Goal: Task Accomplishment & Management: Manage account settings

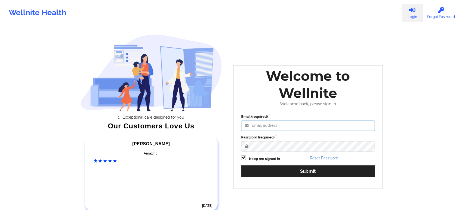
type input "[EMAIL_ADDRESS][DOMAIN_NAME]"
click at [250, 160] on label "Keep me signed in" at bounding box center [264, 158] width 31 height 5
click at [246, 160] on input "Keep me signed in" at bounding box center [243, 157] width 5 height 5
checkbox input "false"
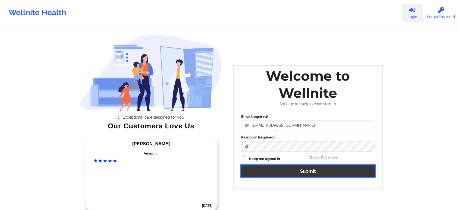
click at [266, 166] on button "Submit" at bounding box center [308, 171] width 134 height 12
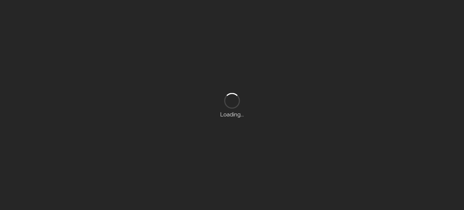
drag, startPoint x: 188, startPoint y: 57, endPoint x: 178, endPoint y: 6, distance: 51.5
click at [178, 6] on div "Loading..." at bounding box center [232, 105] width 464 height 210
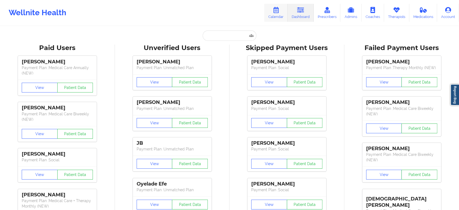
click at [272, 18] on link "Calendar" at bounding box center [275, 13] width 23 height 18
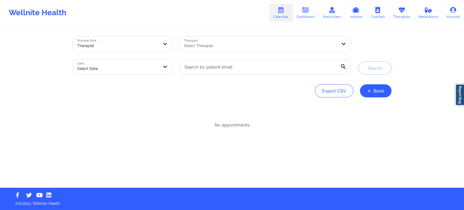
select select "2025-8"
select select "2025-9"
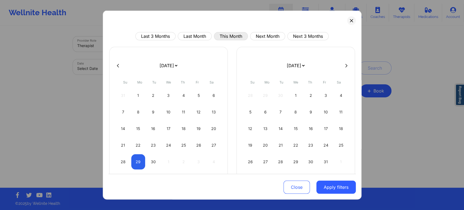
click at [227, 39] on button "This Month" at bounding box center [231, 36] width 34 height 8
select select "2025-8"
select select "2025-9"
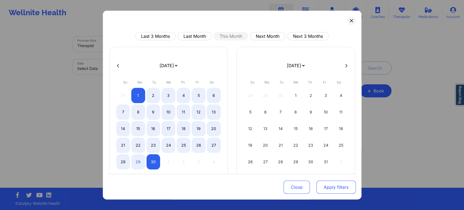
click at [328, 186] on button "Apply filters" at bounding box center [335, 186] width 39 height 13
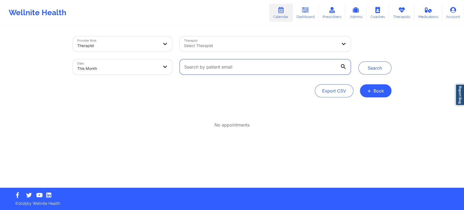
click at [232, 68] on input "text" at bounding box center [265, 66] width 171 height 15
select select "2025-8"
select select "2025-9"
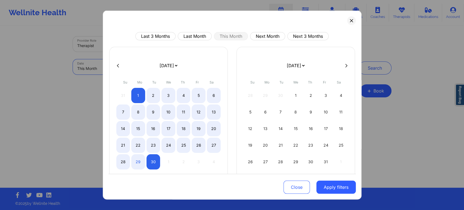
click at [164, 61] on body "Wellnite Health Calendar Dashboard Prescribers Admins Coaches Therapists Medica…" at bounding box center [232, 105] width 464 height 210
click at [337, 189] on button "Apply filters" at bounding box center [335, 186] width 39 height 13
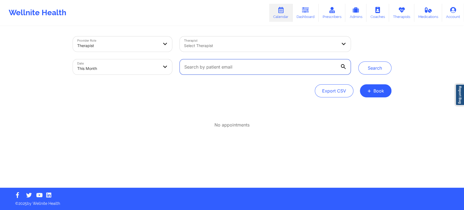
click at [232, 63] on input "text" at bounding box center [265, 66] width 171 height 15
paste input "[EMAIL_ADDRESS][DOMAIN_NAME]"
type input "[EMAIL_ADDRESS][DOMAIN_NAME]"
click at [358, 61] on button "Search" at bounding box center [374, 67] width 33 height 13
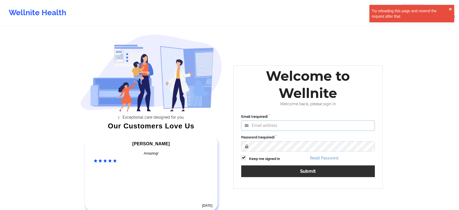
type input "[EMAIL_ADDRESS][DOMAIN_NAME]"
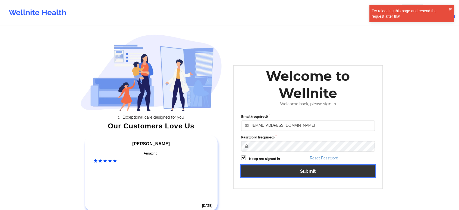
click at [289, 175] on button "Submit" at bounding box center [308, 171] width 134 height 12
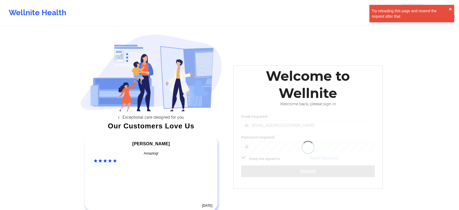
click at [289, 175] on div "Welcome to Wellnite Welcome back, please sign in Email (required) [EMAIL_ADDRES…" at bounding box center [307, 126] width 149 height 123
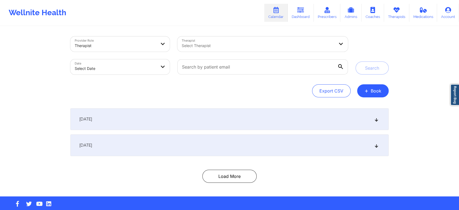
click at [136, 58] on div "Date Select Date" at bounding box center [120, 66] width 107 height 23
select select "2025-8"
select select "2025-9"
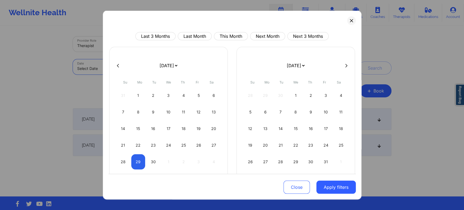
click at [133, 65] on body "Wellnite Health Calendar Dashboard Prescribers Admins Coaches Therapists Medica…" at bounding box center [232, 105] width 464 height 210
click at [223, 37] on button "This Month" at bounding box center [231, 36] width 34 height 8
select select "2025-8"
select select "2025-9"
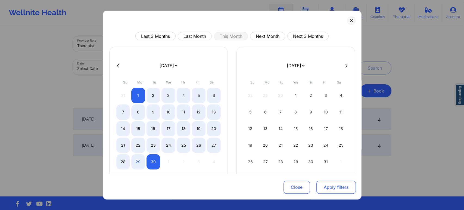
click at [333, 183] on button "Apply filters" at bounding box center [335, 186] width 39 height 13
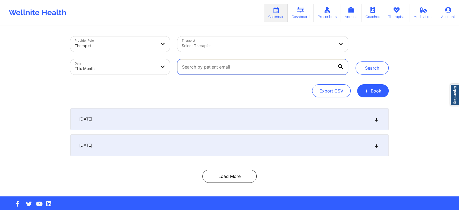
click at [246, 68] on input "text" at bounding box center [262, 66] width 171 height 15
paste input "[EMAIL_ADDRESS][DOMAIN_NAME]"
type input "[EMAIL_ADDRESS][DOMAIN_NAME]"
click at [356, 61] on button "Search" at bounding box center [372, 67] width 33 height 13
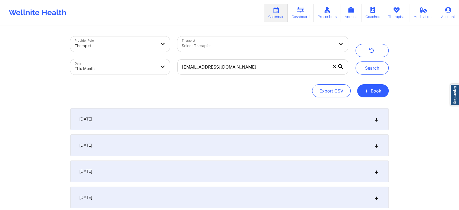
select select "2025-8"
select select "2025-9"
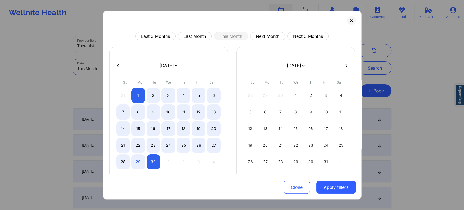
click at [129, 68] on body "Wellnite Health Calendar Dashboard Prescribers Admins Coaches Therapists Medica…" at bounding box center [232, 105] width 464 height 210
click at [327, 184] on button "Apply filters" at bounding box center [335, 186] width 39 height 13
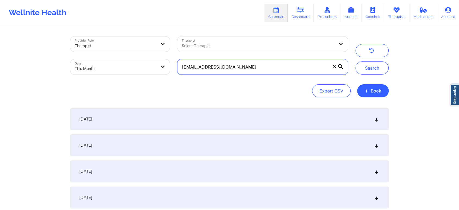
click at [262, 68] on input "[EMAIL_ADDRESS][DOMAIN_NAME]" at bounding box center [262, 66] width 171 height 15
click at [356, 61] on button "Search" at bounding box center [372, 67] width 33 height 13
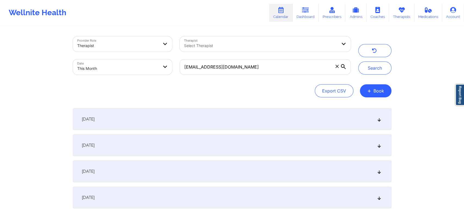
select select "2025-8"
select select "2025-9"
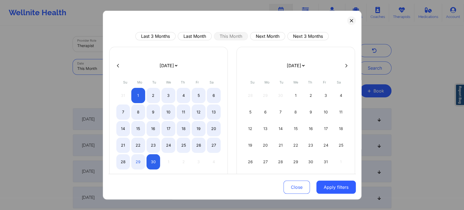
click at [143, 66] on body "Wellnite Health Calendar Dashboard Prescribers Admins Coaches Therapists Medica…" at bounding box center [232, 105] width 464 height 210
click at [262, 33] on button "Next Month" at bounding box center [267, 36] width 35 height 8
select select "2025-9"
select select "2025-10"
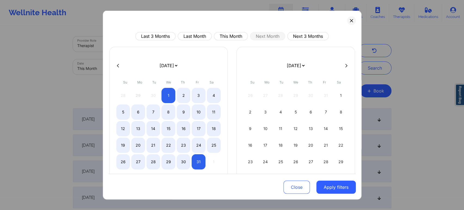
click at [335, 194] on div "Close Apply filters" at bounding box center [231, 186] width 247 height 25
click at [337, 193] on div "Close Apply filters" at bounding box center [231, 186] width 247 height 25
click at [337, 193] on button "Apply filters" at bounding box center [335, 186] width 39 height 13
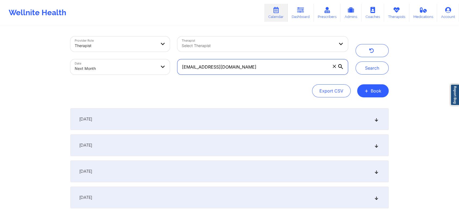
click at [251, 74] on input "[EMAIL_ADDRESS][DOMAIN_NAME]" at bounding box center [262, 66] width 171 height 15
click at [356, 61] on button "Search" at bounding box center [372, 67] width 33 height 13
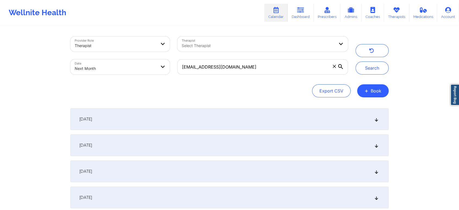
select select "2025-9"
select select "2025-10"
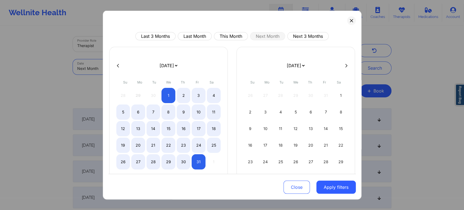
click at [121, 62] on body "Wellnite Health Calendar Dashboard Prescribers Admins Coaches Therapists Medica…" at bounding box center [232, 105] width 464 height 210
click at [223, 38] on button "This Month" at bounding box center [231, 36] width 34 height 8
select select "2025-8"
select select "2025-9"
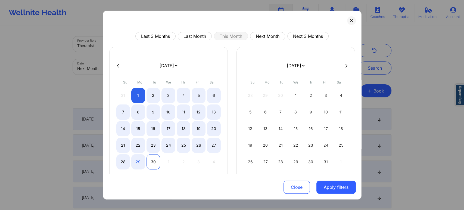
drag, startPoint x: 148, startPoint y: 172, endPoint x: 152, endPoint y: 158, distance: 14.9
click at [152, 158] on div "[DATE] [DATE] [DATE] [DATE] [DATE] [DATE] [DATE] [DATE] [DATE] [DATE] [DATE] [D…" at bounding box center [168, 114] width 118 height 134
click at [152, 158] on div "30" at bounding box center [153, 161] width 14 height 15
select select "2025-8"
select select "2025-9"
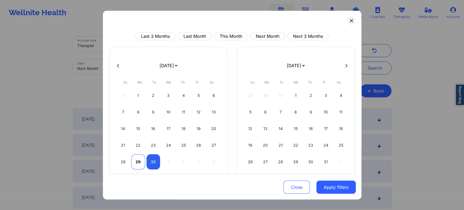
select select "2025-8"
select select "2025-9"
click at [137, 164] on div "29" at bounding box center [138, 161] width 14 height 15
select select "2025-8"
select select "2025-9"
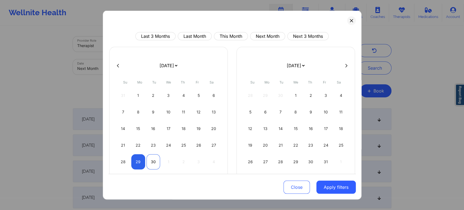
select select "2025-8"
select select "2025-9"
click at [155, 159] on div "30" at bounding box center [153, 161] width 14 height 15
select select "2025-8"
select select "2025-9"
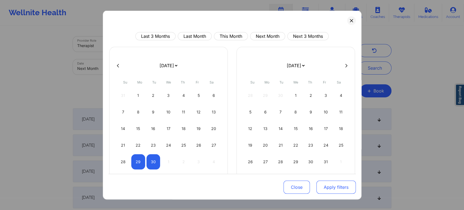
click at [339, 186] on button "Apply filters" at bounding box center [335, 186] width 39 height 13
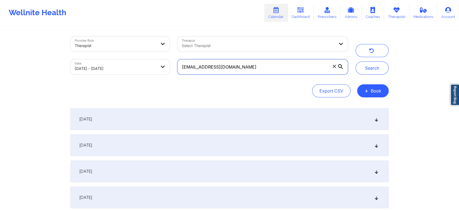
click at [245, 72] on input "[EMAIL_ADDRESS][DOMAIN_NAME]" at bounding box center [262, 66] width 171 height 15
click at [356, 61] on button "Search" at bounding box center [372, 67] width 33 height 13
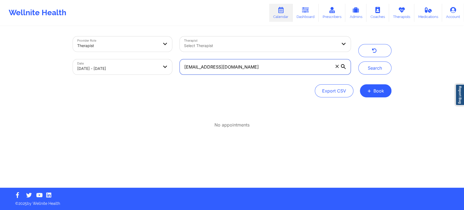
drag, startPoint x: 252, startPoint y: 66, endPoint x: 152, endPoint y: 48, distance: 101.9
click at [152, 48] on div "Provider Role Therapist Therapist Select Therapist Date [DATE] - [DATE] [EMAIL_…" at bounding box center [211, 56] width 285 height 46
paste input "raskinjoshua@g"
click at [358, 61] on button "Search" at bounding box center [374, 67] width 33 height 13
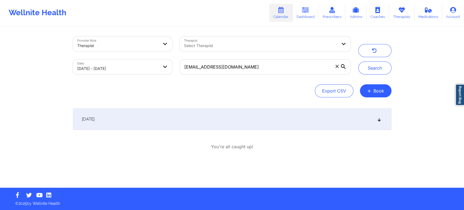
click at [312, 130] on div "[DATE] 5:30pm 6:00pm [DATE] [PERSON_NAME] Video-Call with Therapist [PERSON_NAM…" at bounding box center [232, 129] width 318 height 42
click at [297, 120] on div "[DATE]" at bounding box center [232, 119] width 318 height 22
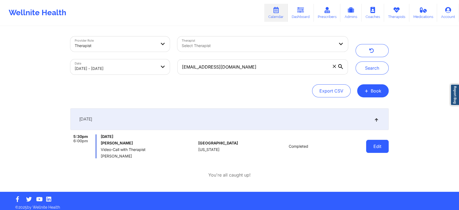
click at [377, 145] on button "Edit" at bounding box center [377, 146] width 23 height 13
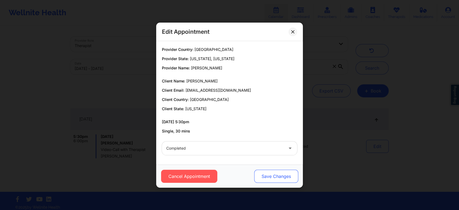
click at [268, 172] on button "Save Changes" at bounding box center [276, 176] width 44 height 13
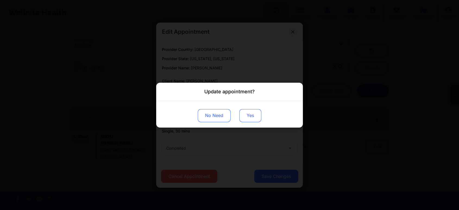
click at [245, 114] on button "Yes" at bounding box center [250, 115] width 22 height 13
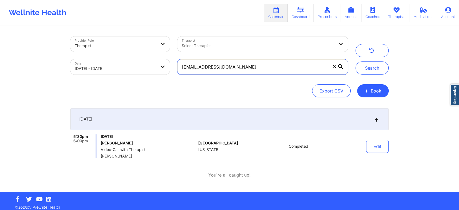
drag, startPoint x: 282, startPoint y: 73, endPoint x: 178, endPoint y: 55, distance: 105.7
click at [178, 55] on div "Provider Role Therapist Therapist Select Therapist Date [DATE] - [DATE] [EMAIL_…" at bounding box center [209, 56] width 285 height 46
paste input "monicavaswani67"
click at [356, 61] on button "Search" at bounding box center [372, 67] width 33 height 13
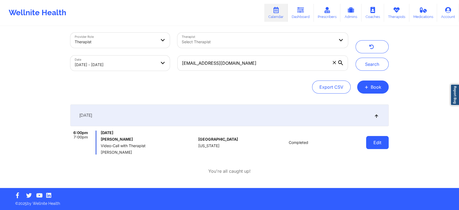
click at [388, 141] on button "Edit" at bounding box center [377, 142] width 23 height 13
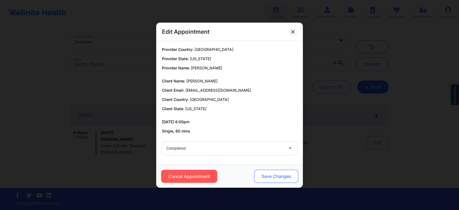
click at [258, 175] on button "Save Changes" at bounding box center [276, 176] width 44 height 13
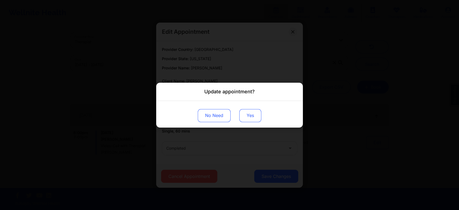
click at [247, 111] on button "Yes" at bounding box center [250, 115] width 22 height 13
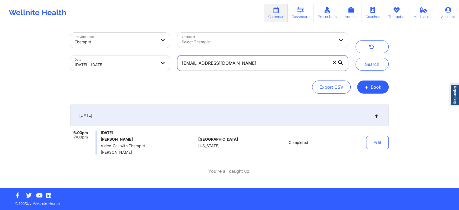
drag, startPoint x: 261, startPoint y: 64, endPoint x: 157, endPoint y: 70, distance: 104.2
click at [157, 70] on div "Provider Role Therapist Therapist Select Therapist Date [DATE] - [DATE] [EMAIL_…" at bounding box center [209, 52] width 285 height 46
paste input "tova@frankfamily"
click at [356, 58] on button "Search" at bounding box center [372, 64] width 33 height 13
click at [379, 143] on button "Edit" at bounding box center [377, 142] width 23 height 13
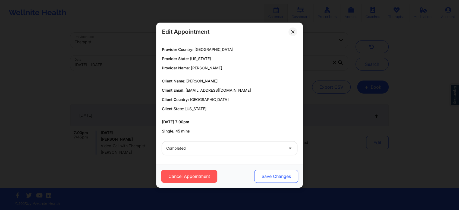
click at [277, 178] on button "Save Changes" at bounding box center [276, 176] width 44 height 13
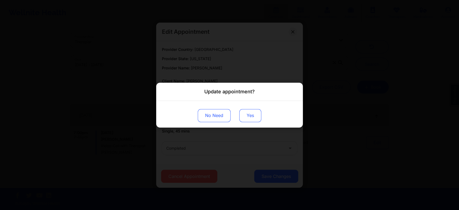
drag, startPoint x: 238, startPoint y: 112, endPoint x: 248, endPoint y: 112, distance: 9.5
click at [248, 112] on div "No Need Yes" at bounding box center [229, 114] width 147 height 27
click at [248, 112] on button "Yes" at bounding box center [250, 115] width 22 height 13
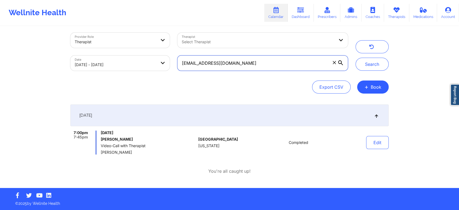
drag, startPoint x: 258, startPoint y: 68, endPoint x: 133, endPoint y: 62, distance: 125.7
click at [133, 62] on div "Provider Role Therapist Therapist Select Therapist Date [DATE] - [DATE] [EMAIL_…" at bounding box center [209, 52] width 285 height 46
paste input "[PERSON_NAME][EMAIL_ADDRESS]"
type input "[PERSON_NAME][EMAIL_ADDRESS][DOMAIN_NAME]"
click at [356, 58] on button "Search" at bounding box center [372, 64] width 33 height 13
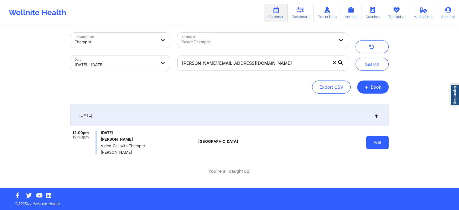
click at [379, 140] on button "Edit" at bounding box center [377, 142] width 23 height 13
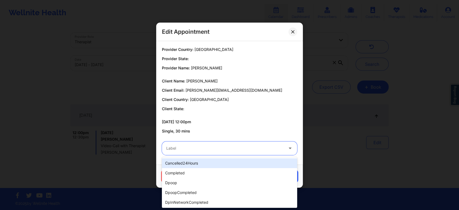
click at [189, 150] on div at bounding box center [224, 148] width 117 height 7
type input "dp"
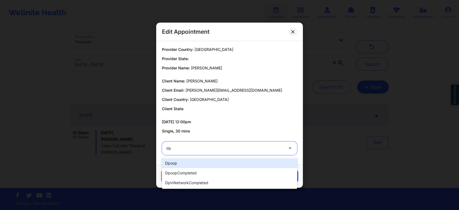
click at [181, 160] on div "dpoop" at bounding box center [229, 163] width 135 height 10
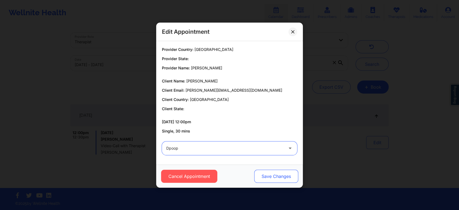
click at [270, 178] on button "Save Changes" at bounding box center [276, 176] width 44 height 13
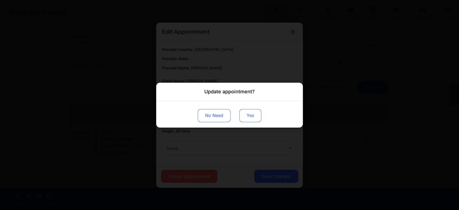
click at [253, 120] on button "Yes" at bounding box center [250, 115] width 22 height 13
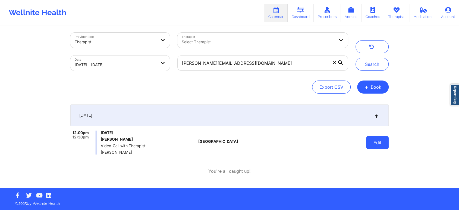
click at [373, 143] on button "Edit" at bounding box center [377, 142] width 23 height 13
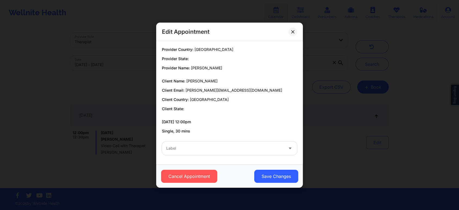
click at [227, 153] on div "Label" at bounding box center [223, 148] width 122 height 14
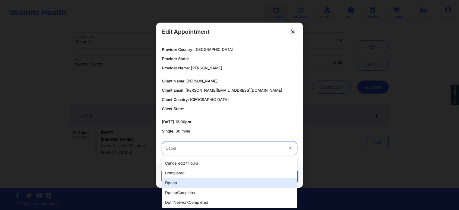
click at [191, 184] on div "dpoop" at bounding box center [229, 183] width 135 height 10
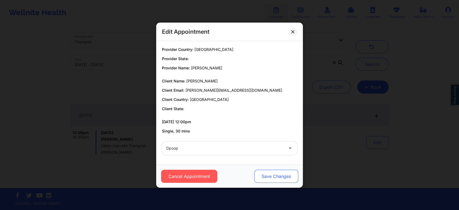
click at [270, 173] on button "Save Changes" at bounding box center [276, 176] width 44 height 13
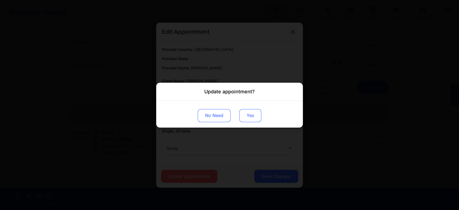
click at [242, 113] on button "Yes" at bounding box center [250, 115] width 22 height 13
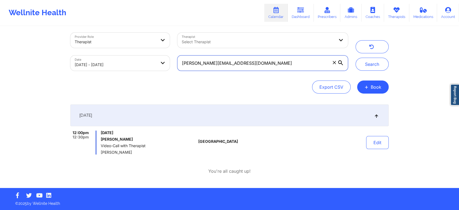
drag, startPoint x: 246, startPoint y: 60, endPoint x: 128, endPoint y: 51, distance: 118.8
click at [128, 51] on div "Provider Role Therapist Therapist Select Therapist Date [DATE] - [DATE] [PERSON…" at bounding box center [209, 52] width 285 height 46
paste input "ecaney341"
click at [356, 58] on button "Search" at bounding box center [372, 64] width 33 height 13
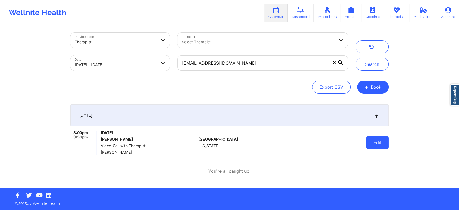
click at [383, 148] on button "Edit" at bounding box center [377, 142] width 23 height 13
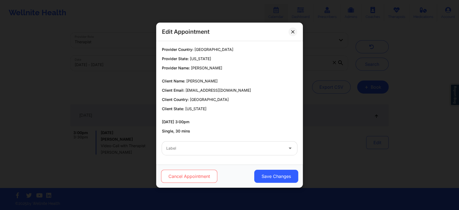
click at [181, 174] on button "Cancel Appointment" at bounding box center [189, 176] width 56 height 13
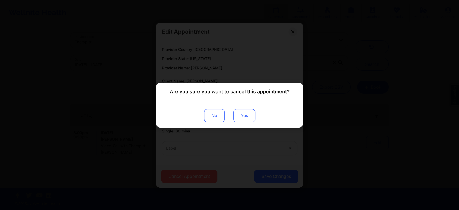
click at [250, 120] on button "Yes" at bounding box center [244, 115] width 22 height 13
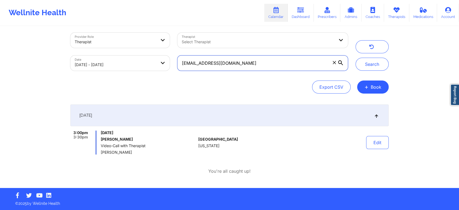
drag, startPoint x: 258, startPoint y: 67, endPoint x: 123, endPoint y: 70, distance: 134.5
click at [123, 70] on div "Provider Role Therapist Therapist Select Therapist Date [DATE] - [DATE] [EMAIL_…" at bounding box center [209, 52] width 285 height 46
paste input "[EMAIL_ADDRESS]"
click at [356, 58] on button "Search" at bounding box center [372, 64] width 33 height 13
drag, startPoint x: 269, startPoint y: 60, endPoint x: 186, endPoint y: 68, distance: 83.5
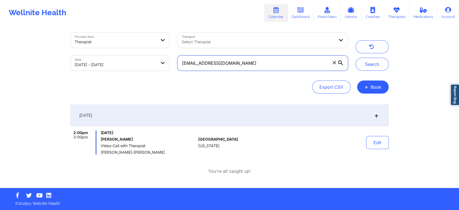
click at [186, 68] on input "[EMAIL_ADDRESS][DOMAIN_NAME]" at bounding box center [262, 62] width 171 height 15
type input "c"
paste input "[EMAIL_ADDRESS][DOMAIN_NAME]"
type input "[EMAIL_ADDRESS][DOMAIN_NAME]"
click at [356, 58] on button "Search" at bounding box center [372, 64] width 33 height 13
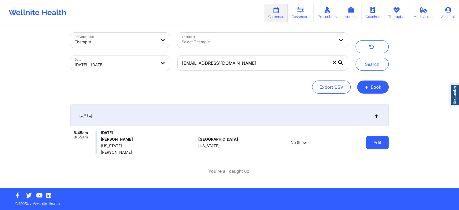
click at [375, 142] on button "Edit" at bounding box center [377, 142] width 23 height 13
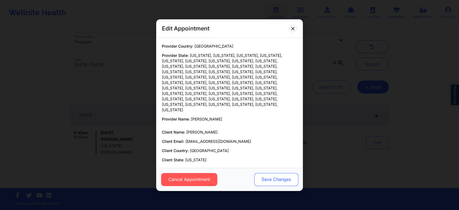
click at [269, 176] on button "Save Changes" at bounding box center [276, 179] width 44 height 13
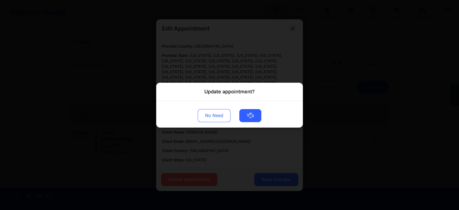
drag, startPoint x: 249, startPoint y: 107, endPoint x: 251, endPoint y: 122, distance: 15.1
click at [251, 122] on div "No Need Yes" at bounding box center [229, 114] width 147 height 27
click at [254, 110] on button "Yes" at bounding box center [250, 115] width 22 height 13
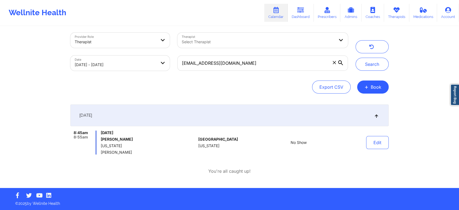
select select "2025-8"
select select "2025-9"
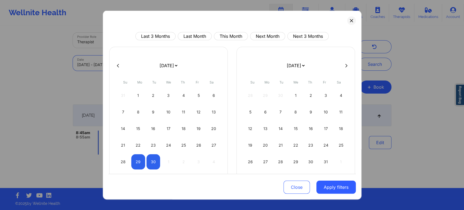
click at [134, 59] on body "Wellnite Health Calendar Dashboard Prescribers Admins Coaches Therapists Medica…" at bounding box center [232, 101] width 464 height 210
click at [226, 36] on button "This Month" at bounding box center [231, 36] width 34 height 8
select select "2025-8"
select select "2025-9"
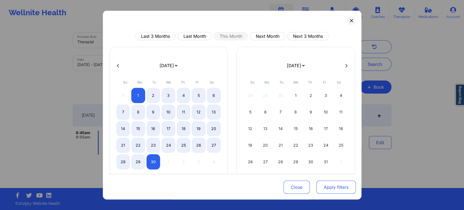
click at [326, 191] on button "Apply filters" at bounding box center [335, 186] width 39 height 13
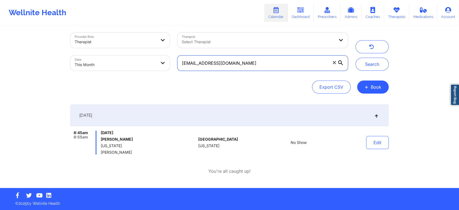
drag, startPoint x: 262, startPoint y: 61, endPoint x: 162, endPoint y: 54, distance: 100.0
click at [162, 54] on div "Provider Role Therapist Therapist Select Therapist Date This Month [EMAIL_ADDRE…" at bounding box center [209, 52] width 285 height 46
click at [356, 58] on button "Search" at bounding box center [372, 64] width 33 height 13
drag, startPoint x: 255, startPoint y: 63, endPoint x: 157, endPoint y: 73, distance: 98.6
click at [157, 73] on div "Provider Role Therapist Therapist Select Therapist Date This Month [EMAIL_ADDRE…" at bounding box center [209, 52] width 285 height 46
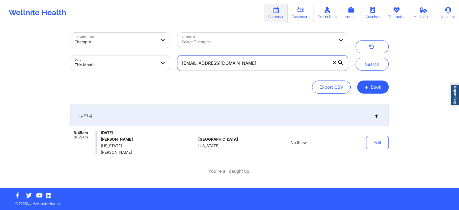
paste input "nmgiordano95"
click at [356, 58] on button "Search" at bounding box center [372, 64] width 33 height 13
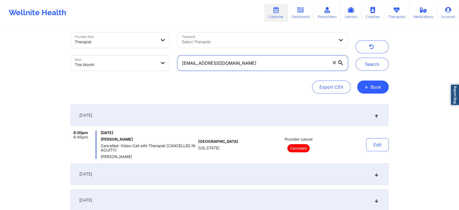
scroll to position [139, 0]
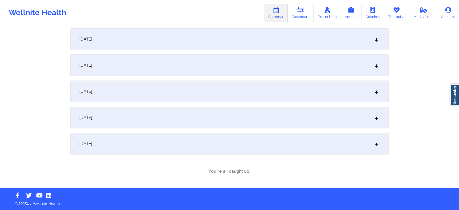
click at [170, 139] on div "[DATE]" at bounding box center [229, 144] width 318 height 22
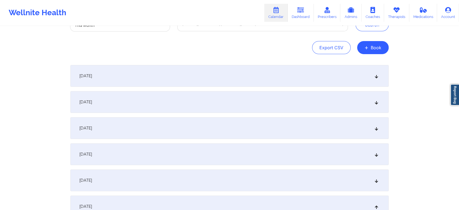
scroll to position [0, 0]
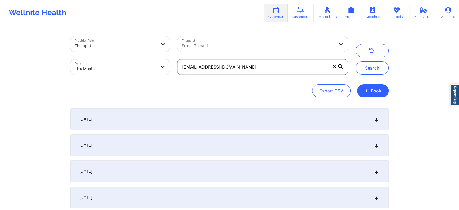
click at [272, 67] on input "[EMAIL_ADDRESS][DOMAIN_NAME]" at bounding box center [262, 66] width 171 height 15
drag, startPoint x: 253, startPoint y: 73, endPoint x: 141, endPoint y: 64, distance: 111.7
click at [141, 64] on div "Provider Role Therapist Therapist Select Therapist Date This Month [EMAIL_ADDRE…" at bounding box center [209, 56] width 285 height 46
paste input "[EMAIL_ADDRESS]"
click at [356, 61] on button "Search" at bounding box center [372, 67] width 33 height 13
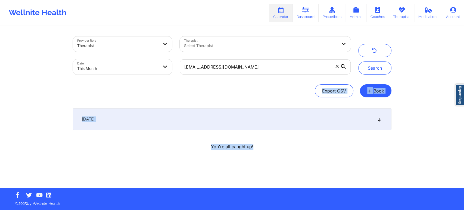
drag, startPoint x: 463, startPoint y: 77, endPoint x: 463, endPoint y: 156, distance: 79.3
click at [463, 156] on div "Provider Role Therapist Therapist Select Therapist Date This Month [EMAIL_ADDRE…" at bounding box center [232, 93] width 464 height 187
click at [217, 129] on div "[DATE]" at bounding box center [232, 119] width 318 height 22
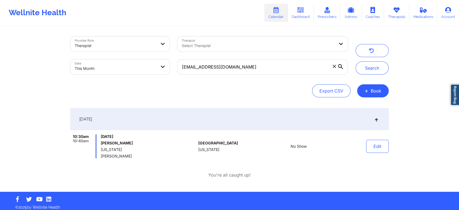
scroll to position [4, 0]
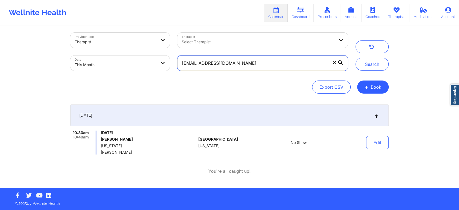
drag, startPoint x: 285, startPoint y: 59, endPoint x: 164, endPoint y: 53, distance: 121.6
click at [164, 53] on div "Provider Role Therapist Therapist Select Therapist Date This Month [EMAIL_ADDRE…" at bounding box center [209, 52] width 285 height 46
paste input "[EMAIL_ADDRESS]"
click at [356, 58] on button "Search" at bounding box center [372, 64] width 33 height 13
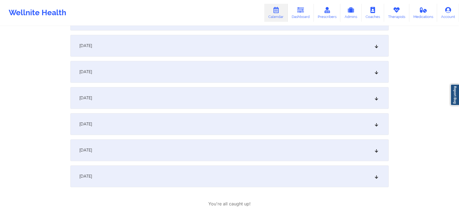
scroll to position [350, 0]
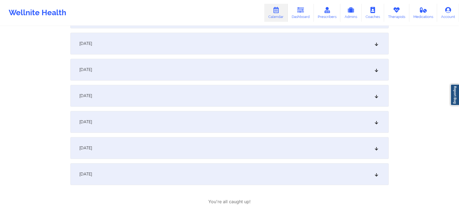
click at [187, 170] on div "[DATE]" at bounding box center [229, 174] width 318 height 22
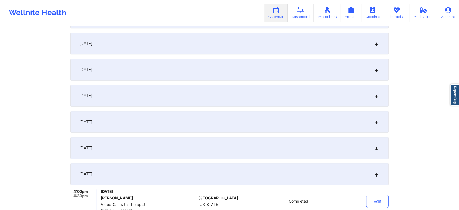
scroll to position [343, 0]
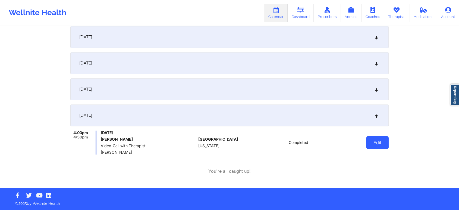
click at [378, 145] on button "Edit" at bounding box center [377, 142] width 23 height 13
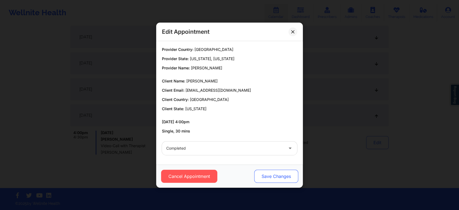
click at [266, 178] on button "Save Changes" at bounding box center [276, 176] width 44 height 13
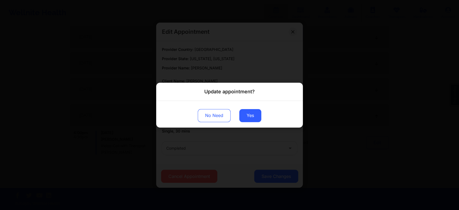
click at [244, 123] on div "No Need Yes" at bounding box center [229, 114] width 147 height 27
click at [246, 121] on button "Yes" at bounding box center [250, 115] width 22 height 13
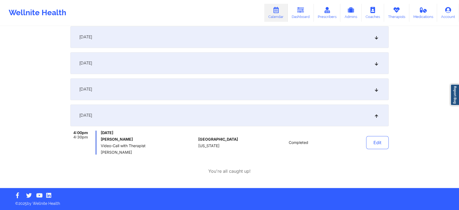
scroll to position [0, 0]
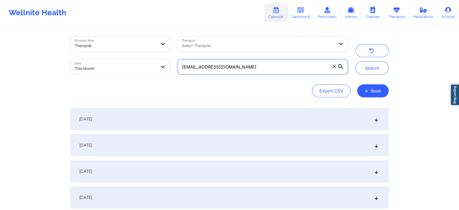
drag, startPoint x: 277, startPoint y: 65, endPoint x: 145, endPoint y: 49, distance: 132.8
click at [145, 49] on div "Provider Role Therapist Therapist Select Therapist Date This Month [EMAIL_ADDRE…" at bounding box center [209, 56] width 285 height 46
paste input "info@nikkiruiz"
click at [356, 61] on button "Search" at bounding box center [372, 67] width 33 height 13
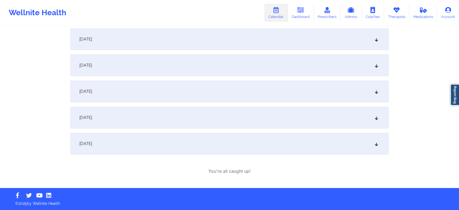
click at [199, 139] on div "[DATE]" at bounding box center [229, 144] width 318 height 22
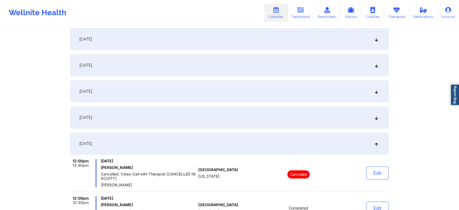
scroll to position [224, 0]
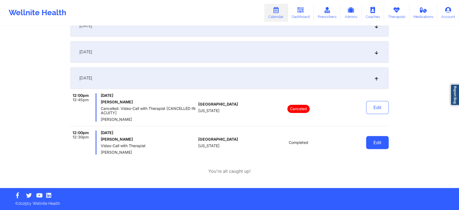
click at [382, 145] on button "Edit" at bounding box center [377, 142] width 23 height 13
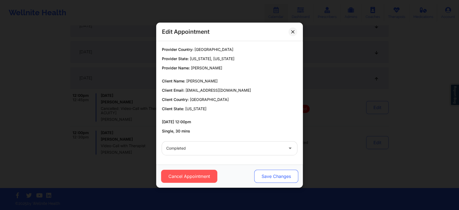
click at [275, 173] on button "Save Changes" at bounding box center [276, 176] width 44 height 13
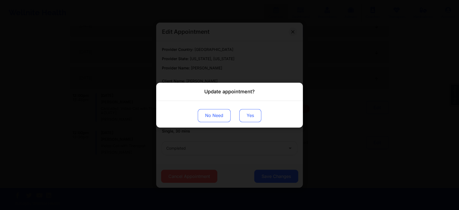
click at [248, 114] on button "Yes" at bounding box center [250, 115] width 22 height 13
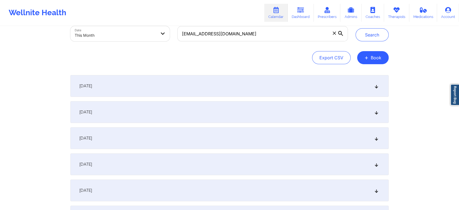
scroll to position [27, 0]
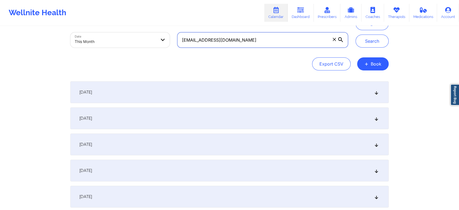
drag, startPoint x: 230, startPoint y: 39, endPoint x: 102, endPoint y: 25, distance: 128.5
click at [102, 25] on div "Wellnite Health Calendar Dashboard Prescribers Admins Coaches Therapists Medica…" at bounding box center [229, 178] width 459 height 411
paste input "[EMAIL_ADDRESS]"
click at [356, 35] on button "Search" at bounding box center [372, 41] width 33 height 13
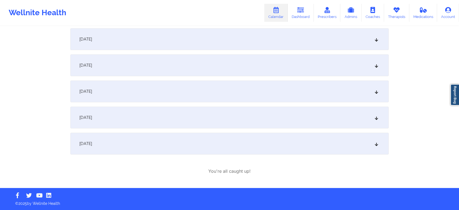
click at [207, 144] on div "[DATE]" at bounding box center [229, 144] width 318 height 22
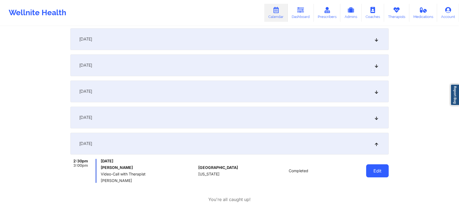
click at [375, 171] on button "Edit" at bounding box center [377, 170] width 23 height 13
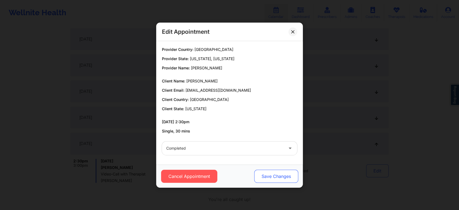
click at [263, 174] on button "Save Changes" at bounding box center [276, 176] width 44 height 13
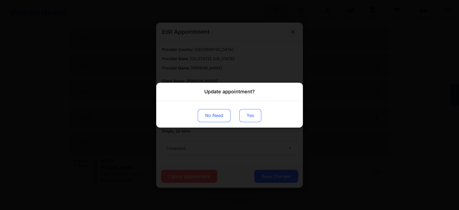
click at [245, 117] on button "Yes" at bounding box center [250, 115] width 22 height 13
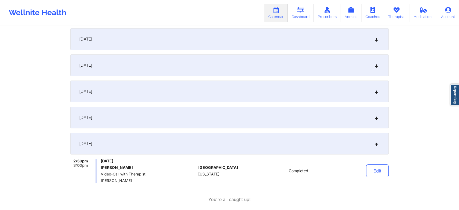
scroll to position [0, 0]
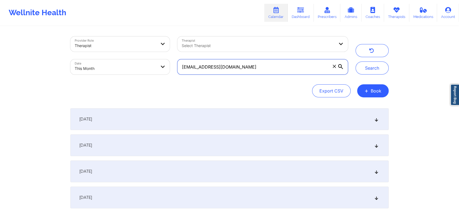
drag, startPoint x: 260, startPoint y: 66, endPoint x: 171, endPoint y: 61, distance: 89.2
click at [171, 61] on div "Provider Role Therapist Therapist Select Therapist Date This Month [EMAIL_ADDRE…" at bounding box center [209, 56] width 285 height 46
paste input "ishstar77"
click at [356, 61] on button "Search" at bounding box center [372, 67] width 33 height 13
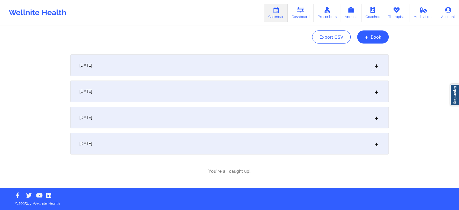
click at [211, 143] on div "[DATE]" at bounding box center [229, 144] width 318 height 22
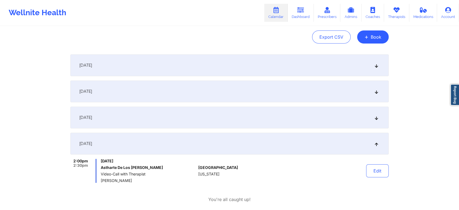
scroll to position [0, 0]
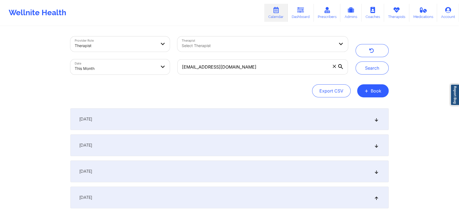
drag, startPoint x: 267, startPoint y: 58, endPoint x: 254, endPoint y: 68, distance: 16.0
click at [254, 68] on div "[EMAIL_ADDRESS][DOMAIN_NAME]" at bounding box center [263, 66] width 178 height 23
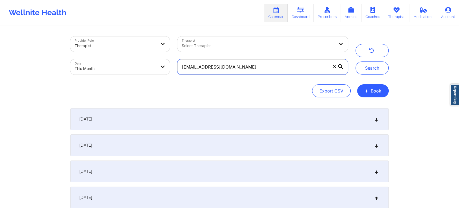
drag, startPoint x: 254, startPoint y: 68, endPoint x: 156, endPoint y: 53, distance: 99.5
click at [156, 53] on div "Provider Role Therapist Therapist Select Therapist Date This Month [EMAIL_ADDRE…" at bounding box center [209, 56] width 285 height 46
paste input "[EMAIL_ADDRESS]"
click at [356, 61] on button "Search" at bounding box center [372, 67] width 33 height 13
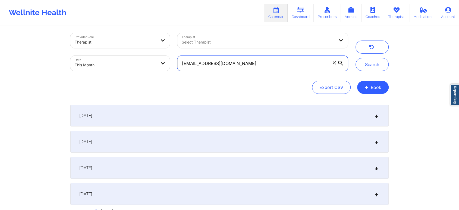
scroll to position [108, 0]
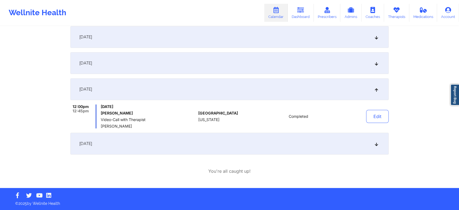
click at [256, 147] on div "[DATE]" at bounding box center [229, 144] width 318 height 22
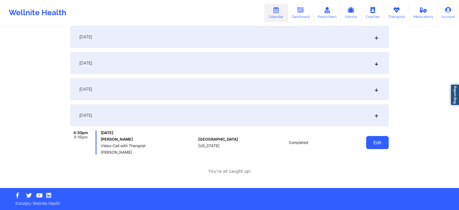
click at [370, 140] on button "Edit" at bounding box center [377, 142] width 23 height 13
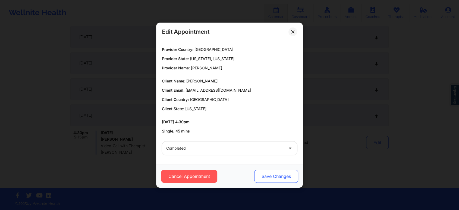
click at [278, 180] on button "Save Changes" at bounding box center [276, 176] width 44 height 13
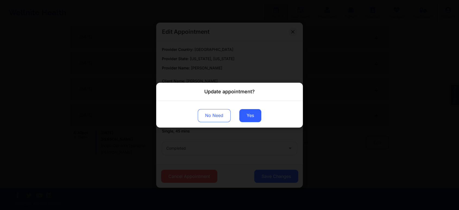
click at [261, 123] on div "No Need Yes" at bounding box center [229, 114] width 147 height 27
click at [257, 119] on button "Yes" at bounding box center [250, 115] width 22 height 13
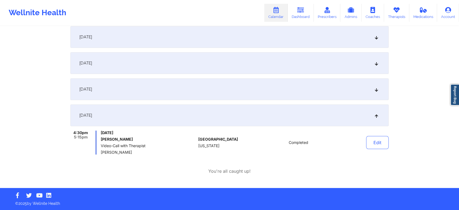
scroll to position [0, 0]
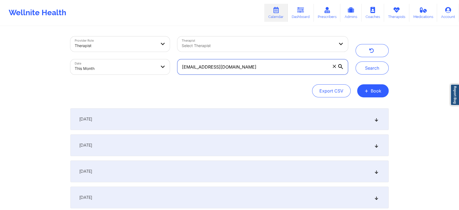
click at [254, 61] on input "[EMAIL_ADDRESS][DOMAIN_NAME]" at bounding box center [262, 66] width 171 height 15
drag, startPoint x: 254, startPoint y: 61, endPoint x: 169, endPoint y: 56, distance: 85.2
click at [169, 56] on div "Provider Role Therapist Therapist Select Therapist Date This Month [EMAIL_ADDRE…" at bounding box center [209, 56] width 285 height 46
paste input "[EMAIL_ADDRESS]"
click at [356, 61] on button "Search" at bounding box center [372, 67] width 33 height 13
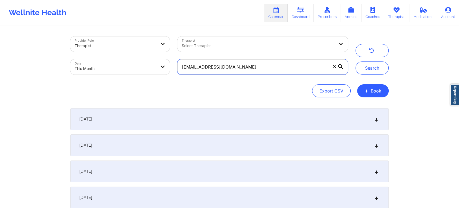
scroll to position [141, 0]
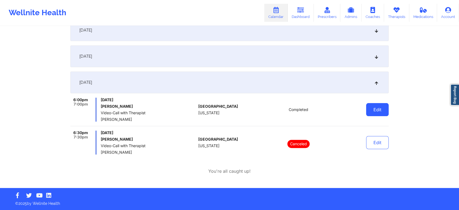
click at [381, 114] on button "Edit" at bounding box center [377, 109] width 23 height 13
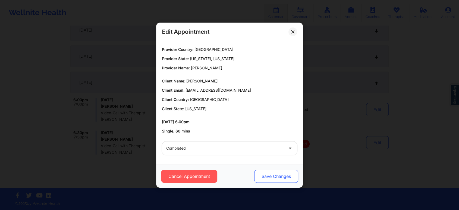
click at [264, 171] on button "Save Changes" at bounding box center [276, 176] width 44 height 13
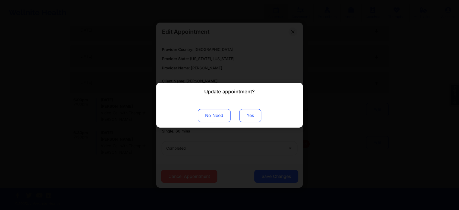
click at [243, 114] on button "Yes" at bounding box center [250, 115] width 22 height 13
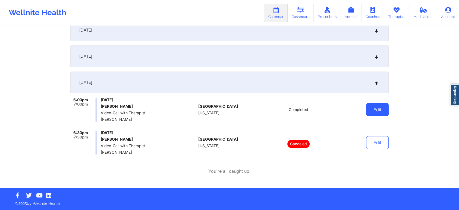
click at [379, 105] on button "Edit" at bounding box center [377, 109] width 23 height 13
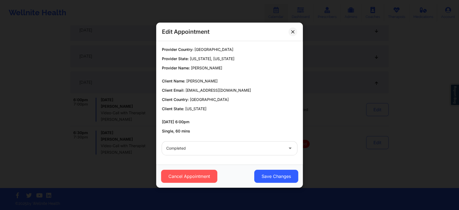
click at [247, 148] on div at bounding box center [224, 148] width 117 height 7
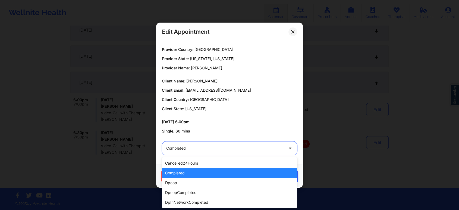
click at [187, 169] on div "completed" at bounding box center [229, 173] width 135 height 10
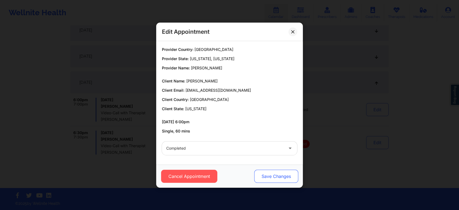
click at [260, 176] on button "Save Changes" at bounding box center [276, 176] width 44 height 13
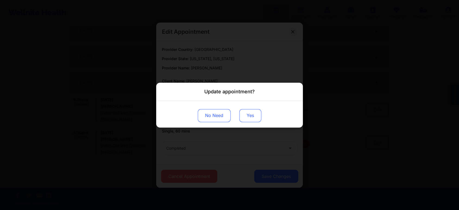
click at [244, 112] on button "Yes" at bounding box center [250, 115] width 22 height 13
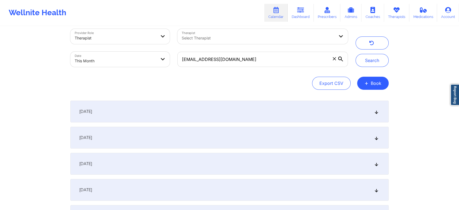
scroll to position [0, 0]
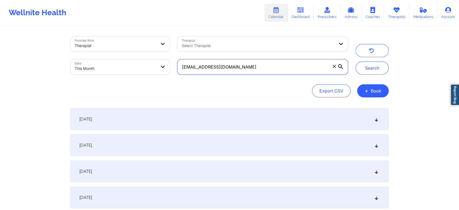
drag, startPoint x: 254, startPoint y: 67, endPoint x: 155, endPoint y: 47, distance: 100.8
click at [155, 47] on div "Provider Role Therapist Therapist Select Therapist Date This Month [EMAIL_ADDRE…" at bounding box center [209, 56] width 285 height 46
paste input "[EMAIL_ADDRESS]"
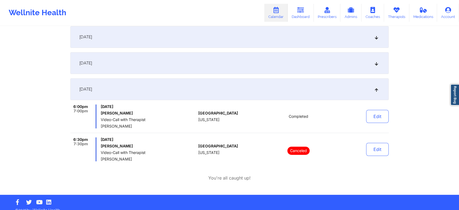
scroll to position [141, 0]
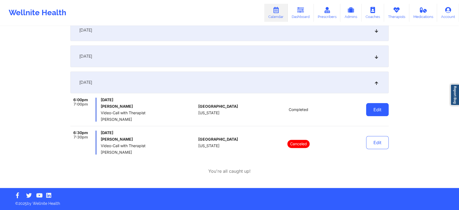
click at [374, 112] on button "Edit" at bounding box center [377, 109] width 23 height 13
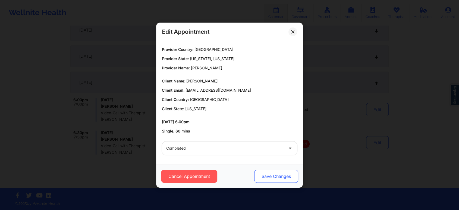
click at [273, 171] on button "Save Changes" at bounding box center [276, 176] width 44 height 13
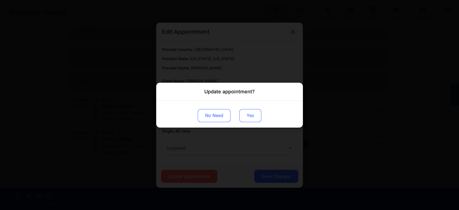
click at [247, 116] on button "Yes" at bounding box center [250, 115] width 22 height 13
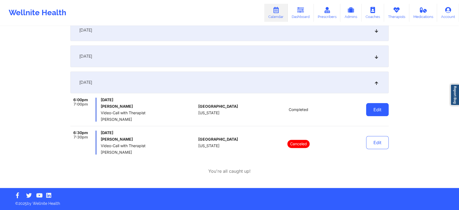
click at [375, 110] on button "Edit" at bounding box center [377, 109] width 23 height 13
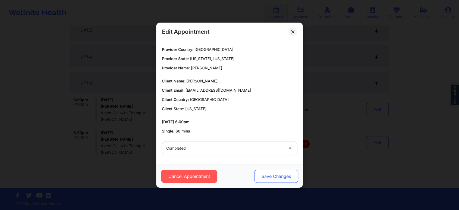
click at [272, 179] on button "Save Changes" at bounding box center [276, 176] width 44 height 13
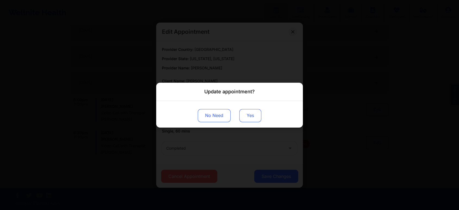
click at [246, 110] on button "Yes" at bounding box center [250, 115] width 22 height 13
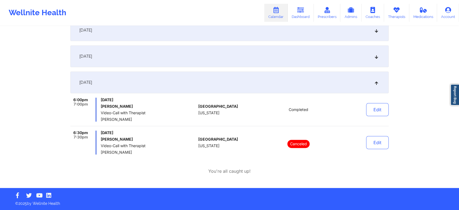
scroll to position [0, 0]
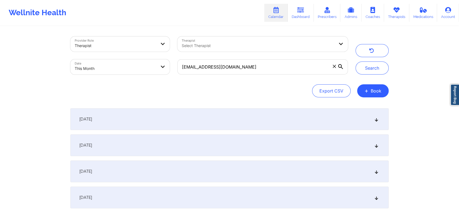
drag, startPoint x: 289, startPoint y: 77, endPoint x: 269, endPoint y: 67, distance: 22.2
click at [269, 67] on div "[EMAIL_ADDRESS][DOMAIN_NAME]" at bounding box center [263, 66] width 178 height 23
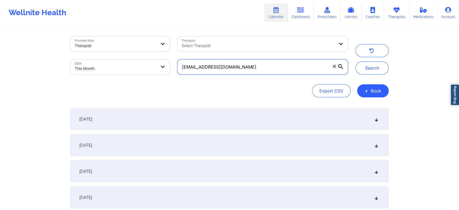
drag, startPoint x: 269, startPoint y: 67, endPoint x: 133, endPoint y: 64, distance: 135.9
click at [133, 64] on div "Provider Role Therapist Therapist Select Therapist Date This Month [EMAIL_ADDRE…" at bounding box center [209, 56] width 285 height 46
click at [356, 61] on button "Search" at bounding box center [372, 67] width 33 height 13
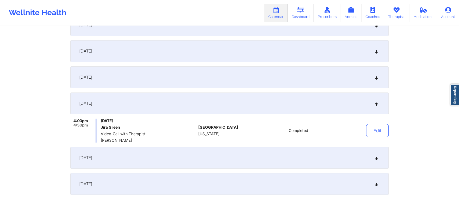
scroll to position [119, 0]
click at [317, 183] on div "[DATE]" at bounding box center [229, 185] width 318 height 22
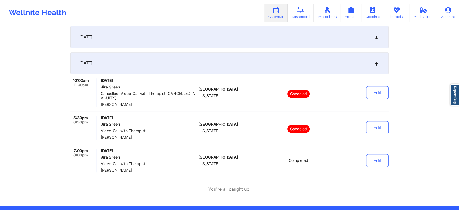
scroll to position [215, 0]
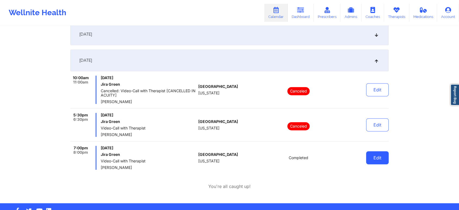
click at [383, 163] on button "Edit" at bounding box center [377, 157] width 23 height 13
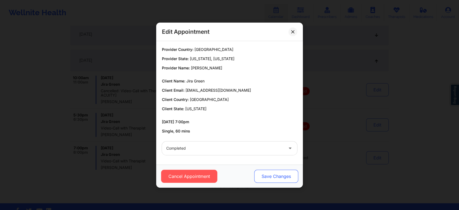
click at [276, 170] on button "Save Changes" at bounding box center [276, 176] width 44 height 13
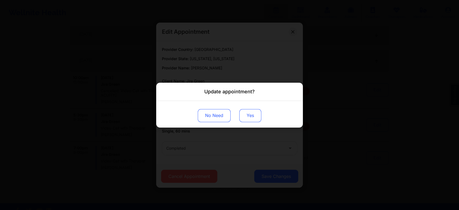
click at [247, 113] on button "Yes" at bounding box center [250, 115] width 22 height 13
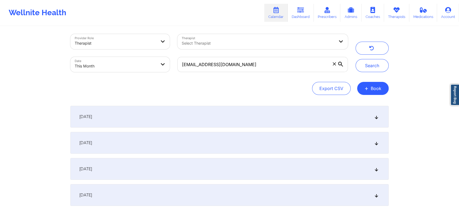
scroll to position [0, 0]
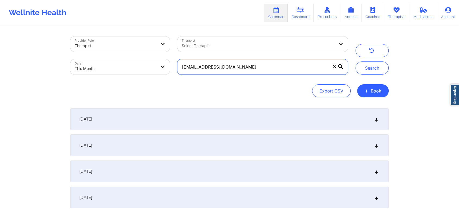
drag, startPoint x: 253, startPoint y: 70, endPoint x: 134, endPoint y: 71, distance: 119.0
click at [134, 71] on div "Provider Role Therapist Therapist Select Therapist Date This Month [EMAIL_ADDRE…" at bounding box center [209, 56] width 285 height 46
paste input "[EMAIL_ADDRESS]"
click at [356, 61] on button "Search" at bounding box center [372, 67] width 33 height 13
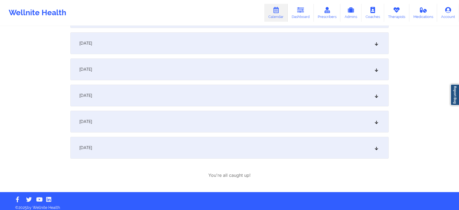
scroll to position [106, 0]
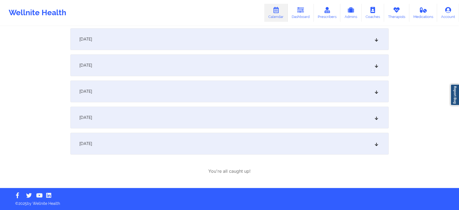
click at [212, 142] on div "[DATE]" at bounding box center [229, 144] width 318 height 22
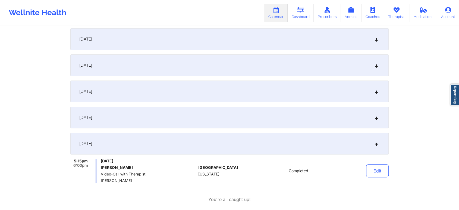
click at [383, 178] on div "Edit" at bounding box center [364, 171] width 50 height 24
click at [376, 167] on button "Edit" at bounding box center [377, 170] width 23 height 13
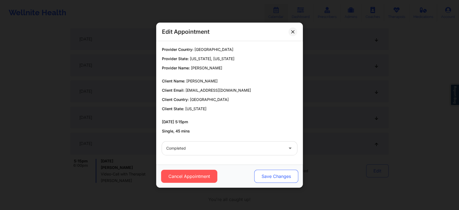
click at [277, 176] on button "Save Changes" at bounding box center [276, 176] width 44 height 13
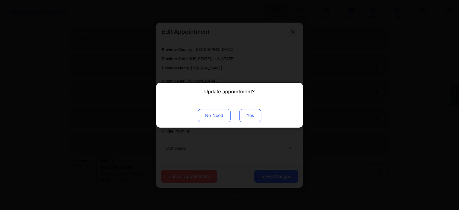
click at [252, 114] on button "Yes" at bounding box center [250, 115] width 22 height 13
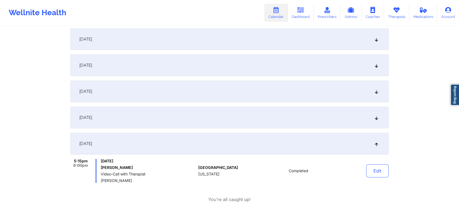
scroll to position [0, 0]
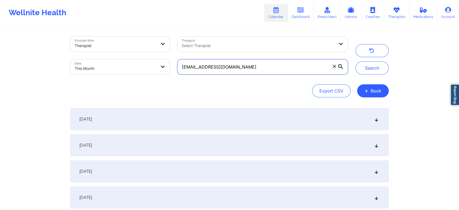
drag, startPoint x: 251, startPoint y: 62, endPoint x: 150, endPoint y: 46, distance: 102.0
click at [150, 46] on div "Provider Role Therapist Therapist Select Therapist Date This Month [EMAIL_ADDRE…" at bounding box center [209, 56] width 285 height 46
paste input "vtorress720"
click at [356, 61] on button "Search" at bounding box center [372, 67] width 33 height 13
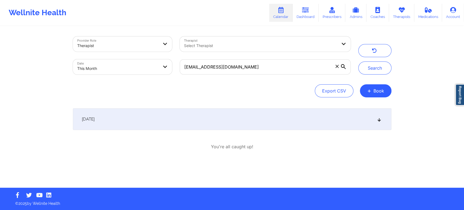
click at [249, 112] on div "[DATE]" at bounding box center [232, 119] width 318 height 22
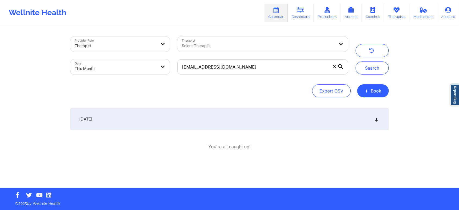
click at [249, 112] on div "[DATE]" at bounding box center [229, 119] width 318 height 22
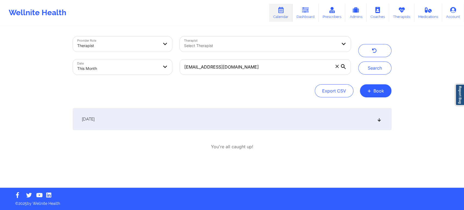
click at [302, 113] on div "[DATE]" at bounding box center [232, 119] width 318 height 22
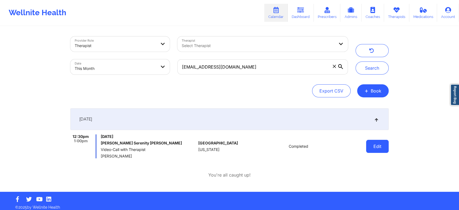
click at [370, 144] on button "Edit" at bounding box center [377, 146] width 23 height 13
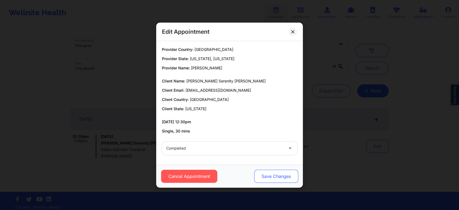
click at [266, 171] on button "Save Changes" at bounding box center [276, 176] width 44 height 13
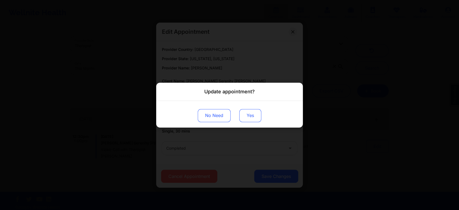
click at [252, 113] on button "Yes" at bounding box center [250, 115] width 22 height 13
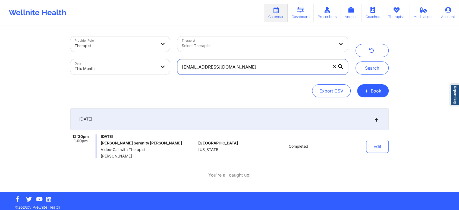
click at [262, 66] on input "[EMAIL_ADDRESS][DOMAIN_NAME]" at bounding box center [262, 66] width 171 height 15
drag, startPoint x: 246, startPoint y: 65, endPoint x: 149, endPoint y: 67, distance: 97.0
click at [149, 67] on div "Provider Role Therapist Therapist Select Therapist Date This Month [EMAIL_ADDRE…" at bounding box center [209, 56] width 285 height 46
paste input "crohorner"
click at [356, 61] on button "Search" at bounding box center [372, 67] width 33 height 13
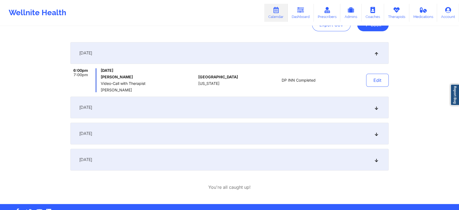
scroll to position [67, 0]
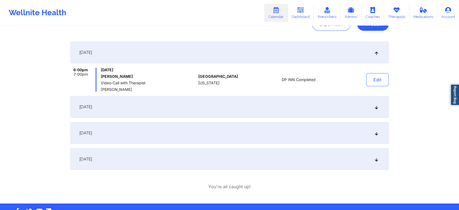
click at [241, 153] on div "[DATE]" at bounding box center [229, 159] width 318 height 22
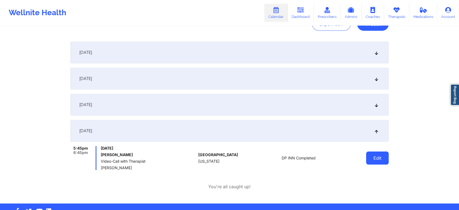
click at [379, 156] on button "Edit" at bounding box center [377, 157] width 23 height 13
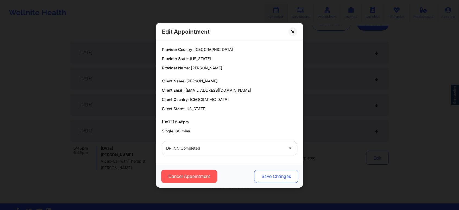
click at [268, 178] on button "Save Changes" at bounding box center [276, 176] width 44 height 13
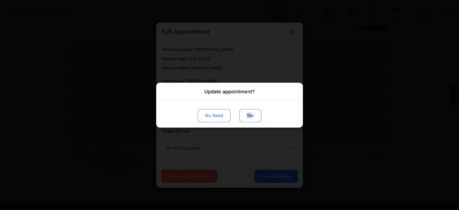
drag, startPoint x: 252, startPoint y: 107, endPoint x: 247, endPoint y: 117, distance: 10.8
click at [247, 117] on div "No Need Yes" at bounding box center [229, 114] width 147 height 27
click at [247, 117] on button "Yes" at bounding box center [250, 115] width 22 height 13
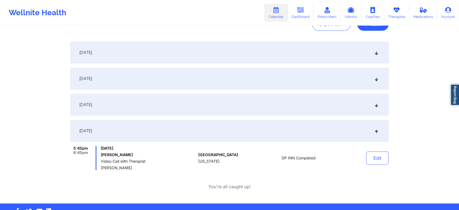
scroll to position [17, 0]
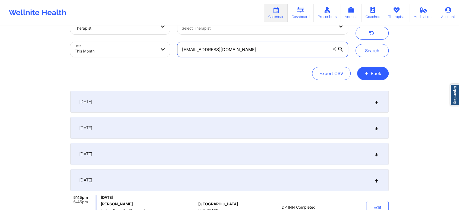
drag, startPoint x: 262, startPoint y: 44, endPoint x: 170, endPoint y: 17, distance: 96.2
click at [170, 17] on div "Wellnite Health Calendar Dashboard Prescribers Admins Coaches Therapists Medica…" at bounding box center [229, 118] width 459 height 270
paste input "brendabolofsky"
click at [356, 44] on button "Search" at bounding box center [372, 50] width 33 height 13
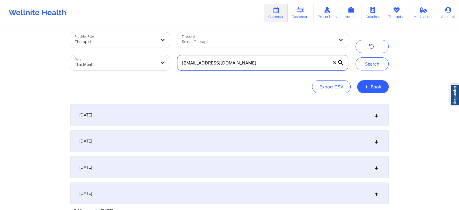
scroll to position [0, 0]
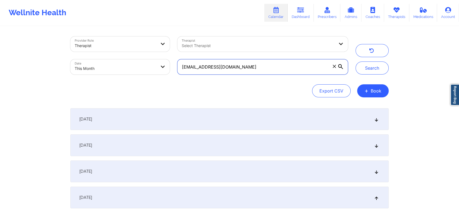
drag, startPoint x: 261, startPoint y: 68, endPoint x: 137, endPoint y: 51, distance: 125.4
click at [137, 51] on div "Provider Role Therapist Therapist Select Therapist Date This Month [EMAIL_ADDRE…" at bounding box center [209, 56] width 285 height 46
paste input "[PERSON_NAME].mitchxelle"
click at [356, 61] on button "Search" at bounding box center [372, 67] width 33 height 13
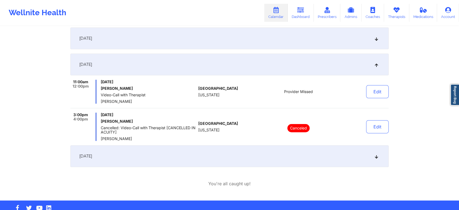
scroll to position [145, 0]
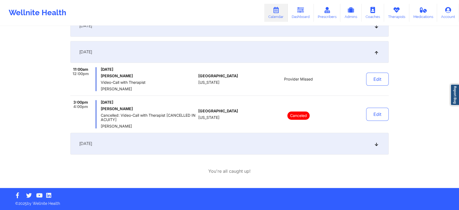
click at [257, 141] on div "[DATE]" at bounding box center [229, 144] width 318 height 22
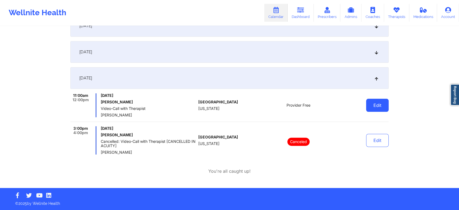
click at [376, 107] on button "Edit" at bounding box center [377, 105] width 23 height 13
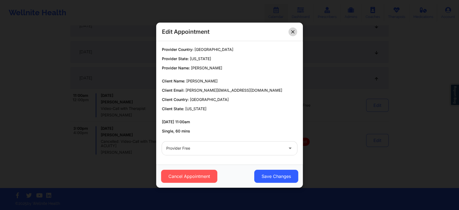
click at [289, 33] on button at bounding box center [293, 31] width 9 height 9
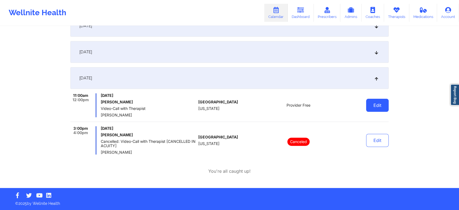
click at [382, 101] on button "Edit" at bounding box center [377, 105] width 23 height 13
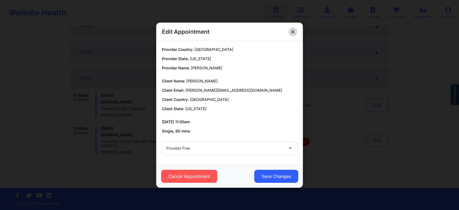
click at [293, 29] on button at bounding box center [293, 31] width 9 height 9
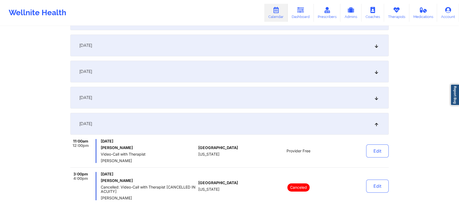
scroll to position [85, 0]
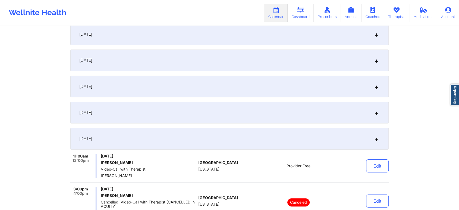
click at [290, 109] on div "[DATE]" at bounding box center [229, 113] width 318 height 22
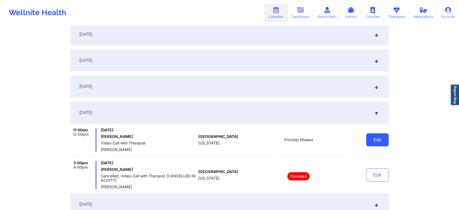
click at [377, 139] on button "Edit" at bounding box center [377, 139] width 23 height 13
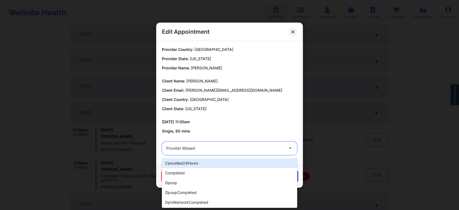
click at [273, 148] on div at bounding box center [224, 148] width 117 height 7
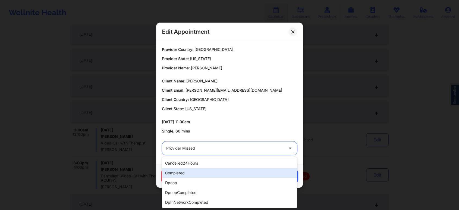
drag, startPoint x: 204, startPoint y: 179, endPoint x: 215, endPoint y: 173, distance: 12.8
click at [215, 173] on div "cancelled24Hours completed dpoop dpoopCompleted dpInNetworkCompleted freeNoShow…" at bounding box center [229, 182] width 135 height 51
click at [215, 173] on div "completed" at bounding box center [229, 173] width 135 height 10
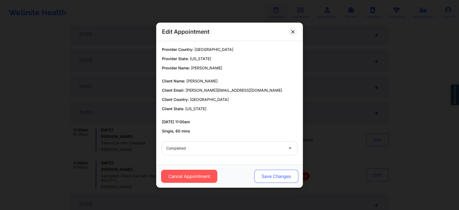
click at [273, 175] on button "Save Changes" at bounding box center [276, 176] width 44 height 13
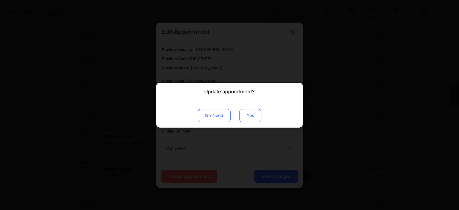
drag, startPoint x: 243, startPoint y: 123, endPoint x: 250, endPoint y: 114, distance: 10.9
click at [250, 114] on div "No Need Yes" at bounding box center [229, 114] width 147 height 27
click at [250, 114] on button "Yes" at bounding box center [250, 115] width 22 height 13
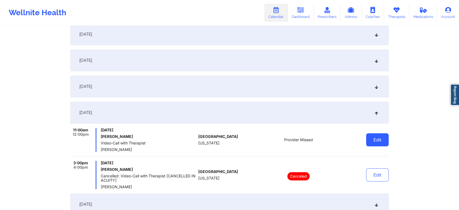
click at [375, 137] on button "Edit" at bounding box center [377, 139] width 23 height 13
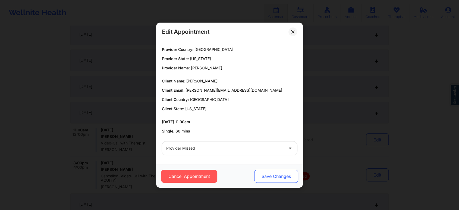
click at [273, 171] on button "Save Changes" at bounding box center [276, 176] width 44 height 13
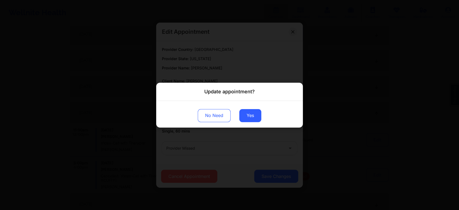
click at [226, 145] on div "Update appointment? No Need Yes" at bounding box center [229, 105] width 459 height 210
click at [211, 112] on button "No Need" at bounding box center [214, 115] width 33 height 13
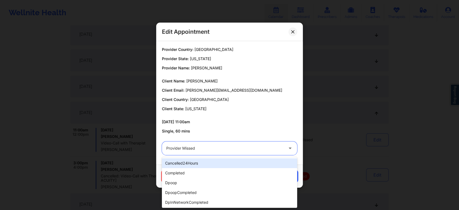
drag, startPoint x: 206, startPoint y: 149, endPoint x: 193, endPoint y: 170, distance: 24.4
click at [193, 125] on body "Wellnite Health Calendar Dashboard Prescribers Admins Coaches Therapists Medica…" at bounding box center [229, 20] width 459 height 210
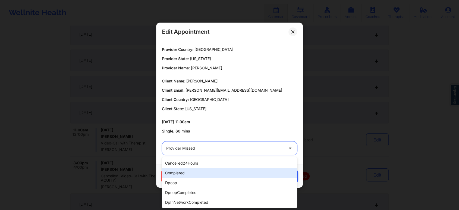
click at [193, 170] on div "completed" at bounding box center [229, 173] width 135 height 10
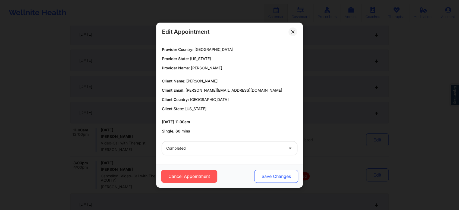
click at [267, 176] on button "Save Changes" at bounding box center [276, 176] width 44 height 13
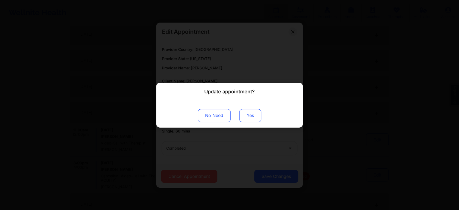
click at [251, 112] on button "Yes" at bounding box center [250, 115] width 22 height 13
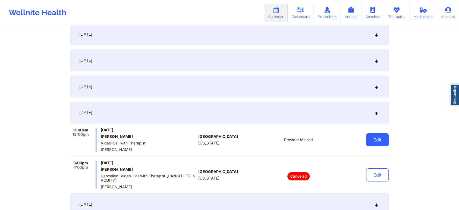
click at [372, 134] on button "Edit" at bounding box center [377, 139] width 23 height 13
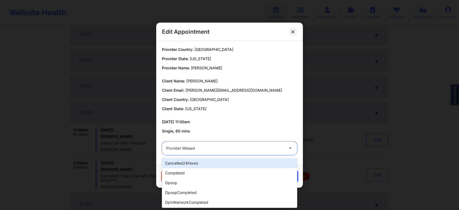
click at [255, 146] on div at bounding box center [224, 148] width 117 height 7
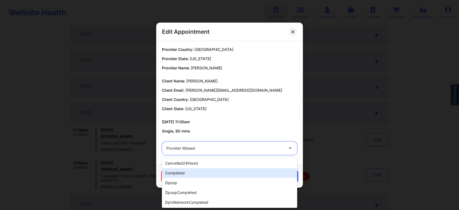
click at [211, 171] on div "completed" at bounding box center [229, 173] width 135 height 10
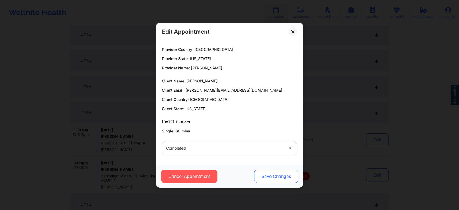
click at [274, 177] on button "Save Changes" at bounding box center [276, 176] width 44 height 13
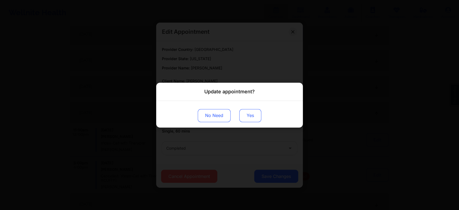
click at [254, 114] on button "Yes" at bounding box center [250, 115] width 22 height 13
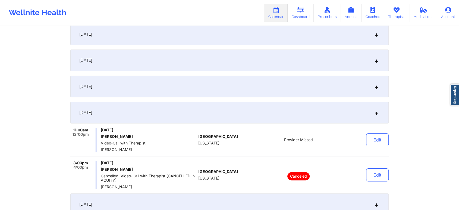
click at [254, 114] on div "[DATE]" at bounding box center [229, 113] width 318 height 22
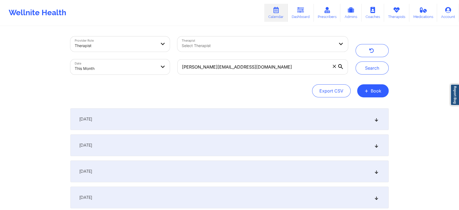
scroll to position [80, 0]
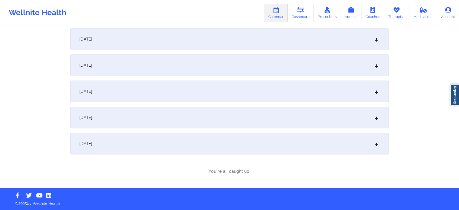
click at [233, 143] on div "[DATE]" at bounding box center [229, 144] width 318 height 22
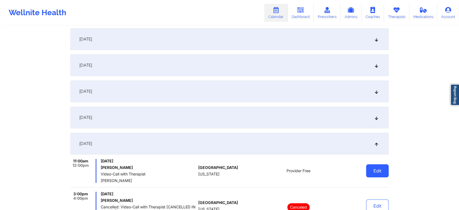
click at [367, 176] on button "Edit" at bounding box center [377, 170] width 23 height 13
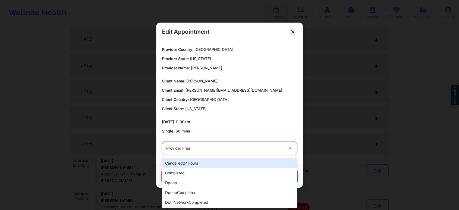
click at [186, 153] on div "Provider Free" at bounding box center [224, 148] width 117 height 14
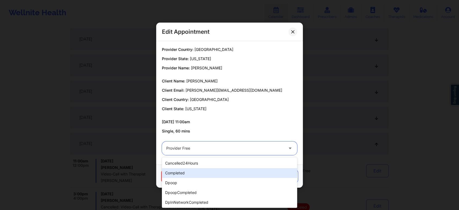
drag, startPoint x: 177, startPoint y: 169, endPoint x: 270, endPoint y: 172, distance: 92.7
click at [270, 172] on div "completed" at bounding box center [229, 173] width 135 height 10
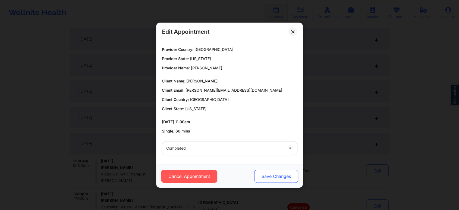
click at [258, 180] on button "Save Changes" at bounding box center [276, 176] width 44 height 13
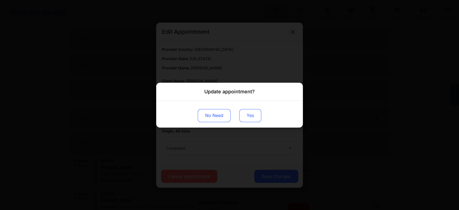
click at [243, 120] on button "Yes" at bounding box center [250, 115] width 22 height 13
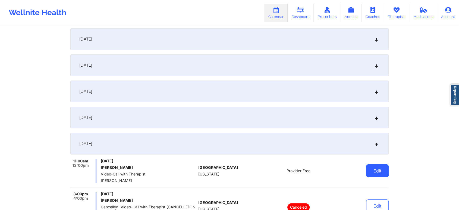
click at [371, 167] on button "Edit" at bounding box center [377, 170] width 23 height 13
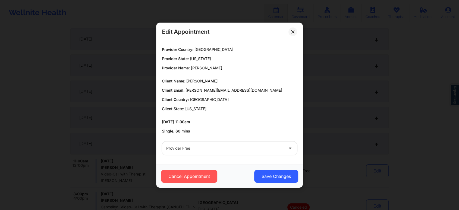
click at [216, 150] on div at bounding box center [224, 148] width 117 height 7
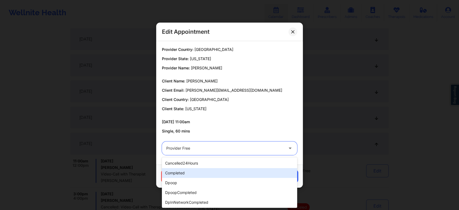
click at [198, 170] on div "completed" at bounding box center [229, 173] width 135 height 10
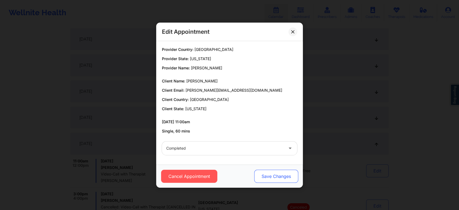
click at [281, 176] on button "Save Changes" at bounding box center [276, 176] width 44 height 13
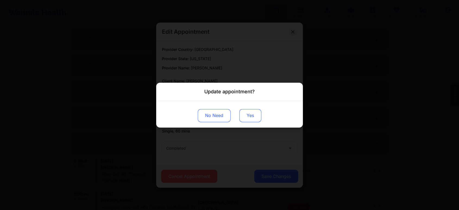
click at [251, 111] on button "Yes" at bounding box center [250, 115] width 22 height 13
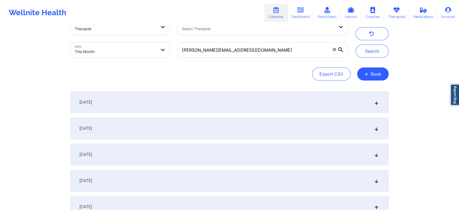
scroll to position [0, 0]
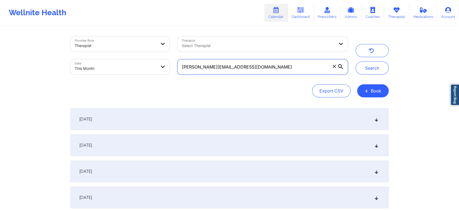
click at [280, 61] on input "[PERSON_NAME][EMAIL_ADDRESS][DOMAIN_NAME]" at bounding box center [262, 66] width 171 height 15
drag, startPoint x: 267, startPoint y: 64, endPoint x: 141, endPoint y: 56, distance: 125.8
click at [141, 56] on div "Provider Role Therapist Therapist Select Therapist Date This Month [PERSON_NAME…" at bounding box center [209, 56] width 285 height 46
paste input "eoriol04"
click at [356, 61] on button "Search" at bounding box center [372, 67] width 33 height 13
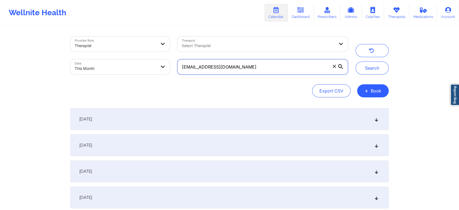
scroll to position [108, 0]
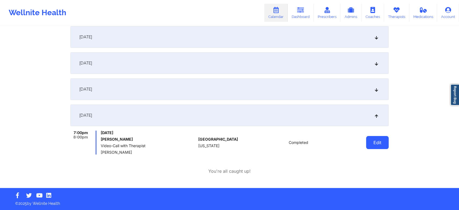
click at [375, 141] on button "Edit" at bounding box center [377, 142] width 23 height 13
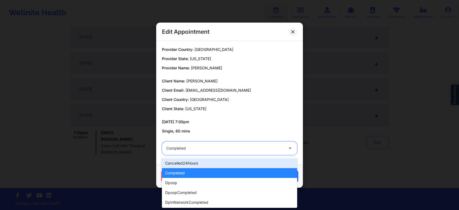
click at [253, 147] on div at bounding box center [224, 148] width 117 height 7
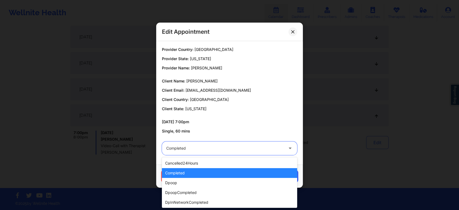
click at [215, 172] on div "completed" at bounding box center [229, 173] width 135 height 10
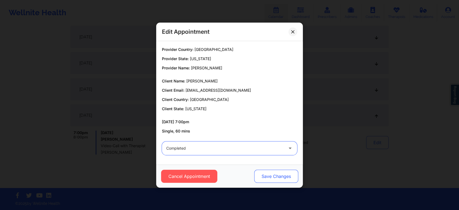
click at [282, 181] on button "Save Changes" at bounding box center [276, 176] width 44 height 13
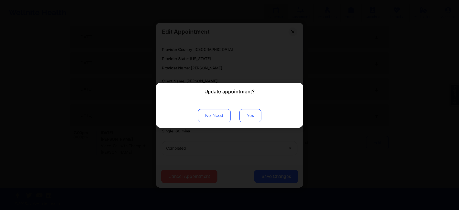
click at [245, 111] on button "Yes" at bounding box center [250, 115] width 22 height 13
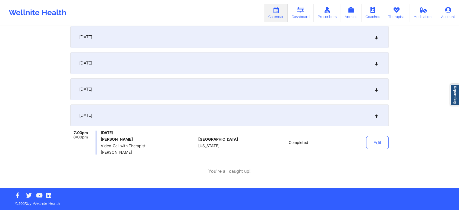
scroll to position [0, 0]
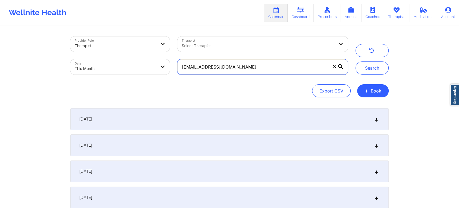
drag, startPoint x: 249, startPoint y: 62, endPoint x: 170, endPoint y: 62, distance: 78.5
click at [170, 62] on div "Provider Role Therapist Therapist Select Therapist Date This Month [EMAIL_ADDRE…" at bounding box center [209, 56] width 285 height 46
paste input "nmgiordano95"
click at [356, 61] on button "Search" at bounding box center [372, 67] width 33 height 13
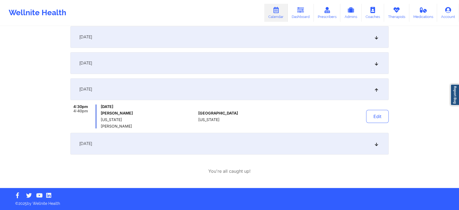
click at [264, 137] on div "[DATE]" at bounding box center [229, 144] width 318 height 22
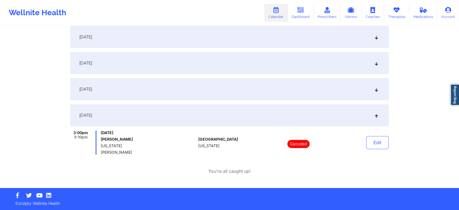
scroll to position [0, 0]
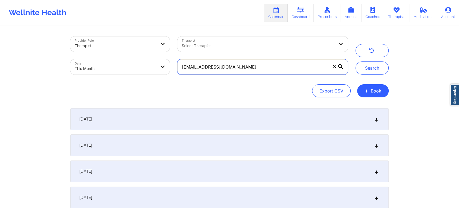
click at [262, 74] on div "[EMAIL_ADDRESS][DOMAIN_NAME]" at bounding box center [263, 66] width 178 height 23
drag, startPoint x: 273, startPoint y: 61, endPoint x: 159, endPoint y: 53, distance: 114.1
click at [159, 53] on div "Provider Role Therapist Therapist Select Therapist Date This Month [EMAIL_ADDRE…" at bounding box center [209, 56] width 285 height 46
paste input "[PERSON_NAME].nicholson8"
click at [356, 61] on button "Search" at bounding box center [372, 67] width 33 height 13
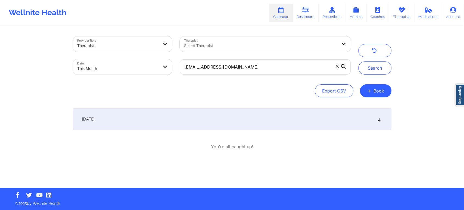
click at [310, 123] on div "[DATE]" at bounding box center [232, 119] width 318 height 22
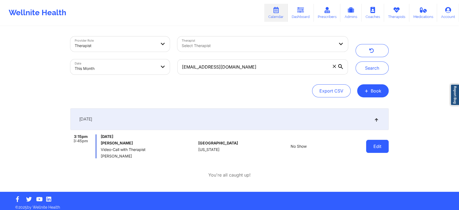
click at [375, 151] on button "Edit" at bounding box center [377, 146] width 23 height 13
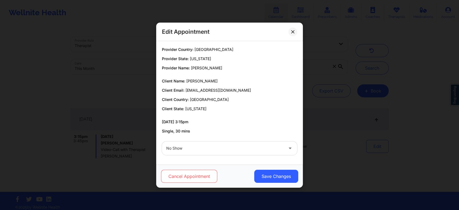
click at [211, 176] on button "Cancel Appointment" at bounding box center [189, 176] width 56 height 13
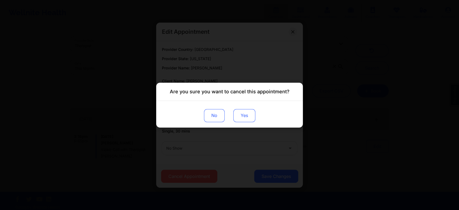
click at [243, 118] on button "Yes" at bounding box center [244, 115] width 22 height 13
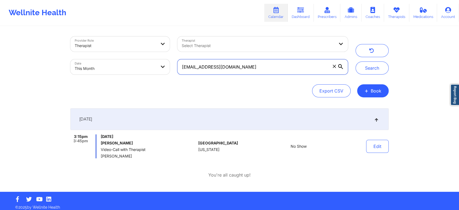
drag, startPoint x: 272, startPoint y: 72, endPoint x: 124, endPoint y: 60, distance: 148.9
click at [124, 60] on div "Provider Role Therapist Therapist Select Therapist Date This Month [EMAIL_ADDRE…" at bounding box center [209, 56] width 285 height 46
paste input "isiguenza9"
click at [356, 61] on button "Search" at bounding box center [372, 67] width 33 height 13
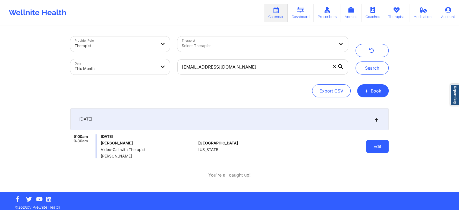
click at [388, 149] on button "Edit" at bounding box center [377, 146] width 23 height 13
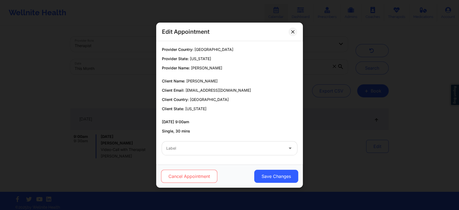
click at [188, 172] on button "Cancel Appointment" at bounding box center [189, 176] width 56 height 13
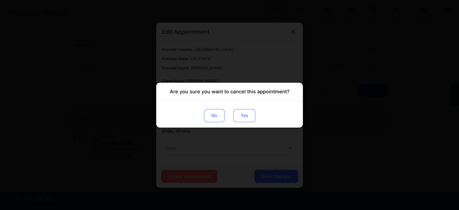
click at [252, 110] on button "Yes" at bounding box center [244, 115] width 22 height 13
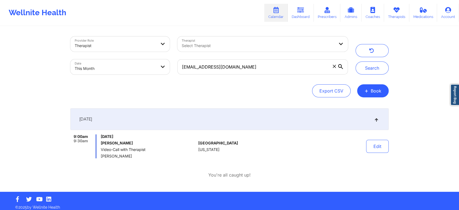
scroll to position [4, 0]
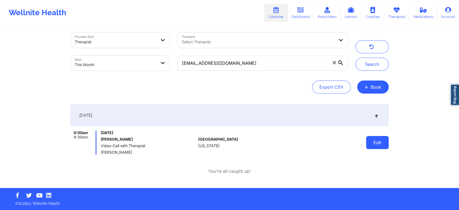
drag, startPoint x: 376, startPoint y: 149, endPoint x: 378, endPoint y: 146, distance: 3.3
click at [378, 146] on div "Edit" at bounding box center [364, 142] width 50 height 24
click at [378, 146] on button "Edit" at bounding box center [377, 142] width 23 height 13
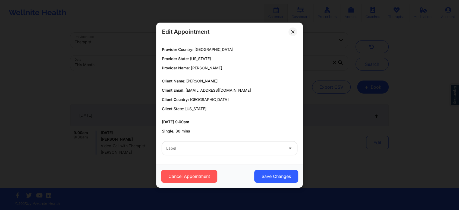
click at [206, 166] on div "Cancel Appointment Save Changes" at bounding box center [229, 175] width 147 height 23
click at [204, 171] on button "Cancel Appointment" at bounding box center [189, 176] width 56 height 13
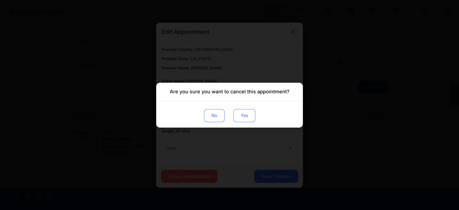
click at [245, 116] on button "Yes" at bounding box center [244, 115] width 22 height 13
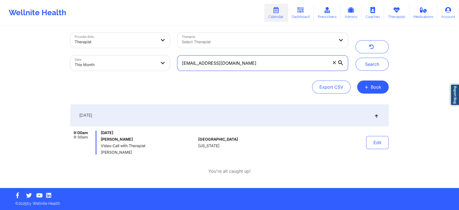
drag, startPoint x: 267, startPoint y: 64, endPoint x: 126, endPoint y: 34, distance: 144.5
click at [126, 34] on div "Provider Role Therapist Therapist Select Therapist Date This Month [EMAIL_ADDRE…" at bounding box center [209, 52] width 285 height 46
paste input "radtech9796"
type input "[EMAIL_ADDRESS][DOMAIN_NAME]"
click at [356, 58] on button "Search" at bounding box center [372, 64] width 33 height 13
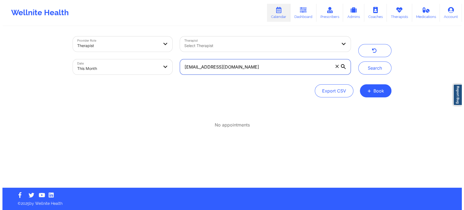
scroll to position [0, 0]
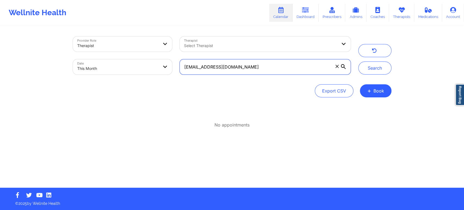
click at [253, 73] on input "[EMAIL_ADDRESS][DOMAIN_NAME]" at bounding box center [265, 66] width 171 height 15
drag, startPoint x: 253, startPoint y: 73, endPoint x: 182, endPoint y: 64, distance: 72.1
click at [182, 64] on input "[EMAIL_ADDRESS][DOMAIN_NAME]" at bounding box center [265, 66] width 171 height 15
click at [358, 61] on button "Search" at bounding box center [374, 67] width 33 height 13
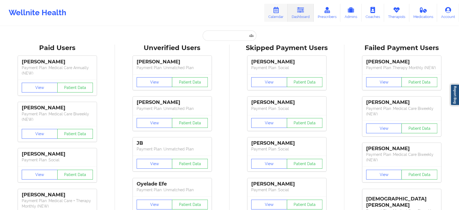
click at [284, 10] on link "Calendar" at bounding box center [275, 13] width 23 height 18
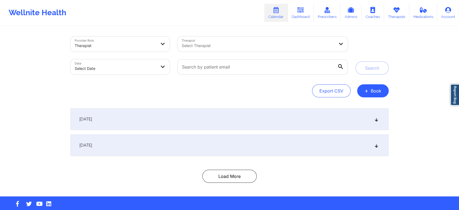
select select "2025-8"
select select "2025-9"
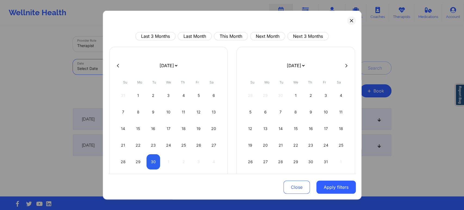
click at [145, 67] on body "Wellnite Health Calendar Dashboard Prescribers Admins Coaches Therapists Medica…" at bounding box center [232, 105] width 464 height 210
click at [229, 40] on button "This Month" at bounding box center [231, 36] width 34 height 8
select select "2025-8"
select select "2025-9"
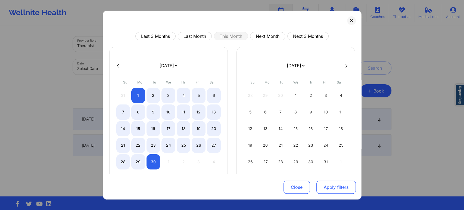
click at [335, 185] on button "Apply filters" at bounding box center [335, 186] width 39 height 13
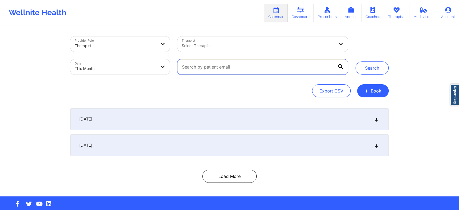
click at [235, 69] on input "text" at bounding box center [262, 66] width 171 height 15
paste input "ezrawilson@protonmail.com"
click at [356, 61] on button "Search" at bounding box center [372, 67] width 33 height 13
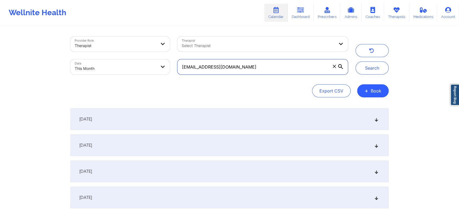
scroll to position [182, 0]
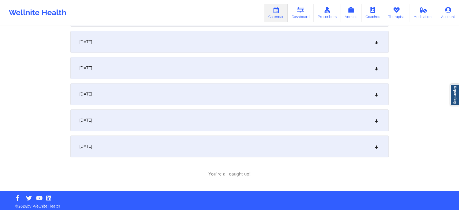
click at [154, 157] on div "September 1, 2025 3:00pm 4:00pm Monday, September 1, 2025 Ezra Wilson Video-Cal…" at bounding box center [229, 52] width 318 height 250
click at [218, 141] on div "[DATE]" at bounding box center [229, 146] width 318 height 22
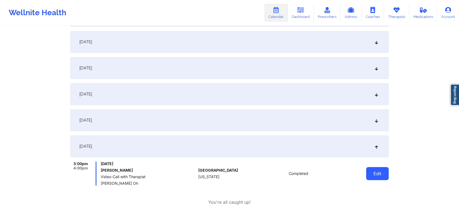
drag, startPoint x: 366, startPoint y: 167, endPoint x: 374, endPoint y: 171, distance: 9.1
click at [374, 171] on div "Edit" at bounding box center [364, 173] width 50 height 24
click at [374, 171] on button "Edit" at bounding box center [377, 173] width 23 height 13
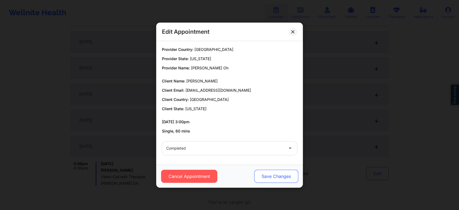
click at [267, 179] on button "Save Changes" at bounding box center [276, 176] width 44 height 13
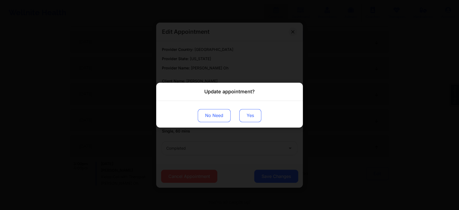
click at [248, 114] on button "Yes" at bounding box center [250, 115] width 22 height 13
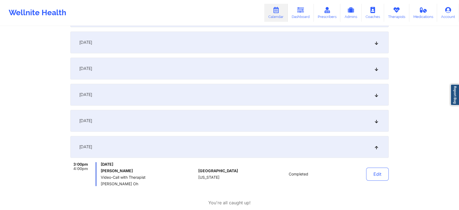
scroll to position [0, 0]
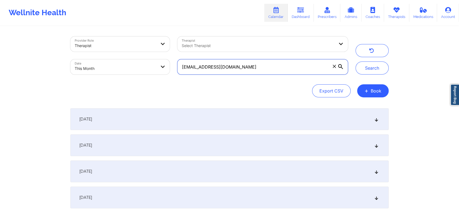
drag, startPoint x: 261, startPoint y: 68, endPoint x: 115, endPoint y: 73, distance: 145.7
click at [115, 73] on div "Provider Role Therapist Therapist Select Therapist Date This Month ezrawilson@p…" at bounding box center [209, 56] width 285 height 46
paste input "dulucmary10@g"
click at [356, 61] on button "Search" at bounding box center [372, 67] width 33 height 13
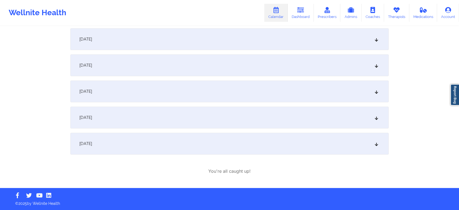
click at [172, 147] on div "[DATE]" at bounding box center [229, 144] width 318 height 22
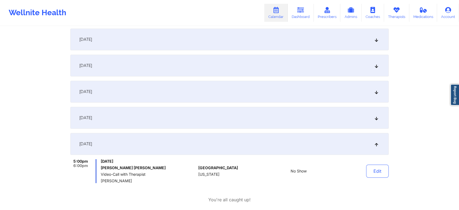
scroll to position [0, 0]
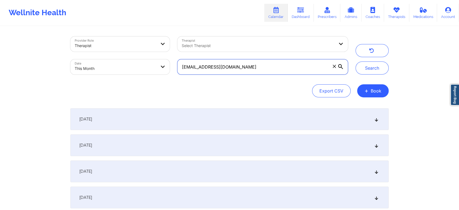
drag, startPoint x: 250, startPoint y: 67, endPoint x: 78, endPoint y: 50, distance: 172.3
click at [78, 50] on div "Provider Role Therapist Therapist Select Therapist Date This Month dulucmary10@…" at bounding box center [209, 56] width 285 height 46
paste input "jbautist1"
click at [356, 61] on button "Search" at bounding box center [372, 67] width 33 height 13
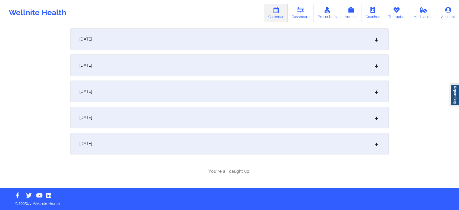
click at [180, 142] on div "[DATE]" at bounding box center [229, 144] width 318 height 22
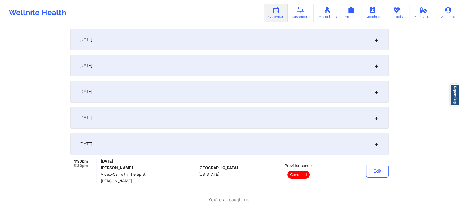
scroll to position [0, 0]
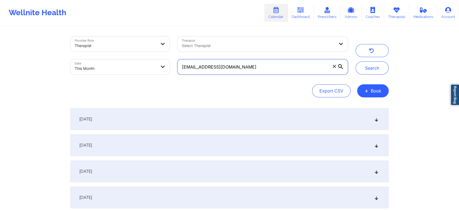
drag, startPoint x: 237, startPoint y: 63, endPoint x: 109, endPoint y: 63, distance: 128.5
click at [109, 63] on div "Provider Role Therapist Therapist Select Therapist Date This Month jbautist1@gm…" at bounding box center [209, 56] width 285 height 46
paste input "noahmeeteer"
click at [356, 61] on button "Search" at bounding box center [372, 67] width 33 height 13
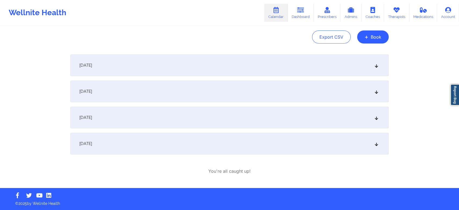
click at [155, 143] on div "[DATE]" at bounding box center [229, 144] width 318 height 22
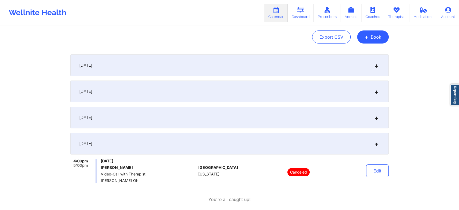
scroll to position [0, 0]
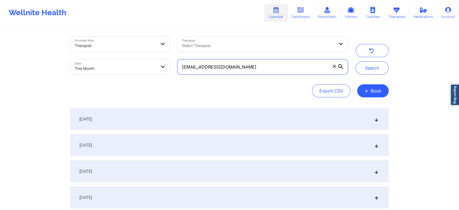
drag, startPoint x: 251, startPoint y: 67, endPoint x: 108, endPoint y: 66, distance: 143.2
click at [108, 66] on div "Provider Role Therapist Therapist Select Therapist Date This Month noahmeeteer@…" at bounding box center [209, 56] width 285 height 46
paste input "rosie13977@icloud"
click at [356, 61] on button "Search" at bounding box center [372, 67] width 33 height 13
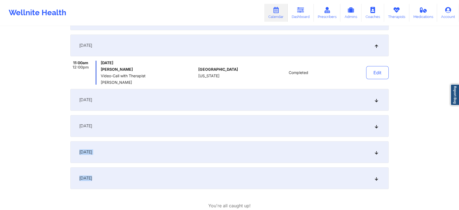
drag, startPoint x: 266, startPoint y: 173, endPoint x: 463, endPoint y: 119, distance: 204.7
click at [305, 174] on div "[DATE]" at bounding box center [229, 178] width 318 height 22
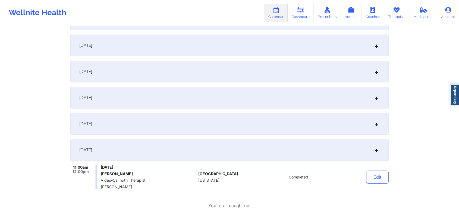
scroll to position [186, 0]
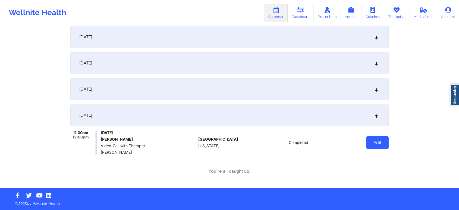
click at [376, 149] on div "Edit" at bounding box center [364, 142] width 50 height 24
click at [376, 149] on button "Edit" at bounding box center [377, 142] width 23 height 13
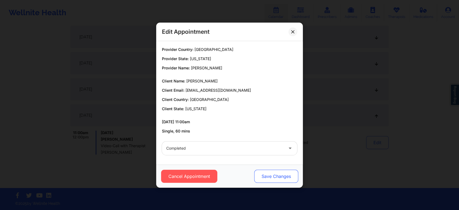
click at [274, 171] on button "Save Changes" at bounding box center [276, 176] width 44 height 13
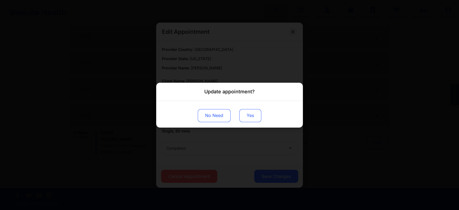
click at [253, 115] on button "Yes" at bounding box center [250, 115] width 22 height 13
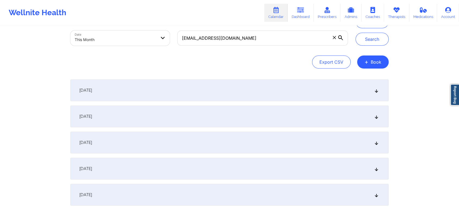
scroll to position [24, 0]
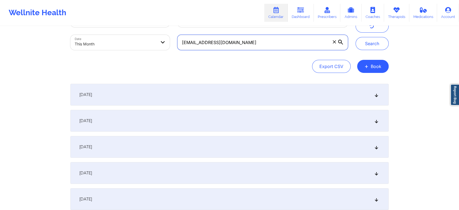
drag, startPoint x: 243, startPoint y: 39, endPoint x: 96, endPoint y: 8, distance: 150.8
click at [96, 8] on div "Wellnite Health Calendar Dashboard Prescribers Admins Coaches Therapists Medica…" at bounding box center [229, 163] width 459 height 374
paste input "johnna.mosby89@gmail"
click at [356, 37] on button "Search" at bounding box center [372, 43] width 33 height 13
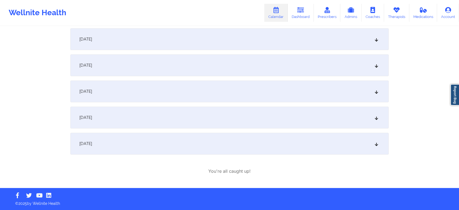
click at [176, 136] on div "[DATE]" at bounding box center [229, 144] width 318 height 22
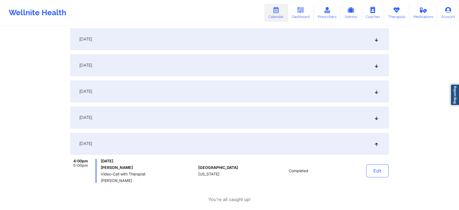
scroll to position [160, 0]
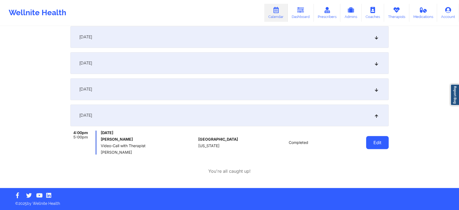
click at [379, 138] on button "Edit" at bounding box center [377, 142] width 23 height 13
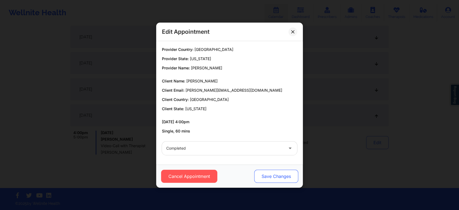
click at [273, 173] on button "Save Changes" at bounding box center [276, 176] width 44 height 13
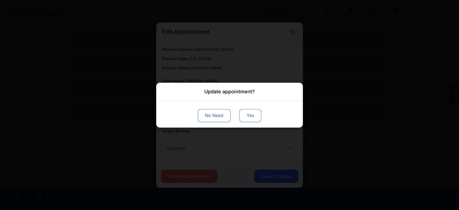
click at [259, 118] on button "Yes" at bounding box center [250, 115] width 22 height 13
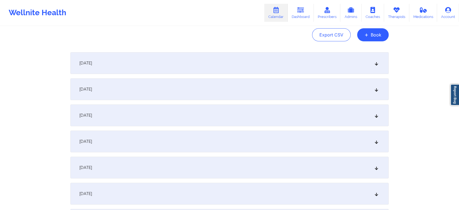
scroll to position [0, 0]
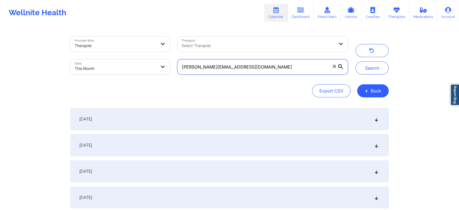
drag, startPoint x: 273, startPoint y: 70, endPoint x: 112, endPoint y: 32, distance: 165.3
click at [112, 32] on div "Provider Role Therapist Therapist Select Therapist Date This Month johnna.mosby…" at bounding box center [230, 187] width 326 height 321
paste input "berrytweet17@ao"
click at [356, 61] on button "Search" at bounding box center [372, 67] width 33 height 13
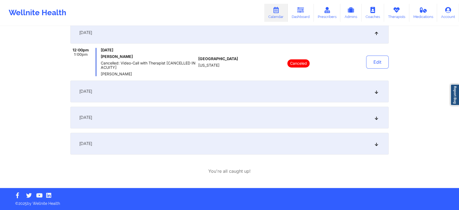
click at [186, 141] on div "[DATE]" at bounding box center [229, 144] width 318 height 22
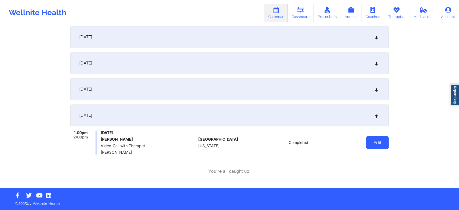
click at [370, 141] on button "Edit" at bounding box center [377, 142] width 23 height 13
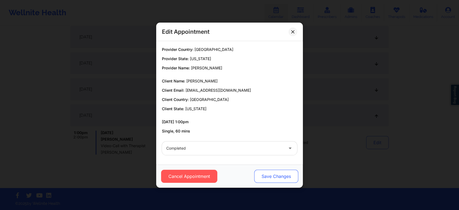
click at [257, 170] on button "Save Changes" at bounding box center [276, 176] width 44 height 13
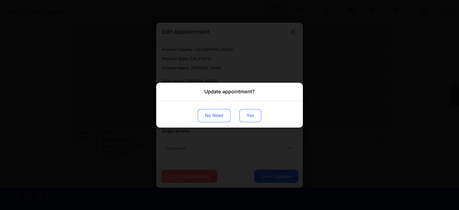
click at [242, 111] on button "Yes" at bounding box center [250, 115] width 22 height 13
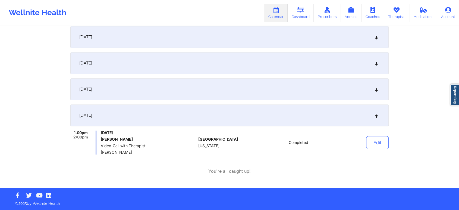
scroll to position [0, 0]
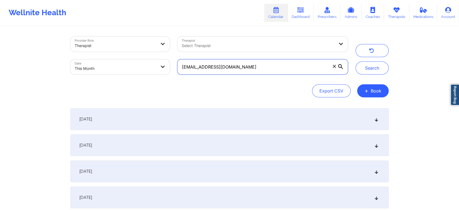
drag, startPoint x: 240, startPoint y: 67, endPoint x: 97, endPoint y: 48, distance: 144.4
click at [97, 48] on div "Provider Role Therapist Therapist Select Therapist Date This Month berrytweet17…" at bounding box center [209, 56] width 285 height 46
paste input "gramofsunshine@gmai"
click at [356, 61] on button "Search" at bounding box center [372, 67] width 33 height 13
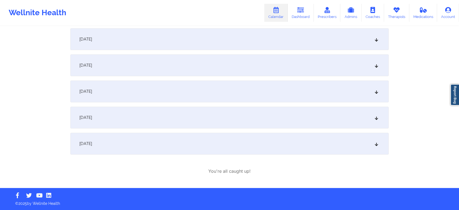
click at [130, 135] on div "[DATE]" at bounding box center [229, 144] width 318 height 22
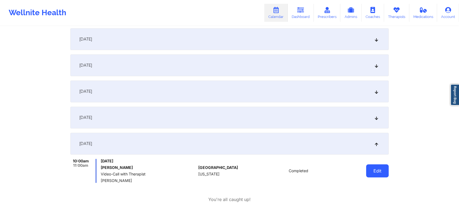
click at [383, 165] on button "Edit" at bounding box center [377, 170] width 23 height 13
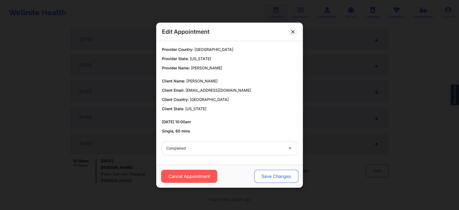
click at [272, 171] on button "Save Changes" at bounding box center [276, 176] width 44 height 13
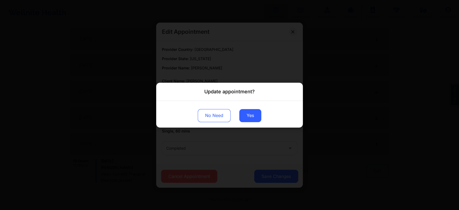
click at [249, 122] on div "No Need Yes" at bounding box center [229, 114] width 147 height 27
click at [248, 111] on button "Yes" at bounding box center [250, 115] width 22 height 13
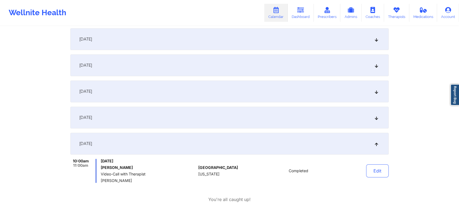
scroll to position [0, 0]
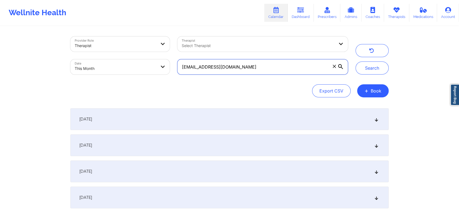
drag, startPoint x: 254, startPoint y: 68, endPoint x: 124, endPoint y: 67, distance: 129.9
click at [124, 67] on div "Provider Role Therapist Therapist Select Therapist Date This Month gramofsunshi…" at bounding box center [209, 56] width 285 height 46
paste input "alyssa.marie98@outlook"
click at [356, 61] on button "Search" at bounding box center [372, 67] width 33 height 13
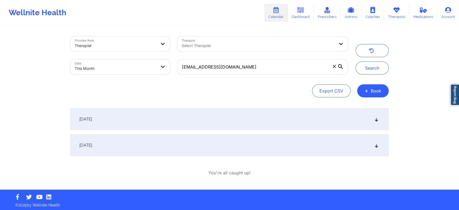
drag, startPoint x: 277, startPoint y: 56, endPoint x: 132, endPoint y: 71, distance: 145.9
click at [132, 71] on div "Provider Role Therapist Therapist Select Therapist Date This Month alyssa.marie…" at bounding box center [209, 56] width 285 height 46
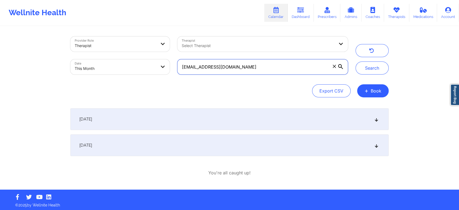
drag, startPoint x: 280, startPoint y: 67, endPoint x: 141, endPoint y: 54, distance: 140.0
click at [141, 54] on div "Provider Role Therapist Therapist Select Therapist Date This Month alyssa.marie…" at bounding box center [209, 56] width 285 height 46
click at [356, 61] on button "Search" at bounding box center [372, 67] width 33 height 13
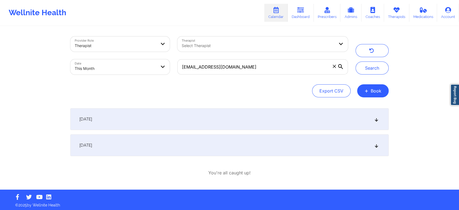
click at [164, 149] on div "[DATE]" at bounding box center [229, 145] width 318 height 22
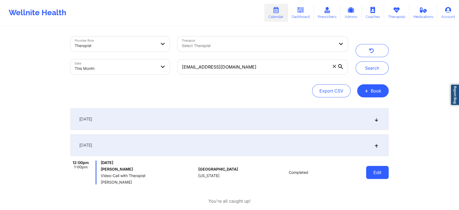
click at [381, 174] on button "Edit" at bounding box center [377, 172] width 23 height 13
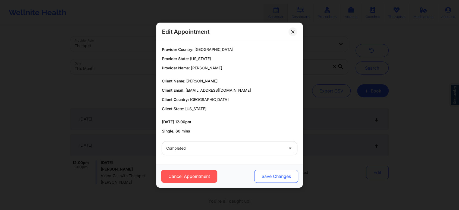
click at [268, 170] on button "Save Changes" at bounding box center [276, 176] width 44 height 13
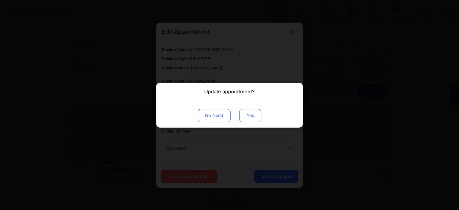
click at [240, 112] on button "Yes" at bounding box center [250, 115] width 22 height 13
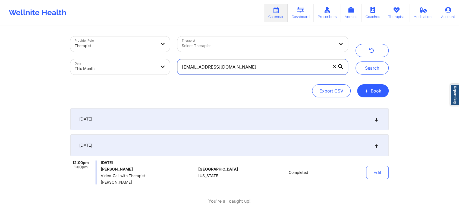
drag, startPoint x: 260, startPoint y: 65, endPoint x: 130, endPoint y: 64, distance: 130.4
click at [130, 64] on div "Provider Role Therapist Therapist Select Therapist Date This Month alyssa.marie…" at bounding box center [209, 56] width 285 height 46
paste input "60"
click at [356, 61] on button "Search" at bounding box center [372, 67] width 33 height 13
type input "6"
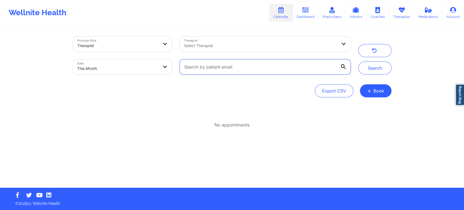
paste input "60"
drag, startPoint x: 234, startPoint y: 70, endPoint x: 173, endPoint y: 67, distance: 61.5
click at [173, 67] on div "Provider Role Therapist Therapist Select Therapist Date This Month 60" at bounding box center [211, 56] width 285 height 46
paste input "tabithaw65@gmail.com"
click at [358, 61] on button "Search" at bounding box center [374, 67] width 33 height 13
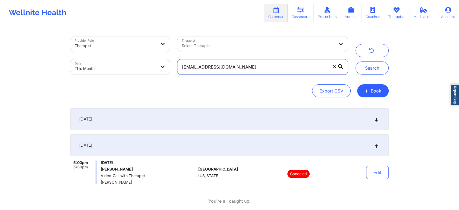
scroll to position [30, 0]
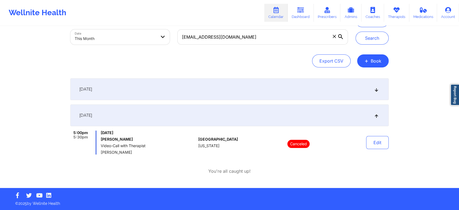
click at [234, 101] on div "September 4, 2025 4:40pm 4:50pm Thursday, September 4, 2025 Tabitha Wells Texas…" at bounding box center [229, 116] width 318 height 76
click at [240, 89] on div "[DATE]" at bounding box center [229, 89] width 318 height 22
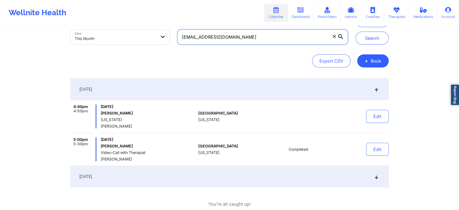
drag, startPoint x: 250, startPoint y: 36, endPoint x: 166, endPoint y: 27, distance: 84.8
click at [166, 27] on div "Provider Role Therapist Therapist Select Therapist Date This Month tabithaw65@g…" at bounding box center [209, 26] width 285 height 46
paste input "nich125@yahoo"
click at [356, 32] on button "Search" at bounding box center [372, 38] width 33 height 13
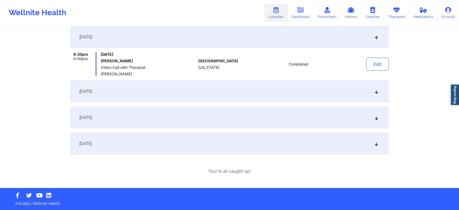
scroll to position [0, 0]
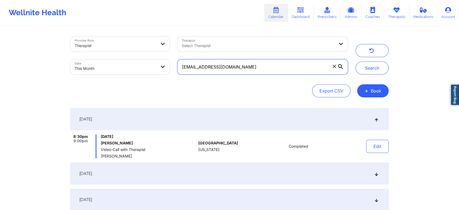
drag, startPoint x: 236, startPoint y: 71, endPoint x: 85, endPoint y: 29, distance: 157.4
click at [85, 29] on div "Provider Role Therapist Therapist Select Therapist Date This Month nich125@yaho…" at bounding box center [230, 148] width 326 height 243
click at [356, 61] on button "Search" at bounding box center [372, 67] width 33 height 13
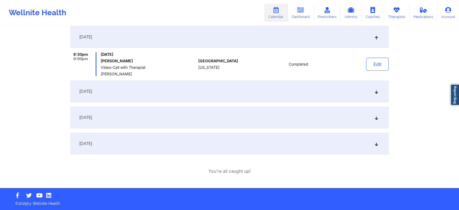
click at [241, 148] on div "[DATE]" at bounding box center [229, 144] width 318 height 22
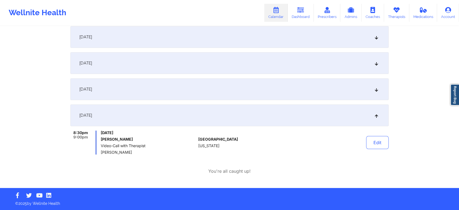
scroll to position [0, 0]
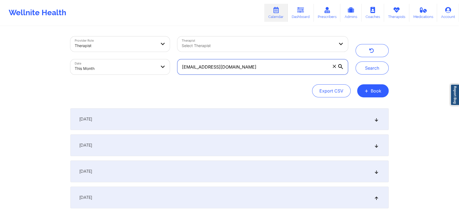
drag, startPoint x: 239, startPoint y: 73, endPoint x: 151, endPoint y: 43, distance: 93.1
click at [151, 43] on div "Provider Role Therapist Therapist Select Therapist Date This Month nich125@yaho…" at bounding box center [209, 56] width 285 height 46
paste input "22ejg22@gmail"
click at [356, 61] on button "Search" at bounding box center [372, 67] width 33 height 13
drag, startPoint x: 270, startPoint y: 61, endPoint x: 165, endPoint y: 58, distance: 105.2
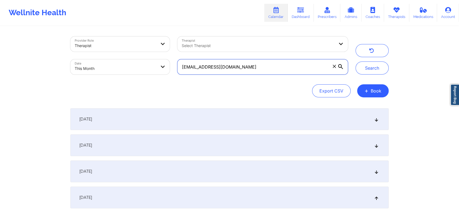
click at [165, 58] on div "Provider Role Therapist Therapist Select Therapist Date This Month 22ejg22@gmai…" at bounding box center [209, 56] width 285 height 46
paste input "brandiburgess@y"
click at [356, 61] on button "Search" at bounding box center [372, 67] width 33 height 13
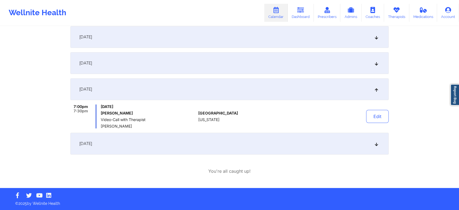
click at [155, 146] on div "[DATE]" at bounding box center [229, 144] width 318 height 22
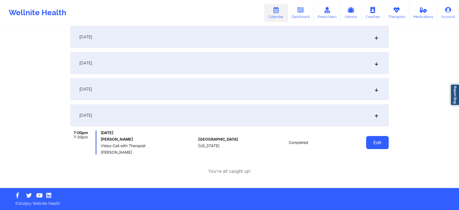
click at [379, 142] on button "Edit" at bounding box center [377, 142] width 23 height 13
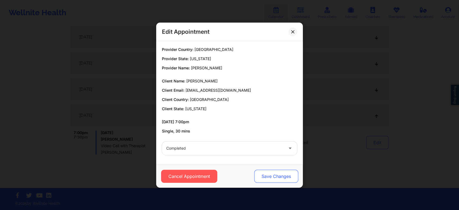
click at [257, 173] on button "Save Changes" at bounding box center [276, 176] width 44 height 13
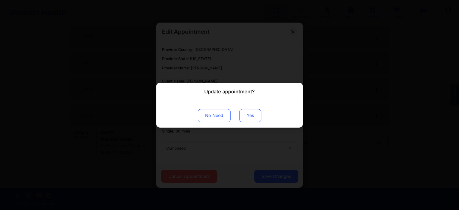
click at [252, 116] on button "Yes" at bounding box center [250, 115] width 22 height 13
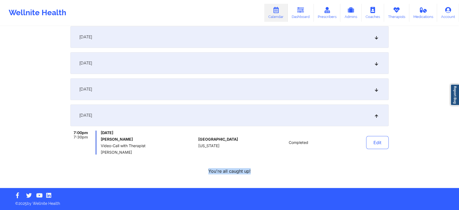
drag, startPoint x: 376, startPoint y: 155, endPoint x: 383, endPoint y: 133, distance: 22.6
click at [383, 133] on div "September 8, 2025 7:30pm 8:00pm Monday, September 8, 2025 Brandi Renee Burgess …" at bounding box center [229, 87] width 318 height 174
click at [374, 143] on button "Edit" at bounding box center [377, 142] width 23 height 13
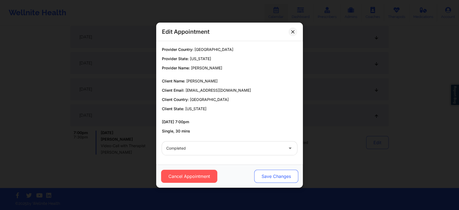
click at [274, 177] on button "Save Changes" at bounding box center [276, 176] width 44 height 13
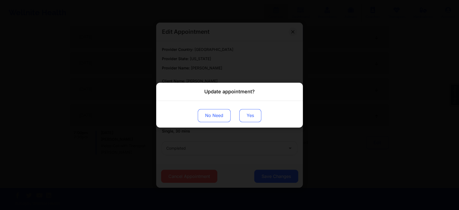
click at [246, 116] on button "Yes" at bounding box center [250, 115] width 22 height 13
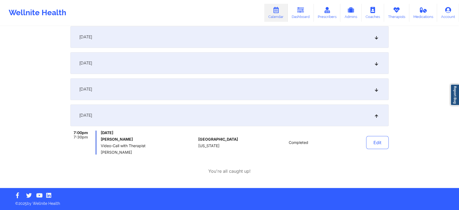
scroll to position [0, 0]
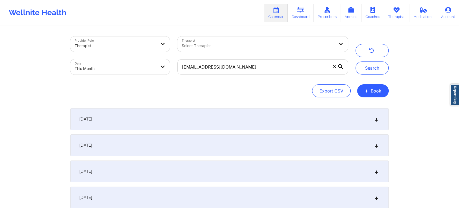
drag, startPoint x: 284, startPoint y: 77, endPoint x: 287, endPoint y: 75, distance: 3.5
click at [287, 75] on div "brandiburgess@ymail.com" at bounding box center [263, 66] width 178 height 23
drag, startPoint x: 287, startPoint y: 75, endPoint x: 162, endPoint y: 54, distance: 126.0
click at [162, 54] on div "Provider Role Therapist Therapist Select Therapist Date This Month brandiburges…" at bounding box center [209, 56] width 285 height 46
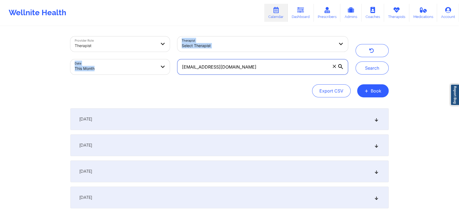
click at [265, 69] on input "brandiburgess@ymail.com" at bounding box center [262, 66] width 171 height 15
drag, startPoint x: 265, startPoint y: 69, endPoint x: 171, endPoint y: 56, distance: 95.1
click at [171, 56] on div "Provider Role Therapist Therapist Select Therapist Date This Month brandiburges…" at bounding box center [209, 56] width 285 height 46
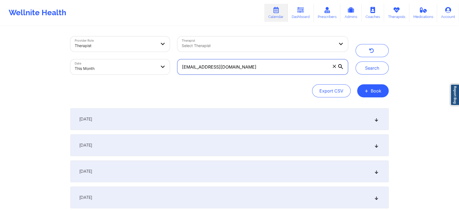
paste input "abette.cummings78@g"
click at [356, 61] on button "Search" at bounding box center [372, 67] width 33 height 13
drag, startPoint x: 252, startPoint y: 67, endPoint x: 131, endPoint y: 52, distance: 122.4
click at [131, 52] on div "Provider Role Therapist Therapist Select Therapist Date This Month babette.cumm…" at bounding box center [209, 56] width 285 height 46
paste input "dominique_bonaparte@yahoo"
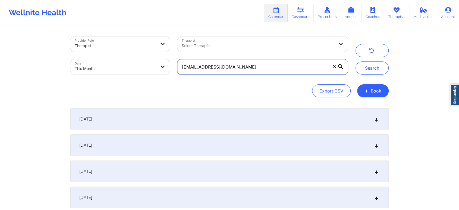
click at [356, 61] on button "Search" at bounding box center [372, 67] width 33 height 13
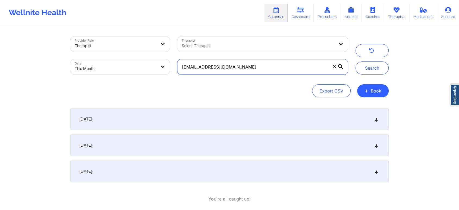
scroll to position [28, 0]
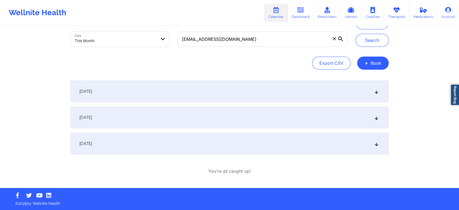
click at [226, 147] on div "[DATE]" at bounding box center [229, 144] width 318 height 22
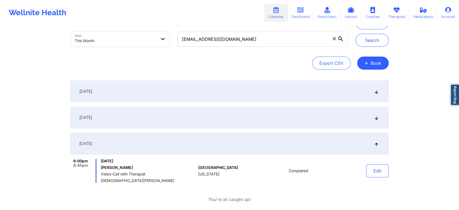
click at [344, 175] on div "Edit" at bounding box center [364, 171] width 50 height 24
click at [388, 173] on button "Edit" at bounding box center [377, 170] width 23 height 13
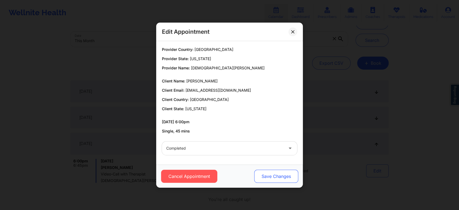
click at [280, 175] on button "Save Changes" at bounding box center [276, 176] width 44 height 13
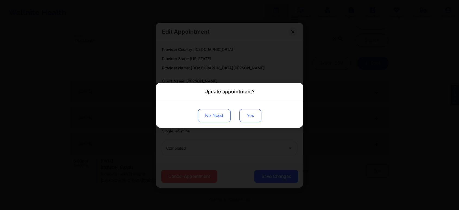
click at [250, 114] on button "Yes" at bounding box center [250, 115] width 22 height 13
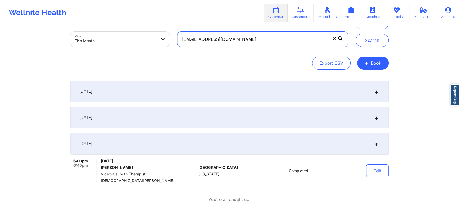
drag, startPoint x: 278, startPoint y: 40, endPoint x: 176, endPoint y: 37, distance: 101.7
click at [176, 37] on div "dominique_bonaparte@yahoo.com" at bounding box center [263, 39] width 178 height 23
paste input "ameian.knight@gmail"
click at [356, 34] on button "Search" at bounding box center [372, 40] width 33 height 13
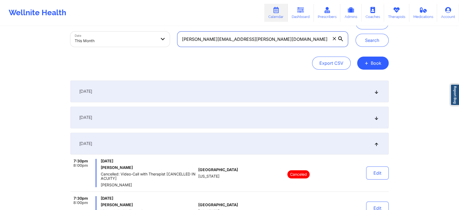
scroll to position [145, 0]
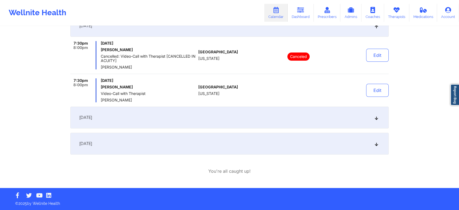
click at [180, 138] on div "[DATE]" at bounding box center [229, 144] width 318 height 22
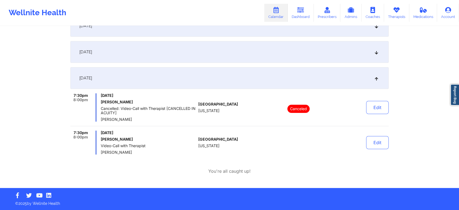
scroll to position [0, 0]
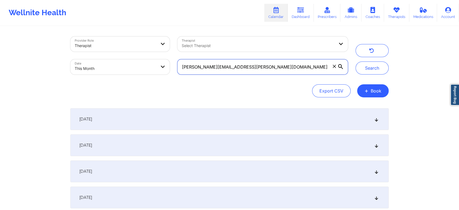
drag, startPoint x: 255, startPoint y: 72, endPoint x: 154, endPoint y: 58, distance: 102.1
click at [154, 58] on div "Provider Role Therapist Therapist Select Therapist Date This Month dameian.knig…" at bounding box center [209, 56] width 285 height 46
paste input "icarvell"
click at [356, 61] on button "Search" at bounding box center [372, 67] width 33 height 13
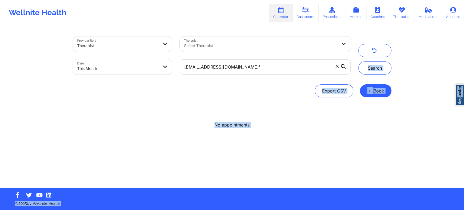
drag, startPoint x: 463, startPoint y: 54, endPoint x: 463, endPoint y: 106, distance: 52.4
click at [463, 106] on div "Provider Role Therapist Therapist Select Therapist Date This Month dicarvell@gm…" at bounding box center [232, 93] width 464 height 187
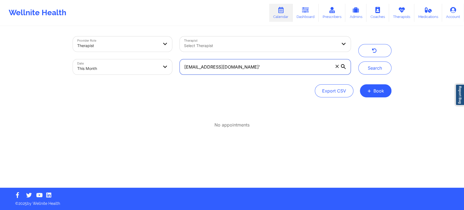
click at [230, 69] on input "dicarvell@gmail.com'" at bounding box center [265, 66] width 171 height 15
click at [358, 61] on button "Search" at bounding box center [374, 67] width 33 height 13
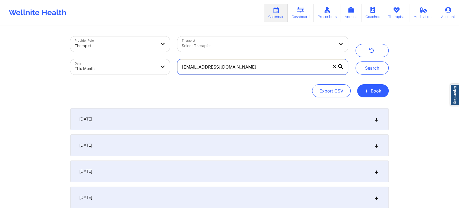
scroll to position [108, 0]
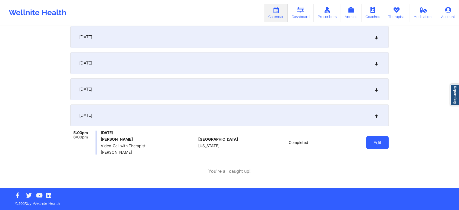
click at [380, 139] on button "Edit" at bounding box center [377, 142] width 23 height 13
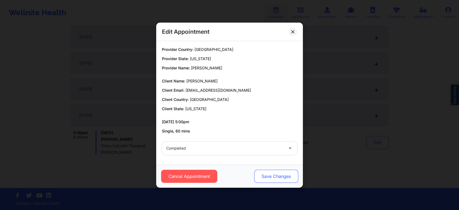
click at [269, 182] on button "Save Changes" at bounding box center [276, 176] width 44 height 13
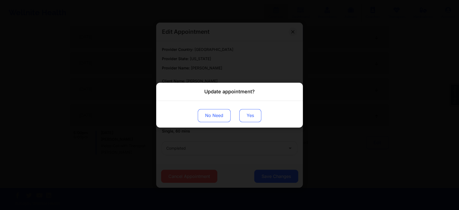
click at [254, 113] on button "Yes" at bounding box center [250, 115] width 22 height 13
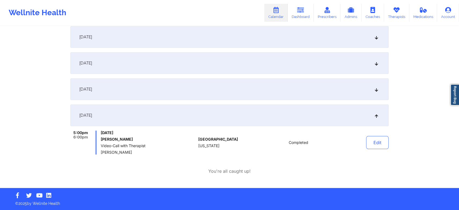
scroll to position [0, 0]
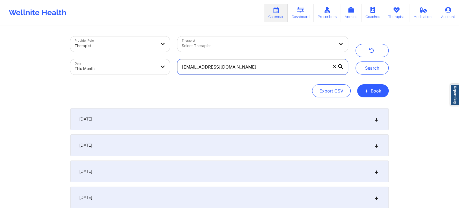
drag, startPoint x: 247, startPoint y: 67, endPoint x: 129, endPoint y: 54, distance: 118.1
click at [129, 54] on div "Provider Role Therapist Therapist Select Therapist Date This Month dicarvell@gm…" at bounding box center [209, 56] width 285 height 46
paste input "paws.sr.sr"
click at [356, 61] on button "Search" at bounding box center [372, 67] width 33 height 13
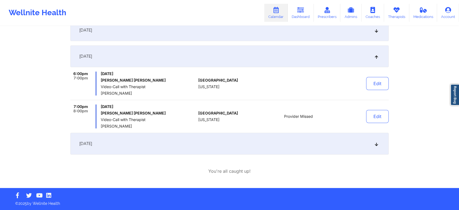
click at [165, 134] on div "[DATE]" at bounding box center [229, 144] width 318 height 22
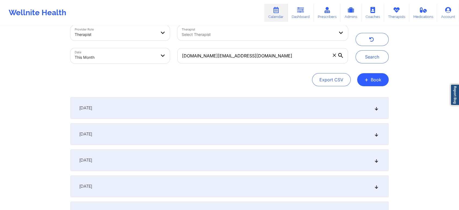
scroll to position [0, 0]
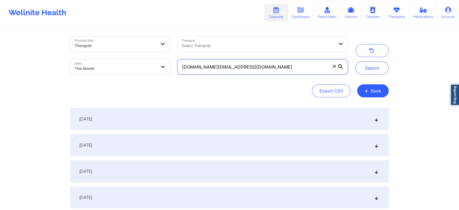
drag, startPoint x: 256, startPoint y: 67, endPoint x: 136, endPoint y: 40, distance: 122.4
click at [136, 40] on div "Provider Role Therapist Therapist Select Therapist Date This Month paws.sr.sr@g…" at bounding box center [209, 56] width 285 height 46
paste input "lillia.tramel@yahoo"
click at [356, 61] on button "Search" at bounding box center [372, 67] width 33 height 13
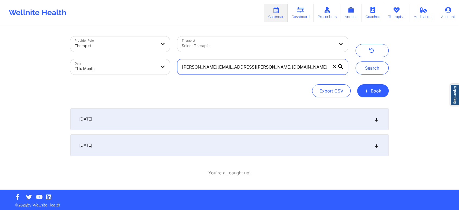
scroll to position [2, 0]
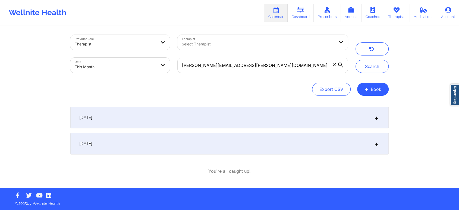
click at [221, 137] on div "[DATE]" at bounding box center [229, 144] width 318 height 22
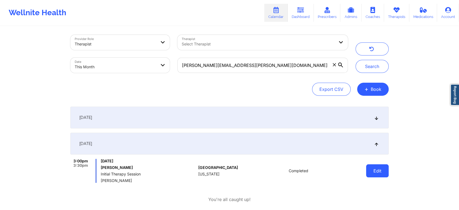
click at [376, 171] on button "Edit" at bounding box center [377, 170] width 23 height 13
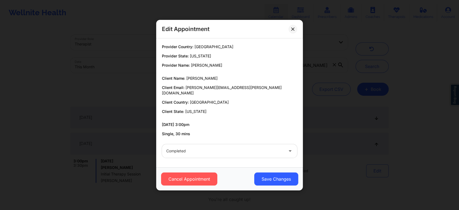
click at [272, 169] on div "Cancel Appointment Save Changes" at bounding box center [229, 178] width 147 height 23
click at [271, 175] on button "Save Changes" at bounding box center [276, 178] width 44 height 13
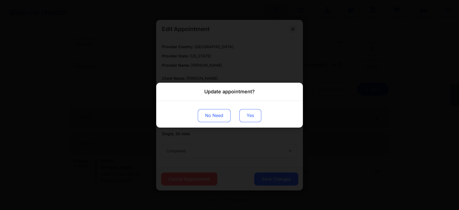
click at [254, 118] on button "Yes" at bounding box center [250, 115] width 22 height 13
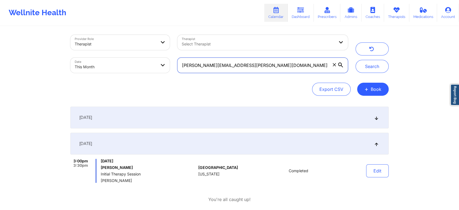
click at [265, 65] on input "lillia.tramel@yahoo.com" at bounding box center [262, 65] width 171 height 15
drag, startPoint x: 253, startPoint y: 64, endPoint x: 133, endPoint y: 56, distance: 120.4
click at [133, 56] on div "Provider Role Therapist Therapist Select Therapist Date This Month lillia.trame…" at bounding box center [209, 54] width 285 height 46
paste input "nkd21400@gmail"
click at [356, 60] on button "Search" at bounding box center [372, 66] width 33 height 13
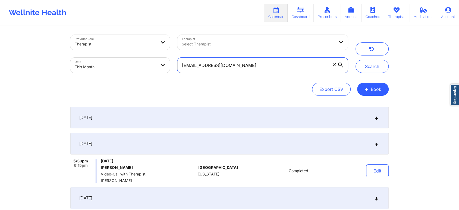
scroll to position [108, 0]
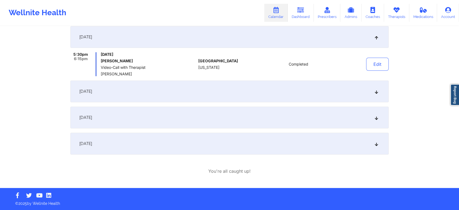
click at [272, 138] on div "[DATE]" at bounding box center [229, 144] width 318 height 22
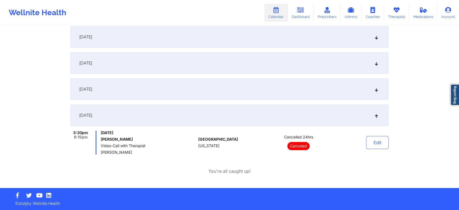
scroll to position [0, 0]
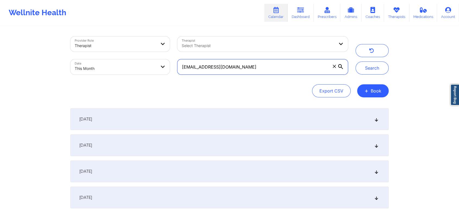
drag, startPoint x: 257, startPoint y: 62, endPoint x: 128, endPoint y: 51, distance: 128.8
click at [128, 51] on div "Provider Role Therapist Therapist Select Therapist Date This Month nkd21400@gma…" at bounding box center [209, 56] width 285 height 46
paste input "marjorie.priegue"
click at [356, 61] on button "Search" at bounding box center [372, 67] width 33 height 13
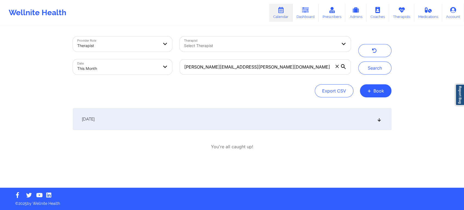
click at [286, 109] on div "[DATE]" at bounding box center [232, 119] width 318 height 22
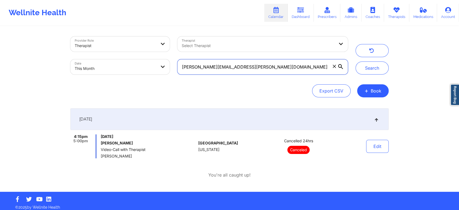
drag, startPoint x: 269, startPoint y: 70, endPoint x: 124, endPoint y: 41, distance: 147.2
click at [124, 41] on div "Provider Role Therapist Therapist Select Therapist Date This Month marjorie.pri…" at bounding box center [209, 56] width 285 height 46
paste input "barbara.ray.palon"
click at [356, 61] on button "Search" at bounding box center [372, 67] width 33 height 13
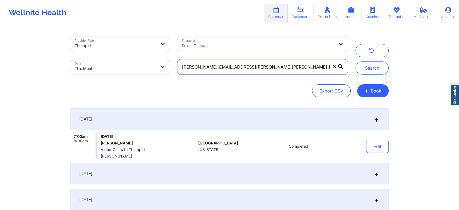
scroll to position [56, 0]
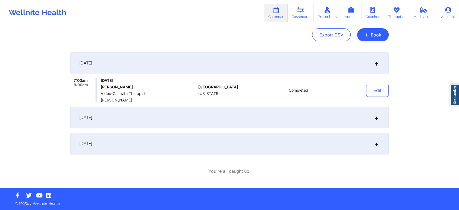
click at [169, 143] on div "[DATE]" at bounding box center [229, 144] width 318 height 22
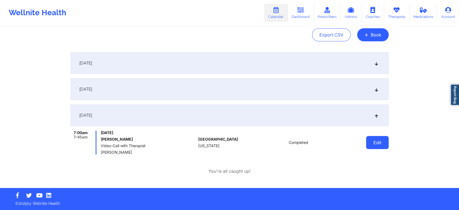
click at [379, 149] on button "Edit" at bounding box center [377, 142] width 23 height 13
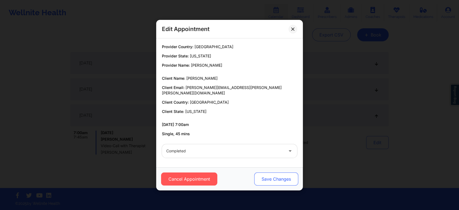
click at [264, 173] on button "Save Changes" at bounding box center [276, 178] width 44 height 13
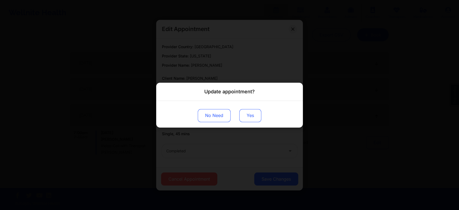
click at [245, 109] on button "Yes" at bounding box center [250, 115] width 22 height 13
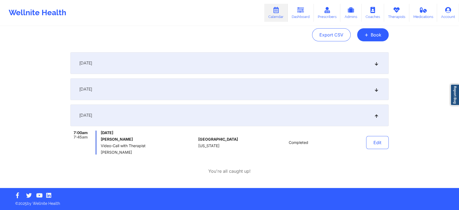
scroll to position [0, 0]
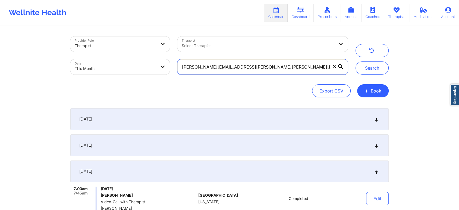
drag, startPoint x: 257, startPoint y: 62, endPoint x: 113, endPoint y: 52, distance: 144.1
click at [113, 52] on div "Provider Role Therapist Therapist Select Therapist Date This Month barbara.ray.…" at bounding box center [209, 56] width 285 height 46
paste input "pattycakes1638"
click at [356, 61] on button "Search" at bounding box center [372, 67] width 33 height 13
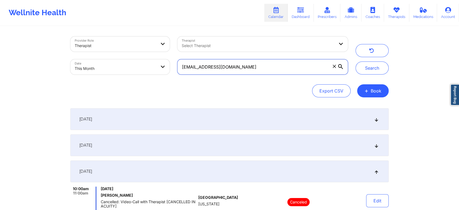
scroll to position [165, 0]
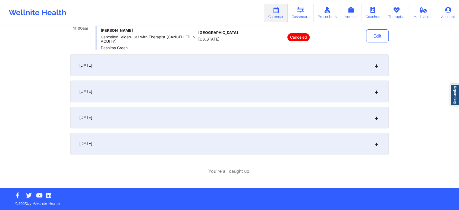
click at [186, 149] on div "[DATE]" at bounding box center [229, 144] width 318 height 22
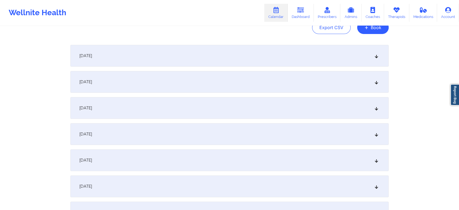
scroll to position [0, 0]
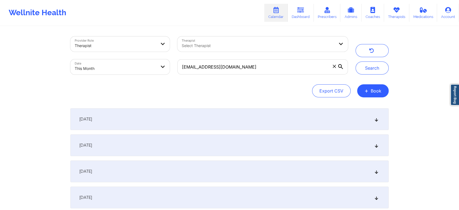
click at [255, 76] on div "pattycakes1638@gmail.com" at bounding box center [263, 66] width 178 height 23
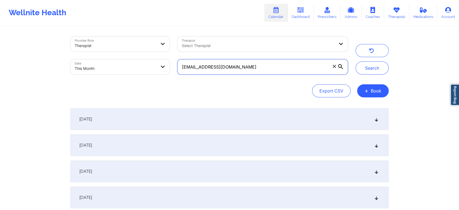
drag, startPoint x: 269, startPoint y: 70, endPoint x: 137, endPoint y: 54, distance: 133.0
click at [137, 54] on div "Provider Role Therapist Therapist Select Therapist Date This Month pattycakes16…" at bounding box center [209, 56] width 285 height 46
paste input "siegelcaroline89"
click at [356, 61] on button "Search" at bounding box center [372, 67] width 33 height 13
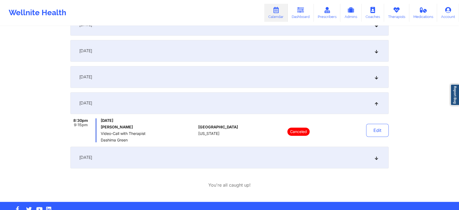
scroll to position [170, 0]
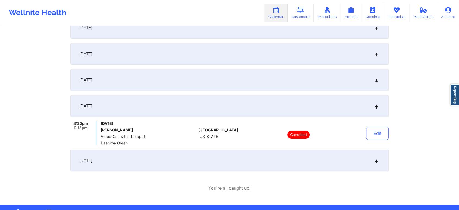
click at [274, 168] on div "September 27, 2025" at bounding box center [229, 160] width 318 height 22
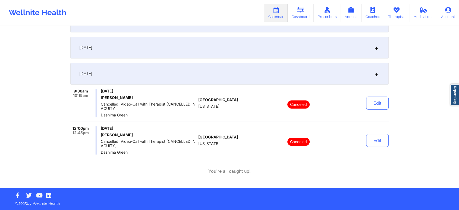
scroll to position [0, 0]
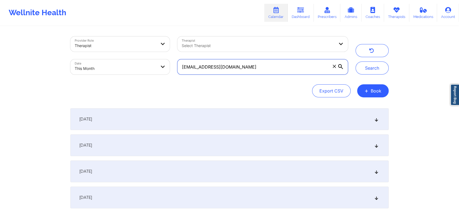
drag, startPoint x: 264, startPoint y: 63, endPoint x: 132, endPoint y: 68, distance: 132.2
click at [132, 68] on div "Provider Role Therapist Therapist Select Therapist Date This Month siegelcaroli…" at bounding box center [209, 56] width 285 height 46
paste input "codyclyde5"
click at [356, 61] on button "Search" at bounding box center [372, 67] width 33 height 13
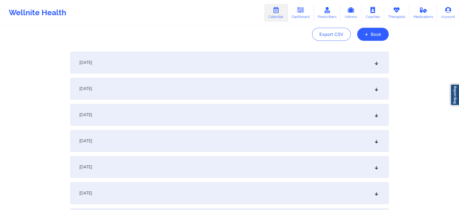
scroll to position [35, 0]
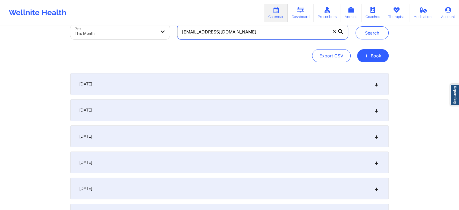
drag, startPoint x: 246, startPoint y: 38, endPoint x: 194, endPoint y: 33, distance: 51.9
click at [194, 33] on input "codyclyde5@gmail.com" at bounding box center [262, 31] width 171 height 15
type input "c"
paste input "joan.martinez498@gmail.com"
click at [356, 26] on button "Search" at bounding box center [372, 32] width 33 height 13
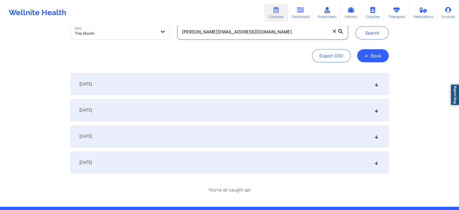
scroll to position [54, 0]
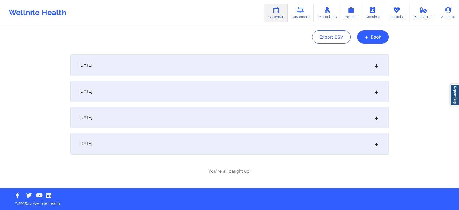
click at [201, 151] on div "[DATE]" at bounding box center [229, 144] width 318 height 22
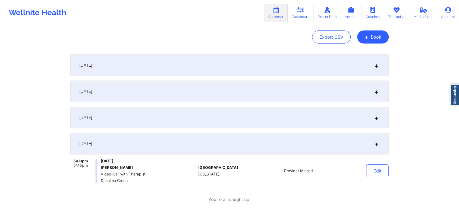
scroll to position [0, 0]
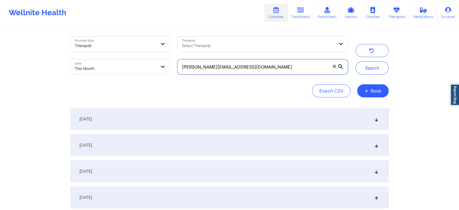
drag, startPoint x: 280, startPoint y: 67, endPoint x: 154, endPoint y: 74, distance: 126.8
click at [154, 74] on div "Provider Role Therapist Therapist Select Therapist Date This Month joan.martine…" at bounding box center [209, 56] width 285 height 46
paste input "alfonzohensley"
click at [356, 61] on button "Search" at bounding box center [372, 67] width 33 height 13
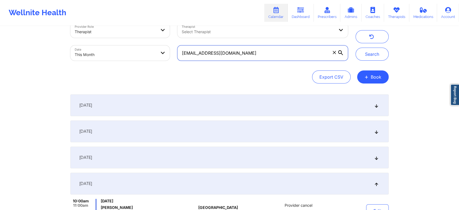
scroll to position [160, 0]
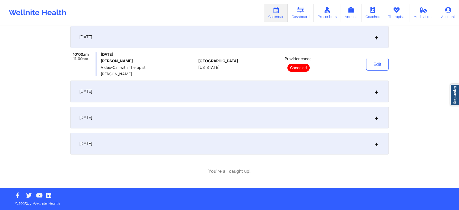
click at [138, 142] on div "[DATE]" at bounding box center [229, 144] width 318 height 22
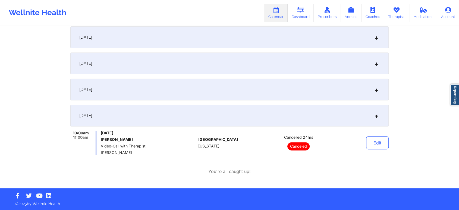
scroll to position [0, 0]
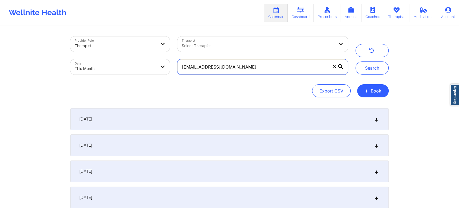
drag, startPoint x: 267, startPoint y: 64, endPoint x: 91, endPoint y: 60, distance: 175.8
click at [91, 60] on div "Provider Role Therapist Therapist Select Therapist Date This Month alfonzohensl…" at bounding box center [209, 56] width 285 height 46
paste input "mrpuggsworth515"
click at [356, 61] on button "Search" at bounding box center [372, 67] width 33 height 13
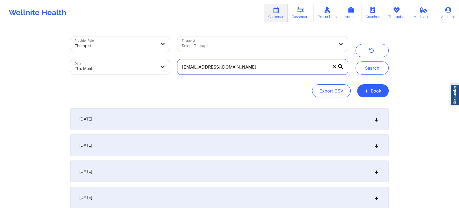
scroll to position [80, 0]
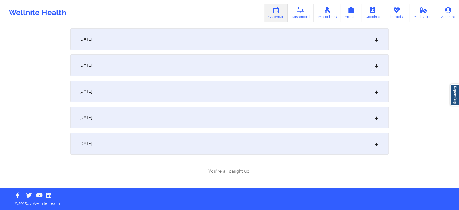
click at [176, 152] on div "[DATE]" at bounding box center [229, 144] width 318 height 22
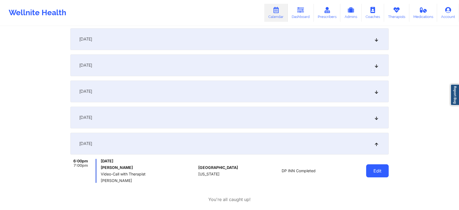
click at [373, 173] on button "Edit" at bounding box center [377, 170] width 23 height 13
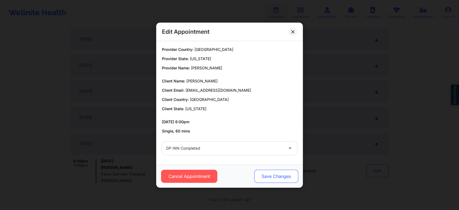
click at [276, 174] on button "Save Changes" at bounding box center [276, 176] width 44 height 13
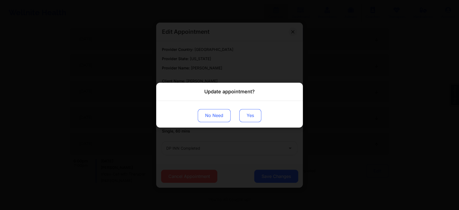
click at [245, 112] on button "Yes" at bounding box center [250, 115] width 22 height 13
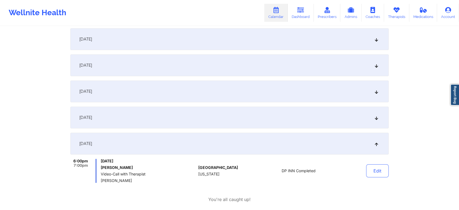
scroll to position [0, 0]
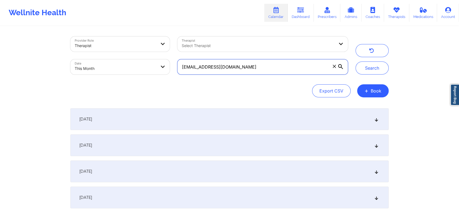
drag, startPoint x: 263, startPoint y: 69, endPoint x: 128, endPoint y: 76, distance: 135.5
click at [128, 76] on div "Provider Role Therapist Therapist Select Therapist Date This Month mrpuggsworth…" at bounding box center [209, 56] width 285 height 46
paste input "tatumlsmith1117"
click at [356, 61] on button "Search" at bounding box center [372, 67] width 33 height 13
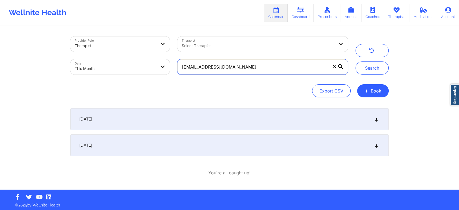
scroll to position [2, 0]
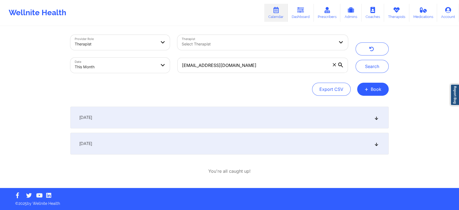
click at [311, 143] on div "[DATE]" at bounding box center [229, 144] width 318 height 22
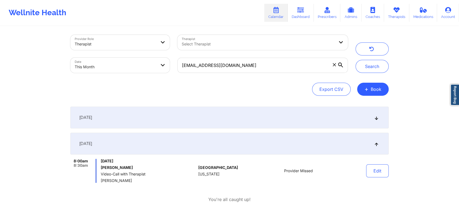
scroll to position [30, 0]
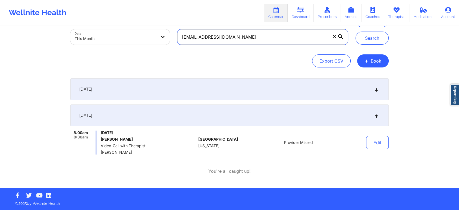
drag, startPoint x: 262, startPoint y: 46, endPoint x: 172, endPoint y: 33, distance: 90.8
click at [172, 33] on div "Provider Role Therapist Therapist Select Therapist Date This Month tatumlsmith1…" at bounding box center [209, 26] width 285 height 46
drag, startPoint x: 246, startPoint y: 43, endPoint x: 168, endPoint y: 26, distance: 79.8
click at [168, 26] on div "Provider Role Therapist Therapist Select Therapist Date This Month tatumlsmith1…" at bounding box center [209, 26] width 285 height 46
paste input "ZBARREIRO86@GMAIL.COM ZBARREIRO86@GMAIL.COM"
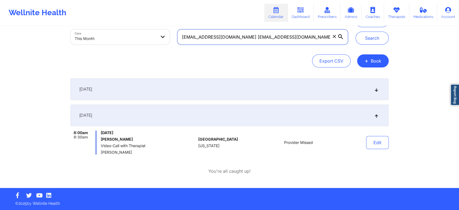
click at [356, 32] on button "Search" at bounding box center [372, 38] width 33 height 13
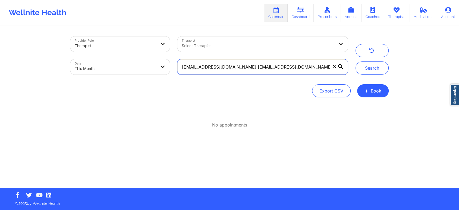
scroll to position [0, 0]
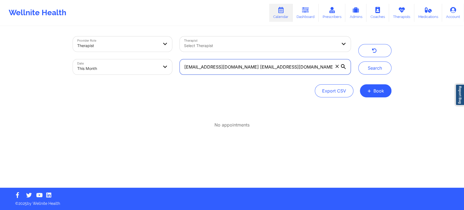
drag, startPoint x: 313, startPoint y: 66, endPoint x: 245, endPoint y: 67, distance: 68.5
click at [245, 67] on input "ZBARREIRO86@GMAIL.COM ZBARREIRO86@GMAIL.COM" at bounding box center [265, 66] width 171 height 15
click at [358, 61] on button "Search" at bounding box center [374, 67] width 33 height 13
drag, startPoint x: 265, startPoint y: 68, endPoint x: 177, endPoint y: 67, distance: 88.0
click at [177, 67] on div "ZBARREIRO86@GMAIL.COM" at bounding box center [265, 66] width 178 height 23
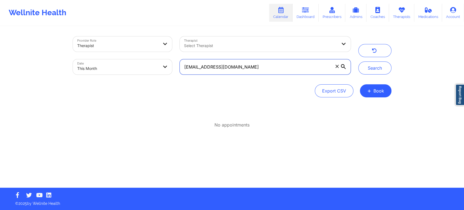
click at [358, 61] on button "Search" at bounding box center [374, 67] width 33 height 13
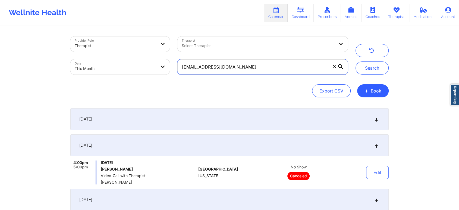
scroll to position [108, 0]
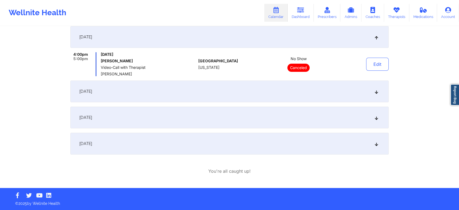
click at [184, 151] on div "[DATE]" at bounding box center [229, 144] width 318 height 22
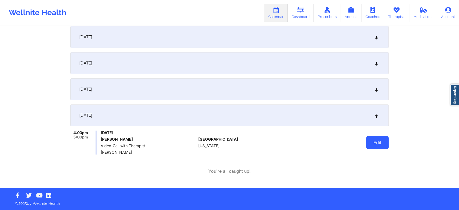
click at [376, 140] on button "Edit" at bounding box center [377, 142] width 23 height 13
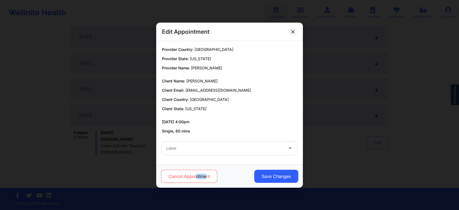
drag, startPoint x: 196, startPoint y: 184, endPoint x: 207, endPoint y: 174, distance: 14.9
click at [207, 174] on div "Cancel Appointment Save Changes" at bounding box center [229, 175] width 147 height 23
click at [207, 174] on button "Cancel Appointment" at bounding box center [189, 176] width 56 height 13
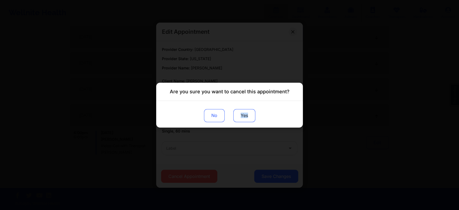
drag, startPoint x: 241, startPoint y: 122, endPoint x: 247, endPoint y: 117, distance: 8.1
click at [247, 117] on div "No Yes" at bounding box center [229, 114] width 147 height 27
click at [247, 117] on button "Yes" at bounding box center [244, 115] width 22 height 13
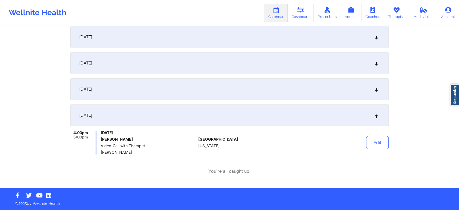
scroll to position [0, 0]
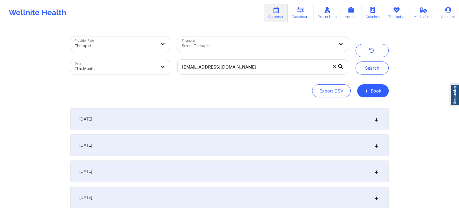
click at [276, 76] on div "zbarreiro86@gmail.com" at bounding box center [263, 66] width 178 height 23
drag, startPoint x: 276, startPoint y: 76, endPoint x: 235, endPoint y: 57, distance: 45.5
click at [235, 57] on div "zbarreiro86@gmail.com" at bounding box center [263, 66] width 178 height 23
click at [202, 105] on div "Provider Role Therapist Therapist Select Therapist Date This Month zbarreiro86@…" at bounding box center [230, 161] width 326 height 269
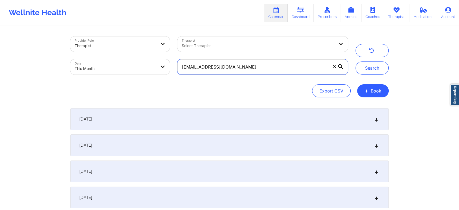
drag, startPoint x: 275, startPoint y: 65, endPoint x: 148, endPoint y: 64, distance: 127.4
click at [148, 64] on div "Provider Role Therapist Therapist Select Therapist Date This Month zbarreiro86@…" at bounding box center [209, 56] width 285 height 46
paste input "leslee.shirley@yahoo"
click at [356, 61] on button "Search" at bounding box center [372, 67] width 33 height 13
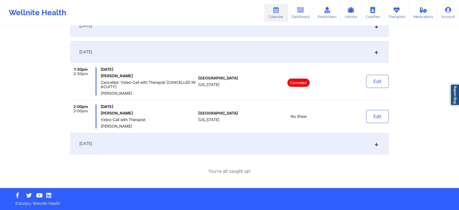
click at [222, 142] on div "[DATE]" at bounding box center [229, 144] width 318 height 22
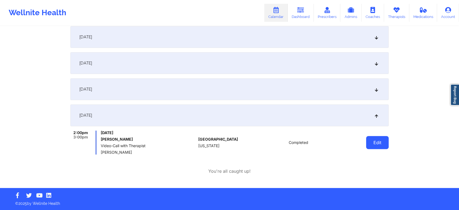
click at [380, 143] on button "Edit" at bounding box center [377, 142] width 23 height 13
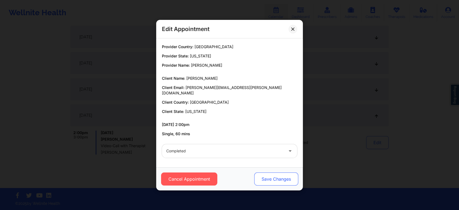
click at [288, 176] on button "Save Changes" at bounding box center [276, 178] width 44 height 13
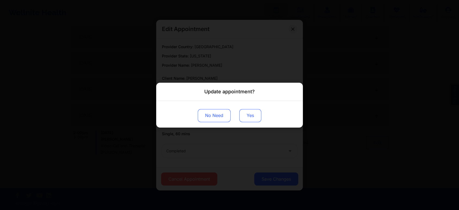
click at [254, 112] on button "Yes" at bounding box center [250, 115] width 22 height 13
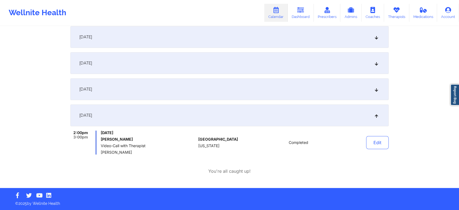
scroll to position [0, 0]
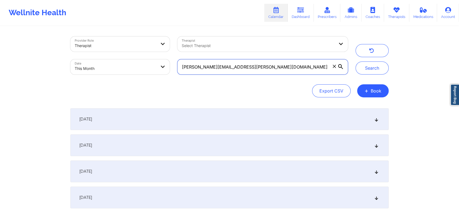
drag, startPoint x: 258, startPoint y: 64, endPoint x: 139, endPoint y: 53, distance: 119.8
click at [139, 53] on div "Provider Role Therapist Therapist Select Therapist Date This Month leslee.shirl…" at bounding box center [209, 56] width 285 height 46
paste input "mike_norkin"
click at [356, 61] on button "Search" at bounding box center [372, 67] width 33 height 13
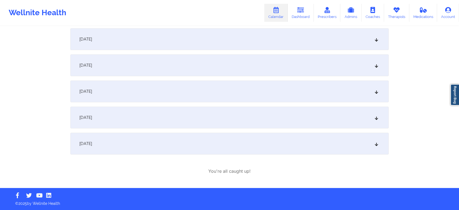
click at [196, 143] on div "[DATE]" at bounding box center [229, 144] width 318 height 22
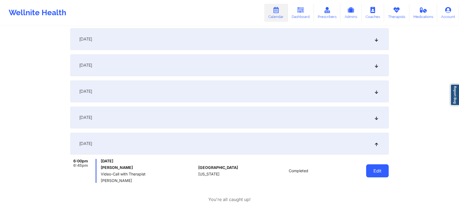
click at [383, 173] on button "Edit" at bounding box center [377, 170] width 23 height 13
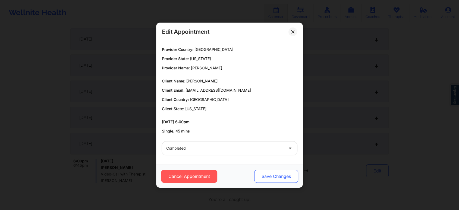
click at [281, 171] on button "Save Changes" at bounding box center [276, 176] width 44 height 13
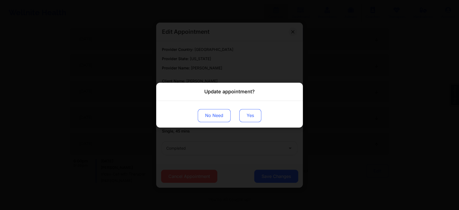
click at [255, 112] on button "Yes" at bounding box center [250, 115] width 22 height 13
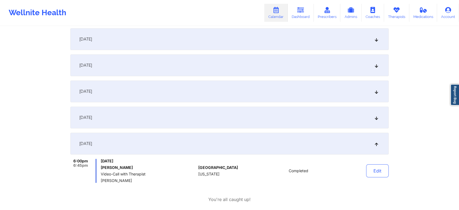
scroll to position [4, 0]
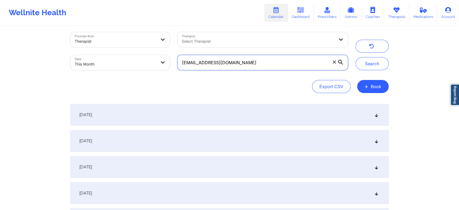
drag, startPoint x: 230, startPoint y: 65, endPoint x: 244, endPoint y: 64, distance: 13.6
click at [244, 64] on input "mike_norkin@yahoo.com" at bounding box center [262, 62] width 171 height 15
drag, startPoint x: 244, startPoint y: 64, endPoint x: 152, endPoint y: 39, distance: 95.4
click at [152, 39] on div "Provider Role Therapist Therapist Select Therapist Date This Month mike_norkin@…" at bounding box center [209, 51] width 285 height 46
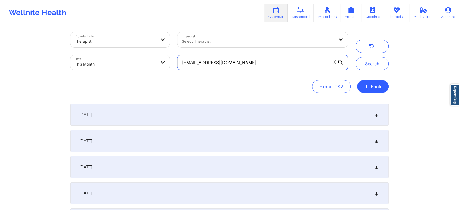
paste input "laracm99@gmail"
click at [356, 57] on button "Search" at bounding box center [372, 63] width 33 height 13
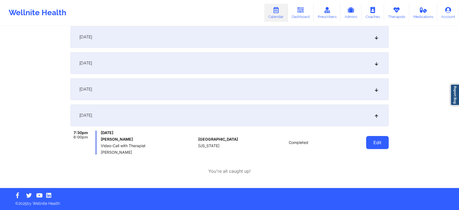
click at [368, 145] on button "Edit" at bounding box center [377, 142] width 23 height 13
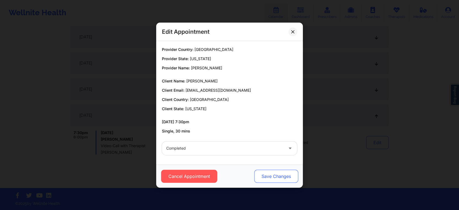
click at [269, 170] on button "Save Changes" at bounding box center [276, 176] width 44 height 13
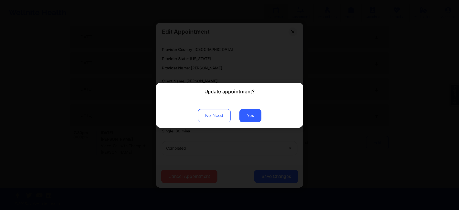
click at [262, 121] on div "No Need Yes" at bounding box center [229, 114] width 147 height 27
click at [248, 117] on button "Yes" at bounding box center [250, 115] width 22 height 13
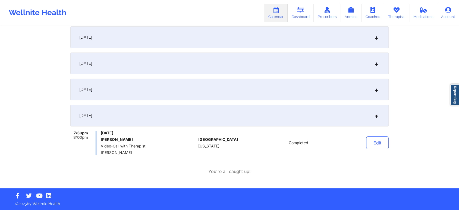
scroll to position [0, 0]
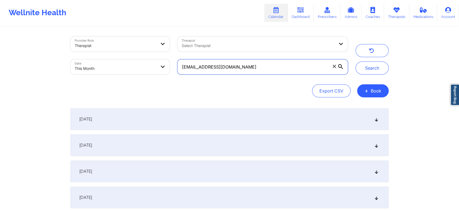
drag, startPoint x: 244, startPoint y: 66, endPoint x: 137, endPoint y: 52, distance: 108.0
click at [137, 52] on div "Provider Role Therapist Therapist Select Therapist Date This Month laracm99@gma…" at bounding box center [209, 56] width 285 height 46
paste input "nish.suvarnakar"
click at [356, 61] on button "Search" at bounding box center [372, 67] width 33 height 13
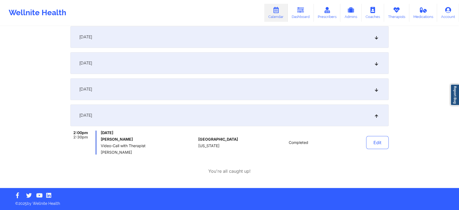
click at [376, 149] on div "Edit" at bounding box center [364, 142] width 50 height 24
click at [383, 143] on button "Edit" at bounding box center [377, 142] width 23 height 13
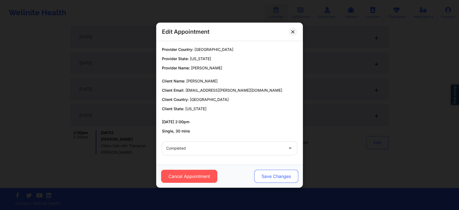
click at [273, 173] on button "Save Changes" at bounding box center [276, 176] width 44 height 13
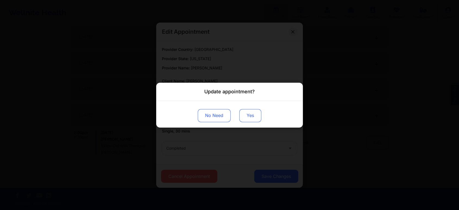
click at [259, 112] on button "Yes" at bounding box center [250, 115] width 22 height 13
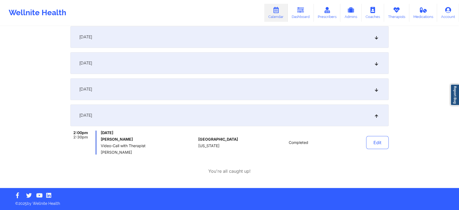
scroll to position [0, 0]
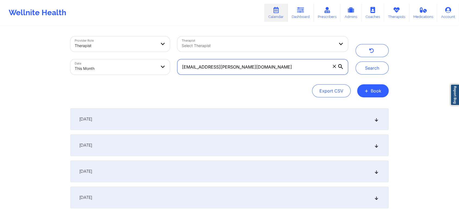
drag, startPoint x: 253, startPoint y: 63, endPoint x: 143, endPoint y: 49, distance: 110.9
click at [143, 49] on div "Provider Role Therapist Therapist Select Therapist Date This Month nish.suvarna…" at bounding box center [209, 56] width 285 height 46
paste input "bigwink33@ao"
click at [356, 61] on button "Search" at bounding box center [372, 67] width 33 height 13
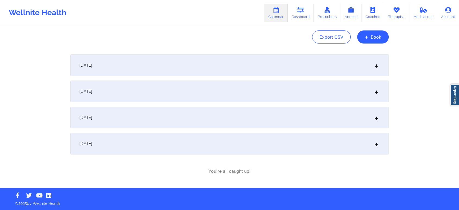
click at [197, 145] on div "[DATE]" at bounding box center [229, 144] width 318 height 22
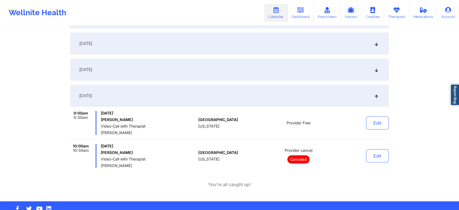
scroll to position [107, 0]
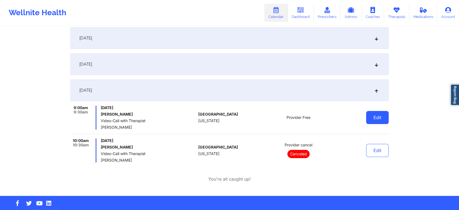
click at [377, 113] on button "Edit" at bounding box center [377, 117] width 23 height 13
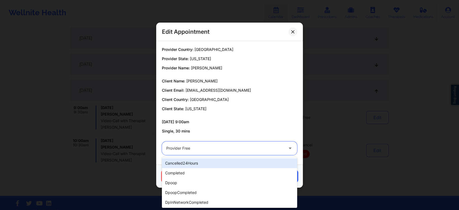
click at [222, 146] on div at bounding box center [224, 148] width 117 height 7
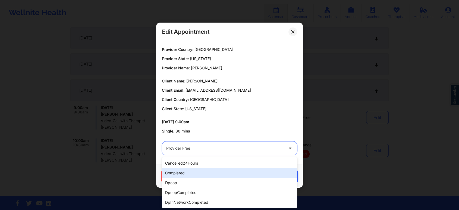
click at [186, 168] on div "completed" at bounding box center [229, 173] width 135 height 10
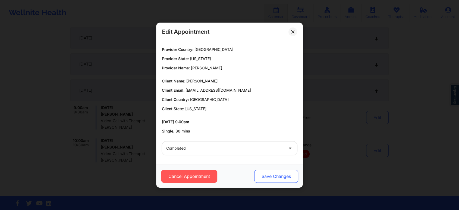
click at [261, 176] on button "Save Changes" at bounding box center [276, 176] width 44 height 13
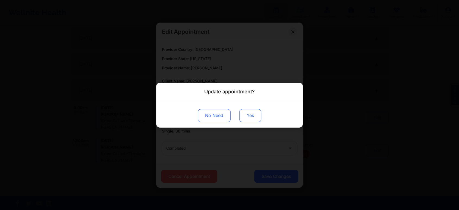
click at [260, 116] on button "Yes" at bounding box center [250, 115] width 22 height 13
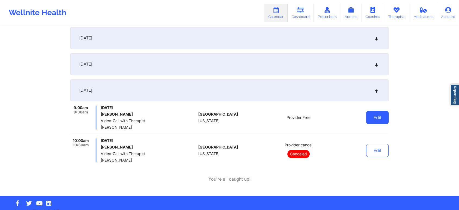
click at [383, 120] on button "Edit" at bounding box center [377, 117] width 23 height 13
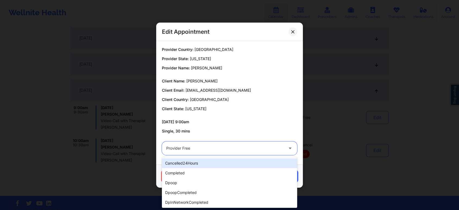
click at [283, 152] on div "Provider Free" at bounding box center [224, 148] width 117 height 14
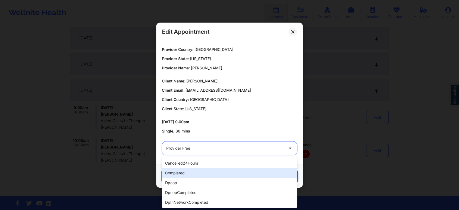
click at [229, 171] on div "completed" at bounding box center [229, 173] width 135 height 10
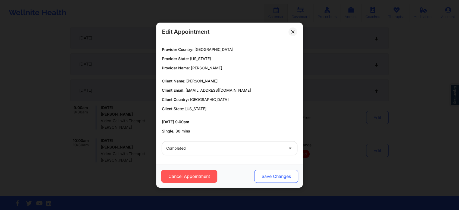
click at [275, 177] on button "Save Changes" at bounding box center [276, 176] width 44 height 13
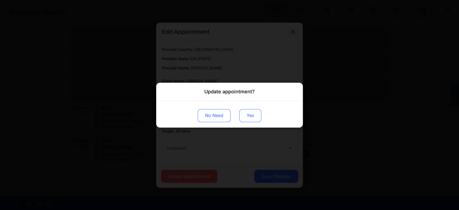
click at [252, 116] on button "Yes" at bounding box center [250, 115] width 22 height 13
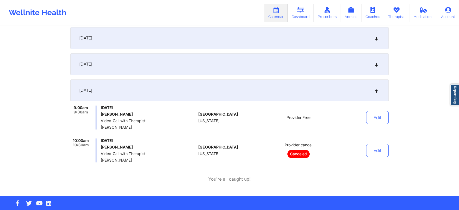
scroll to position [0, 0]
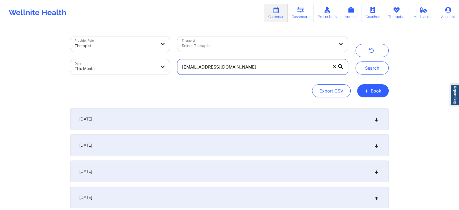
drag, startPoint x: 259, startPoint y: 73, endPoint x: 174, endPoint y: 70, distance: 85.6
click at [174, 70] on div "bigwink33@aol.com" at bounding box center [263, 66] width 178 height 23
paste input "mattcelentano@gmai"
click at [356, 61] on button "Search" at bounding box center [372, 67] width 33 height 13
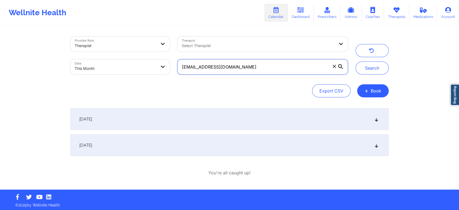
scroll to position [2, 0]
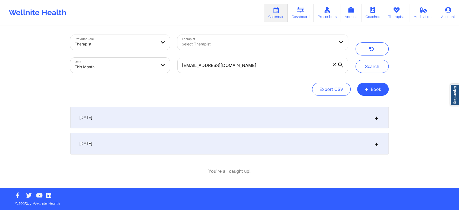
click at [328, 146] on div "[DATE]" at bounding box center [229, 144] width 318 height 22
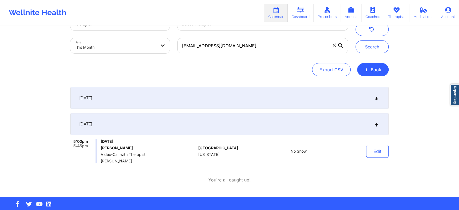
scroll to position [30, 0]
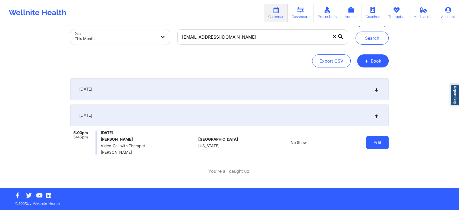
click at [372, 143] on button "Edit" at bounding box center [377, 142] width 23 height 13
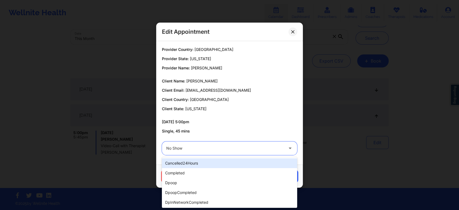
click at [249, 148] on div at bounding box center [224, 148] width 117 height 7
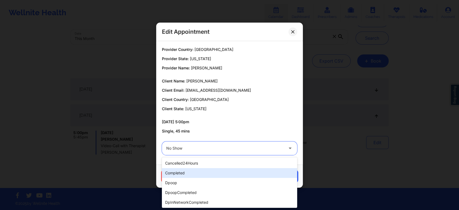
click at [205, 168] on div "completed" at bounding box center [229, 173] width 135 height 10
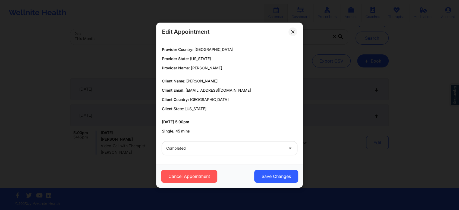
click at [271, 186] on div "Cancel Appointment Save Changes" at bounding box center [229, 175] width 147 height 23
click at [277, 181] on button "Save Changes" at bounding box center [276, 176] width 44 height 13
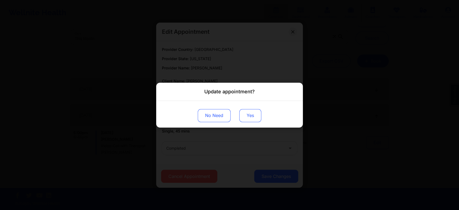
click at [255, 113] on button "Yes" at bounding box center [250, 115] width 22 height 13
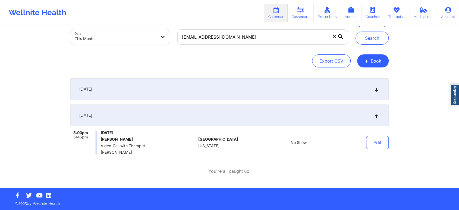
click at [226, 154] on div "September 8, 2025 3:45pm 4:30pm Monday, September 8, 2025 Matthew Celentano Vid…" at bounding box center [229, 126] width 318 height 96
click at [370, 136] on button "Edit" at bounding box center [377, 142] width 23 height 13
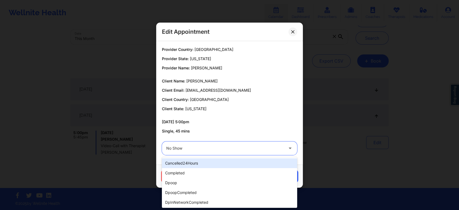
click at [275, 144] on div "No Show" at bounding box center [224, 148] width 117 height 14
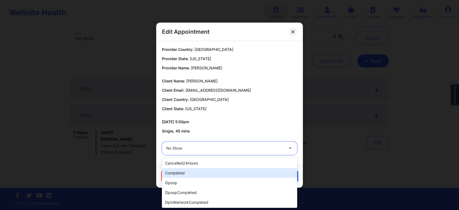
click at [227, 169] on div "completed" at bounding box center [229, 173] width 135 height 10
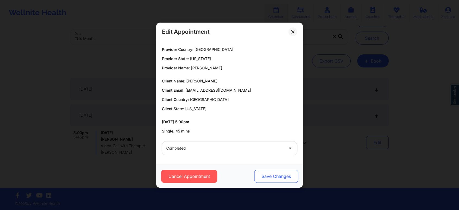
click at [276, 178] on button "Save Changes" at bounding box center [276, 176] width 44 height 13
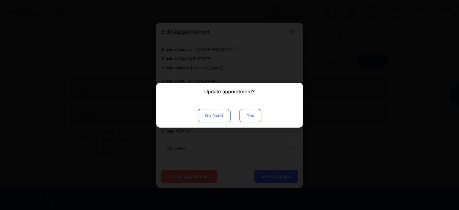
click at [251, 118] on button "Yes" at bounding box center [250, 115] width 22 height 13
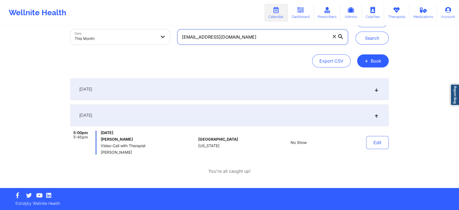
drag, startPoint x: 241, startPoint y: 33, endPoint x: 172, endPoint y: 31, distance: 69.3
click at [172, 31] on div "Provider Role Therapist Therapist Select Therapist Date This Month mattcelentan…" at bounding box center [209, 26] width 285 height 46
paste input "stephlet94@yahoo"
click at [356, 32] on button "Search" at bounding box center [372, 38] width 33 height 13
click at [370, 144] on button "Edit" at bounding box center [377, 142] width 23 height 13
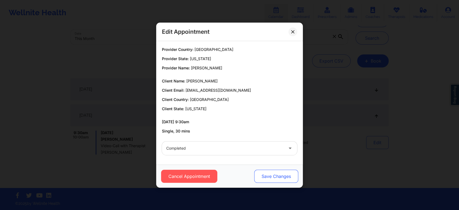
click at [267, 173] on button "Save Changes" at bounding box center [276, 176] width 44 height 13
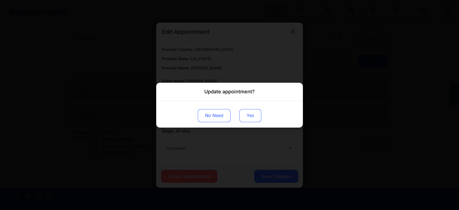
click at [246, 111] on button "Yes" at bounding box center [250, 115] width 22 height 13
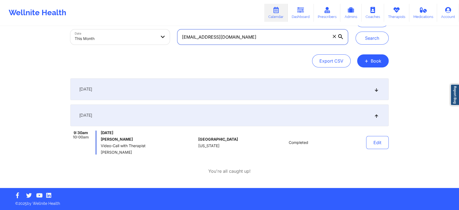
click at [248, 36] on input "stephlet94@yahoo.com" at bounding box center [262, 36] width 171 height 15
drag, startPoint x: 245, startPoint y: 40, endPoint x: 168, endPoint y: 37, distance: 77.0
click at [168, 37] on div "Provider Role Therapist Therapist Select Therapist Date This Month stephlet94@y…" at bounding box center [209, 26] width 285 height 46
paste input "kerinegraham@gmail"
click at [356, 32] on button "Search" at bounding box center [372, 38] width 33 height 13
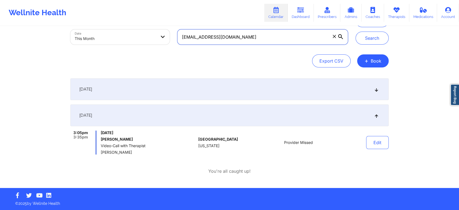
click at [270, 42] on input "kerinegraham@gmail.com" at bounding box center [262, 36] width 171 height 15
drag, startPoint x: 245, startPoint y: 36, endPoint x: 148, endPoint y: 17, distance: 99.0
click at [148, 17] on div "Wellnite Health Calendar Dashboard Prescribers Admins Coaches Therapists Medica…" at bounding box center [229, 79] width 459 height 218
paste input "abbigailkime"
click at [356, 32] on button "Search" at bounding box center [372, 38] width 33 height 13
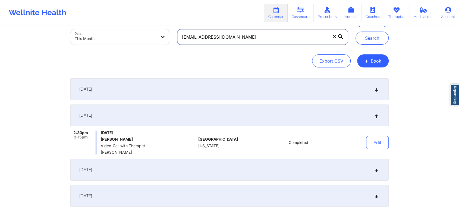
scroll to position [108, 0]
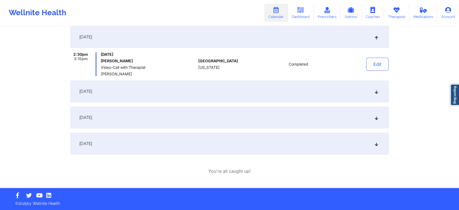
click at [176, 143] on div "[DATE]" at bounding box center [229, 144] width 318 height 22
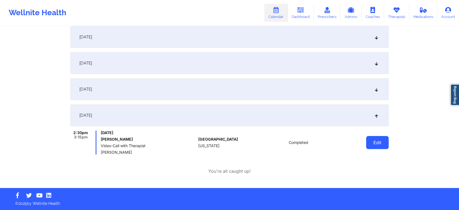
click at [372, 144] on button "Edit" at bounding box center [377, 142] width 23 height 13
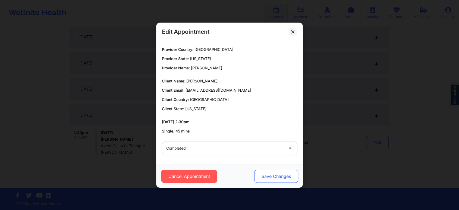
click at [267, 176] on button "Save Changes" at bounding box center [276, 176] width 44 height 13
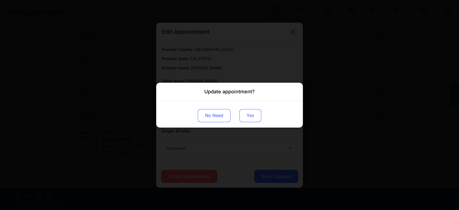
click at [249, 118] on button "Yes" at bounding box center [250, 115] width 22 height 13
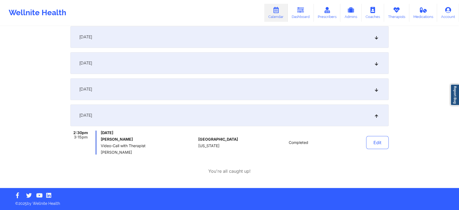
scroll to position [0, 0]
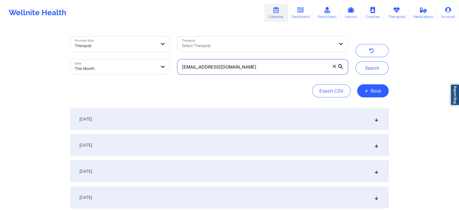
drag, startPoint x: 264, startPoint y: 69, endPoint x: 150, endPoint y: 61, distance: 114.4
click at [150, 61] on div "Provider Role Therapist Therapist Select Therapist Date This Month abbigailkime…" at bounding box center [209, 56] width 285 height 46
paste input "rodriguezrachel78"
click at [356, 61] on button "Search" at bounding box center [372, 67] width 33 height 13
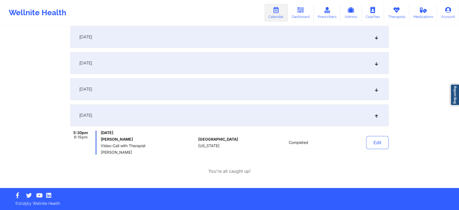
click at [372, 133] on div "Edit" at bounding box center [364, 142] width 50 height 24
click at [374, 142] on button "Edit" at bounding box center [377, 142] width 23 height 13
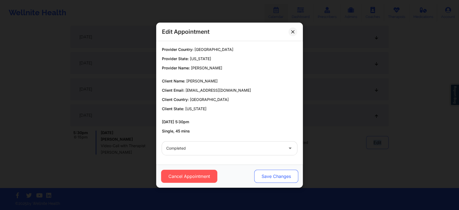
click at [270, 173] on button "Save Changes" at bounding box center [276, 176] width 44 height 13
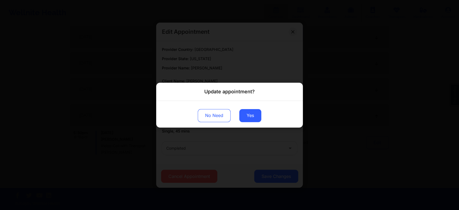
click at [251, 106] on div "No Need Yes" at bounding box center [229, 114] width 147 height 27
click at [249, 110] on button "Yes" at bounding box center [250, 115] width 22 height 13
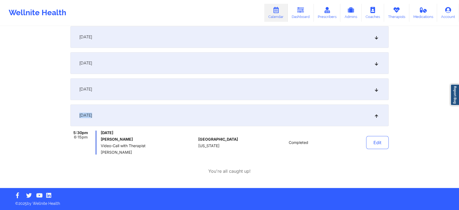
drag, startPoint x: 425, startPoint y: 89, endPoint x: 463, endPoint y: 115, distance: 46.4
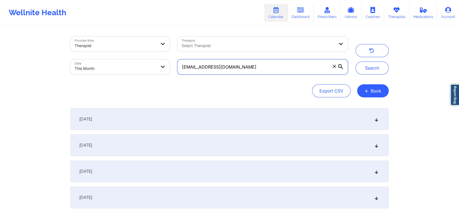
click at [260, 65] on input "rodriguezrachel78@gmail.com" at bounding box center [262, 66] width 171 height 15
drag, startPoint x: 267, startPoint y: 67, endPoint x: 151, endPoint y: 49, distance: 118.0
click at [151, 49] on div "Provider Role Therapist Therapist Select Therapist Date This Month rodriguezrac…" at bounding box center [209, 56] width 285 height 46
paste input "tagarcia101"
click at [356, 61] on button "Search" at bounding box center [372, 67] width 33 height 13
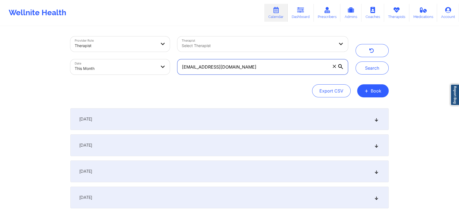
scroll to position [54, 0]
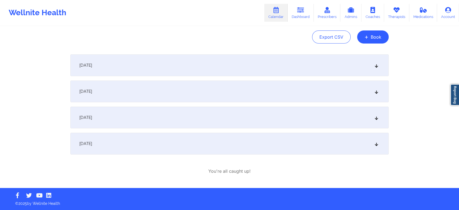
click at [182, 141] on div "[DATE]" at bounding box center [229, 144] width 318 height 22
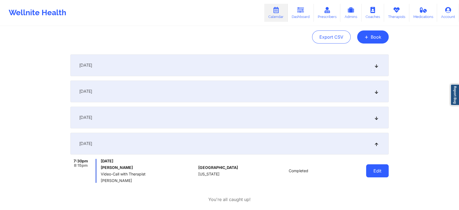
click at [367, 173] on button "Edit" at bounding box center [377, 170] width 23 height 13
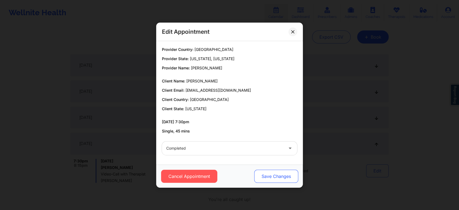
click at [271, 179] on button "Save Changes" at bounding box center [276, 176] width 44 height 13
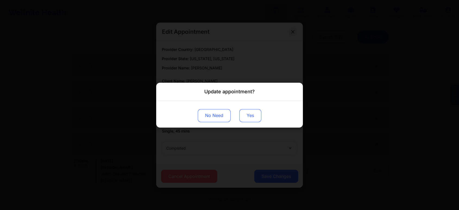
click at [242, 115] on button "Yes" at bounding box center [250, 115] width 22 height 13
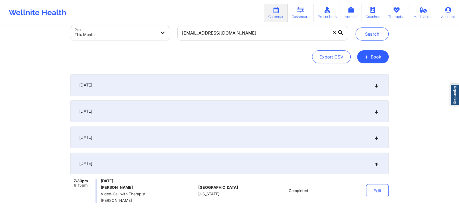
scroll to position [0, 0]
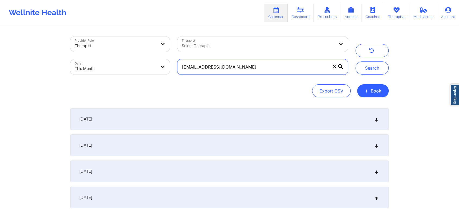
click at [266, 67] on input "tagarcia101@gmail.com" at bounding box center [262, 66] width 171 height 15
drag, startPoint x: 255, startPoint y: 63, endPoint x: 163, endPoint y: 64, distance: 92.4
click at [163, 64] on div "Provider Role Therapist Therapist Select Therapist Date This Month tagarcia101@…" at bounding box center [209, 56] width 285 height 46
paste input "kwaissbluth"
click at [356, 61] on button "Search" at bounding box center [372, 67] width 33 height 13
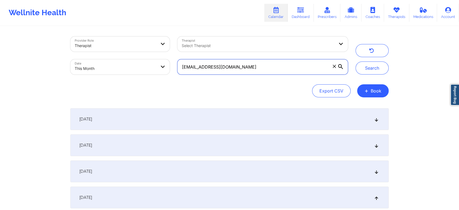
scroll to position [82, 0]
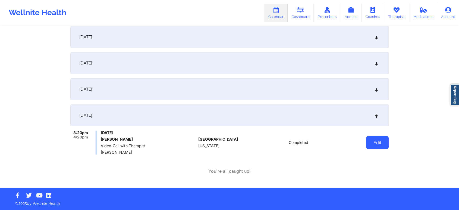
click at [374, 146] on button "Edit" at bounding box center [377, 142] width 23 height 13
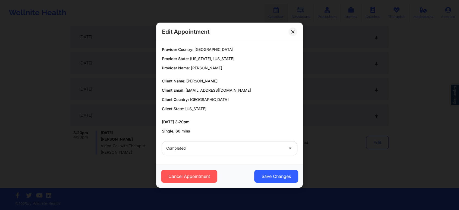
click at [272, 184] on div "Cancel Appointment Save Changes" at bounding box center [229, 175] width 147 height 23
click at [278, 177] on button "Save Changes" at bounding box center [276, 176] width 44 height 13
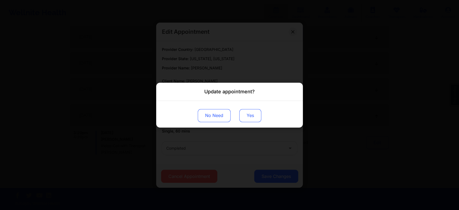
click at [250, 121] on button "Yes" at bounding box center [250, 115] width 22 height 13
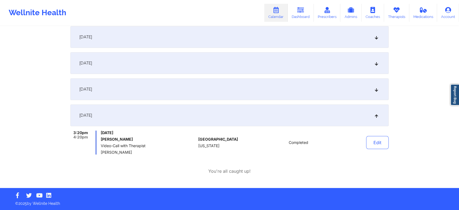
scroll to position [0, 0]
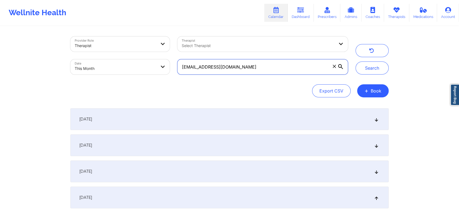
drag, startPoint x: 274, startPoint y: 67, endPoint x: 137, endPoint y: 58, distance: 137.5
click at [137, 58] on div "Provider Role Therapist Therapist Select Therapist Date This Month kwaissbluth@…" at bounding box center [209, 56] width 285 height 46
paste input "andresfrancis62"
click at [356, 61] on button "Search" at bounding box center [372, 67] width 33 height 13
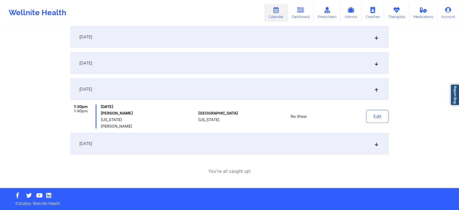
click at [266, 143] on div "[DATE]" at bounding box center [229, 144] width 318 height 22
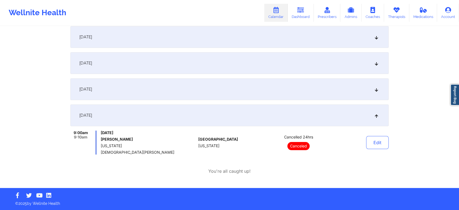
scroll to position [0, 0]
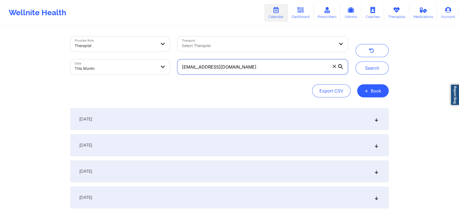
click at [283, 67] on input "andresfrancis62@gmail.com" at bounding box center [262, 66] width 171 height 15
drag, startPoint x: 265, startPoint y: 66, endPoint x: 154, endPoint y: 63, distance: 111.2
click at [154, 63] on div "Provider Role Therapist Therapist Select Therapist Date This Month andresfranci…" at bounding box center [209, 56] width 285 height 46
paste input "klene10"
click at [356, 61] on button "Search" at bounding box center [372, 67] width 33 height 13
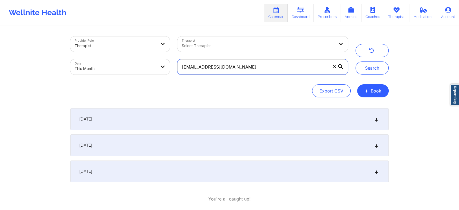
scroll to position [28, 0]
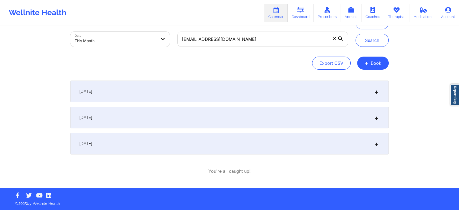
click at [219, 140] on div "[DATE]" at bounding box center [229, 144] width 318 height 22
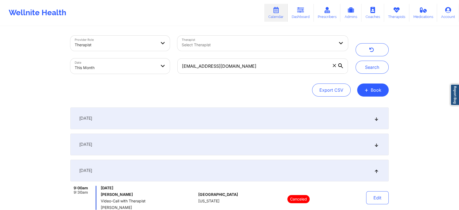
scroll to position [0, 0]
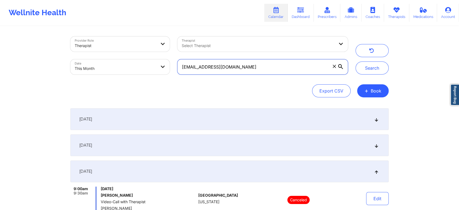
click at [274, 65] on input "klene10@gmail.com" at bounding box center [262, 66] width 171 height 15
drag, startPoint x: 241, startPoint y: 71, endPoint x: 155, endPoint y: 55, distance: 87.5
click at [155, 55] on div "Provider Role Therapist Therapist Select Therapist Date This Month klene10@gmai…" at bounding box center [209, 56] width 285 height 46
paste input "jmorter22"
click at [356, 61] on button "Search" at bounding box center [372, 67] width 33 height 13
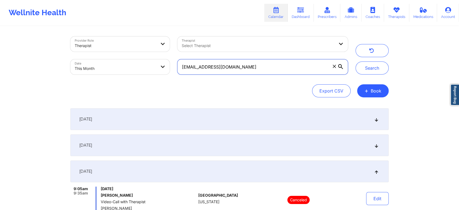
scroll to position [89, 0]
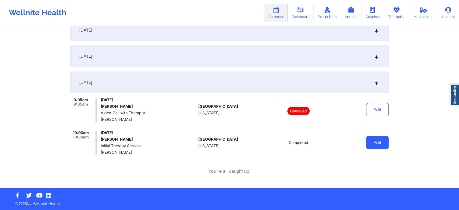
click at [377, 140] on button "Edit" at bounding box center [377, 142] width 23 height 13
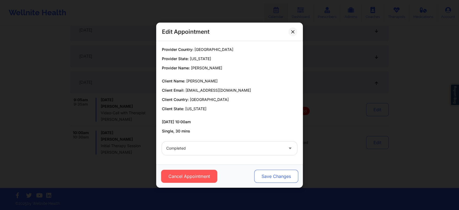
click at [267, 176] on button "Save Changes" at bounding box center [276, 176] width 44 height 13
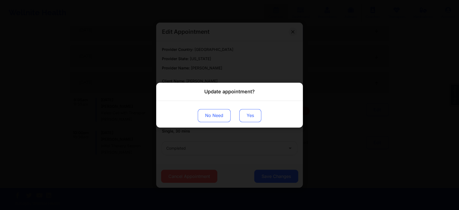
click at [244, 119] on button "Yes" at bounding box center [250, 115] width 22 height 13
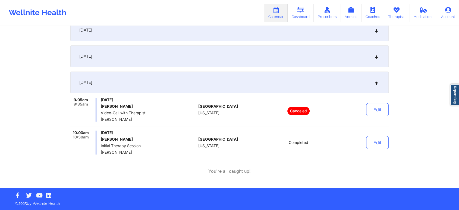
scroll to position [0, 0]
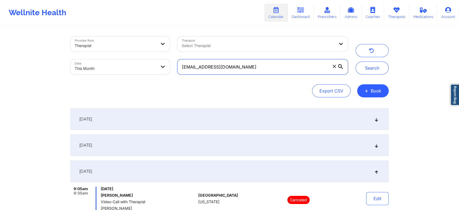
drag, startPoint x: 260, startPoint y: 65, endPoint x: 148, endPoint y: 60, distance: 112.3
click at [148, 60] on div "Provider Role Therapist Therapist Select Therapist Date This Month jmorter22@gm…" at bounding box center [209, 56] width 285 height 46
paste input "_stegink@hot"
click at [356, 61] on button "Search" at bounding box center [372, 67] width 33 height 13
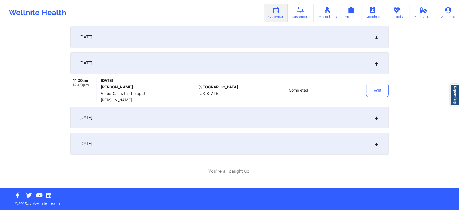
click at [187, 140] on div "[DATE]" at bounding box center [229, 144] width 318 height 22
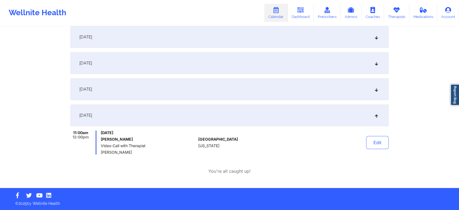
scroll to position [0, 0]
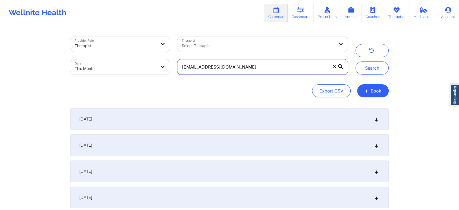
drag, startPoint x: 266, startPoint y: 68, endPoint x: 132, endPoint y: 47, distance: 135.2
click at [132, 47] on div "Provider Role Therapist Therapist Select Therapist Date This Month j_stegink@ho…" at bounding box center [209, 56] width 285 height 46
paste input "laqulian@yahoo"
click at [356, 61] on button "Search" at bounding box center [372, 67] width 33 height 13
drag, startPoint x: 234, startPoint y: 74, endPoint x: 247, endPoint y: 69, distance: 14.1
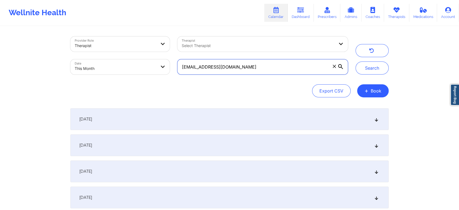
click at [247, 69] on div "laqulian@yahoo.com" at bounding box center [263, 66] width 178 height 23
drag, startPoint x: 247, startPoint y: 69, endPoint x: 144, endPoint y: 48, distance: 104.7
click at [144, 48] on div "Provider Role Therapist Therapist Select Therapist Date This Month laqulian@yah…" at bounding box center [209, 56] width 285 height 46
paste input "chosenone3369@icloud"
click at [356, 61] on button "Search" at bounding box center [372, 67] width 33 height 13
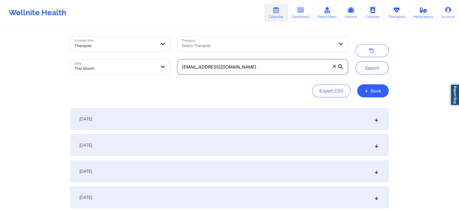
scroll to position [165, 0]
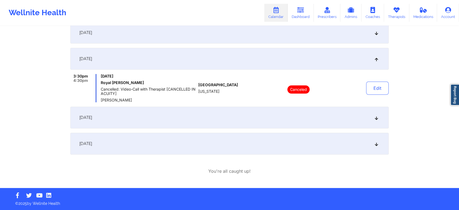
click at [252, 145] on div "[DATE]" at bounding box center [229, 144] width 318 height 22
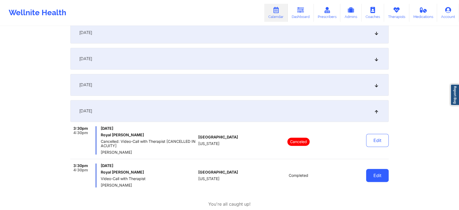
click at [378, 176] on button "Edit" at bounding box center [377, 175] width 23 height 13
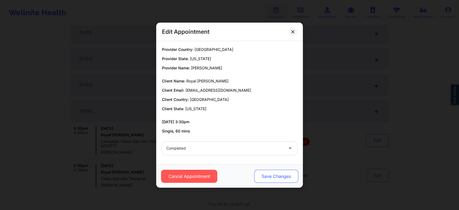
click at [272, 177] on button "Save Changes" at bounding box center [276, 176] width 44 height 13
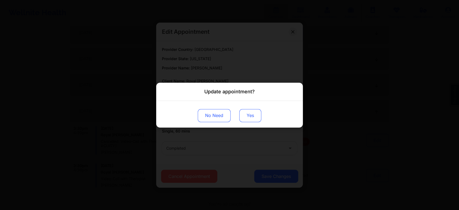
click at [256, 112] on button "Yes" at bounding box center [250, 115] width 22 height 13
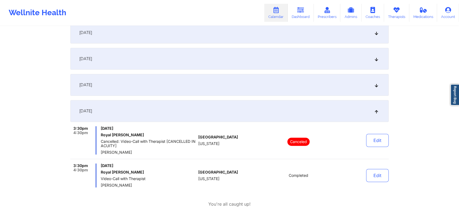
scroll to position [0, 0]
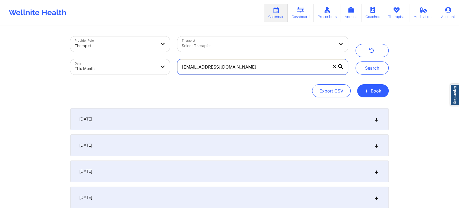
drag, startPoint x: 265, startPoint y: 63, endPoint x: 146, endPoint y: 51, distance: 120.2
click at [146, 51] on div "Provider Role Therapist Therapist Select Therapist Date This Month chosenone336…" at bounding box center [209, 56] width 285 height 46
paste input "michellegarcia@bellsouth.net"
click at [356, 61] on button "Search" at bounding box center [372, 67] width 33 height 13
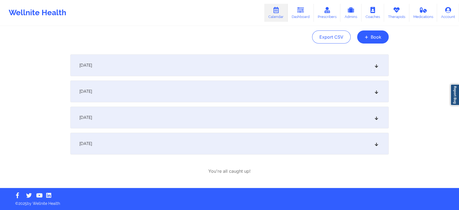
click at [193, 145] on div "[DATE]" at bounding box center [229, 144] width 318 height 22
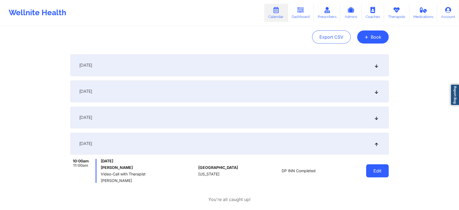
click at [380, 170] on button "Edit" at bounding box center [377, 170] width 23 height 13
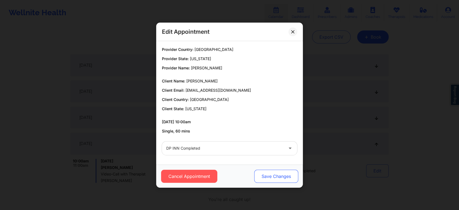
click at [271, 173] on button "Save Changes" at bounding box center [276, 176] width 44 height 13
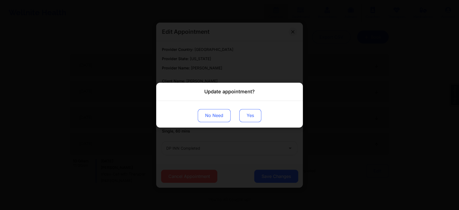
click at [245, 118] on button "Yes" at bounding box center [250, 115] width 22 height 13
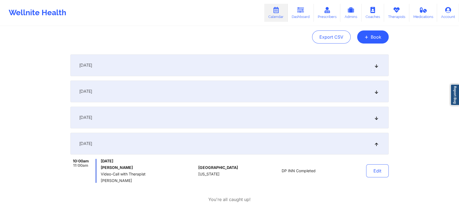
scroll to position [0, 0]
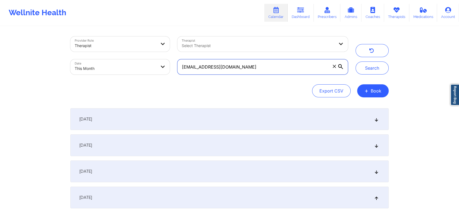
drag, startPoint x: 275, startPoint y: 72, endPoint x: 137, endPoint y: 46, distance: 140.6
click at [137, 46] on div "Provider Role Therapist Therapist Select Therapist Date This Month michellegarc…" at bounding box center [209, 56] width 285 height 46
paste input "adreamiawilson@ymail.com"
type input "adreamiawilson@ymail.com"
click at [356, 61] on button "Search" at bounding box center [372, 67] width 33 height 13
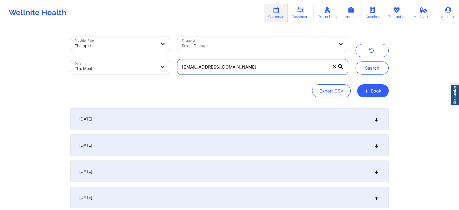
scroll to position [82, 0]
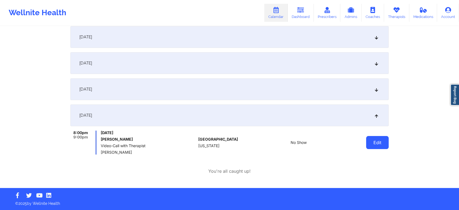
click at [375, 143] on button "Edit" at bounding box center [377, 142] width 23 height 13
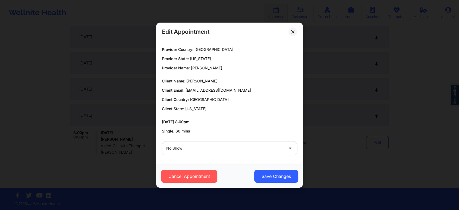
click at [204, 156] on div "No Show" at bounding box center [229, 147] width 143 height 21
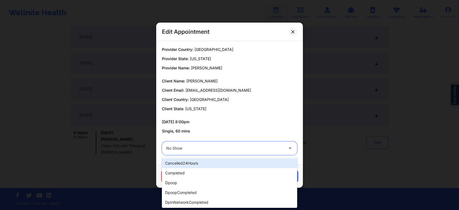
click at [181, 149] on div at bounding box center [224, 148] width 117 height 7
click at [180, 167] on div "cancelled24Hours" at bounding box center [229, 163] width 135 height 10
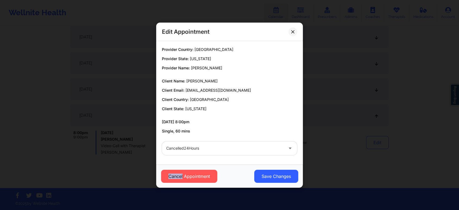
drag, startPoint x: 180, startPoint y: 167, endPoint x: 204, endPoint y: 139, distance: 37.6
click at [204, 139] on div "Edit Appointment Provider Country: United States Provider State: Florida Provid…" at bounding box center [229, 105] width 147 height 165
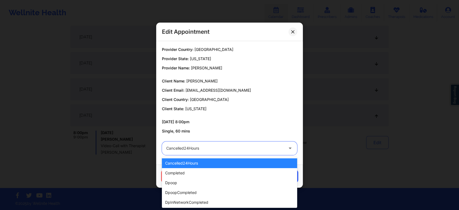
click at [201, 150] on div at bounding box center [224, 148] width 117 height 7
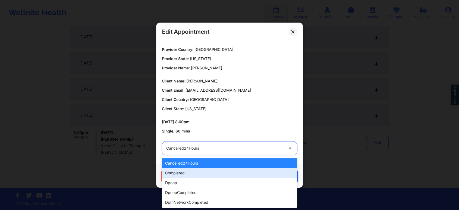
click at [181, 169] on div "completed" at bounding box center [229, 173] width 135 height 10
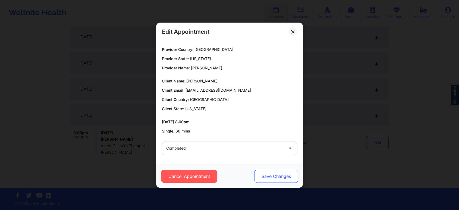
click at [277, 177] on button "Save Changes" at bounding box center [276, 176] width 44 height 13
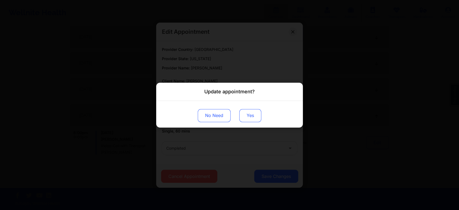
click at [245, 116] on button "Yes" at bounding box center [250, 115] width 22 height 13
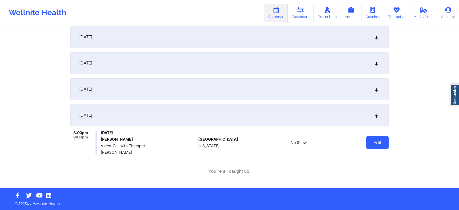
click at [375, 143] on button "Edit" at bounding box center [377, 142] width 23 height 13
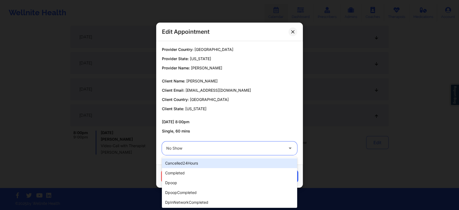
click at [203, 149] on div at bounding box center [224, 148] width 117 height 7
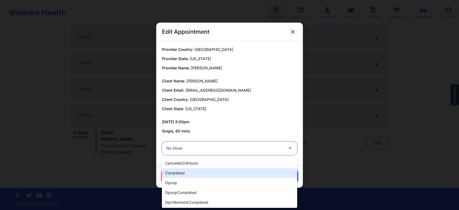
click at [180, 168] on div "completed" at bounding box center [229, 173] width 135 height 10
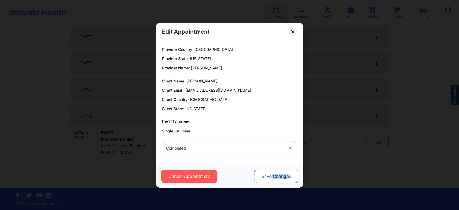
drag, startPoint x: 289, startPoint y: 184, endPoint x: 265, endPoint y: 173, distance: 25.6
click at [265, 173] on div "Cancel Appointment Save Changes" at bounding box center [229, 175] width 147 height 23
click at [265, 173] on button "Save Changes" at bounding box center [276, 176] width 44 height 13
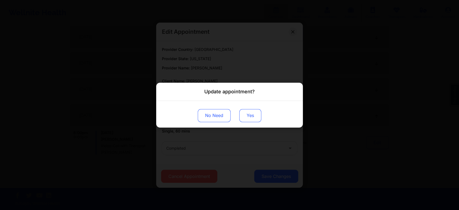
click at [254, 119] on button "Yes" at bounding box center [250, 115] width 22 height 13
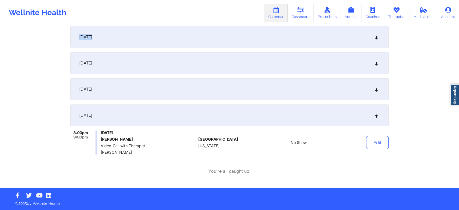
drag, startPoint x: 393, startPoint y: 49, endPoint x: 391, endPoint y: -24, distance: 73.7
click at [391, 0] on html "Wellnite Health Calendar Dashboard Prescribers Admins Coaches Therapists Medica…" at bounding box center [229, 23] width 459 height 210
click at [377, 148] on button "Edit" at bounding box center [377, 142] width 23 height 13
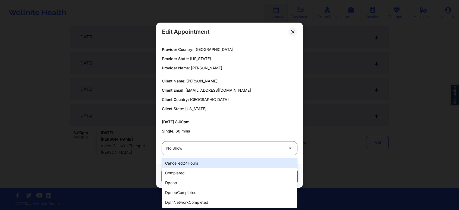
click at [226, 148] on div at bounding box center [224, 148] width 117 height 7
type input "no"
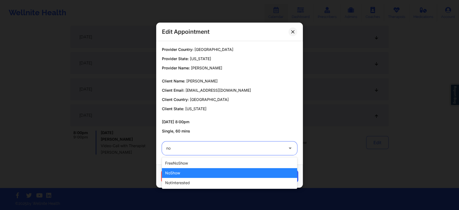
click at [184, 170] on div "noShow" at bounding box center [229, 173] width 135 height 10
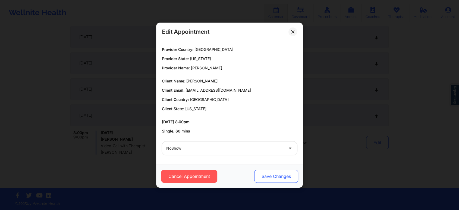
click at [263, 170] on button "Save Changes" at bounding box center [276, 176] width 44 height 13
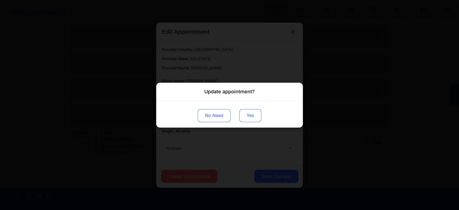
click at [254, 110] on button "Yes" at bounding box center [250, 115] width 22 height 13
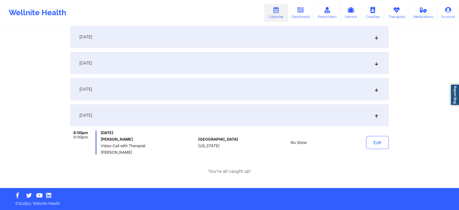
click at [236, 146] on div "United States Florida" at bounding box center [228, 142] width 60 height 24
click at [373, 145] on button "Edit" at bounding box center [377, 142] width 23 height 13
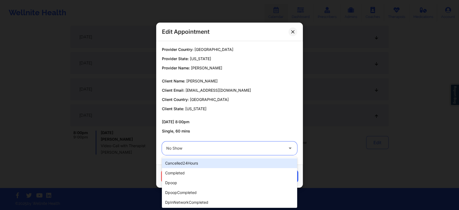
click at [214, 150] on div at bounding box center [224, 148] width 117 height 7
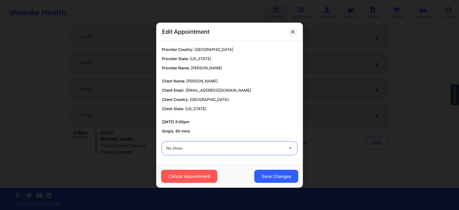
click at [274, 143] on div "No Show" at bounding box center [224, 148] width 117 height 14
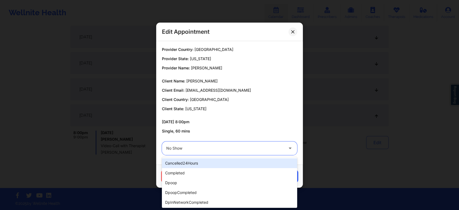
click at [274, 143] on div "No Show" at bounding box center [224, 148] width 117 height 14
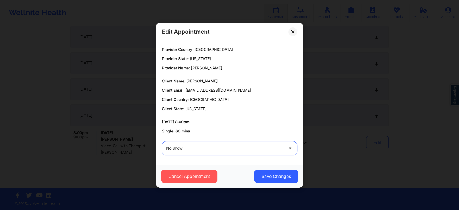
click at [274, 143] on div "No Show" at bounding box center [224, 148] width 117 height 14
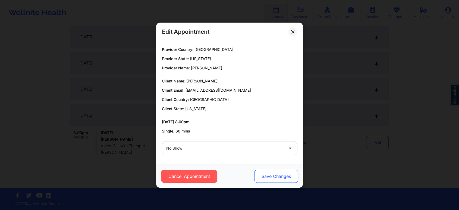
click at [278, 178] on button "Save Changes" at bounding box center [276, 176] width 44 height 13
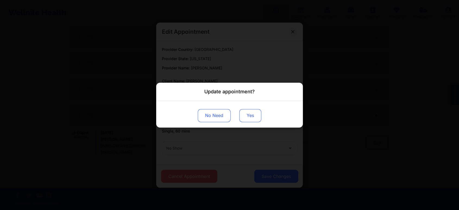
click at [243, 110] on button "Yes" at bounding box center [250, 115] width 22 height 13
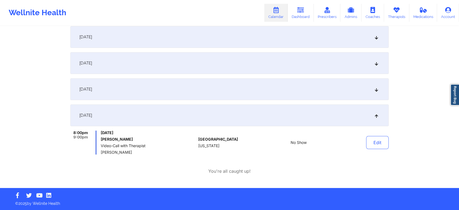
scroll to position [0, 0]
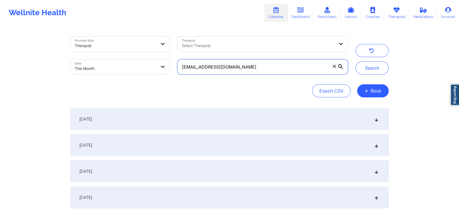
drag, startPoint x: 269, startPoint y: 66, endPoint x: 167, endPoint y: 63, distance: 101.4
click at [167, 63] on div "Provider Role Therapist Therapist Select Therapist Date This Month adreamiawils…" at bounding box center [209, 56] width 285 height 46
paste input "tagarcia101@g"
type input "tagarcia101@gmail.com"
click at [356, 61] on button "Search" at bounding box center [372, 67] width 33 height 13
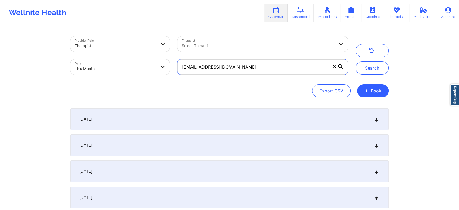
scroll to position [82, 0]
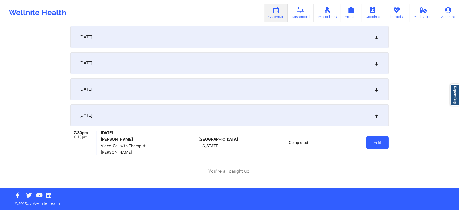
click at [373, 143] on button "Edit" at bounding box center [377, 142] width 23 height 13
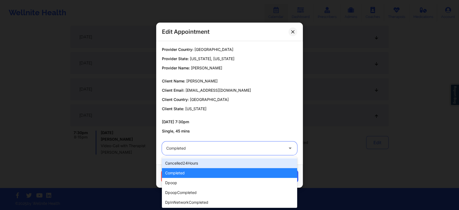
click at [250, 153] on div "Completed" at bounding box center [224, 148] width 117 height 14
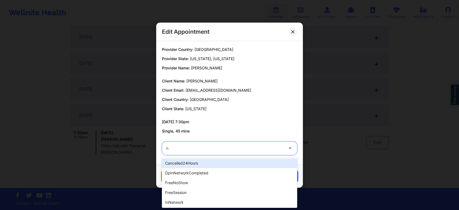
type input "no"
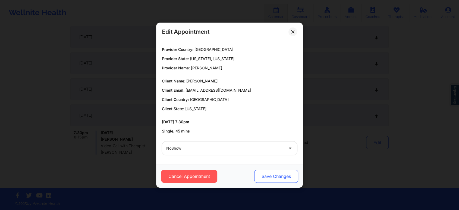
click at [263, 172] on button "Save Changes" at bounding box center [276, 176] width 44 height 13
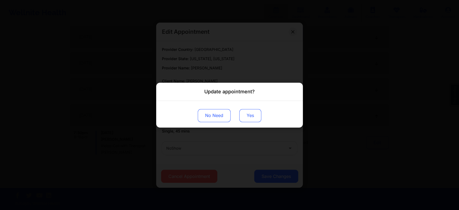
click at [249, 115] on button "Yes" at bounding box center [250, 115] width 22 height 13
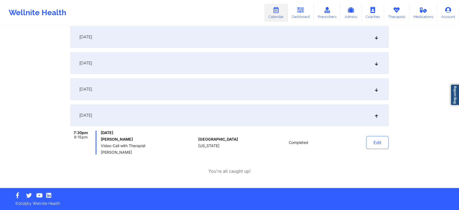
scroll to position [0, 0]
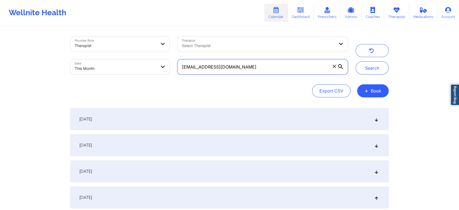
drag, startPoint x: 258, startPoint y: 68, endPoint x: 151, endPoint y: 71, distance: 106.3
click at [151, 71] on div "Provider Role Therapist Therapist Select Therapist Date This Month tagarcia101@…" at bounding box center [209, 56] width 285 height 46
paste input "adreamiawilson@y"
click at [356, 61] on button "Search" at bounding box center [372, 67] width 33 height 13
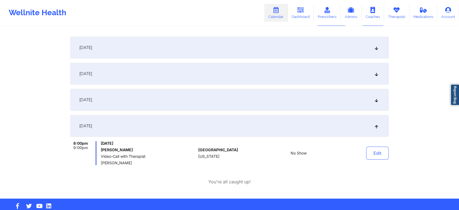
scroll to position [82, 0]
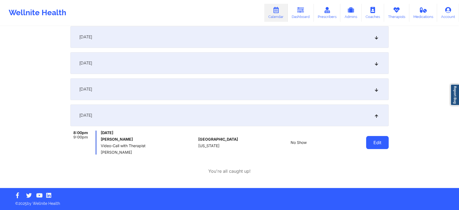
click at [376, 147] on button "Edit" at bounding box center [377, 142] width 23 height 13
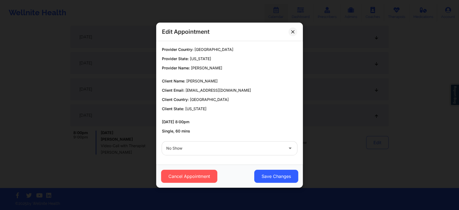
click at [289, 28] on div "Edit Appointment" at bounding box center [229, 32] width 147 height 18
click at [292, 30] on icon at bounding box center [292, 31] width 3 height 3
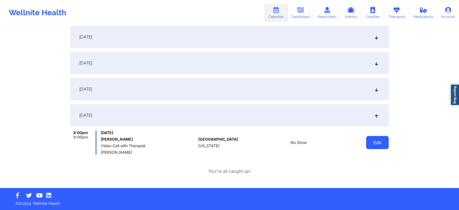
click at [367, 141] on button "Edit" at bounding box center [377, 142] width 23 height 13
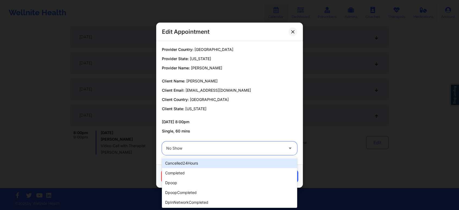
click at [230, 147] on div at bounding box center [224, 148] width 117 height 7
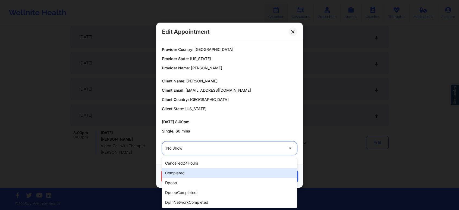
click at [198, 169] on div "completed" at bounding box center [229, 173] width 135 height 10
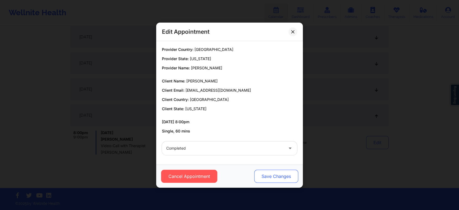
click at [271, 171] on button "Save Changes" at bounding box center [276, 176] width 44 height 13
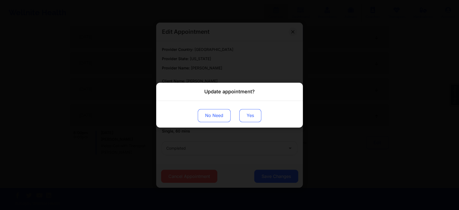
click at [257, 122] on div "No Need Yes" at bounding box center [229, 114] width 147 height 27
click at [246, 112] on button "Yes" at bounding box center [250, 115] width 22 height 13
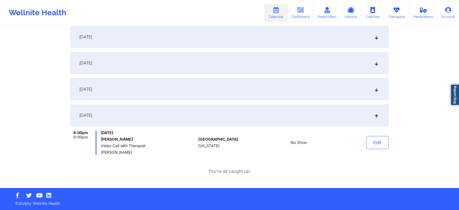
scroll to position [0, 0]
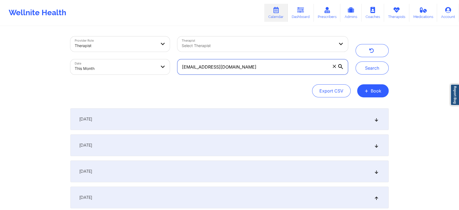
drag, startPoint x: 250, startPoint y: 62, endPoint x: 174, endPoint y: 55, distance: 75.7
click at [174, 55] on div "Provider Role Therapist Therapist Select Therapist Date This Month adreamiawils…" at bounding box center [209, 56] width 285 height 46
paste input "croberts595@g"
click at [356, 61] on button "Search" at bounding box center [372, 67] width 33 height 13
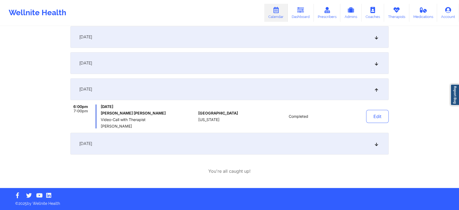
click at [205, 142] on div "[DATE]" at bounding box center [229, 144] width 318 height 22
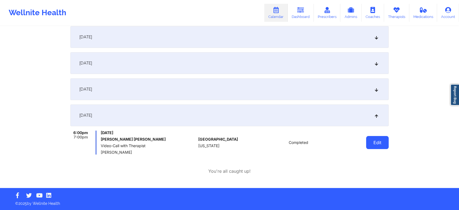
click at [382, 137] on button "Edit" at bounding box center [377, 142] width 23 height 13
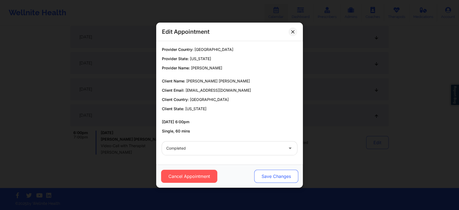
click at [285, 178] on button "Save Changes" at bounding box center [276, 176] width 44 height 13
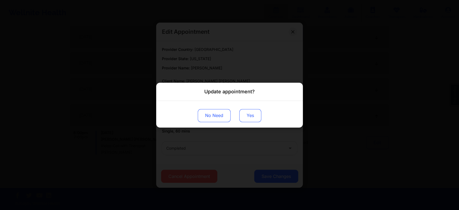
click at [255, 119] on button "Yes" at bounding box center [250, 115] width 22 height 13
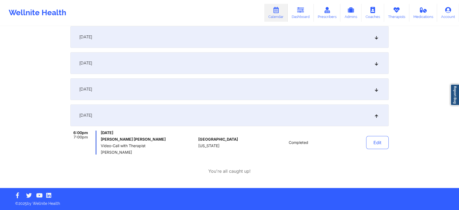
scroll to position [0, 0]
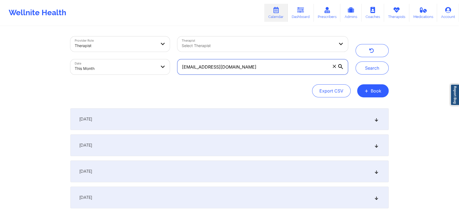
drag, startPoint x: 250, startPoint y: 65, endPoint x: 118, endPoint y: 42, distance: 133.9
click at [118, 42] on div "Provider Role Therapist Therapist Select Therapist Date This Month croberts595@…" at bounding box center [209, 56] width 285 height 46
paste input "ystalynwatts"
click at [356, 61] on button "Search" at bounding box center [372, 67] width 33 height 13
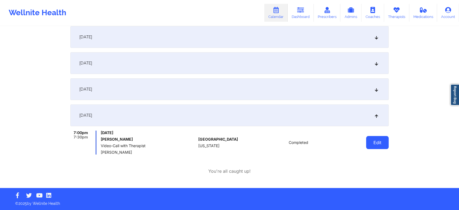
click at [377, 144] on button "Edit" at bounding box center [377, 142] width 23 height 13
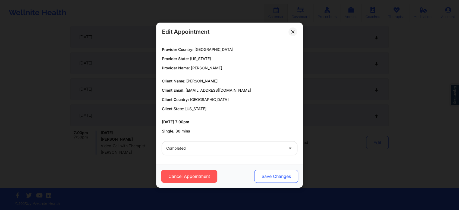
click at [277, 178] on button "Save Changes" at bounding box center [276, 176] width 44 height 13
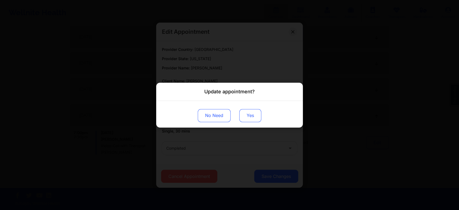
click at [247, 118] on button "Yes" at bounding box center [250, 115] width 22 height 13
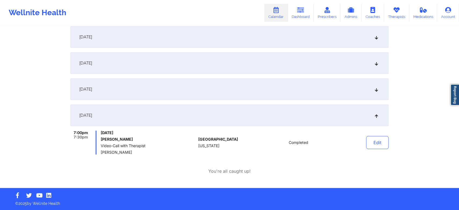
scroll to position [0, 0]
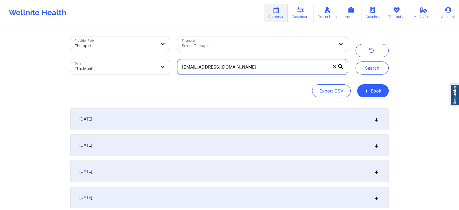
drag, startPoint x: 268, startPoint y: 67, endPoint x: 118, endPoint y: 56, distance: 150.4
click at [118, 56] on div "Provider Role Therapist Therapist Select Therapist Date This Month crystalynwat…" at bounding box center [209, 56] width 285 height 46
paste input "tinalehne"
type input "tinalehne@gmail.com"
click at [356, 61] on button "Search" at bounding box center [372, 67] width 33 height 13
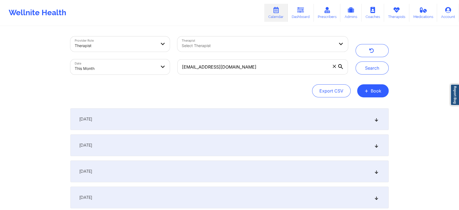
select select "2025-8"
select select "2025-9"
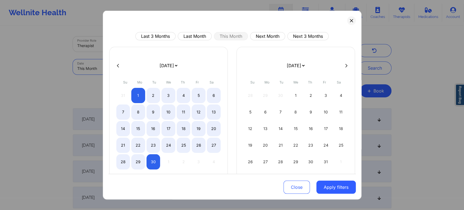
click at [134, 67] on body "Wellnite Health Calendar Dashboard Prescribers Admins Coaches Therapists Medica…" at bounding box center [232, 105] width 464 height 210
click at [137, 163] on div "29" at bounding box center [138, 161] width 14 height 15
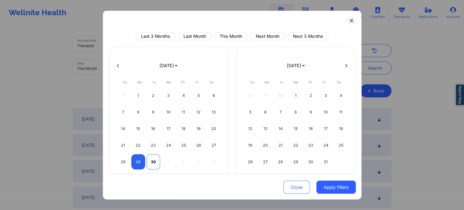
select select "2025-8"
select select "2025-9"
click at [159, 163] on div "30" at bounding box center [153, 161] width 14 height 15
select select "2025-8"
select select "2025-9"
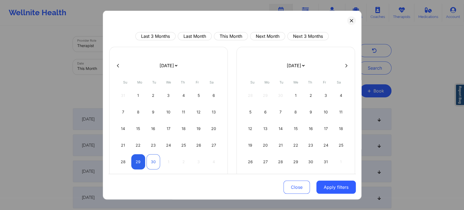
click at [152, 163] on div "30" at bounding box center [153, 161] width 14 height 15
select select "2025-8"
select select "2025-9"
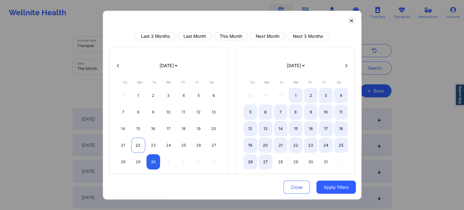
select select "2025-8"
select select "2025-9"
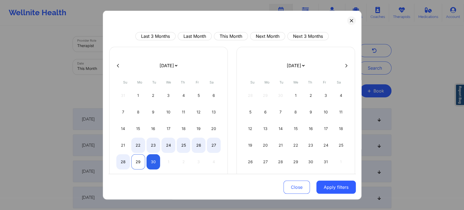
select select "2025-8"
select select "2025-9"
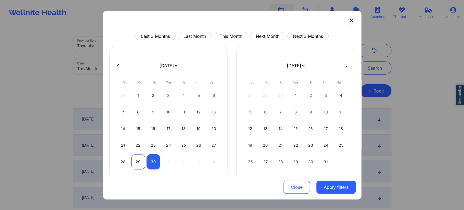
click at [136, 158] on div "29" at bounding box center [138, 161] width 14 height 15
select select "2025-8"
select select "2025-9"
select select "2025-8"
select select "2025-9"
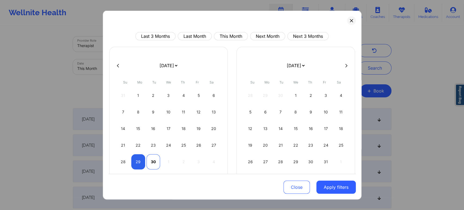
click at [153, 164] on div "30" at bounding box center [153, 161] width 14 height 15
select select "2025-8"
select select "2025-9"
click at [332, 190] on button "Apply filters" at bounding box center [335, 186] width 39 height 13
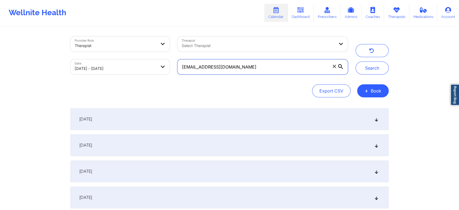
click at [283, 64] on input "tinalehne@gmail.com" at bounding box center [262, 66] width 171 height 15
click at [356, 61] on button "Search" at bounding box center [372, 67] width 33 height 13
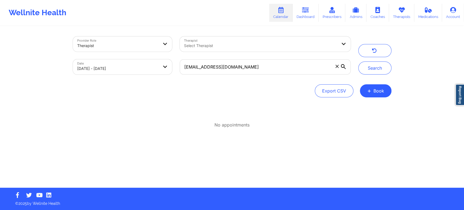
select select "2025-8"
select select "2025-9"
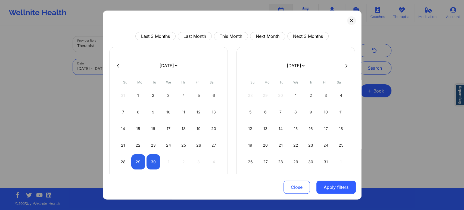
click at [139, 64] on body "Wellnite Health Calendar Dashboard Prescribers Admins Coaches Therapists Medica…" at bounding box center [232, 105] width 464 height 210
click at [177, 145] on div "25" at bounding box center [184, 144] width 14 height 15
select select "2025-8"
select select "2025-9"
select select "2025-8"
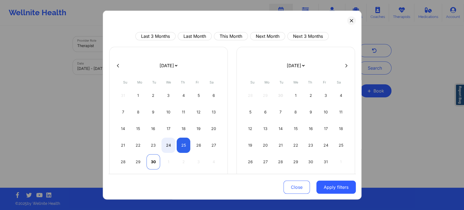
select select "2025-9"
drag, startPoint x: 146, startPoint y: 164, endPoint x: 154, endPoint y: 164, distance: 7.9
click at [154, 164] on div "30" at bounding box center [153, 161] width 14 height 15
select select "2025-8"
select select "2025-9"
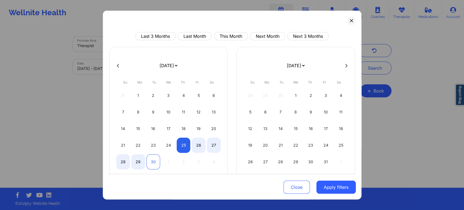
click at [154, 164] on div "30" at bounding box center [153, 161] width 14 height 15
select select "2025-8"
select select "2025-9"
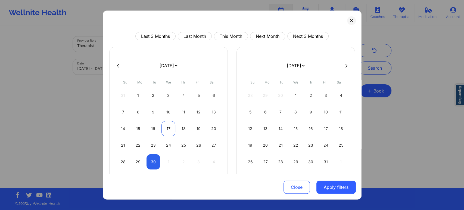
select select "2025-8"
select select "2025-9"
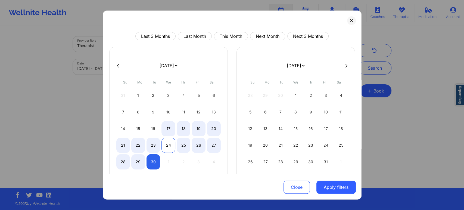
select select "2025-8"
select select "2025-9"
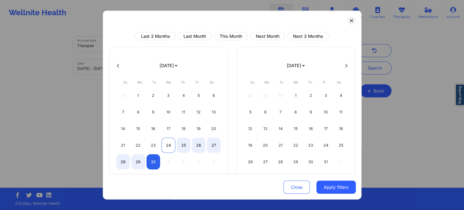
click at [169, 144] on div "24" at bounding box center [168, 144] width 14 height 15
select select "2025-8"
select select "2025-9"
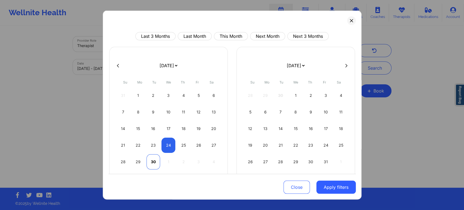
select select "2025-8"
select select "2025-9"
click at [153, 165] on div "30" at bounding box center [153, 161] width 14 height 15
select select "2025-8"
select select "2025-9"
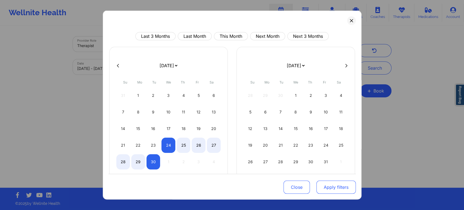
click at [327, 185] on button "Apply filters" at bounding box center [335, 186] width 39 height 13
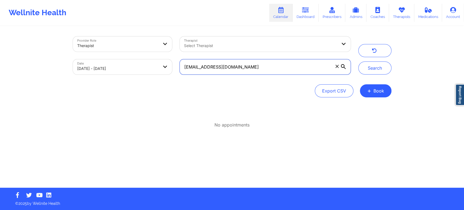
click at [264, 69] on input "tinalehne@gmail.com" at bounding box center [265, 66] width 171 height 15
click at [358, 61] on button "Search" at bounding box center [374, 67] width 33 height 13
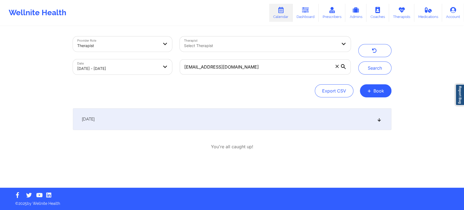
select select "2025-8"
select select "2025-9"
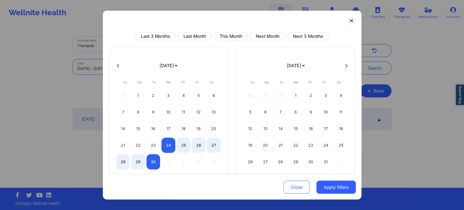
click at [108, 70] on body "Wellnite Health Calendar Dashboard Prescribers Admins Coaches Therapists Medica…" at bounding box center [232, 105] width 464 height 210
drag, startPoint x: 230, startPoint y: 40, endPoint x: 240, endPoint y: 30, distance: 14.4
click at [240, 30] on div "Last 3 Months Last Month This Month Next Month Next 3 Months January 2019 Febru…" at bounding box center [232, 105] width 259 height 189
click at [239, 33] on button "This Month" at bounding box center [231, 36] width 34 height 8
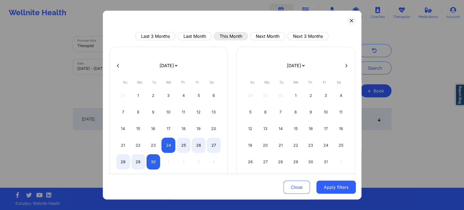
select select "2025-8"
select select "2025-9"
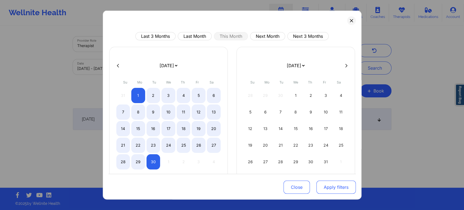
click at [324, 183] on button "Apply filters" at bounding box center [335, 186] width 39 height 13
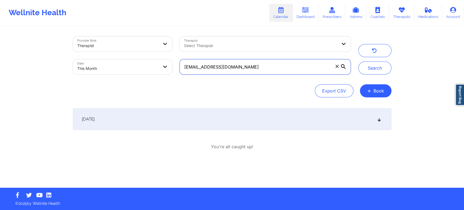
click at [358, 61] on button "Search" at bounding box center [374, 67] width 33 height 13
click at [228, 64] on input "tinalehne@gmail.com" at bounding box center [265, 66] width 171 height 15
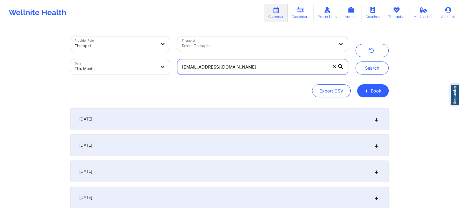
drag, startPoint x: 286, startPoint y: 68, endPoint x: 159, endPoint y: 43, distance: 128.8
click at [159, 43] on div "Provider Role Therapist Therapist Select Therapist Date This Month tinalehne@gm…" at bounding box center [209, 56] width 285 height 46
paste input "zrac04@yahoo"
click at [356, 61] on button "Search" at bounding box center [372, 67] width 33 height 13
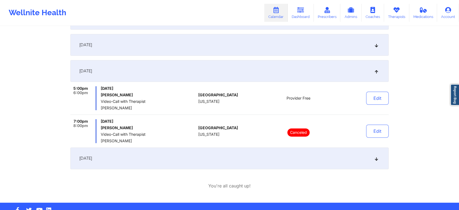
scroll to position [167, 0]
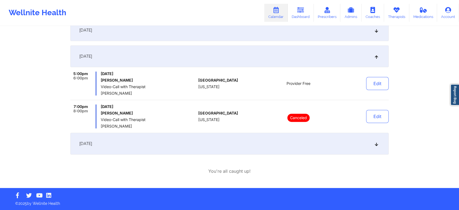
drag, startPoint x: 201, startPoint y: 128, endPoint x: 197, endPoint y: 139, distance: 11.4
click at [197, 139] on div "September 1, 2025 7:00pm 8:00pm Monday, September 1, 2025 Gianfranco Narvasa Ca…" at bounding box center [229, 47] width 318 height 213
click at [197, 139] on div "[DATE]" at bounding box center [229, 144] width 318 height 22
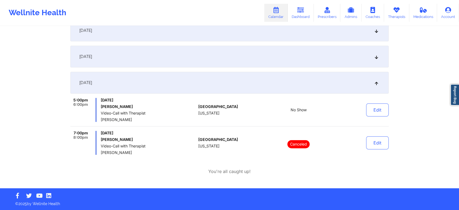
scroll to position [0, 0]
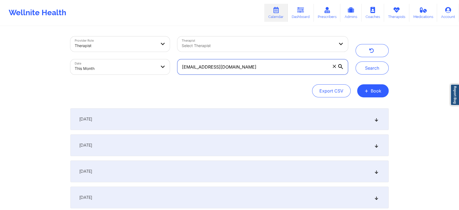
drag, startPoint x: 232, startPoint y: 71, endPoint x: 137, endPoint y: 59, distance: 96.3
click at [137, 59] on div "Provider Role Therapist Therapist Select Therapist Date This Month zrac04@yahoo…" at bounding box center [209, 56] width 285 height 46
paste input "jr_walls"
click at [356, 61] on button "Search" at bounding box center [372, 67] width 33 height 13
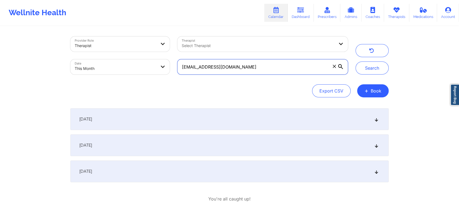
scroll to position [28, 0]
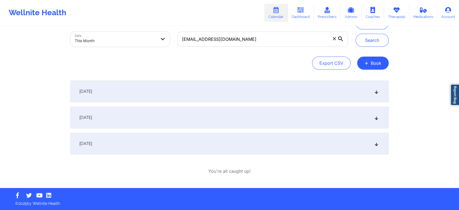
click at [165, 141] on div "[DATE]" at bounding box center [229, 144] width 318 height 22
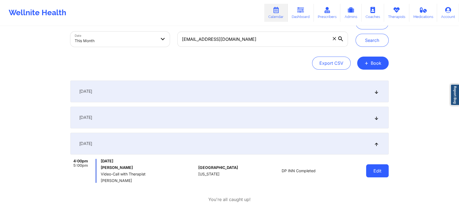
click at [380, 173] on button "Edit" at bounding box center [377, 170] width 23 height 13
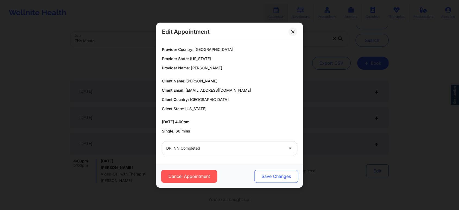
click at [262, 180] on button "Save Changes" at bounding box center [276, 176] width 44 height 13
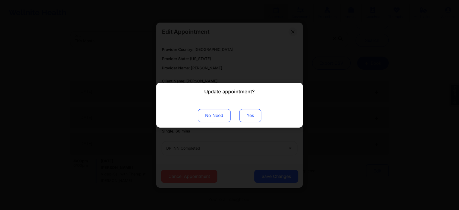
click at [243, 111] on button "Yes" at bounding box center [250, 115] width 22 height 13
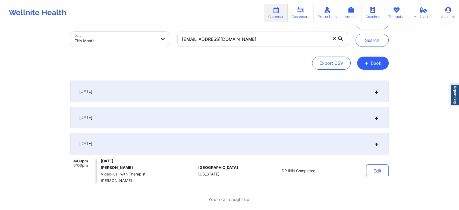
scroll to position [0, 0]
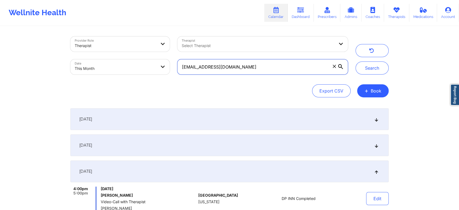
click at [273, 69] on input "jr_walls@yahoo.com" at bounding box center [262, 66] width 171 height 15
drag, startPoint x: 255, startPoint y: 60, endPoint x: 134, endPoint y: 61, distance: 121.2
click at [134, 61] on div "Provider Role Therapist Therapist Select Therapist Date This Month jr_walls@yah…" at bounding box center [209, 56] width 285 height 46
paste input "steinmetzspencer"
click at [356, 61] on button "Search" at bounding box center [372, 67] width 33 height 13
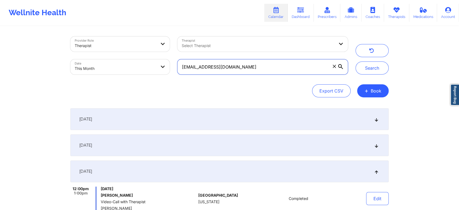
scroll to position [134, 0]
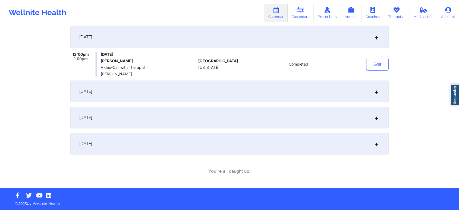
click at [270, 145] on div "[DATE]" at bounding box center [229, 144] width 318 height 22
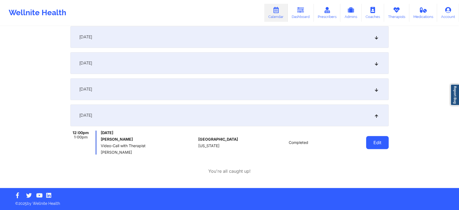
click at [373, 145] on button "Edit" at bounding box center [377, 142] width 23 height 13
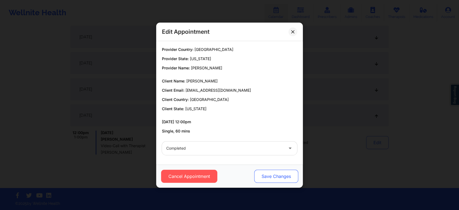
click at [282, 181] on button "Save Changes" at bounding box center [276, 176] width 44 height 13
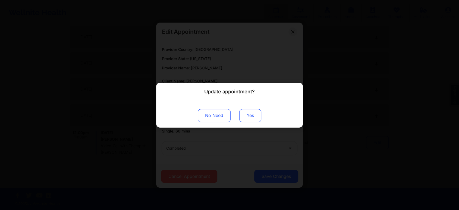
click at [247, 115] on button "Yes" at bounding box center [250, 115] width 22 height 13
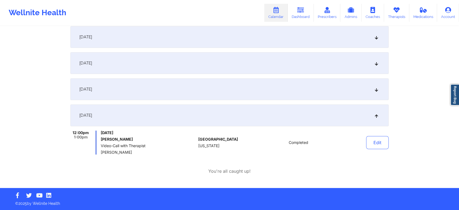
scroll to position [0, 0]
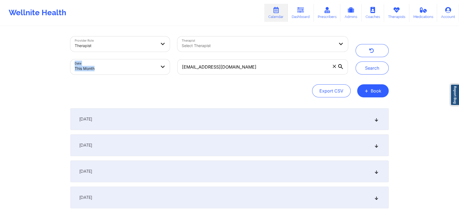
drag, startPoint x: 272, startPoint y: 75, endPoint x: 278, endPoint y: 53, distance: 22.5
click at [278, 53] on div "Provider Role Therapist Therapist Select Therapist Date This Month steinmetzspe…" at bounding box center [209, 56] width 285 height 46
drag, startPoint x: 278, startPoint y: 53, endPoint x: 272, endPoint y: 77, distance: 24.8
click at [272, 77] on div "Provider Role Therapist Therapist Select Therapist Date This Month steinmetzspe…" at bounding box center [209, 56] width 285 height 46
click at [272, 77] on div "steinmetzspencer@yahoo.com" at bounding box center [263, 66] width 178 height 23
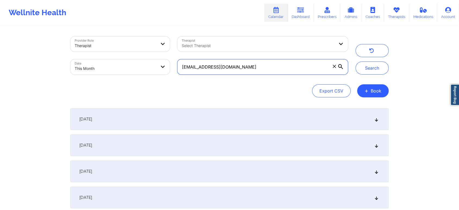
drag, startPoint x: 274, startPoint y: 63, endPoint x: 164, endPoint y: 40, distance: 112.7
click at [164, 40] on div "Provider Role Therapist Therapist Select Therapist Date This Month steinmetzspe…" at bounding box center [209, 56] width 285 height 46
paste input "bwall68@gmail"
type input "bwall68@gmail.com"
click at [356, 61] on button "Search" at bounding box center [372, 67] width 33 height 13
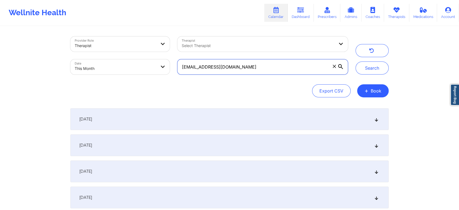
scroll to position [80, 0]
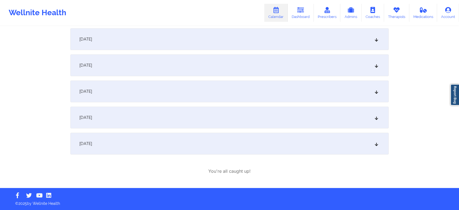
click at [239, 138] on div "[DATE]" at bounding box center [229, 144] width 318 height 22
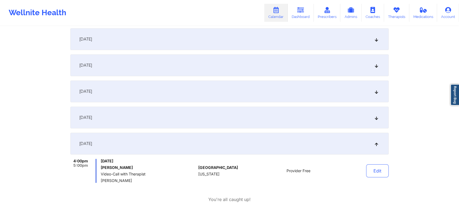
click at [236, 123] on div "[DATE]" at bounding box center [229, 118] width 318 height 22
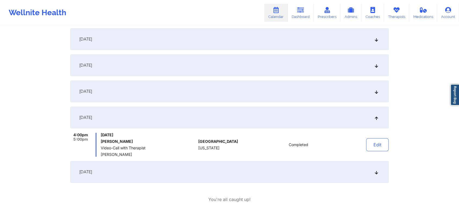
click at [228, 170] on div "[DATE]" at bounding box center [229, 172] width 318 height 22
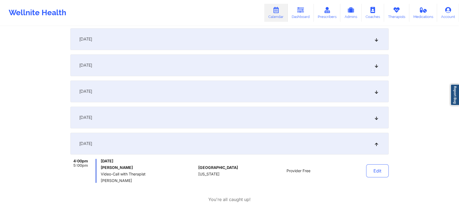
click at [187, 87] on div "[DATE]" at bounding box center [229, 91] width 318 height 22
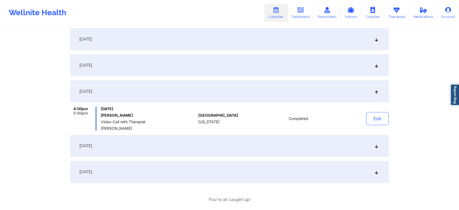
click at [214, 57] on div "[DATE]" at bounding box center [229, 65] width 318 height 22
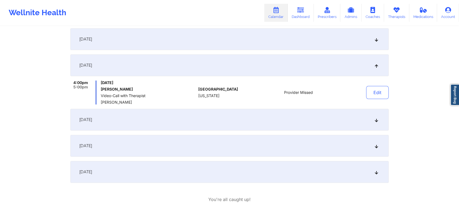
click at [230, 37] on div "[DATE]" at bounding box center [229, 39] width 318 height 22
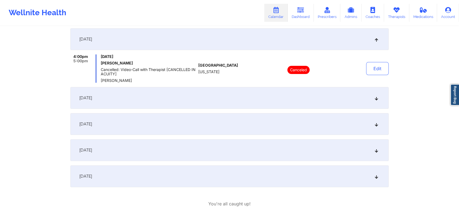
click at [223, 90] on div "[DATE]" at bounding box center [229, 98] width 318 height 22
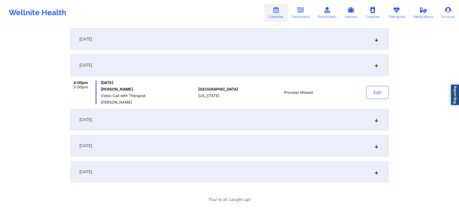
click at [340, 182] on div "[DATE]" at bounding box center [229, 172] width 318 height 22
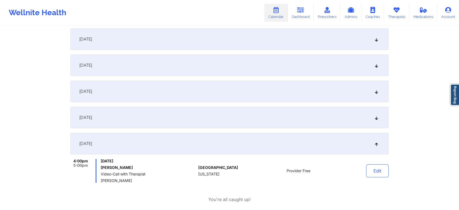
scroll to position [108, 0]
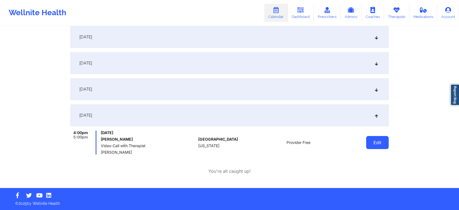
click at [374, 137] on button "Edit" at bounding box center [377, 142] width 23 height 13
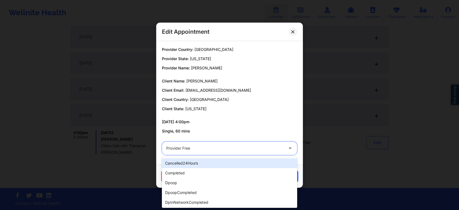
click at [222, 148] on div at bounding box center [224, 148] width 117 height 7
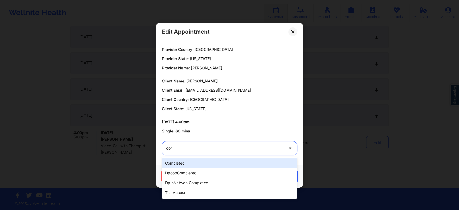
type input "comp"
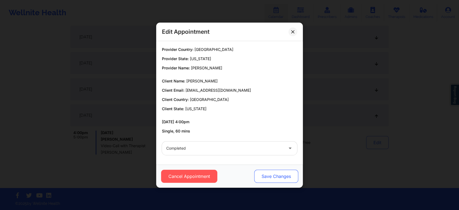
click at [266, 178] on button "Save Changes" at bounding box center [276, 176] width 44 height 13
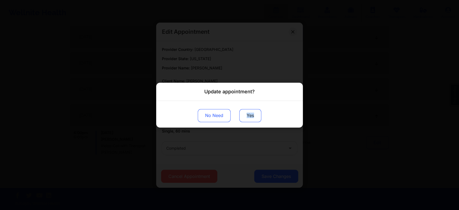
drag, startPoint x: 254, startPoint y: 125, endPoint x: 246, endPoint y: 113, distance: 14.8
click at [246, 113] on div "No Need Yes" at bounding box center [229, 114] width 147 height 27
click at [246, 113] on button "Yes" at bounding box center [250, 115] width 22 height 13
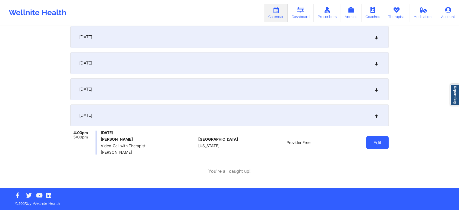
drag, startPoint x: 377, startPoint y: 143, endPoint x: 367, endPoint y: 140, distance: 10.0
click at [367, 140] on button "Edit" at bounding box center [377, 142] width 23 height 13
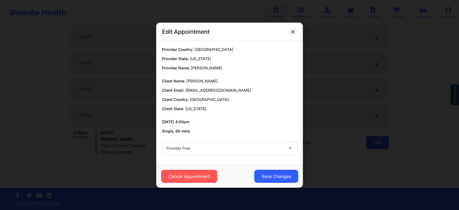
click at [367, 140] on div "Edit Appointment Provider Country: United States Provider State: Florida Provid…" at bounding box center [229, 105] width 459 height 210
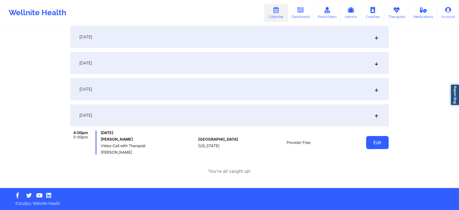
click at [377, 140] on button "Edit" at bounding box center [377, 142] width 23 height 13
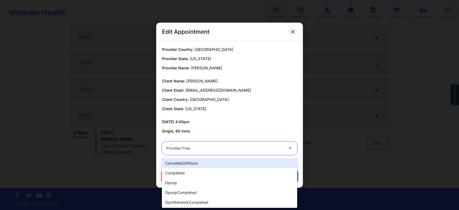
click at [202, 144] on div "Provider Free" at bounding box center [224, 148] width 117 height 14
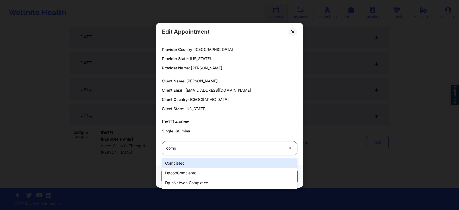
type input "compl"
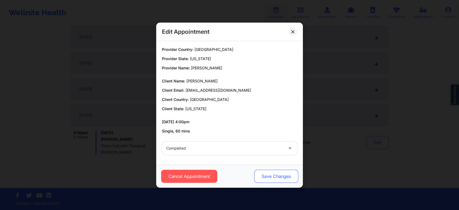
click at [261, 171] on button "Save Changes" at bounding box center [276, 176] width 44 height 13
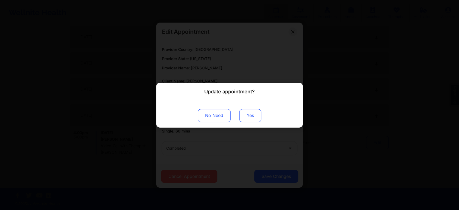
click at [242, 114] on button "Yes" at bounding box center [250, 115] width 22 height 13
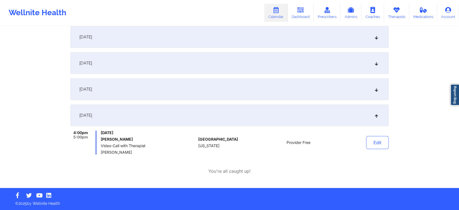
scroll to position [0, 0]
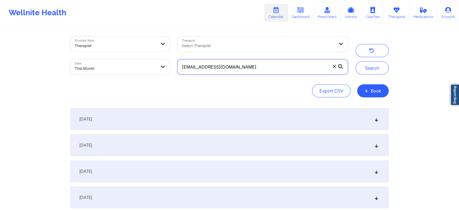
drag, startPoint x: 246, startPoint y: 73, endPoint x: 171, endPoint y: 66, distance: 75.3
click at [171, 66] on div "Provider Role Therapist Therapist Select Therapist Date This Month bwall68@gmai…" at bounding box center [209, 56] width 285 height 46
paste input "cberdeaux91"
click at [356, 61] on button "Search" at bounding box center [372, 67] width 33 height 13
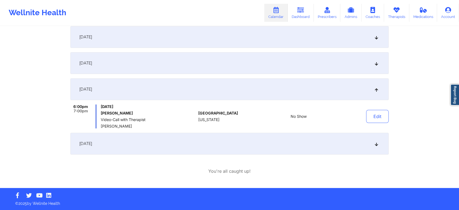
click at [180, 141] on div "[DATE]" at bounding box center [229, 144] width 318 height 22
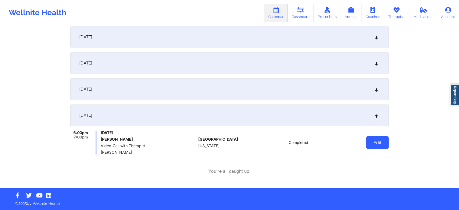
click at [378, 148] on button "Edit" at bounding box center [377, 142] width 23 height 13
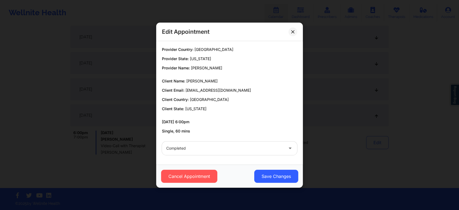
click at [279, 183] on div "Cancel Appointment Save Changes" at bounding box center [229, 175] width 147 height 23
click at [282, 176] on button "Save Changes" at bounding box center [276, 176] width 44 height 13
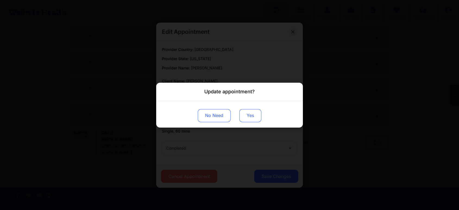
click at [254, 112] on button "Yes" at bounding box center [250, 115] width 22 height 13
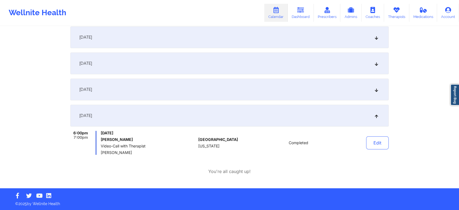
scroll to position [0, 0]
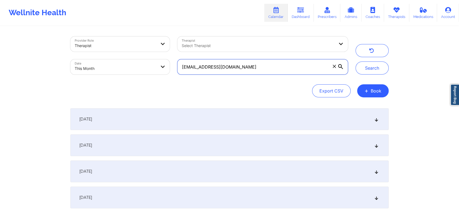
drag, startPoint x: 265, startPoint y: 68, endPoint x: 139, endPoint y: 55, distance: 127.4
click at [139, 55] on div "Provider Role Therapist Therapist Select Therapist Date This Month cberdeaux91@…" at bounding box center [209, 56] width 285 height 46
paste input "dashavia"
click at [356, 61] on button "Search" at bounding box center [372, 67] width 33 height 13
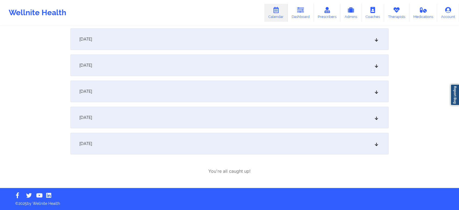
click at [199, 158] on div "September 1, 2025 3:00pm 4:00pm Monday, September 1, 2025 D'SHAVIA FRANCIS Vide…" at bounding box center [229, 101] width 318 height 146
click at [172, 147] on div "[DATE]" at bounding box center [229, 144] width 318 height 22
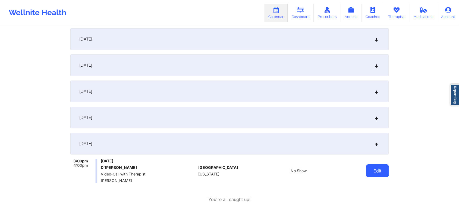
click at [378, 172] on button "Edit" at bounding box center [377, 170] width 23 height 13
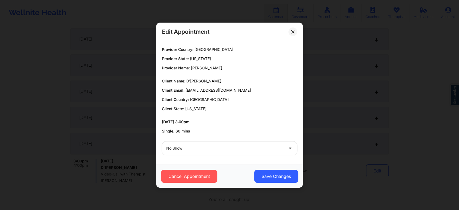
drag, startPoint x: 278, startPoint y: 179, endPoint x: 201, endPoint y: 140, distance: 86.0
click at [201, 140] on div "Edit Appointment Provider Country: United States Provider State: Florida Provid…" at bounding box center [229, 105] width 147 height 165
drag, startPoint x: 201, startPoint y: 140, endPoint x: 193, endPoint y: 151, distance: 13.5
click at [193, 151] on div "No Show" at bounding box center [229, 147] width 143 height 21
click at [193, 151] on div at bounding box center [224, 148] width 117 height 7
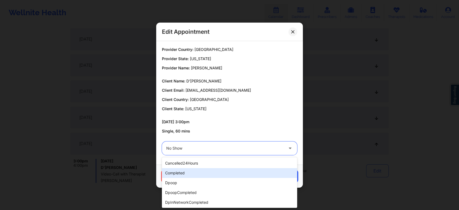
drag, startPoint x: 188, startPoint y: 167, endPoint x: 195, endPoint y: 173, distance: 8.8
click at [195, 173] on div "cancelled24Hours completed dpoop dpoopCompleted dpInNetworkCompleted freeNoShow…" at bounding box center [229, 182] width 135 height 51
click at [195, 173] on div "completed" at bounding box center [229, 173] width 135 height 10
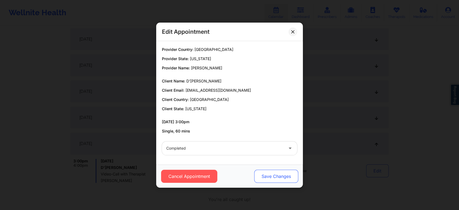
click at [262, 178] on button "Save Changes" at bounding box center [276, 176] width 44 height 13
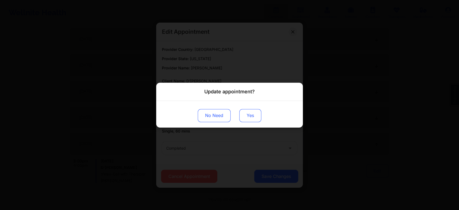
click at [252, 116] on button "Yes" at bounding box center [250, 115] width 22 height 13
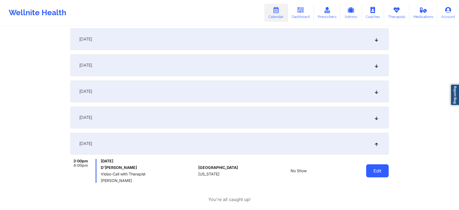
click at [367, 176] on button "Edit" at bounding box center [377, 170] width 23 height 13
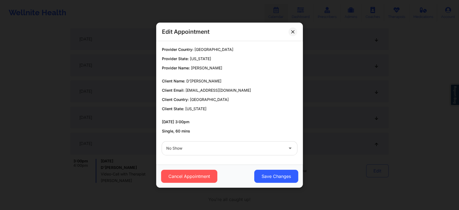
click at [238, 149] on div at bounding box center [224, 148] width 117 height 7
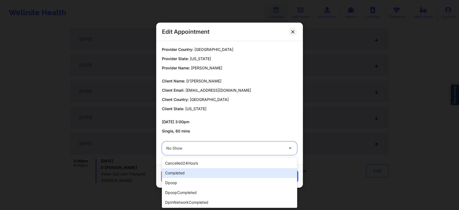
click at [218, 169] on div "completed" at bounding box center [229, 173] width 135 height 10
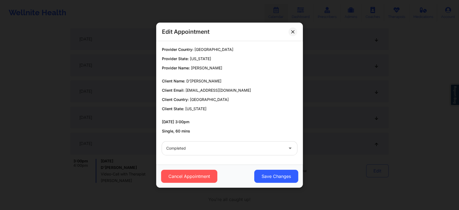
drag, startPoint x: 262, startPoint y: 192, endPoint x: 276, endPoint y: 179, distance: 18.8
click at [276, 179] on div "Edit Appointment Provider Country: United States Provider State: Florida Provid…" at bounding box center [229, 105] width 459 height 210
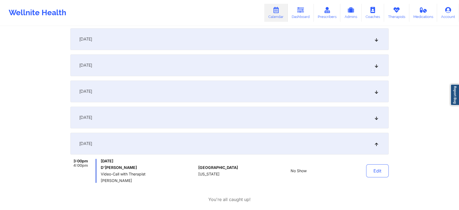
click at [276, 179] on div "No Show" at bounding box center [299, 171] width 76 height 24
click at [387, 172] on button "Edit" at bounding box center [377, 170] width 23 height 13
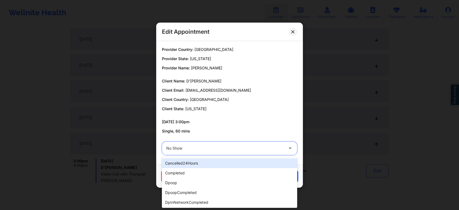
click at [235, 152] on div "No Show" at bounding box center [224, 148] width 117 height 14
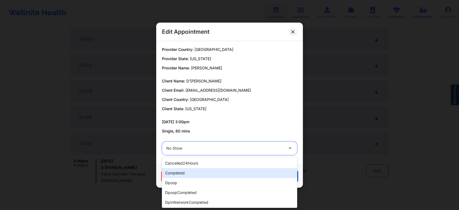
click at [209, 177] on div "completed" at bounding box center [229, 173] width 135 height 10
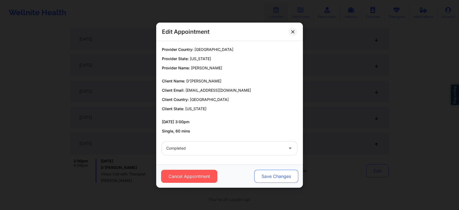
click at [282, 173] on button "Save Changes" at bounding box center [276, 176] width 44 height 13
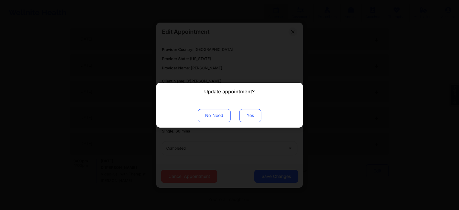
click at [253, 112] on button "Yes" at bounding box center [250, 115] width 22 height 13
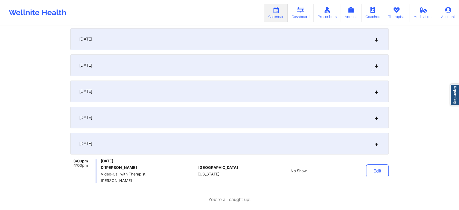
scroll to position [0, 0]
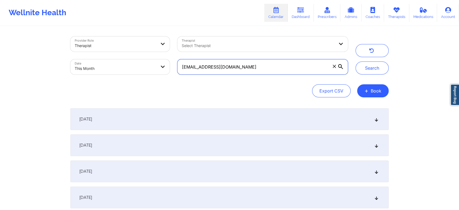
click at [233, 63] on input "dashavia@gmail.com" at bounding box center [262, 66] width 171 height 15
drag, startPoint x: 235, startPoint y: 63, endPoint x: 165, endPoint y: 60, distance: 70.2
click at [165, 60] on div "Provider Role Therapist Therapist Select Therapist Date This Month dashavia@gma…" at bounding box center [209, 56] width 285 height 46
paste input "3monteropedro"
click at [356, 61] on button "Search" at bounding box center [372, 67] width 33 height 13
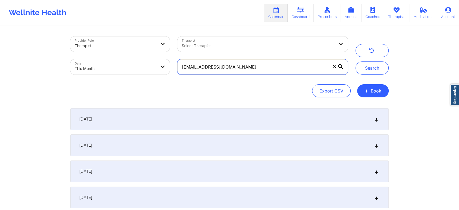
scroll to position [54, 0]
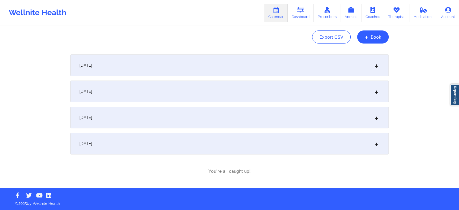
click at [187, 133] on div "[DATE]" at bounding box center [229, 144] width 318 height 22
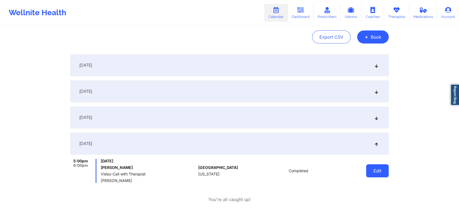
click at [372, 171] on button "Edit" at bounding box center [377, 170] width 23 height 13
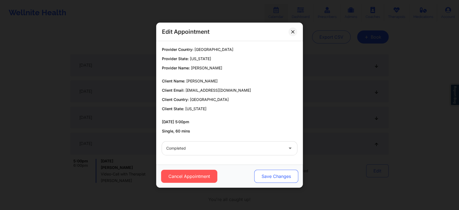
click at [280, 174] on button "Save Changes" at bounding box center [276, 176] width 44 height 13
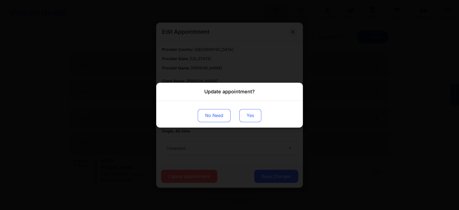
click at [259, 117] on button "Yes" at bounding box center [250, 115] width 22 height 13
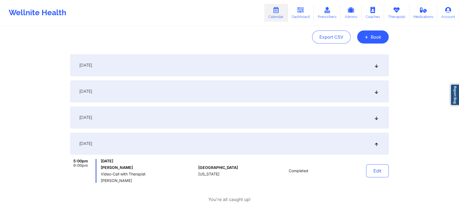
scroll to position [0, 0]
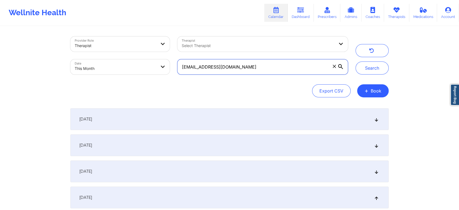
drag, startPoint x: 242, startPoint y: 67, endPoint x: 119, endPoint y: 40, distance: 125.7
click at [119, 40] on div "Provider Role Therapist Therapist Select Therapist Date This Month 3monteropedr…" at bounding box center [209, 56] width 285 height 46
paste input "erickasalgado24"
click at [356, 61] on button "Search" at bounding box center [372, 67] width 33 height 13
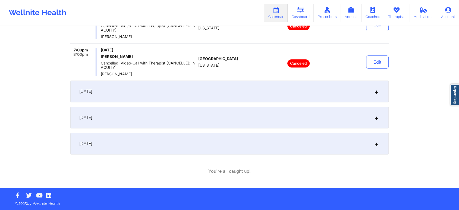
click at [224, 142] on div "[DATE]" at bounding box center [229, 144] width 318 height 22
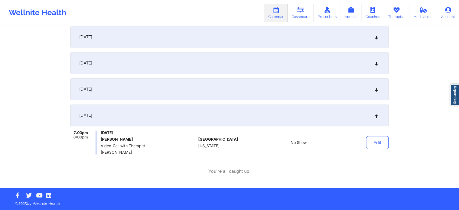
scroll to position [0, 0]
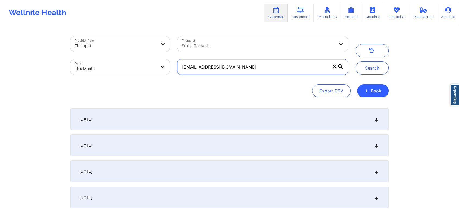
drag, startPoint x: 261, startPoint y: 68, endPoint x: 144, endPoint y: 57, distance: 118.2
click at [144, 57] on div "Provider Role Therapist Therapist Select Therapist Date This Month erickasalgad…" at bounding box center [209, 56] width 285 height 46
paste input "centauro291"
click at [356, 61] on button "Search" at bounding box center [372, 67] width 33 height 13
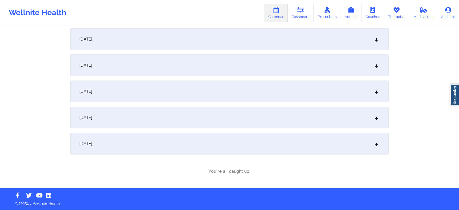
click at [206, 150] on div "[DATE]" at bounding box center [229, 144] width 318 height 22
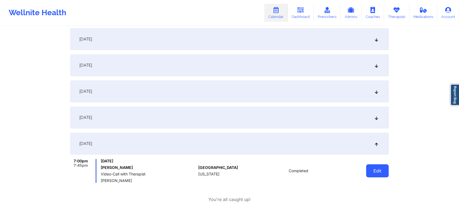
click at [380, 172] on button "Edit" at bounding box center [377, 170] width 23 height 13
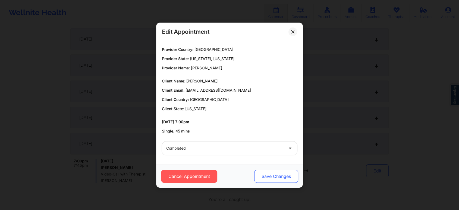
click at [271, 175] on button "Save Changes" at bounding box center [276, 176] width 44 height 13
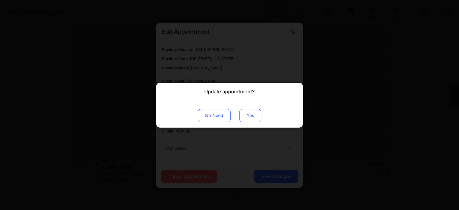
click at [246, 113] on button "Yes" at bounding box center [250, 115] width 22 height 13
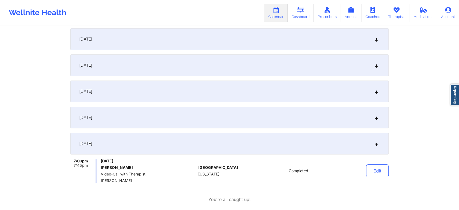
scroll to position [0, 0]
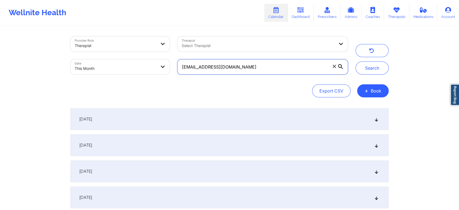
drag, startPoint x: 252, startPoint y: 69, endPoint x: 126, endPoint y: 53, distance: 127.1
click at [126, 53] on div "Provider Role Therapist Therapist Select Therapist Date This Month centauro291@…" at bounding box center [209, 56] width 285 height 46
paste input "JANDACONCEPCION@GMAIL.COM"
click at [356, 61] on button "Search" at bounding box center [372, 67] width 33 height 13
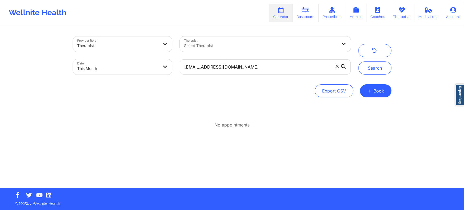
drag, startPoint x: 463, startPoint y: 140, endPoint x: 271, endPoint y: 131, distance: 192.6
click at [271, 131] on div "Provider Role Therapist Therapist Select Therapist Date This Month JANDACONCEPC…" at bounding box center [232, 93] width 464 height 187
drag, startPoint x: 269, startPoint y: 71, endPoint x: 182, endPoint y: 61, distance: 87.5
click at [182, 61] on input "JANDACONCEPCION@GMAIL.COM" at bounding box center [265, 66] width 171 height 15
click at [358, 61] on button "Search" at bounding box center [374, 67] width 33 height 13
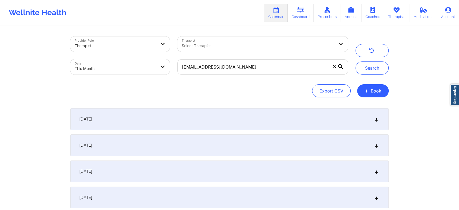
drag, startPoint x: 264, startPoint y: 59, endPoint x: 261, endPoint y: 61, distance: 3.7
click at [261, 61] on div "jandaconcepcion@gmail.com" at bounding box center [263, 66] width 178 height 23
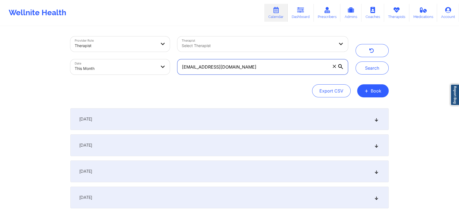
drag, startPoint x: 251, startPoint y: 61, endPoint x: 248, endPoint y: 67, distance: 7.0
click at [248, 67] on input "jandaconcepcion@gmail.com" at bounding box center [262, 66] width 171 height 15
drag, startPoint x: 248, startPoint y: 67, endPoint x: 155, endPoint y: 7, distance: 110.6
click at [155, 7] on div "Wellnite Health Calendar Dashboard Prescribers Admins Coaches Therapists Medica…" at bounding box center [229, 148] width 459 height 296
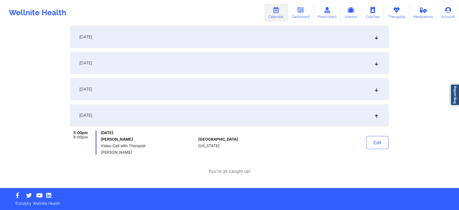
click at [228, 91] on div "[DATE]" at bounding box center [229, 89] width 318 height 22
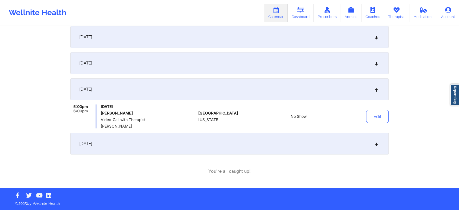
click at [173, 140] on div "[DATE]" at bounding box center [229, 144] width 318 height 22
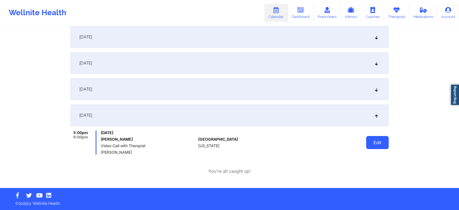
drag, startPoint x: 366, startPoint y: 137, endPoint x: 373, endPoint y: 142, distance: 8.8
click at [373, 142] on div "Edit" at bounding box center [364, 142] width 50 height 24
click at [373, 142] on button "Edit" at bounding box center [377, 142] width 23 height 13
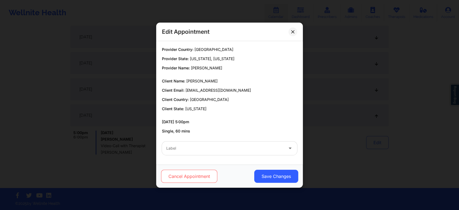
click at [201, 175] on button "Cancel Appointment" at bounding box center [189, 176] width 56 height 13
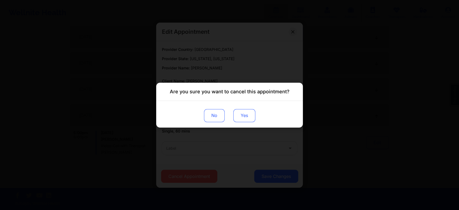
click at [250, 115] on button "Yes" at bounding box center [244, 115] width 22 height 13
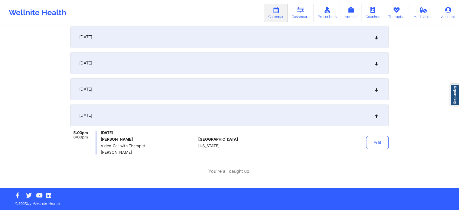
scroll to position [0, 0]
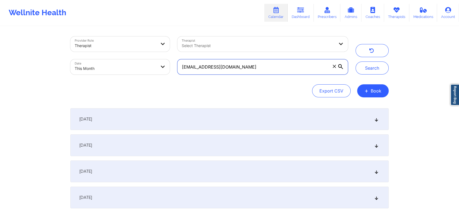
drag, startPoint x: 265, startPoint y: 65, endPoint x: 151, endPoint y: 60, distance: 114.8
click at [151, 60] on div "Provider Role Therapist Therapist Select Therapist Date This Month jandaconcepc…" at bounding box center [209, 56] width 285 height 46
paste input "bryantbryant6669"
click at [356, 61] on button "Search" at bounding box center [372, 67] width 33 height 13
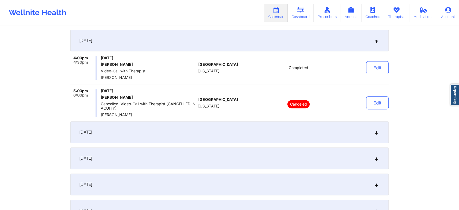
scroll to position [250, 0]
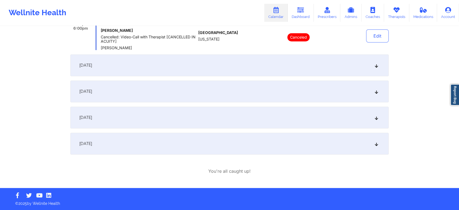
click at [190, 152] on div "[DATE]" at bounding box center [229, 144] width 318 height 22
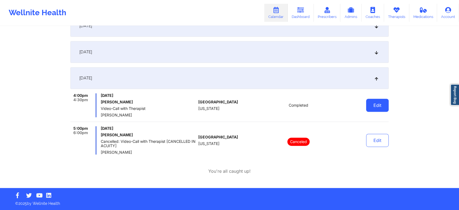
click at [373, 107] on button "Edit" at bounding box center [377, 105] width 23 height 13
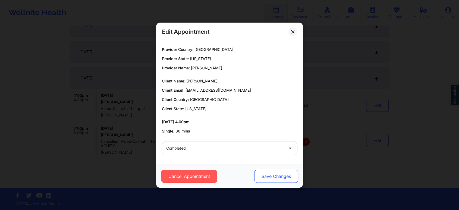
click at [271, 176] on button "Save Changes" at bounding box center [276, 176] width 44 height 13
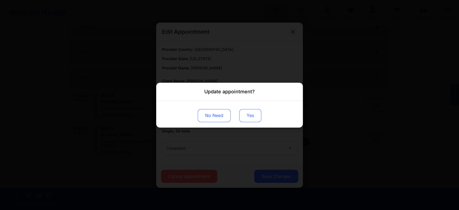
click at [244, 116] on button "Yes" at bounding box center [250, 115] width 22 height 13
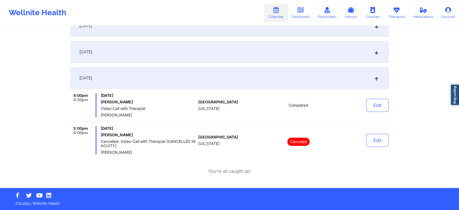
scroll to position [21, 0]
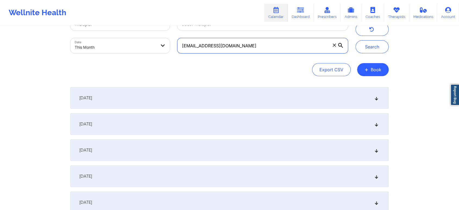
drag, startPoint x: 257, startPoint y: 45, endPoint x: 123, endPoint y: 26, distance: 136.0
click at [123, 26] on div "Provider Role Therapist Therapist Select Therapist Date This Month bryantbryant…" at bounding box center [209, 34] width 285 height 46
paste input "astarv2"
click at [356, 40] on button "Search" at bounding box center [372, 46] width 33 height 13
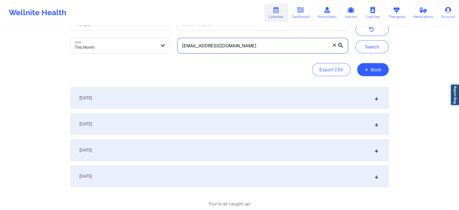
scroll to position [54, 0]
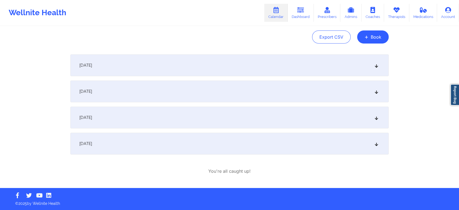
click at [193, 136] on div "[DATE]" at bounding box center [229, 144] width 318 height 22
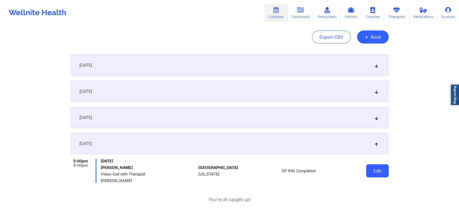
click at [371, 174] on button "Edit" at bounding box center [377, 170] width 23 height 13
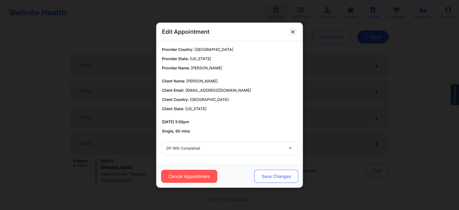
click at [287, 174] on button "Save Changes" at bounding box center [276, 176] width 44 height 13
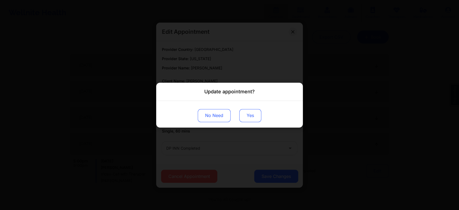
click at [254, 113] on button "Yes" at bounding box center [250, 115] width 22 height 13
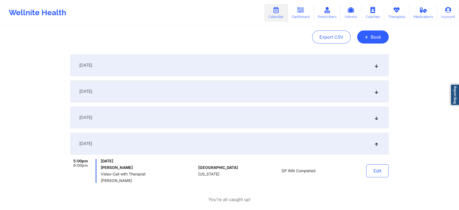
scroll to position [0, 0]
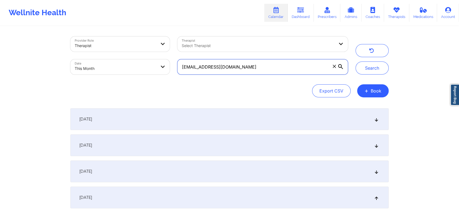
drag, startPoint x: 249, startPoint y: 72, endPoint x: 139, endPoint y: 61, distance: 110.6
click at [139, 61] on div "Provider Role Therapist Therapist Select Therapist Date This Month astarv2@gmai…" at bounding box center [209, 56] width 285 height 46
paste input "ngelsek"
click at [356, 61] on button "Search" at bounding box center [372, 67] width 33 height 13
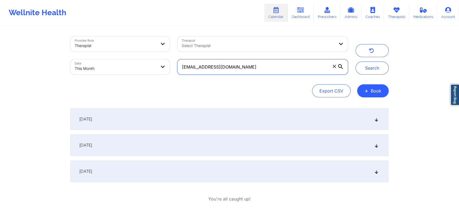
scroll to position [28, 0]
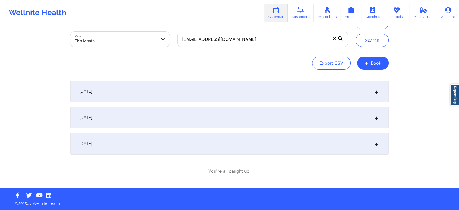
click at [259, 150] on div "[DATE]" at bounding box center [229, 144] width 318 height 22
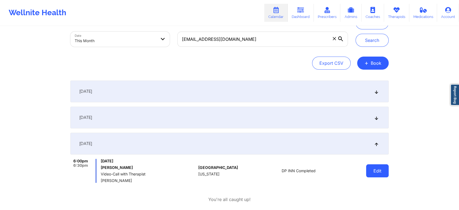
drag, startPoint x: 369, startPoint y: 177, endPoint x: 374, endPoint y: 174, distance: 6.3
click at [374, 174] on div "Edit" at bounding box center [364, 171] width 50 height 24
click at [374, 174] on button "Edit" at bounding box center [377, 170] width 23 height 13
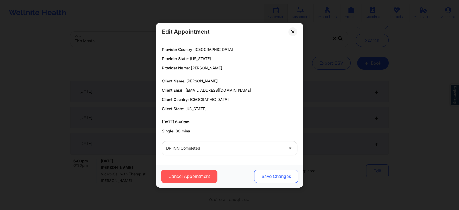
click at [280, 182] on button "Save Changes" at bounding box center [276, 176] width 44 height 13
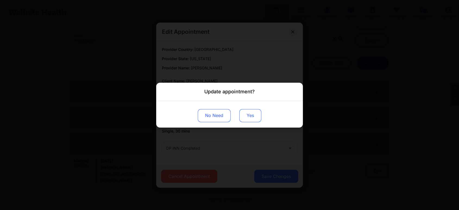
click at [248, 115] on button "Yes" at bounding box center [250, 115] width 22 height 13
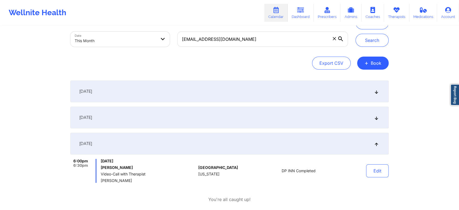
scroll to position [0, 0]
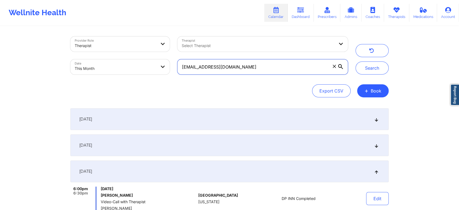
drag, startPoint x: 266, startPoint y: 66, endPoint x: 105, endPoint y: 40, distance: 163.1
click at [105, 40] on div "Provider Role Therapist Therapist Select Therapist Date This Month angelsek@gma…" at bounding box center [209, 56] width 285 height 46
paste input "jahearn84"
click at [356, 61] on button "Search" at bounding box center [372, 67] width 33 height 13
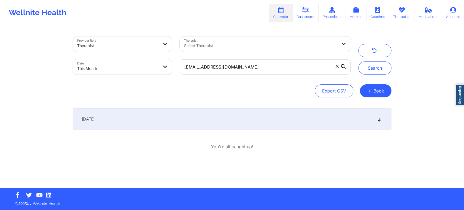
click at [282, 120] on div "[DATE]" at bounding box center [232, 119] width 318 height 22
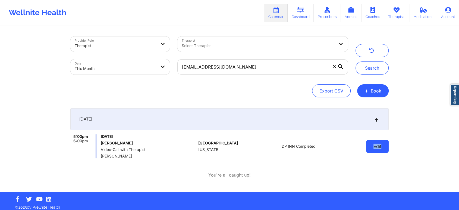
drag, startPoint x: 394, startPoint y: 155, endPoint x: 367, endPoint y: 141, distance: 29.9
click at [367, 141] on div "Provider Role Therapist Therapist Select Therapist Date This Month jahearn84@gm…" at bounding box center [229, 96] width 459 height 192
click at [367, 141] on button "Edit" at bounding box center [377, 146] width 23 height 13
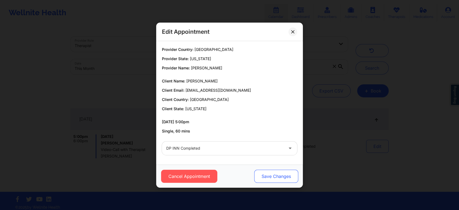
click at [280, 177] on button "Save Changes" at bounding box center [276, 176] width 44 height 13
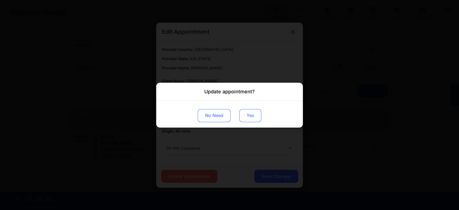
click at [255, 110] on button "Yes" at bounding box center [250, 115] width 22 height 13
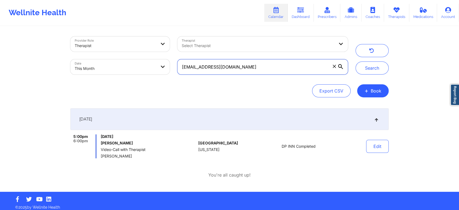
drag, startPoint x: 246, startPoint y: 74, endPoint x: 149, endPoint y: 60, distance: 98.0
click at [149, 60] on div "Provider Role Therapist Therapist Select Therapist Date This Month jahearn84@gm…" at bounding box center [209, 56] width 285 height 46
paste input "40f.pac12"
click at [356, 61] on button "Search" at bounding box center [372, 67] width 33 height 13
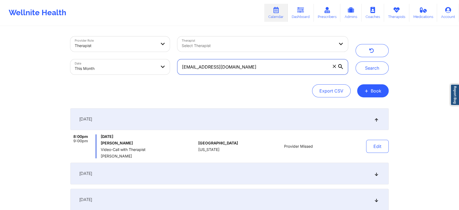
click at [254, 72] on input "40f.pac12@gmail.com" at bounding box center [262, 66] width 171 height 15
drag, startPoint x: 231, startPoint y: 65, endPoint x: 139, endPoint y: 43, distance: 94.3
click at [139, 43] on div "Provider Role Therapist Therapist Select Therapist Date This Month 40f.pac12@gm…" at bounding box center [209, 56] width 285 height 46
paste input "jamespage264"
click at [356, 61] on button "Search" at bounding box center [372, 67] width 33 height 13
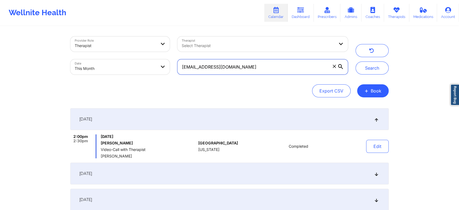
scroll to position [108, 0]
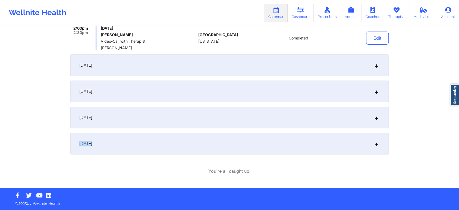
drag, startPoint x: 262, startPoint y: 129, endPoint x: 260, endPoint y: 136, distance: 7.1
click at [260, 136] on div "September 1, 2025 2:00pm 2:30pm Monday, September 1, 2025 James E Page Video-Ca…" at bounding box center [229, 77] width 318 height 154
click at [260, 136] on div "[DATE]" at bounding box center [229, 144] width 318 height 22
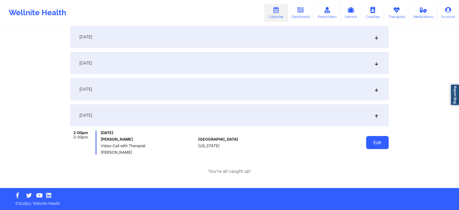
click at [388, 148] on button "Edit" at bounding box center [377, 142] width 23 height 13
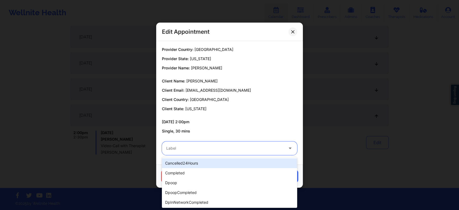
click at [214, 153] on div "Label" at bounding box center [223, 148] width 122 height 14
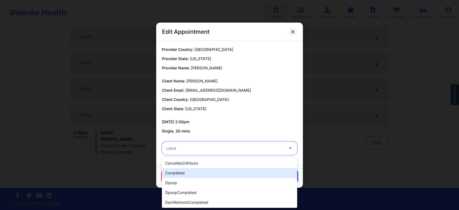
click at [178, 172] on div "completed" at bounding box center [229, 173] width 135 height 10
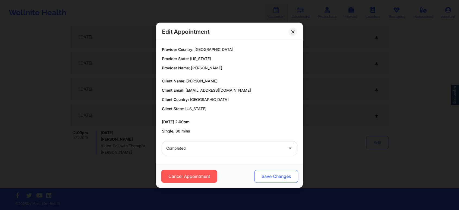
click at [284, 173] on button "Save Changes" at bounding box center [276, 176] width 44 height 13
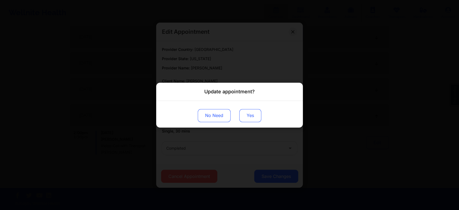
click at [247, 114] on button "Yes" at bounding box center [250, 115] width 22 height 13
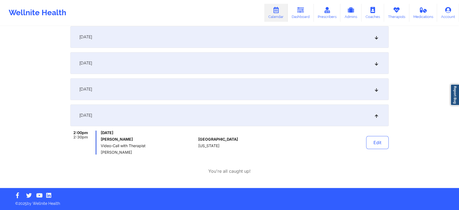
scroll to position [0, 0]
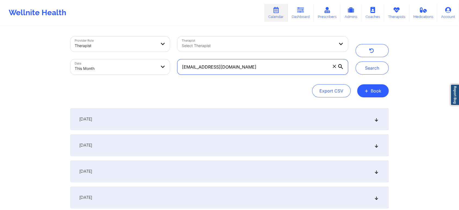
drag, startPoint x: 258, startPoint y: 71, endPoint x: 140, endPoint y: 35, distance: 124.2
click at [140, 35] on div "Provider Role Therapist Therapist Select Therapist Date This Month jamespage264…" at bounding box center [209, 56] width 285 height 46
paste input "stevebonin@yahoo"
click at [356, 61] on button "Search" at bounding box center [372, 67] width 33 height 13
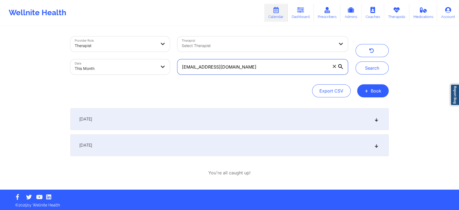
scroll to position [2, 0]
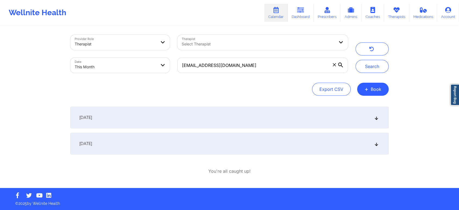
drag, startPoint x: 231, startPoint y: 120, endPoint x: 230, endPoint y: 139, distance: 19.0
click at [230, 139] on div "September 22, 2025 10:00am 11:00am Monday, September 22, 2025 Steve Bonin Video…" at bounding box center [229, 131] width 318 height 48
click at [230, 139] on div "[DATE]" at bounding box center [229, 144] width 318 height 22
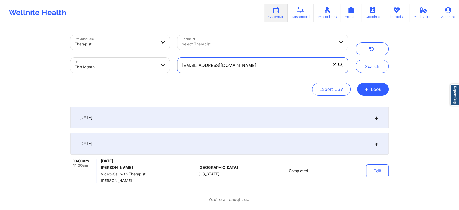
drag, startPoint x: 242, startPoint y: 62, endPoint x: 93, endPoint y: 54, distance: 149.1
click at [93, 54] on div "Provider Role Therapist Therapist Select Therapist Date This Month stevebonin@y…" at bounding box center [209, 54] width 285 height 46
paste input "jamespage264@gmail"
click at [356, 60] on button "Search" at bounding box center [372, 66] width 33 height 13
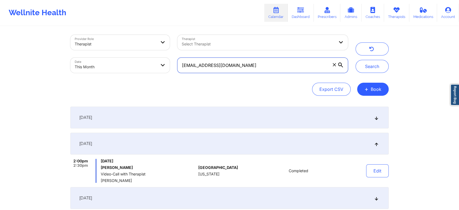
scroll to position [108, 0]
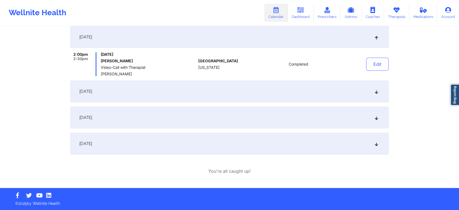
click at [240, 152] on div "[DATE]" at bounding box center [229, 144] width 318 height 22
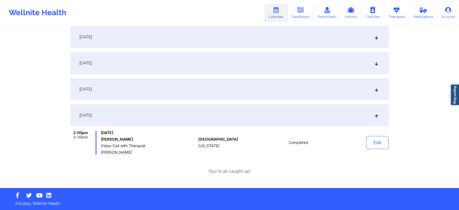
click at [211, 88] on div "[DATE]" at bounding box center [229, 89] width 318 height 22
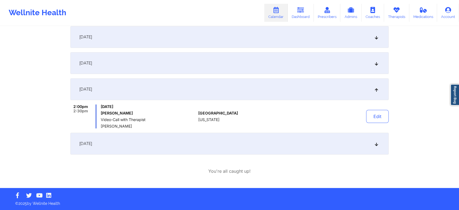
scroll to position [0, 0]
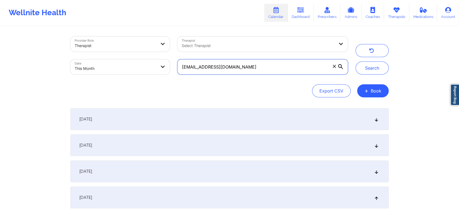
click at [267, 63] on input "jamespage264@gmail.com" at bounding box center [262, 66] width 171 height 15
drag, startPoint x: 240, startPoint y: 65, endPoint x: 122, endPoint y: 59, distance: 118.6
click at [122, 59] on div "Provider Role Therapist Therapist Select Therapist Date This Month jamespage264…" at bounding box center [209, 56] width 285 height 46
paste input "stevebonin@yahoo"
click at [356, 61] on button "Search" at bounding box center [372, 67] width 33 height 13
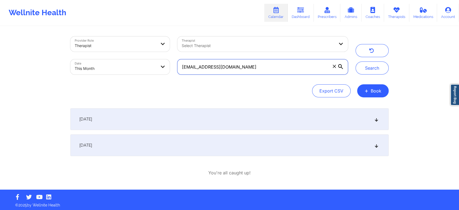
scroll to position [2, 0]
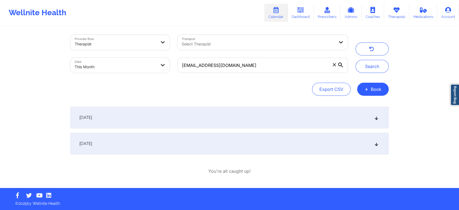
click at [253, 145] on div "[DATE]" at bounding box center [229, 144] width 318 height 22
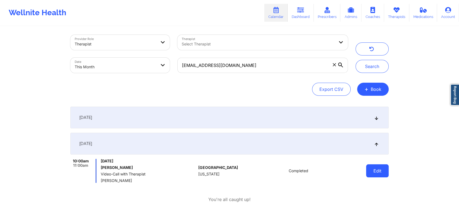
click at [378, 173] on button "Edit" at bounding box center [377, 170] width 23 height 13
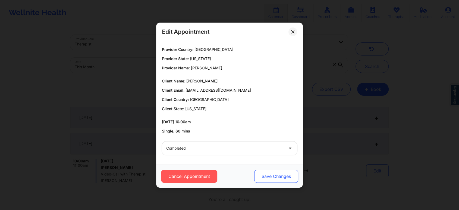
click at [259, 171] on button "Save Changes" at bounding box center [276, 176] width 44 height 13
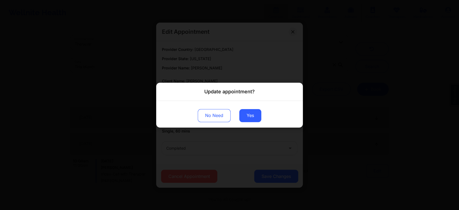
click at [239, 110] on div "No Need Yes" at bounding box center [229, 114] width 147 height 27
click at [244, 114] on button "Yes" at bounding box center [250, 115] width 22 height 13
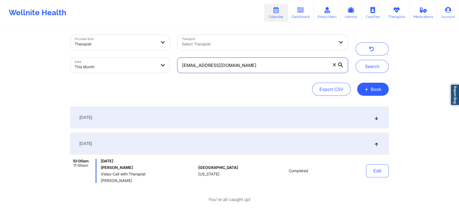
click at [249, 64] on input "stevebonin@yahoo.com" at bounding box center [262, 65] width 171 height 15
drag, startPoint x: 266, startPoint y: 66, endPoint x: 179, endPoint y: 59, distance: 87.5
click at [179, 59] on input "stevebonin@yahoo.com" at bounding box center [262, 65] width 171 height 15
paste input "alliearodriguez@comcast.net"
click at [356, 60] on button "Search" at bounding box center [372, 66] width 33 height 13
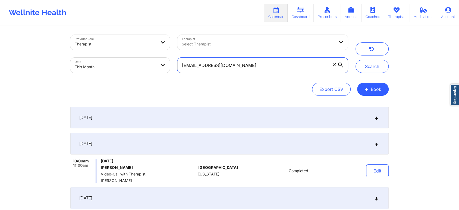
scroll to position [134, 0]
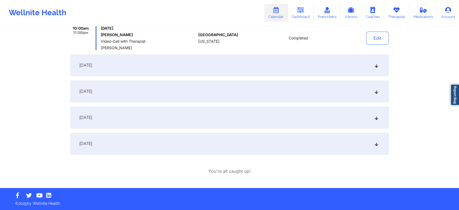
click at [228, 146] on div "[DATE]" at bounding box center [229, 144] width 318 height 22
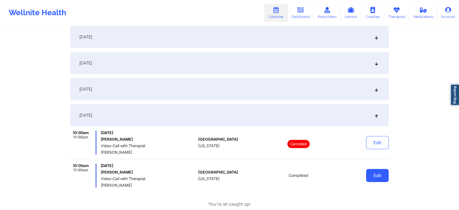
click at [376, 176] on button "Edit" at bounding box center [377, 175] width 23 height 13
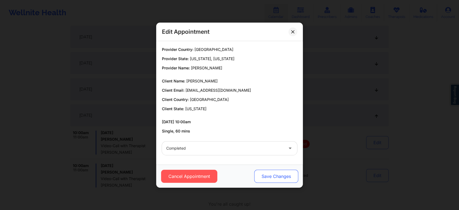
click at [271, 180] on button "Save Changes" at bounding box center [276, 176] width 44 height 13
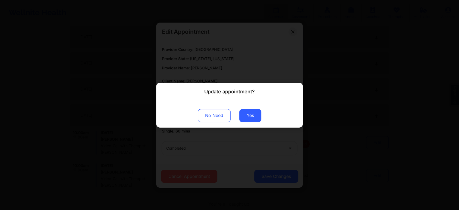
click at [259, 122] on div "No Need Yes" at bounding box center [229, 114] width 147 height 27
click at [242, 111] on button "Yes" at bounding box center [250, 115] width 22 height 13
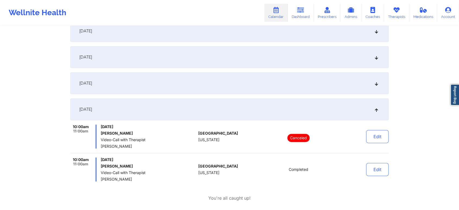
scroll to position [0, 0]
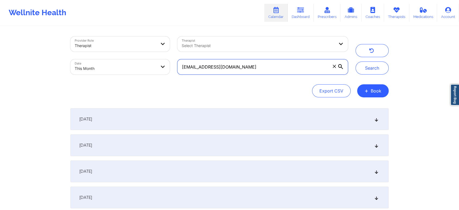
drag, startPoint x: 273, startPoint y: 71, endPoint x: 135, endPoint y: 42, distance: 141.9
click at [135, 42] on div "Provider Role Therapist Therapist Select Therapist Date This Month salliearodri…" at bounding box center [209, 56] width 285 height 46
paste input "rkantor1@gmail.com"
click at [356, 61] on button "Search" at bounding box center [372, 67] width 33 height 13
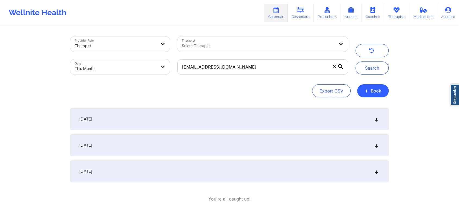
click at [227, 176] on div "[DATE]" at bounding box center [229, 171] width 318 height 22
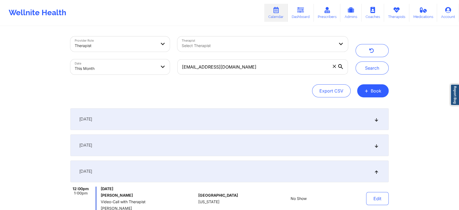
scroll to position [56, 0]
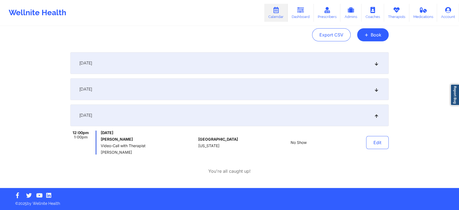
click at [390, 152] on div "Provider Role Therapist Therapist Select Therapist Date This Month rkantor1@gma…" at bounding box center [230, 79] width 326 height 217
click at [378, 143] on button "Edit" at bounding box center [377, 142] width 23 height 13
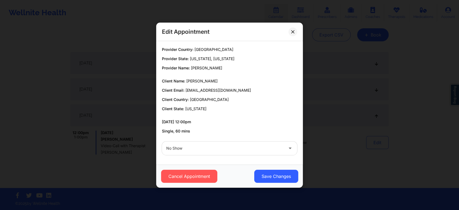
click at [242, 150] on div at bounding box center [224, 148] width 117 height 7
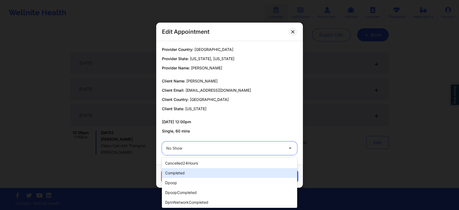
click at [205, 171] on div "completed" at bounding box center [229, 173] width 135 height 10
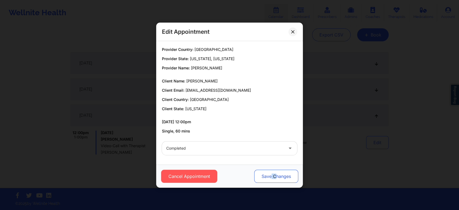
drag, startPoint x: 275, startPoint y: 168, endPoint x: 271, endPoint y: 177, distance: 9.6
click at [271, 177] on div "Cancel Appointment Save Changes" at bounding box center [229, 175] width 147 height 23
click at [271, 177] on button "Save Changes" at bounding box center [276, 176] width 44 height 13
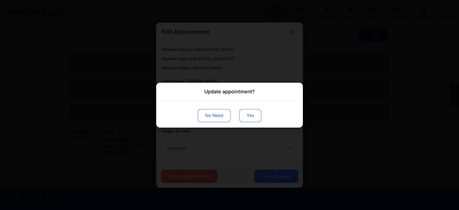
click at [246, 109] on button "Yes" at bounding box center [250, 115] width 22 height 13
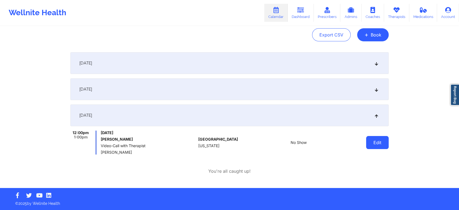
click at [386, 143] on button "Edit" at bounding box center [377, 142] width 23 height 13
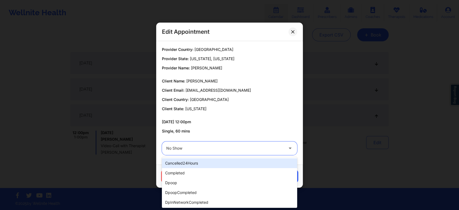
click at [232, 145] on div at bounding box center [224, 148] width 117 height 7
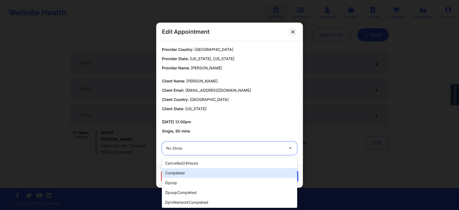
click at [205, 172] on div "completed" at bounding box center [229, 173] width 135 height 10
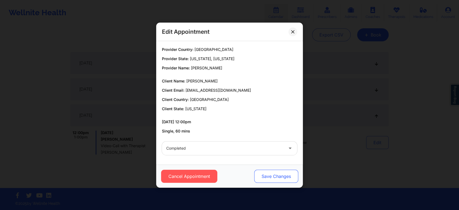
click at [291, 180] on button "Save Changes" at bounding box center [276, 176] width 44 height 13
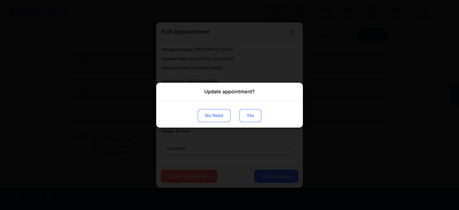
click at [252, 114] on button "Yes" at bounding box center [250, 115] width 22 height 13
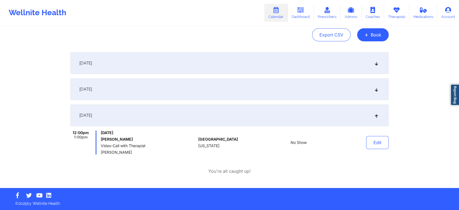
scroll to position [0, 0]
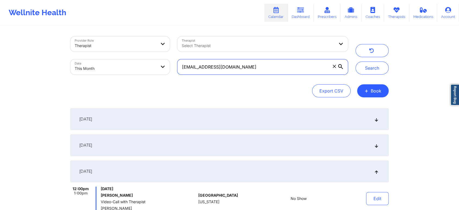
drag, startPoint x: 251, startPoint y: 65, endPoint x: 133, endPoint y: 50, distance: 119.7
click at [133, 50] on div "Provider Role Therapist Therapist Select Therapist Date This Month rkantor1@gma…" at bounding box center [209, 56] width 285 height 46
paste input "coleykimmel"
click at [356, 61] on button "Search" at bounding box center [372, 67] width 33 height 13
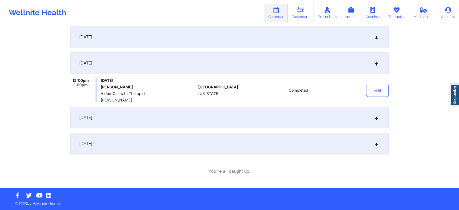
click at [274, 148] on div "[DATE]" at bounding box center [229, 144] width 318 height 22
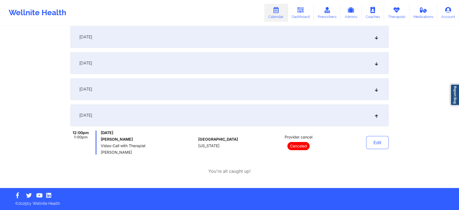
scroll to position [0, 0]
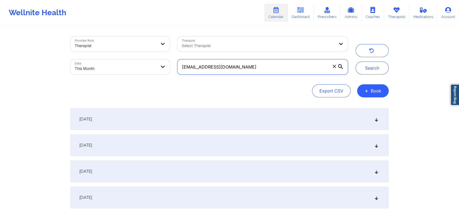
drag, startPoint x: 254, startPoint y: 66, endPoint x: 112, endPoint y: 48, distance: 142.7
click at [112, 48] on div "Provider Role Therapist Therapist Select Therapist Date This Month coleykimmel@…" at bounding box center [209, 56] width 285 height 46
paste input "nicolewoods3333"
click at [356, 61] on button "Search" at bounding box center [372, 67] width 33 height 13
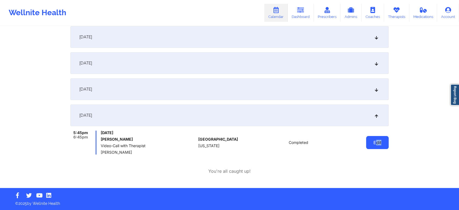
drag, startPoint x: 389, startPoint y: 148, endPoint x: 377, endPoint y: 146, distance: 12.1
click at [377, 146] on div "Provider Role Therapist Therapist Select Therapist Date This Month nicolewoods3…" at bounding box center [230, 52] width 326 height 269
click at [377, 146] on button "Edit" at bounding box center [377, 142] width 23 height 13
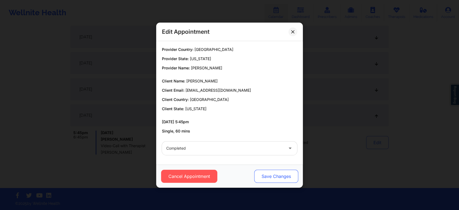
click at [282, 176] on button "Save Changes" at bounding box center [276, 176] width 44 height 13
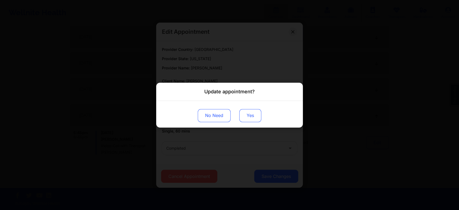
click at [250, 115] on button "Yes" at bounding box center [250, 115] width 22 height 13
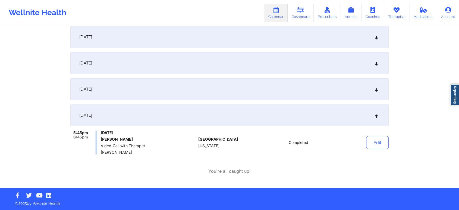
scroll to position [0, 0]
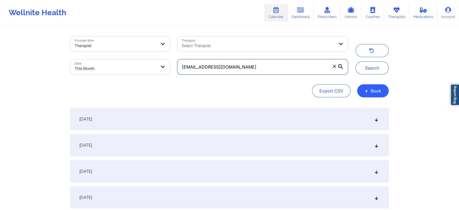
drag, startPoint x: 256, startPoint y: 71, endPoint x: 133, endPoint y: 68, distance: 123.1
click at [133, 68] on div "Provider Role Therapist Therapist Select Therapist Date This Month nicolewoods3…" at bounding box center [209, 56] width 285 height 46
paste input "dl420082"
click at [356, 61] on button "Search" at bounding box center [372, 67] width 33 height 13
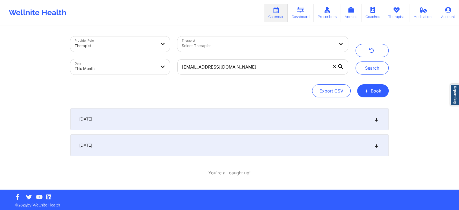
click at [269, 148] on div "[DATE]" at bounding box center [229, 145] width 318 height 22
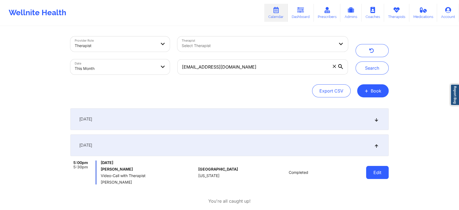
click at [368, 171] on button "Edit" at bounding box center [377, 172] width 23 height 13
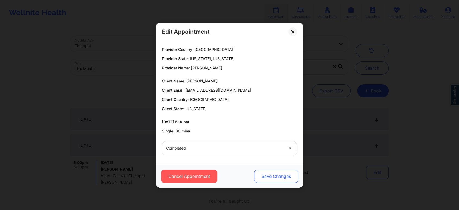
click at [262, 176] on button "Save Changes" at bounding box center [276, 176] width 44 height 13
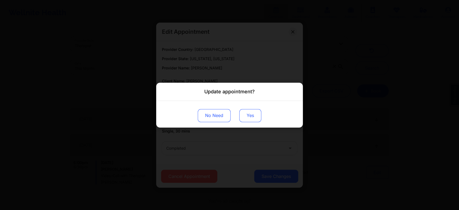
click at [247, 115] on button "Yes" at bounding box center [250, 115] width 22 height 13
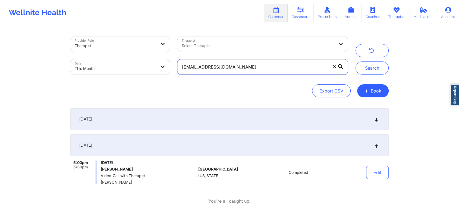
drag, startPoint x: 259, startPoint y: 70, endPoint x: 127, endPoint y: 68, distance: 131.8
click at [127, 68] on div "Provider Role Therapist Therapist Select Therapist Date This Month dl420082@gma…" at bounding box center [209, 56] width 285 height 46
paste input "jiabisror15"
click at [356, 61] on button "Search" at bounding box center [372, 67] width 33 height 13
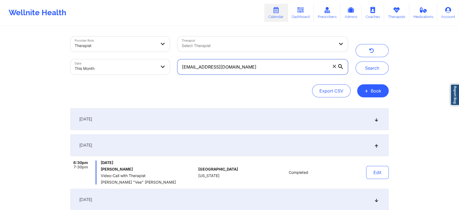
scroll to position [108, 0]
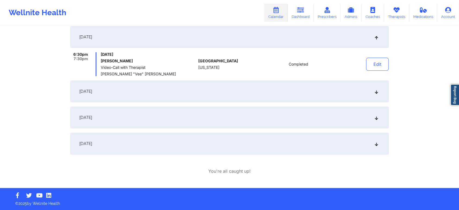
click at [259, 145] on div "[DATE]" at bounding box center [229, 144] width 318 height 22
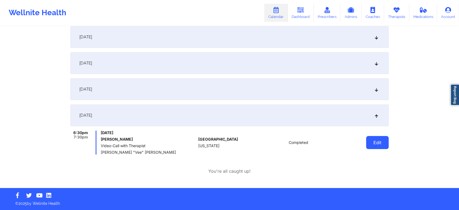
click at [375, 146] on button "Edit" at bounding box center [377, 142] width 23 height 13
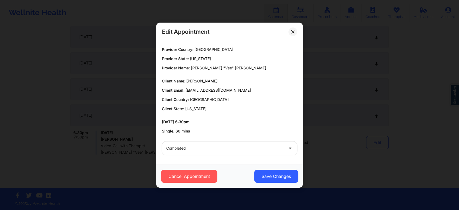
click at [286, 183] on div "Cancel Appointment Save Changes" at bounding box center [229, 175] width 147 height 23
click at [276, 173] on button "Save Changes" at bounding box center [276, 176] width 44 height 13
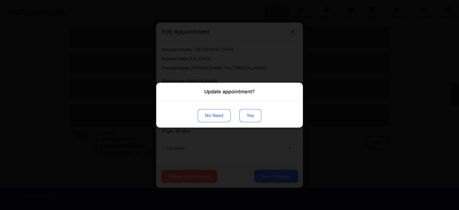
click at [252, 118] on button "Yes" at bounding box center [250, 115] width 22 height 13
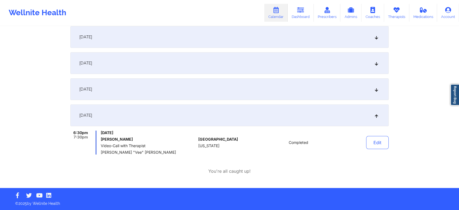
scroll to position [0, 0]
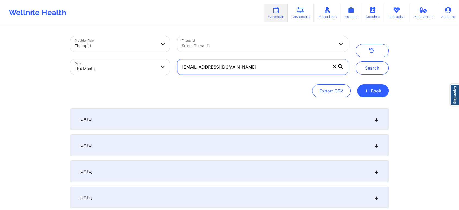
drag, startPoint x: 255, startPoint y: 73, endPoint x: 128, endPoint y: 32, distance: 133.0
click at [128, 32] on div "Provider Role Therapist Therapist Select Therapist Date This Month jiabisror15@…" at bounding box center [230, 161] width 326 height 269
paste input "robinkidder@yahoo"
click at [356, 61] on button "Search" at bounding box center [372, 67] width 33 height 13
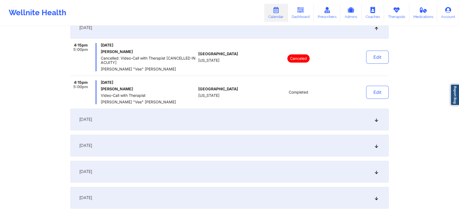
scroll to position [276, 0]
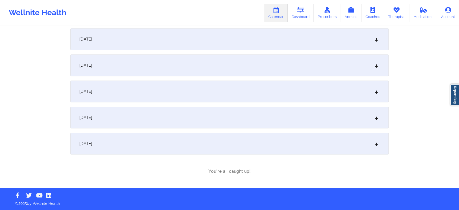
click at [201, 134] on div "[DATE]" at bounding box center [229, 144] width 318 height 22
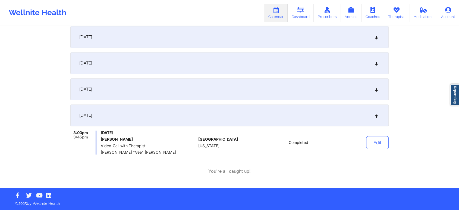
scroll to position [239, 0]
click at [378, 139] on button "Edit" at bounding box center [377, 142] width 23 height 13
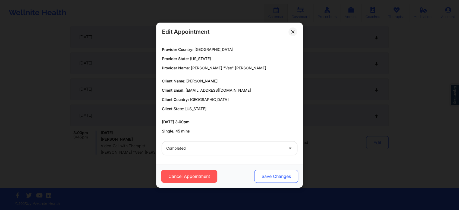
click at [272, 175] on button "Save Changes" at bounding box center [276, 176] width 44 height 13
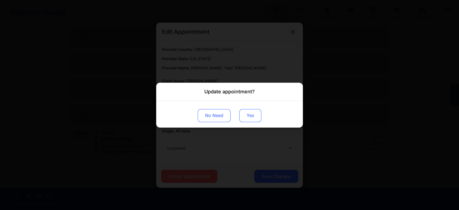
click at [243, 114] on button "Yes" at bounding box center [250, 115] width 22 height 13
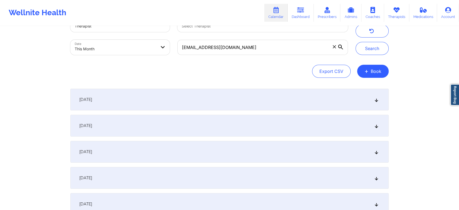
scroll to position [9, 0]
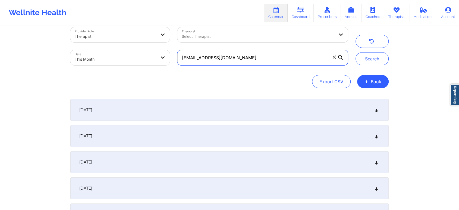
drag, startPoint x: 256, startPoint y: 50, endPoint x: 130, endPoint y: 41, distance: 126.1
click at [130, 41] on div "Provider Role Therapist Therapist Select Therapist Date This Month robinkidder@…" at bounding box center [209, 46] width 285 height 46
paste input "jessstolz@gmail"
click at [356, 52] on button "Search" at bounding box center [372, 58] width 33 height 13
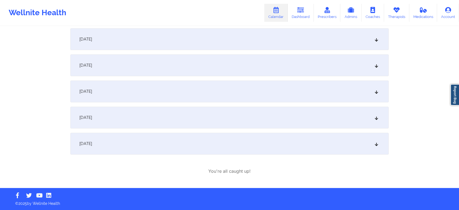
scroll to position [0, 0]
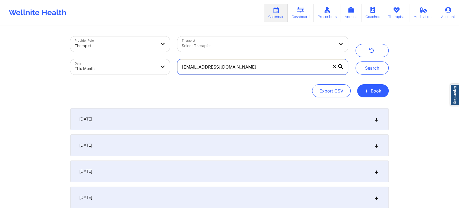
drag, startPoint x: 266, startPoint y: 64, endPoint x: 118, endPoint y: 49, distance: 149.4
click at [118, 49] on div "Provider Role Therapist Therapist Select Therapist Date This Month jessstolz@gm…" at bounding box center [209, 56] width 285 height 46
paste input "claudiapajon@yahoo"
click at [356, 61] on button "Search" at bounding box center [372, 67] width 33 height 13
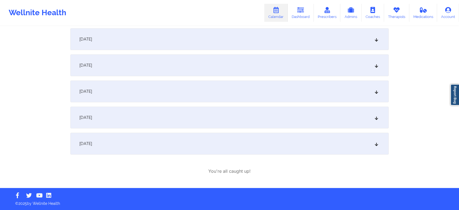
click at [248, 144] on div "[DATE]" at bounding box center [229, 144] width 318 height 22
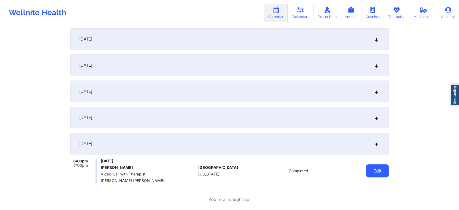
click at [381, 167] on button "Edit" at bounding box center [377, 170] width 23 height 13
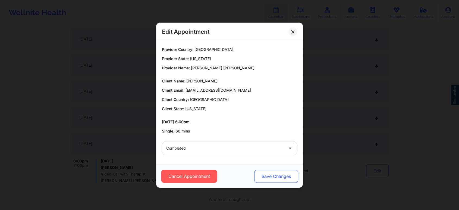
click at [289, 171] on button "Save Changes" at bounding box center [276, 176] width 44 height 13
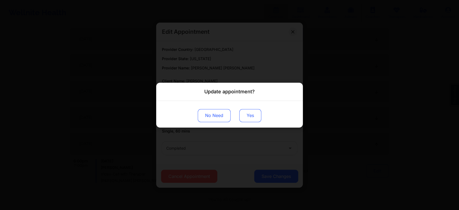
click at [248, 113] on button "Yes" at bounding box center [250, 115] width 22 height 13
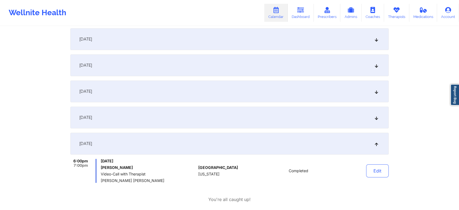
scroll to position [0, 0]
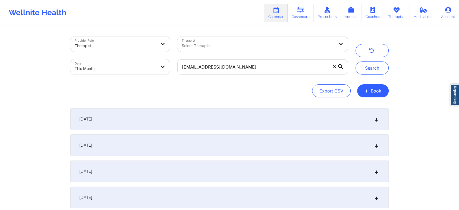
drag, startPoint x: 260, startPoint y: 78, endPoint x: 279, endPoint y: 71, distance: 19.9
click at [279, 71] on div "claudiapajon@yahoo.com" at bounding box center [263, 66] width 178 height 23
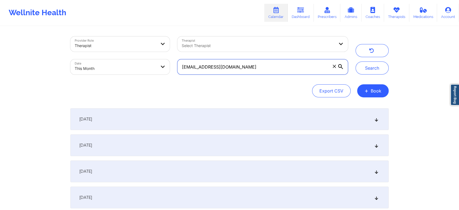
drag, startPoint x: 279, startPoint y: 71, endPoint x: 128, endPoint y: 67, distance: 150.6
click at [128, 67] on div "Provider Role Therapist Therapist Select Therapist Date This Month claudiapajon…" at bounding box center [209, 56] width 285 height 46
paste input "h91225@yopmail"
type input "ch91225@yopmail.com"
click at [356, 61] on button "Search" at bounding box center [372, 67] width 33 height 13
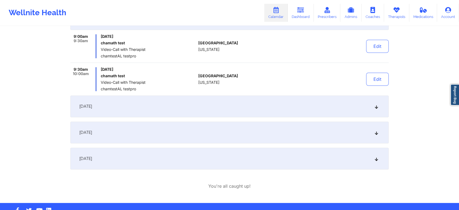
scroll to position [229, 0]
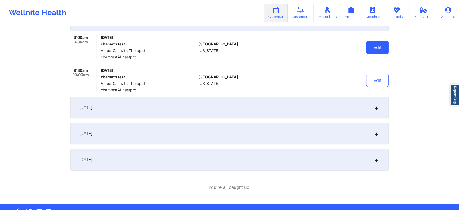
click at [378, 46] on button "Edit" at bounding box center [377, 47] width 23 height 13
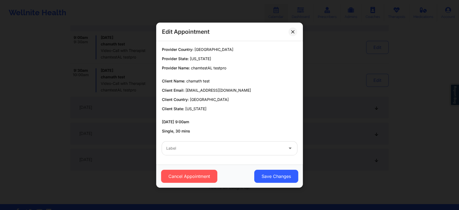
click at [255, 155] on div "Label" at bounding box center [229, 147] width 143 height 21
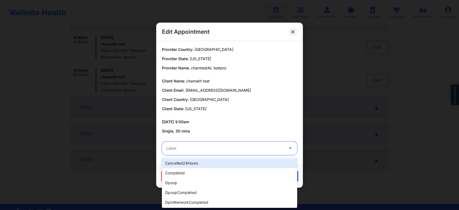
click at [214, 150] on div at bounding box center [224, 148] width 117 height 7
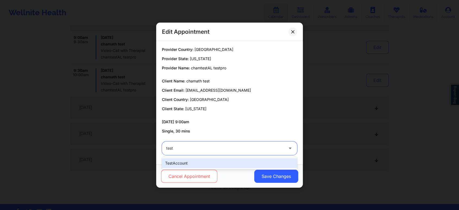
type input "test"
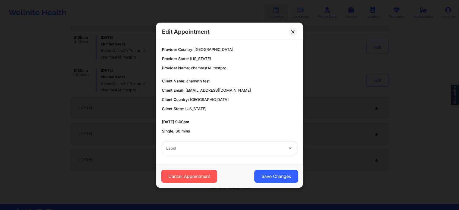
drag, startPoint x: 193, startPoint y: 171, endPoint x: 193, endPoint y: 146, distance: 25.3
click at [193, 146] on div "Edit Appointment Provider Country: United States Provider State: Alabama Provid…" at bounding box center [229, 105] width 147 height 165
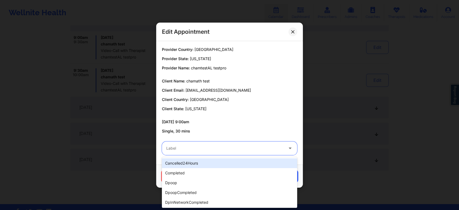
click at [193, 146] on div at bounding box center [224, 148] width 117 height 7
type input "test"
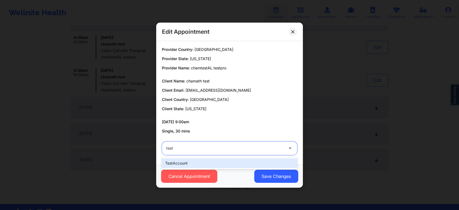
click at [180, 164] on div "testAccount" at bounding box center [229, 163] width 135 height 10
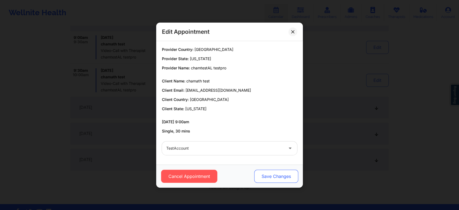
drag, startPoint x: 258, startPoint y: 169, endPoint x: 265, endPoint y: 173, distance: 8.1
click at [265, 173] on div "Cancel Appointment Save Changes" at bounding box center [229, 175] width 147 height 23
click at [265, 173] on button "Save Changes" at bounding box center [276, 176] width 44 height 13
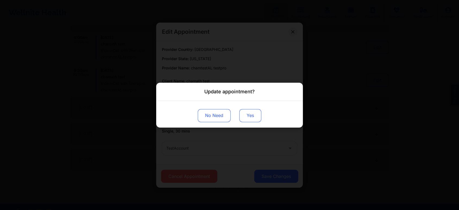
click at [254, 117] on button "Yes" at bounding box center [250, 115] width 22 height 13
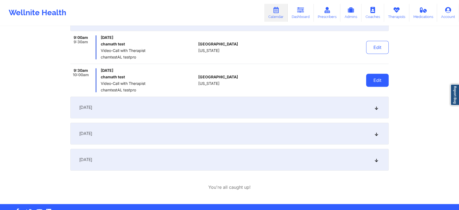
click at [371, 76] on button "Edit" at bounding box center [377, 80] width 23 height 13
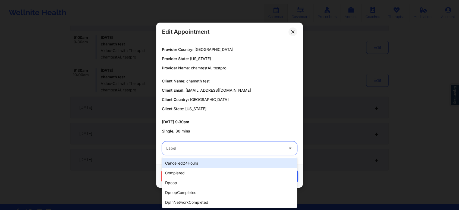
click at [229, 148] on div at bounding box center [224, 148] width 117 height 7
type input "test"
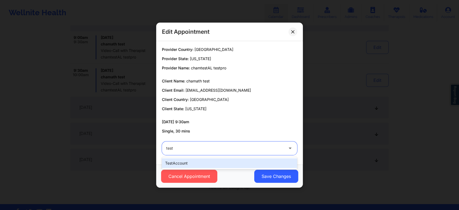
click at [209, 168] on div "testAccount" at bounding box center [229, 163] width 135 height 10
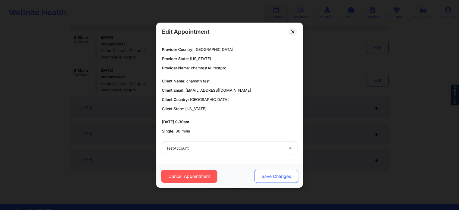
click at [272, 179] on button "Save Changes" at bounding box center [276, 176] width 44 height 13
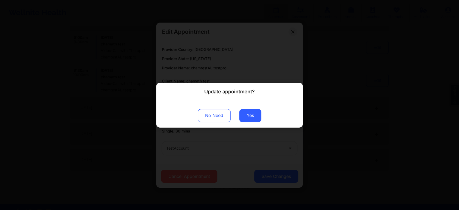
click at [248, 124] on div "No Need Yes" at bounding box center [229, 114] width 147 height 27
click at [259, 113] on button "Yes" at bounding box center [250, 115] width 22 height 13
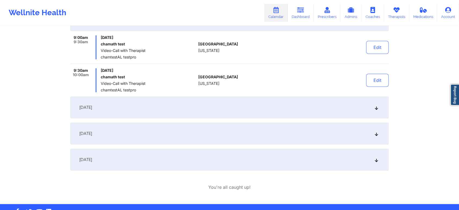
scroll to position [243, 0]
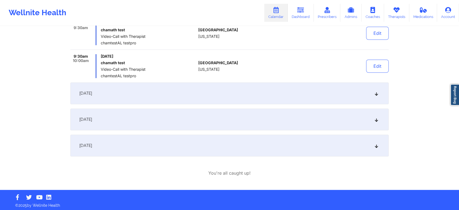
click at [176, 143] on div "[DATE]" at bounding box center [229, 146] width 318 height 22
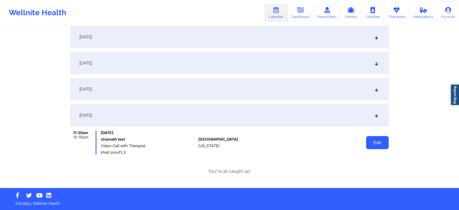
click at [385, 145] on button "Edit" at bounding box center [377, 142] width 23 height 13
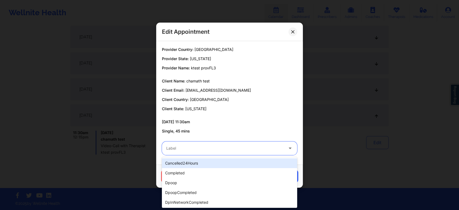
click at [233, 152] on div "Label" at bounding box center [223, 148] width 122 height 14
type input "test"
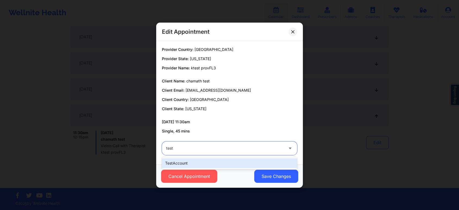
click at [198, 161] on div "testAccount" at bounding box center [229, 163] width 135 height 10
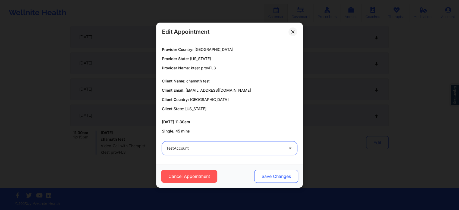
click at [294, 174] on button "Save Changes" at bounding box center [276, 176] width 44 height 13
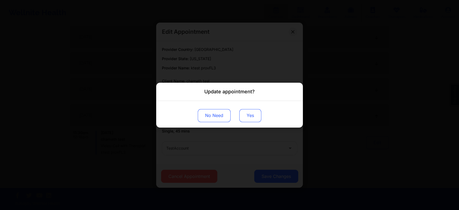
click at [252, 115] on button "Yes" at bounding box center [250, 115] width 22 height 13
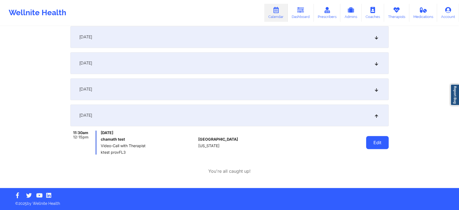
click at [369, 139] on button "Edit" at bounding box center [377, 142] width 23 height 13
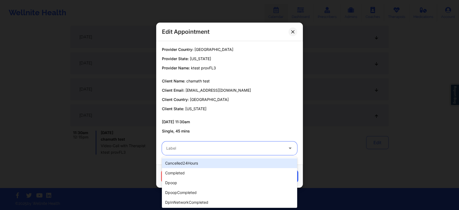
click at [219, 148] on div at bounding box center [224, 148] width 117 height 7
type input "test"
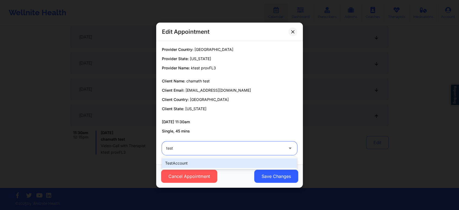
click at [197, 161] on div "testAccount" at bounding box center [229, 163] width 135 height 10
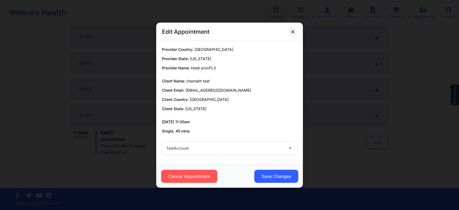
drag, startPoint x: 251, startPoint y: 166, endPoint x: 270, endPoint y: 183, distance: 25.4
click at [270, 183] on div "Cancel Appointment Save Changes" at bounding box center [229, 175] width 147 height 23
click at [276, 177] on button "Save Changes" at bounding box center [276, 176] width 44 height 13
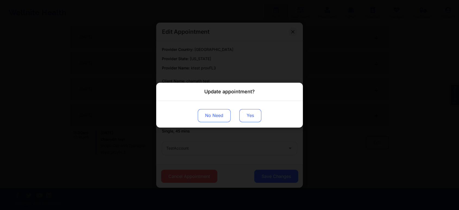
click at [257, 117] on button "Yes" at bounding box center [250, 115] width 22 height 13
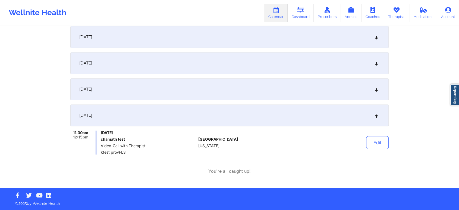
scroll to position [0, 0]
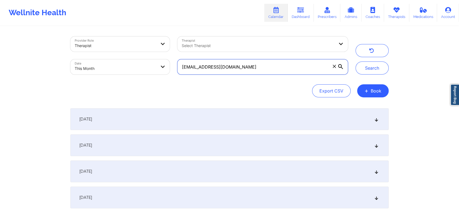
drag, startPoint x: 266, startPoint y: 62, endPoint x: 128, endPoint y: 52, distance: 137.8
click at [128, 52] on div "Provider Role Therapist Therapist Select Therapist Date This Month ch91225@yopm…" at bounding box center [209, 56] width 285 height 46
paste input "thamarmason@g"
click at [356, 61] on button "Search" at bounding box center [372, 67] width 33 height 13
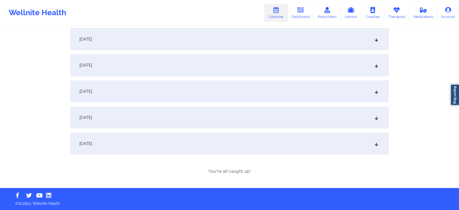
click at [252, 148] on div "[DATE]" at bounding box center [229, 144] width 318 height 22
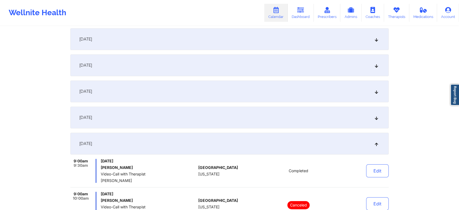
scroll to position [162, 0]
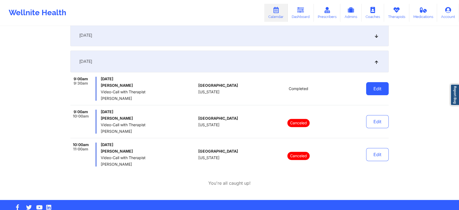
click at [380, 89] on button "Edit" at bounding box center [377, 88] width 23 height 13
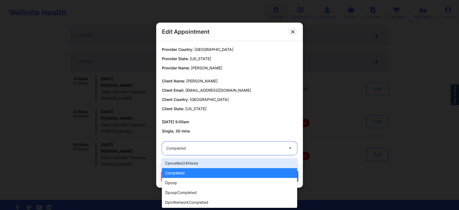
click at [234, 149] on div at bounding box center [224, 148] width 117 height 7
click at [248, 148] on div at bounding box center [224, 148] width 117 height 7
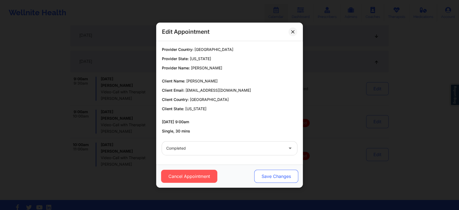
click at [286, 181] on button "Save Changes" at bounding box center [276, 176] width 44 height 13
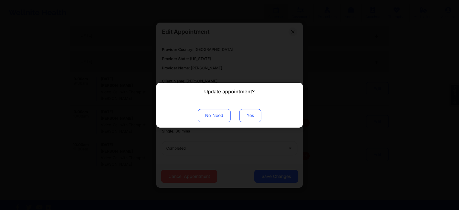
click at [246, 118] on button "Yes" at bounding box center [250, 115] width 22 height 13
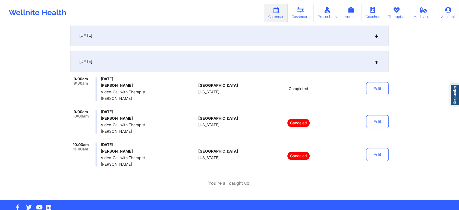
scroll to position [0, 0]
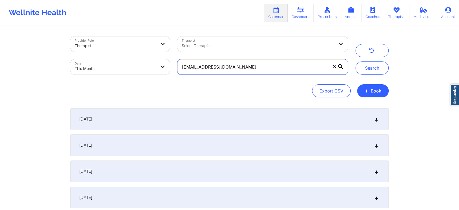
drag, startPoint x: 274, startPoint y: 73, endPoint x: 165, endPoint y: 48, distance: 111.9
click at [165, 48] on div "Provider Role Therapist Therapist Select Therapist Date This Month thamarmason@…" at bounding box center [209, 56] width 285 height 46
paste input "nlm41@pitt.edu"
click at [356, 61] on button "Search" at bounding box center [372, 67] width 33 height 13
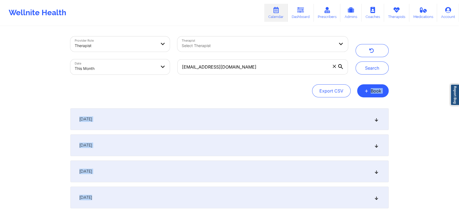
drag, startPoint x: 437, startPoint y: 82, endPoint x: 460, endPoint y: 202, distance: 122.6
click at [459, 202] on html "Wellnite Health Calendar Dashboard Prescribers Admins Coaches Therapists Medica…" at bounding box center [229, 105] width 459 height 210
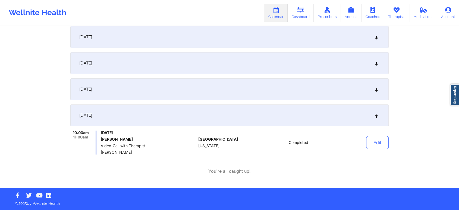
click at [381, 153] on div "Edit" at bounding box center [364, 142] width 50 height 24
click at [383, 144] on button "Edit" at bounding box center [377, 142] width 23 height 13
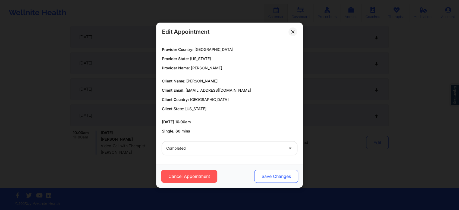
click at [278, 179] on button "Save Changes" at bounding box center [276, 176] width 44 height 13
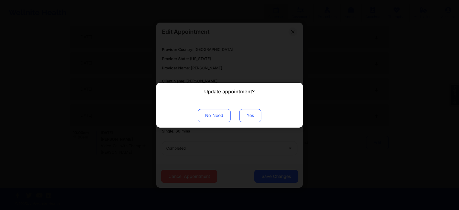
click at [245, 114] on button "Yes" at bounding box center [250, 115] width 22 height 13
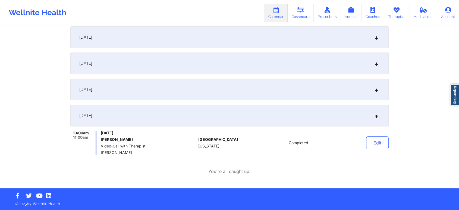
scroll to position [0, 0]
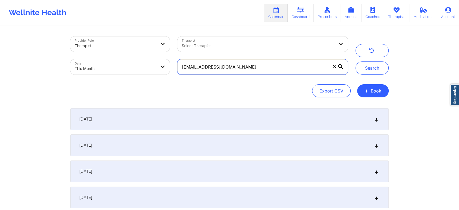
click at [260, 71] on input "nlm41@pitt.edu" at bounding box center [262, 66] width 171 height 15
drag, startPoint x: 238, startPoint y: 63, endPoint x: 173, endPoint y: 71, distance: 65.5
click at [173, 71] on div "Provider Role Therapist Therapist Select Therapist Date This Month nlm41@pitt.e…" at bounding box center [209, 56] width 285 height 46
paste input "elizaortiz76@hotmail.com"
click at [356, 61] on button "Search" at bounding box center [372, 67] width 33 height 13
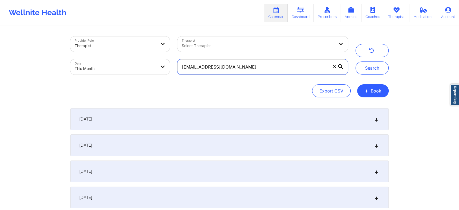
drag, startPoint x: 245, startPoint y: 71, endPoint x: 130, endPoint y: 61, distance: 115.4
click at [130, 61] on div "Provider Role Therapist Therapist Select Therapist Date This Month elizaortiz76…" at bounding box center [209, 56] width 285 height 46
paste input "kcollins9312@g"
click at [356, 61] on button "Search" at bounding box center [372, 67] width 33 height 13
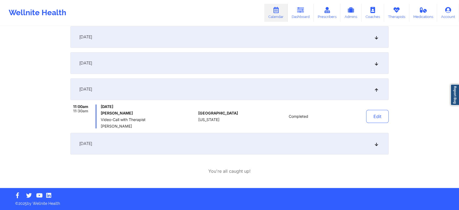
click at [204, 149] on div "[DATE]" at bounding box center [229, 144] width 318 height 22
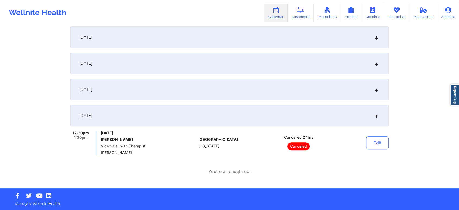
scroll to position [0, 0]
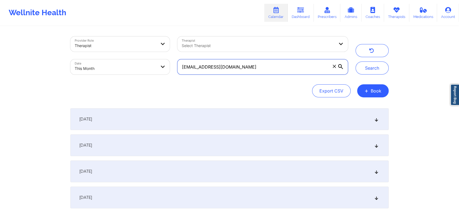
drag, startPoint x: 268, startPoint y: 68, endPoint x: 147, endPoint y: 49, distance: 123.1
click at [147, 49] on div "Provider Role Therapist Therapist Select Therapist Date This Month kcollins9312…" at bounding box center [209, 56] width 285 height 46
paste input "bettysamuels@verizon.net"
click at [356, 61] on button "Search" at bounding box center [372, 67] width 33 height 13
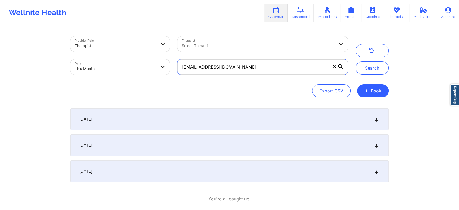
scroll to position [28, 0]
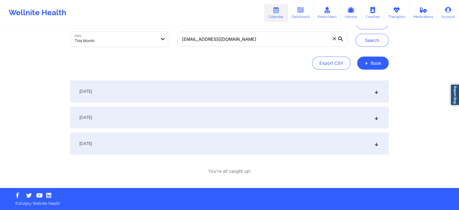
click at [217, 143] on div "[DATE]" at bounding box center [229, 144] width 318 height 22
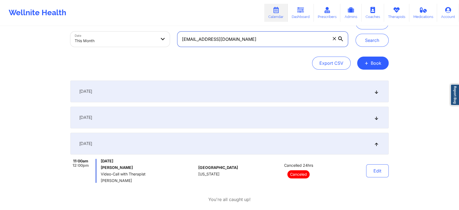
drag, startPoint x: 261, startPoint y: 34, endPoint x: 133, endPoint y: 29, distance: 127.8
click at [133, 29] on div "Provider Role Therapist Therapist Select Therapist Date This Month bettysamuels…" at bounding box center [209, 28] width 285 height 46
paste input "jessrspam@gmail.com"
click at [356, 34] on button "Search" at bounding box center [372, 40] width 33 height 13
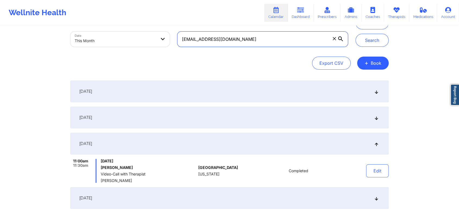
scroll to position [186, 0]
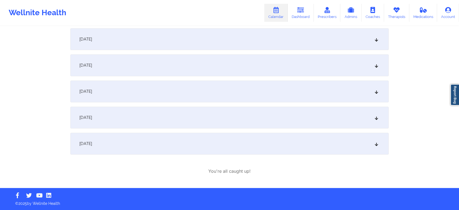
click at [245, 145] on div "[DATE]" at bounding box center [229, 144] width 318 height 22
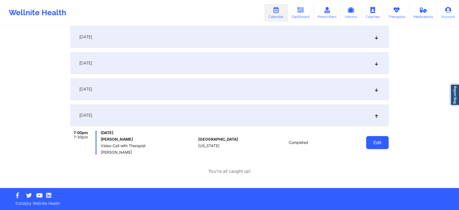
click at [381, 136] on button "Edit" at bounding box center [377, 142] width 23 height 13
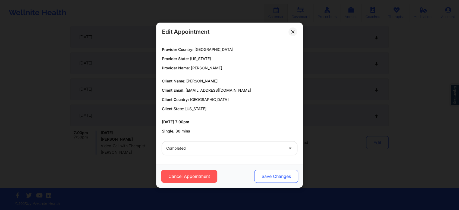
click at [278, 173] on button "Save Changes" at bounding box center [276, 176] width 44 height 13
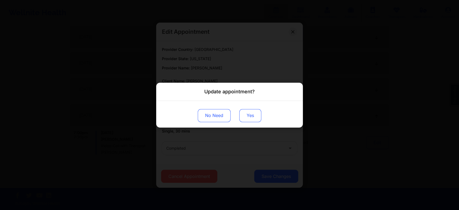
click at [246, 113] on button "Yes" at bounding box center [250, 115] width 22 height 13
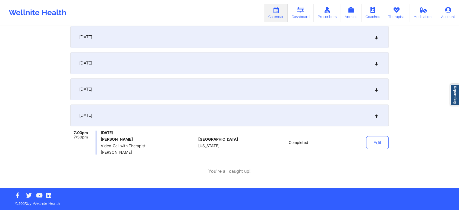
scroll to position [0, 0]
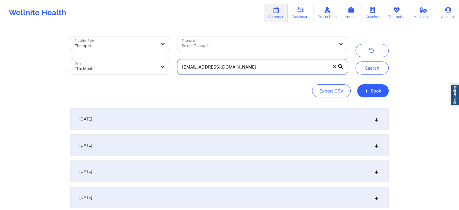
drag, startPoint x: 268, startPoint y: 67, endPoint x: 128, endPoint y: 56, distance: 140.9
click at [128, 56] on div "Provider Role Therapist Therapist Select Therapist Date This Month jessrspam@gm…" at bounding box center [209, 56] width 285 height 46
paste input "asonfilms"
click at [356, 61] on button "Search" at bounding box center [372, 67] width 33 height 13
drag, startPoint x: 265, startPoint y: 67, endPoint x: 157, endPoint y: 58, distance: 109.1
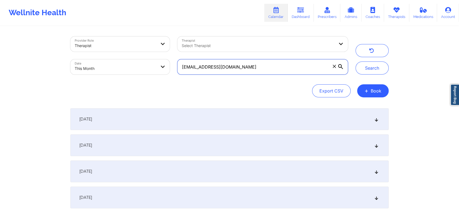
click at [157, 58] on div "Provider Role Therapist Therapist Select Therapist Date This Month jasonfilms@g…" at bounding box center [209, 56] width 285 height 46
paste input "andy.childress@rocket"
click at [356, 61] on button "Search" at bounding box center [372, 67] width 33 height 13
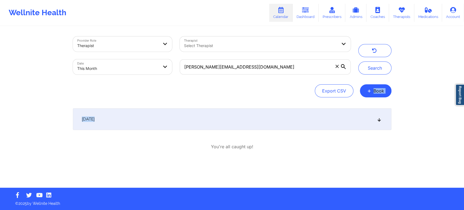
drag, startPoint x: 463, startPoint y: 80, endPoint x: 441, endPoint y: 146, distance: 69.9
click at [441, 146] on div "Provider Role Therapist Therapist Select Therapist Date This Month andy.childre…" at bounding box center [232, 93] width 464 height 187
click at [266, 128] on div "[DATE]" at bounding box center [232, 119] width 318 height 22
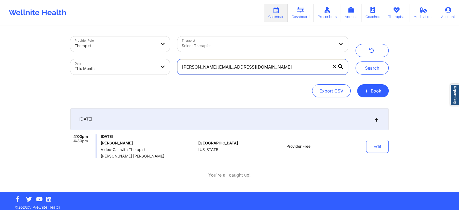
drag, startPoint x: 270, startPoint y: 69, endPoint x: 115, endPoint y: 69, distance: 155.4
click at [115, 69] on div "Provider Role Therapist Therapist Select Therapist Date This Month andy.childre…" at bounding box center [209, 56] width 285 height 46
paste input "hcepeda08@g"
click at [356, 61] on button "Search" at bounding box center [372, 67] width 33 height 13
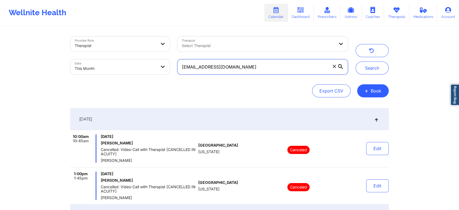
scroll to position [183, 0]
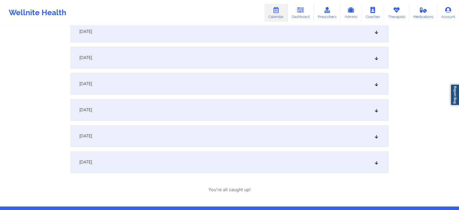
click at [215, 159] on div "[DATE]" at bounding box center [229, 162] width 318 height 22
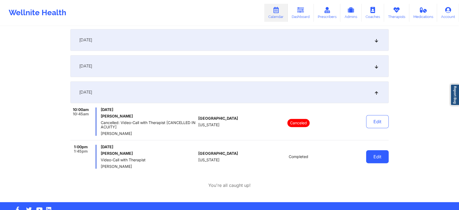
click at [383, 158] on button "Edit" at bounding box center [377, 156] width 23 height 13
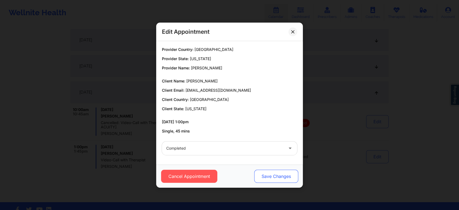
click at [276, 172] on button "Save Changes" at bounding box center [276, 176] width 44 height 13
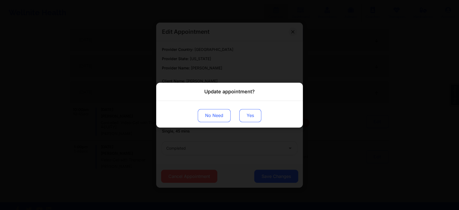
click at [246, 114] on button "Yes" at bounding box center [250, 115] width 22 height 13
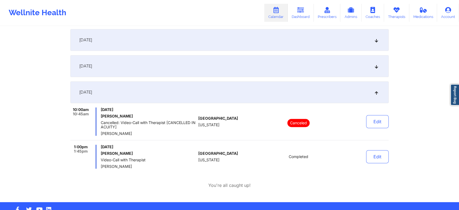
scroll to position [0, 0]
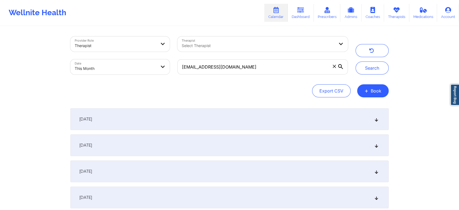
drag, startPoint x: 254, startPoint y: 59, endPoint x: 242, endPoint y: 65, distance: 12.9
click at [242, 65] on div "hcepeda08@gmail.com" at bounding box center [263, 66] width 178 height 23
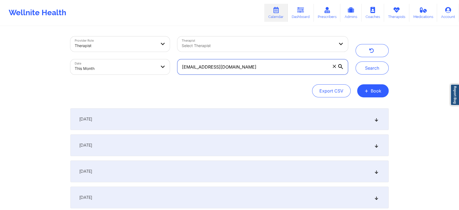
drag, startPoint x: 242, startPoint y: 65, endPoint x: 121, endPoint y: 45, distance: 122.5
click at [121, 45] on div "Provider Role Therapist Therapist Select Therapist Date This Month hcepeda08@gm…" at bounding box center [209, 56] width 285 height 46
paste input "amschutz"
click at [356, 61] on button "Search" at bounding box center [372, 67] width 33 height 13
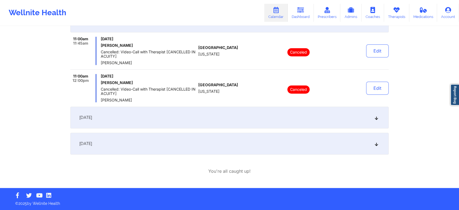
click at [192, 138] on div "[DATE]" at bounding box center [229, 144] width 318 height 22
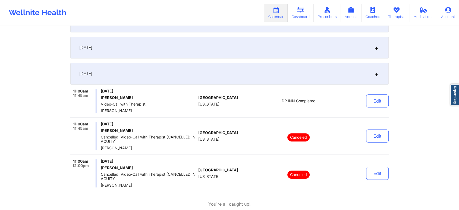
click at [377, 87] on div "September 29, 2025 11:00am 11:45am Monday, September 29, 2025 Amanda Schutz Vid…" at bounding box center [229, 125] width 318 height 124
click at [379, 99] on button "Edit" at bounding box center [377, 100] width 23 height 13
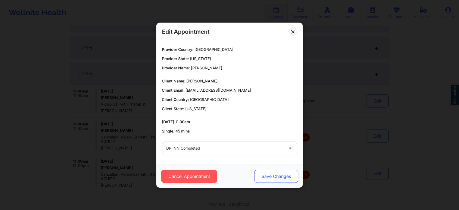
click at [277, 177] on button "Save Changes" at bounding box center [276, 176] width 44 height 13
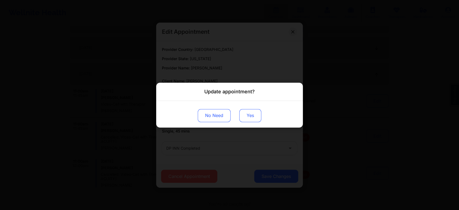
click at [251, 116] on button "Yes" at bounding box center [250, 115] width 22 height 13
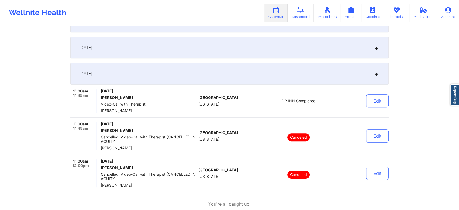
scroll to position [0, 0]
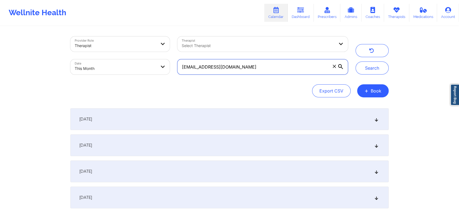
drag, startPoint x: 260, startPoint y: 70, endPoint x: 126, endPoint y: 71, distance: 134.2
click at [126, 71] on div "Provider Role Therapist Therapist Select Therapist Date This Month amschutz@gma…" at bounding box center [209, 56] width 285 height 46
paste input "diplaeleni"
click at [356, 61] on button "Search" at bounding box center [372, 67] width 33 height 13
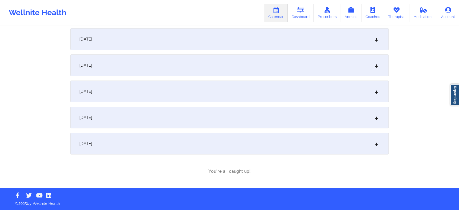
click at [248, 138] on div "[DATE]" at bounding box center [229, 144] width 318 height 22
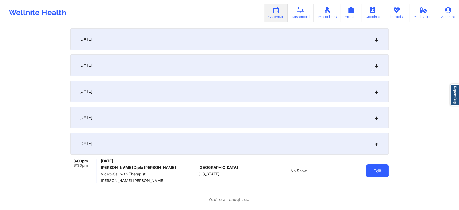
click at [377, 172] on button "Edit" at bounding box center [377, 170] width 23 height 13
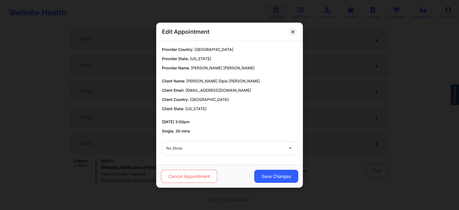
click at [211, 173] on button "Cancel Appointment" at bounding box center [189, 176] width 56 height 13
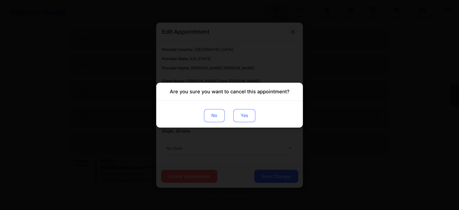
click at [240, 116] on button "Yes" at bounding box center [244, 115] width 22 height 13
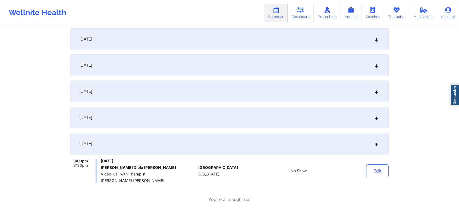
scroll to position [0, 0]
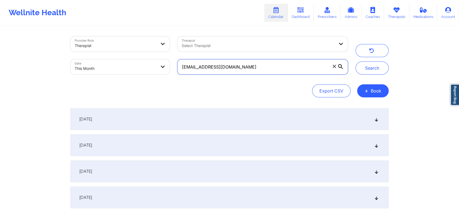
drag, startPoint x: 266, startPoint y: 74, endPoint x: 164, endPoint y: 58, distance: 103.5
click at [164, 58] on div "Provider Role Therapist Therapist Select Therapist Date This Month diplaeleni@g…" at bounding box center [209, 56] width 285 height 46
paste input "a.m.maccubbin5"
click at [356, 61] on button "Search" at bounding box center [372, 67] width 33 height 13
drag, startPoint x: 251, startPoint y: 72, endPoint x: 165, endPoint y: 61, distance: 86.9
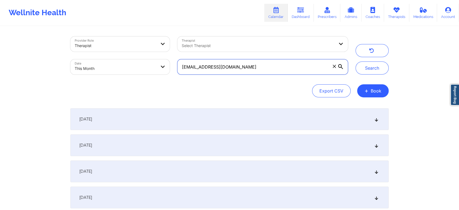
click at [165, 61] on div "Provider Role Therapist Therapist Select Therapist Date This Month a.m.maccubbi…" at bounding box center [209, 56] width 285 height 46
paste input "ronkiagarmon@yahoo"
click at [356, 61] on button "Search" at bounding box center [372, 67] width 33 height 13
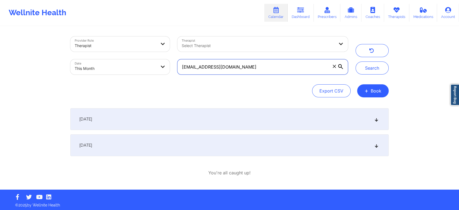
drag, startPoint x: 271, startPoint y: 64, endPoint x: 148, endPoint y: 71, distance: 123.0
click at [148, 71] on div "Provider Role Therapist Therapist Select Therapist Date This Month ronkiagarmon…" at bounding box center [209, 56] width 285 height 46
paste input "bcoon232001@gmail"
click at [356, 61] on button "Search" at bounding box center [372, 67] width 33 height 13
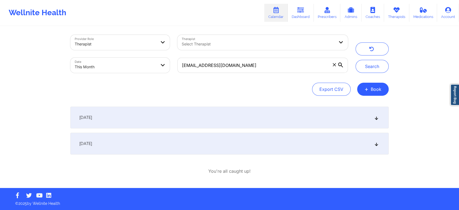
click at [174, 149] on div "[DATE]" at bounding box center [229, 144] width 318 height 22
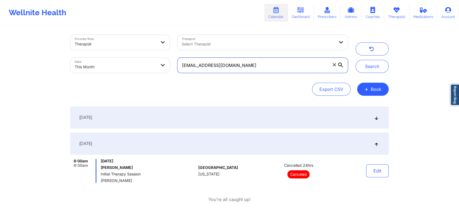
drag, startPoint x: 254, startPoint y: 68, endPoint x: 151, endPoint y: 61, distance: 103.2
click at [151, 61] on div "Provider Role Therapist Therapist Select Therapist Date This Month bcoon232001@…" at bounding box center [209, 54] width 285 height 46
paste
click at [356, 60] on button "Search" at bounding box center [372, 66] width 33 height 13
drag, startPoint x: 255, startPoint y: 68, endPoint x: 158, endPoint y: 65, distance: 97.3
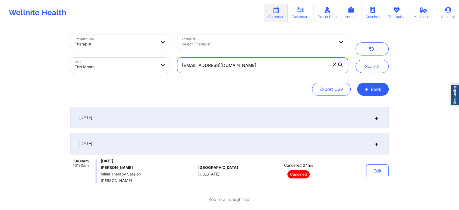
click at [158, 65] on div "Provider Role Therapist Therapist Select Therapist Date This Month bpaige232001…" at bounding box center [209, 54] width 285 height 46
click at [356, 60] on button "Search" at bounding box center [372, 66] width 33 height 13
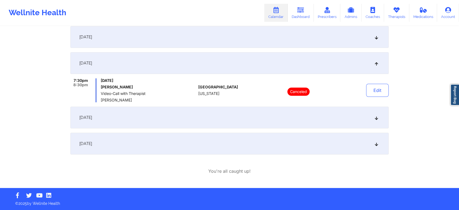
scroll to position [0, 0]
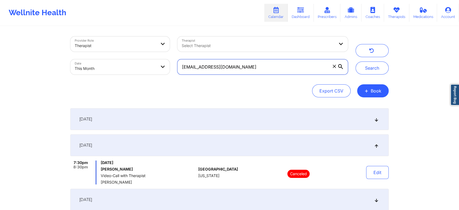
drag, startPoint x: 262, startPoint y: 62, endPoint x: 150, endPoint y: 51, distance: 113.0
click at [150, 51] on div "Provider Role Therapist Therapist Select Therapist Date This Month jessicahench…" at bounding box center [209, 56] width 285 height 46
click at [356, 61] on button "Search" at bounding box center [372, 67] width 33 height 13
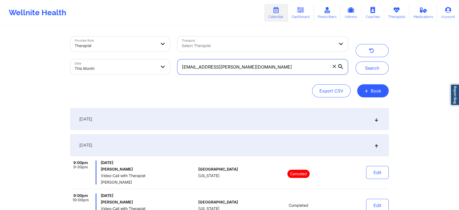
drag, startPoint x: 284, startPoint y: 68, endPoint x: 141, endPoint y: 42, distance: 145.8
click at [141, 42] on div "Provider Role Therapist Therapist Select Therapist Date This Month chelsea.a.gi…" at bounding box center [209, 56] width 285 height 46
click at [356, 61] on button "Search" at bounding box center [372, 67] width 33 height 13
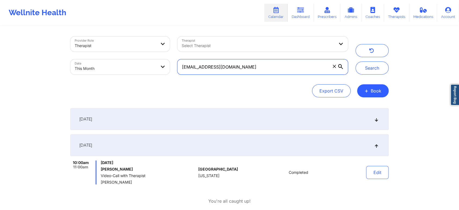
scroll to position [30, 0]
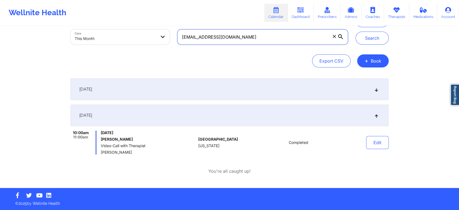
drag, startPoint x: 234, startPoint y: 39, endPoint x: 148, endPoint y: 34, distance: 86.5
click at [148, 34] on div "Provider Role Therapist Therapist Select Therapist Date This Month l3652197@yah…" at bounding box center [209, 26] width 285 height 46
click at [356, 32] on button "Search" at bounding box center [372, 38] width 33 height 13
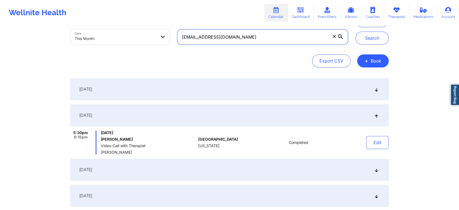
scroll to position [108, 0]
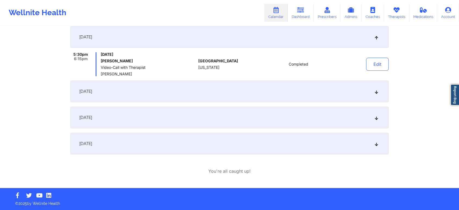
click at [288, 149] on div "[DATE]" at bounding box center [229, 144] width 318 height 22
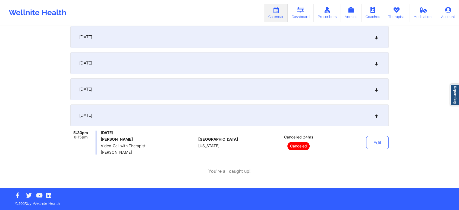
scroll to position [0, 0]
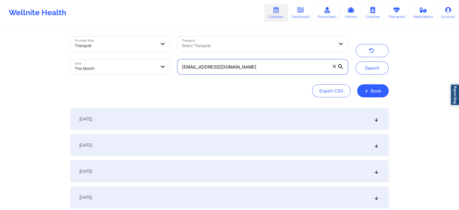
drag, startPoint x: 253, startPoint y: 73, endPoint x: 154, endPoint y: 54, distance: 100.6
click at [154, 54] on div "Provider Role Therapist Therapist Select Therapist Date This Month nkd21400@gma…" at bounding box center [209, 56] width 285 height 46
click at [356, 61] on button "Search" at bounding box center [372, 67] width 33 height 13
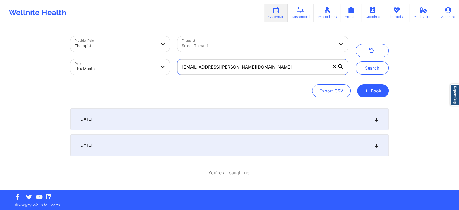
scroll to position [2, 0]
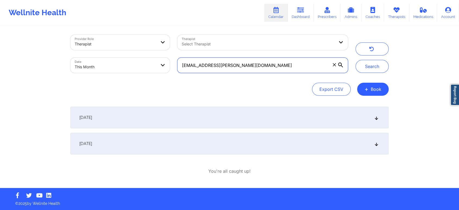
drag, startPoint x: 267, startPoint y: 68, endPoint x: 152, endPoint y: 54, distance: 116.1
click at [152, 54] on div "Provider Role Therapist Therapist Select Therapist Date This Month chelsea.a.gi…" at bounding box center [209, 54] width 285 height 46
click at [356, 60] on button "Search" at bounding box center [372, 66] width 33 height 13
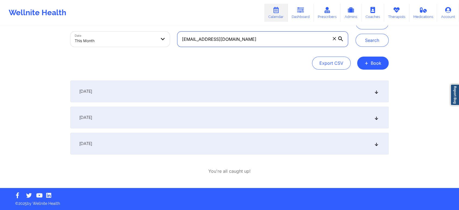
scroll to position [25, 0]
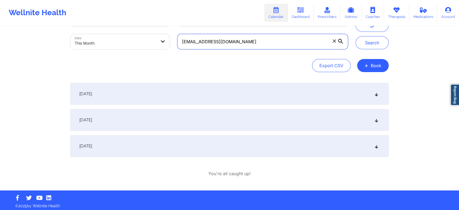
drag, startPoint x: 244, startPoint y: 44, endPoint x: 132, endPoint y: 38, distance: 111.6
click at [132, 38] on div "Provider Role Therapist Therapist Select Therapist Date This Month illeen.dipla…" at bounding box center [209, 30] width 285 height 46
click at [356, 36] on button "Search" at bounding box center [372, 42] width 33 height 13
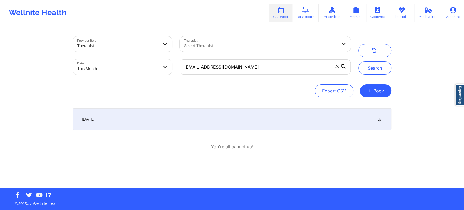
click at [281, 121] on div "[DATE]" at bounding box center [232, 119] width 318 height 22
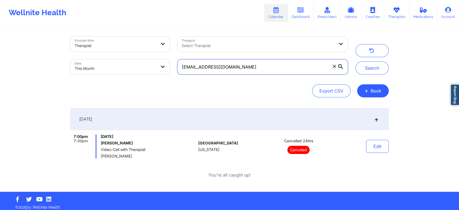
drag, startPoint x: 266, startPoint y: 62, endPoint x: 123, endPoint y: 54, distance: 144.0
click at [123, 54] on div "Provider Role Therapist Therapist Select Therapist Date This Month ivetteflores…" at bounding box center [209, 56] width 285 height 46
click at [356, 61] on button "Search" at bounding box center [372, 67] width 33 height 13
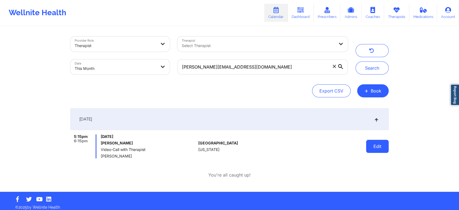
click at [371, 150] on button "Edit" at bounding box center [377, 146] width 23 height 13
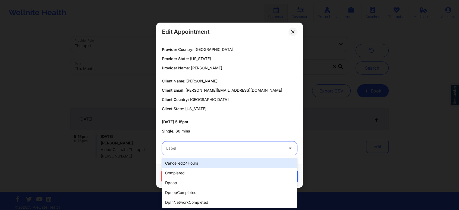
click at [201, 151] on div "Label" at bounding box center [223, 148] width 122 height 14
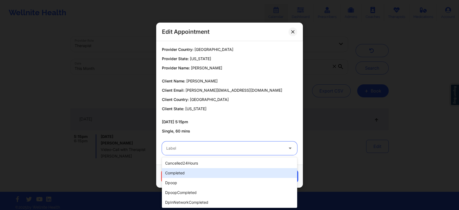
click at [178, 173] on div "completed" at bounding box center [229, 173] width 135 height 10
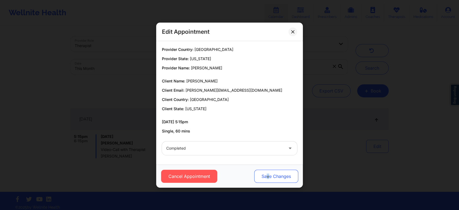
drag, startPoint x: 267, startPoint y: 168, endPoint x: 269, endPoint y: 179, distance: 10.6
click at [269, 179] on div "Cancel Appointment Save Changes" at bounding box center [229, 175] width 147 height 23
click at [269, 179] on button "Save Changes" at bounding box center [276, 176] width 44 height 13
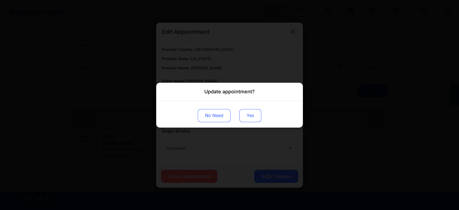
click at [244, 110] on button "Yes" at bounding box center [250, 115] width 22 height 13
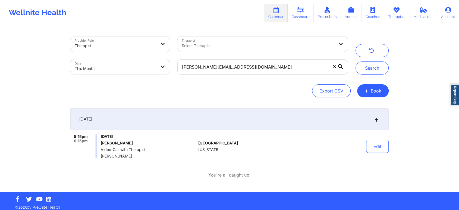
drag, startPoint x: 268, startPoint y: 56, endPoint x: 261, endPoint y: 71, distance: 16.8
click at [261, 71] on div "claudia_kurry@yahoo.com" at bounding box center [263, 66] width 178 height 23
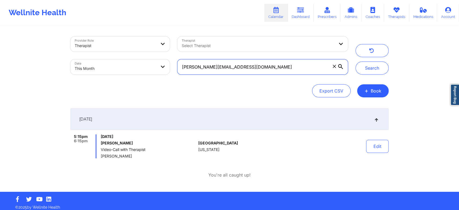
drag, startPoint x: 261, startPoint y: 71, endPoint x: 145, endPoint y: 62, distance: 116.1
click at [145, 62] on div "Provider Role Therapist Therapist Select Therapist Date This Month claudia_kurr…" at bounding box center [209, 56] width 285 height 46
click at [356, 61] on button "Search" at bounding box center [372, 67] width 33 height 13
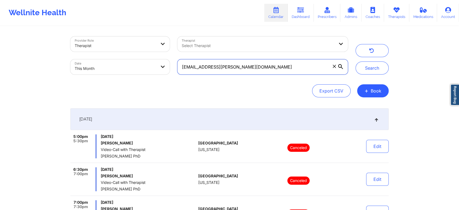
scroll to position [122, 0]
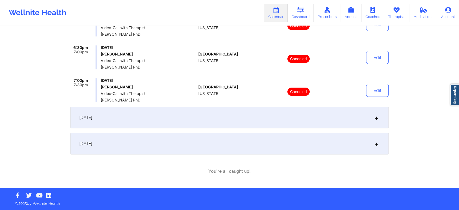
click at [250, 134] on div "[DATE]" at bounding box center [229, 144] width 318 height 22
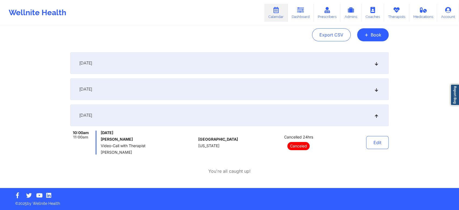
scroll to position [0, 0]
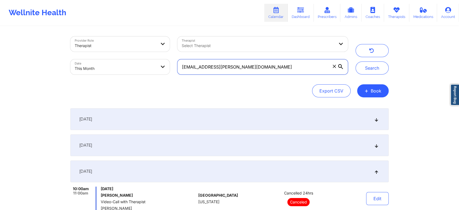
drag, startPoint x: 282, startPoint y: 63, endPoint x: 98, endPoint y: 41, distance: 186.0
click at [98, 41] on div "Provider Role Therapist Therapist Select Therapist Date This Month tranquility.…" at bounding box center [209, 56] width 285 height 46
click at [356, 61] on button "Search" at bounding box center [372, 67] width 33 height 13
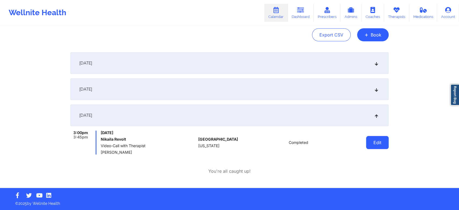
click at [380, 141] on button "Edit" at bounding box center [377, 142] width 23 height 13
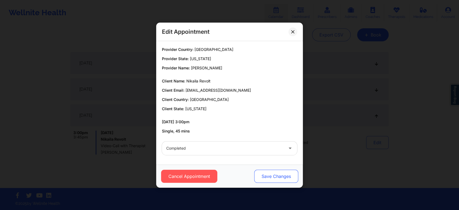
click at [270, 175] on button "Save Changes" at bounding box center [276, 176] width 44 height 13
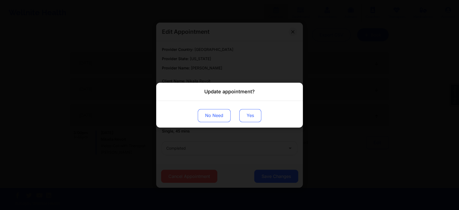
click at [243, 112] on button "Yes" at bounding box center [250, 115] width 22 height 13
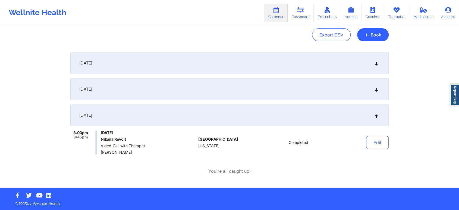
click at [449, 87] on div "Provider Role Therapist Therapist Select Therapist Date This Month hallniki@hot…" at bounding box center [229, 66] width 459 height 244
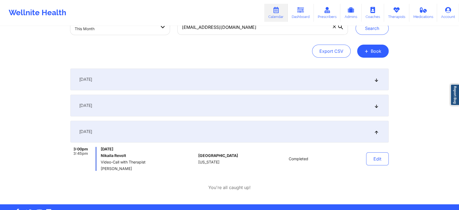
scroll to position [0, 0]
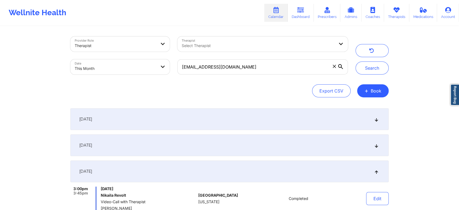
drag, startPoint x: 252, startPoint y: 77, endPoint x: 273, endPoint y: 67, distance: 23.5
click at [273, 67] on div "hallniki@hotmail.com" at bounding box center [263, 66] width 178 height 23
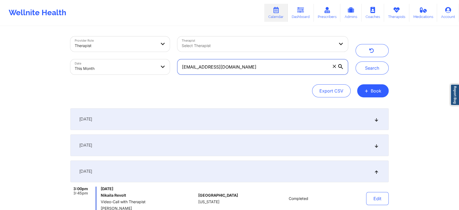
drag, startPoint x: 273, startPoint y: 67, endPoint x: 142, endPoint y: 63, distance: 130.8
click at [142, 63] on div "Provider Role Therapist Therapist Select Therapist Date This Month hallniki@hot…" at bounding box center [209, 56] width 285 height 46
click at [356, 61] on button "Search" at bounding box center [372, 67] width 33 height 13
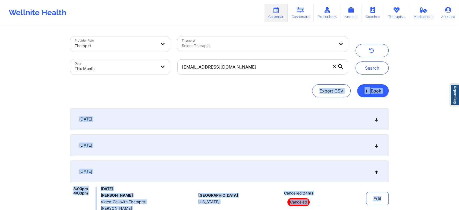
drag, startPoint x: 418, startPoint y: 77, endPoint x: 463, endPoint y: 196, distance: 127.2
click at [459, 196] on html "Wellnite Health Calendar Dashboard Prescribers Admins Coaches Therapists Medica…" at bounding box center [229, 105] width 459 height 210
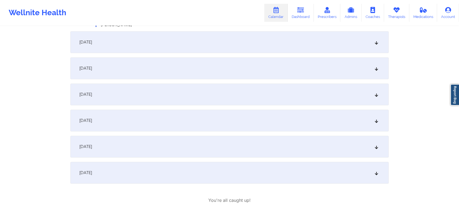
click at [196, 173] on div "[DATE]" at bounding box center [229, 173] width 318 height 22
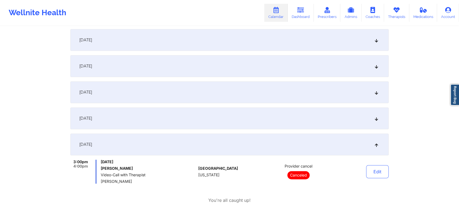
scroll to position [0, 0]
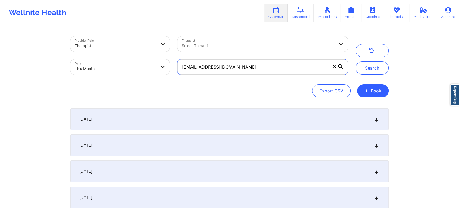
drag, startPoint x: 278, startPoint y: 73, endPoint x: 157, endPoint y: 51, distance: 123.1
click at [157, 51] on div "Provider Role Therapist Therapist Select Therapist Date This Month ssatzkoi@icl…" at bounding box center [209, 56] width 285 height 46
click at [356, 61] on button "Search" at bounding box center [372, 67] width 33 height 13
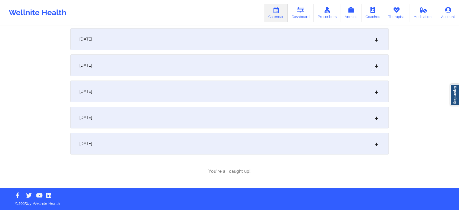
click at [263, 140] on div "[DATE]" at bounding box center [229, 144] width 318 height 22
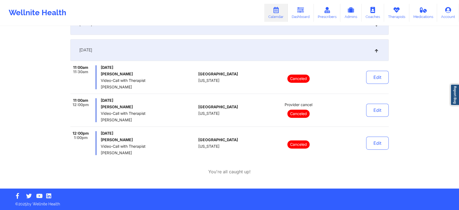
scroll to position [0, 0]
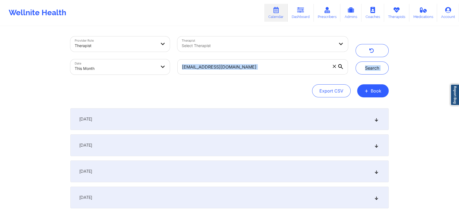
drag, startPoint x: 280, startPoint y: 80, endPoint x: 287, endPoint y: 74, distance: 10.1
click at [287, 74] on div "Provider Role Therapist Therapist Select Therapist Date This Month poncemichell…" at bounding box center [229, 66] width 318 height 61
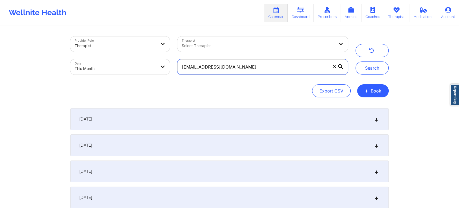
drag, startPoint x: 287, startPoint y: 74, endPoint x: 102, endPoint y: 45, distance: 187.9
click at [102, 45] on div "Provider Role Therapist Therapist Select Therapist Date This Month poncemichell…" at bounding box center [209, 56] width 285 height 46
click at [356, 61] on button "Search" at bounding box center [372, 67] width 33 height 13
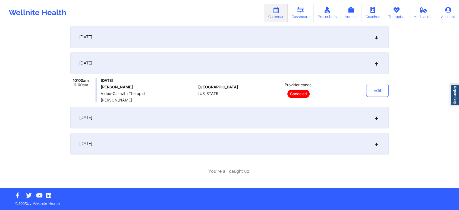
click at [282, 154] on div "[DATE]" at bounding box center [229, 144] width 318 height 22
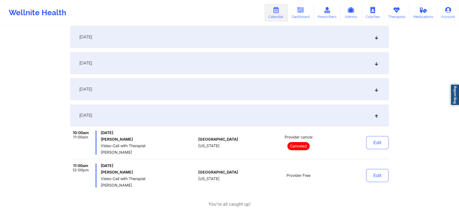
click at [381, 184] on div "Edit" at bounding box center [364, 175] width 50 height 24
click at [383, 177] on button "Edit" at bounding box center [377, 175] width 23 height 13
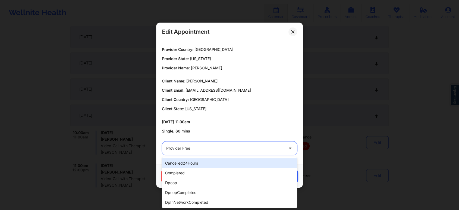
click at [247, 146] on div at bounding box center [224, 148] width 117 height 7
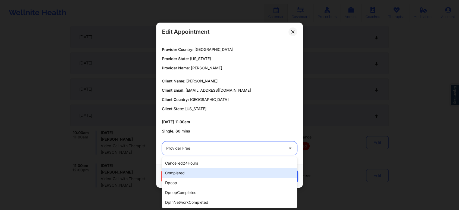
click at [204, 171] on div "completed" at bounding box center [229, 173] width 135 height 10
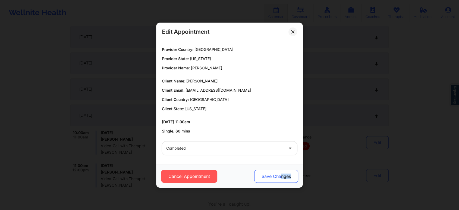
drag, startPoint x: 294, startPoint y: 185, endPoint x: 275, endPoint y: 174, distance: 22.2
click at [275, 174] on div "Cancel Appointment Save Changes" at bounding box center [229, 175] width 147 height 23
click at [275, 174] on button "Save Changes" at bounding box center [276, 176] width 44 height 13
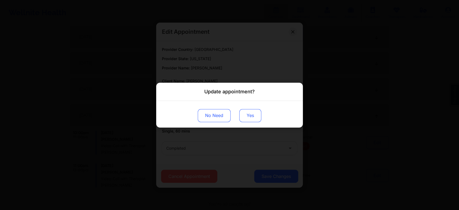
click at [251, 121] on button "Yes" at bounding box center [250, 115] width 22 height 13
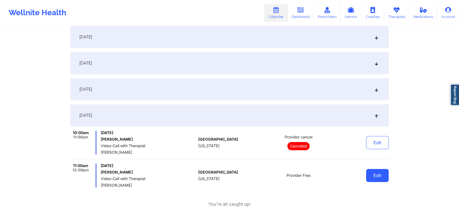
click at [375, 174] on button "Edit" at bounding box center [377, 175] width 23 height 13
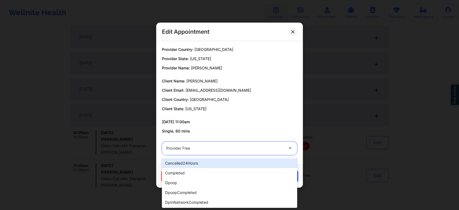
click at [215, 145] on div at bounding box center [224, 148] width 117 height 7
click at [192, 167] on div "cancelled24Hours" at bounding box center [229, 163] width 135 height 10
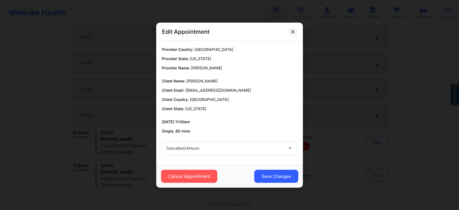
drag, startPoint x: 224, startPoint y: 155, endPoint x: 242, endPoint y: 141, distance: 22.2
click at [242, 141] on div "cancelled24Hours" at bounding box center [229, 147] width 143 height 21
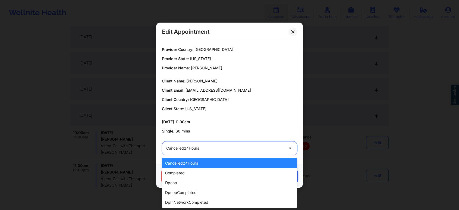
click at [237, 145] on div at bounding box center [224, 148] width 117 height 7
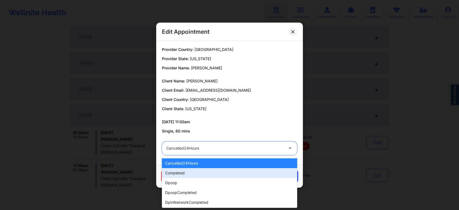
click at [203, 169] on div "completed" at bounding box center [229, 173] width 135 height 10
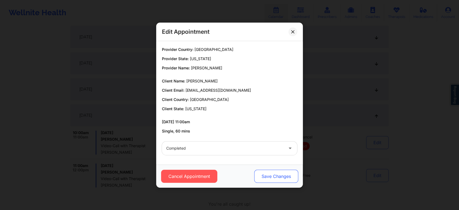
click at [273, 176] on button "Save Changes" at bounding box center [276, 176] width 44 height 13
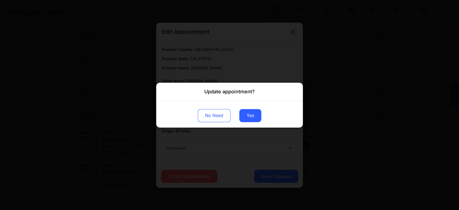
click at [245, 108] on div "No Need Yes" at bounding box center [229, 114] width 147 height 27
click at [245, 111] on button "Yes" at bounding box center [250, 115] width 22 height 13
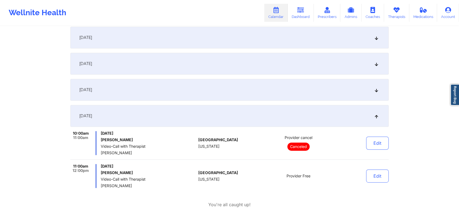
scroll to position [0, 0]
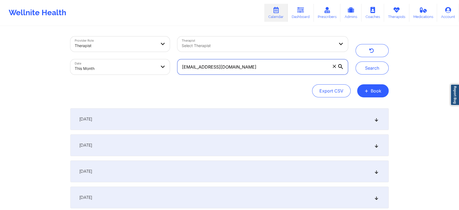
drag, startPoint x: 254, startPoint y: 68, endPoint x: 115, endPoint y: 39, distance: 141.8
click at [115, 39] on div "Provider Role Therapist Therapist Select Therapist Date This Month ccastillo.ca…" at bounding box center [209, 56] width 285 height 46
click at [356, 61] on button "Search" at bounding box center [372, 67] width 33 height 13
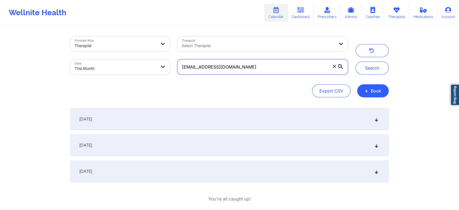
scroll to position [28, 0]
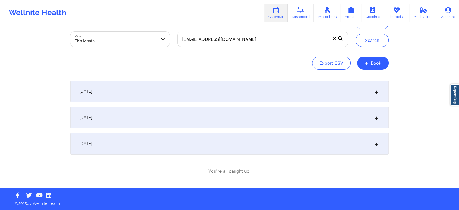
click at [223, 146] on div "[DATE]" at bounding box center [229, 144] width 318 height 22
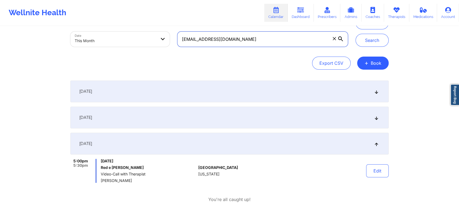
drag, startPoint x: 258, startPoint y: 39, endPoint x: 140, endPoint y: 21, distance: 119.6
click at [140, 21] on div "Wellnite Health Calendar Dashboard Prescribers Admins Coaches Therapists Medica…" at bounding box center [229, 94] width 459 height 244
click at [356, 34] on button "Search" at bounding box center [372, 40] width 33 height 13
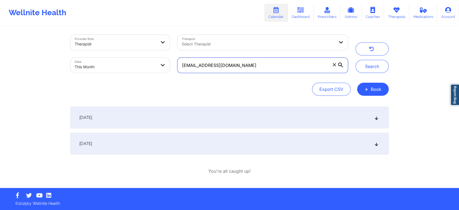
scroll to position [2, 0]
click at [253, 139] on div "[DATE]" at bounding box center [229, 144] width 318 height 22
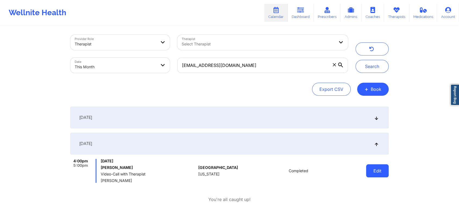
click at [383, 167] on button "Edit" at bounding box center [377, 170] width 23 height 13
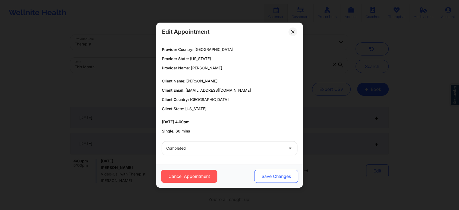
click at [276, 179] on button "Save Changes" at bounding box center [276, 176] width 44 height 13
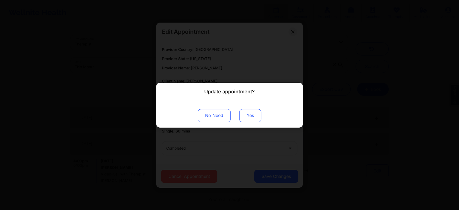
click at [252, 118] on button "Yes" at bounding box center [250, 115] width 22 height 13
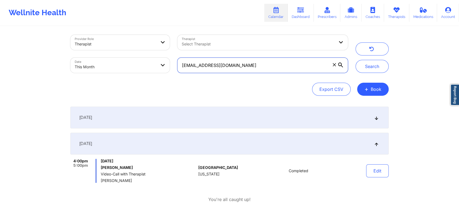
click at [270, 69] on input "ldakhoul@gmail.com" at bounding box center [262, 65] width 171 height 15
drag, startPoint x: 245, startPoint y: 62, endPoint x: 144, endPoint y: 54, distance: 101.1
click at [144, 54] on div "Provider Role Therapist Therapist Select Therapist Date This Month ldakhoul@gma…" at bounding box center [209, 54] width 285 height 46
click at [356, 60] on button "Search" at bounding box center [372, 66] width 33 height 13
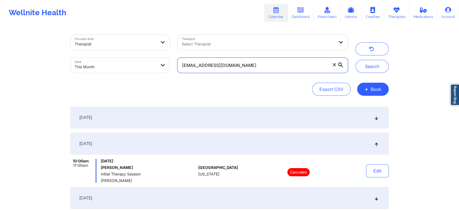
scroll to position [56, 0]
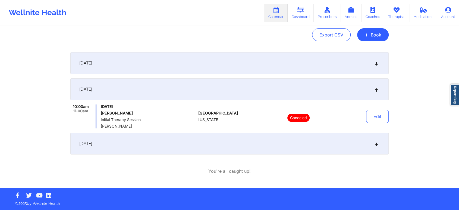
click at [226, 143] on div "[DATE]" at bounding box center [229, 144] width 318 height 22
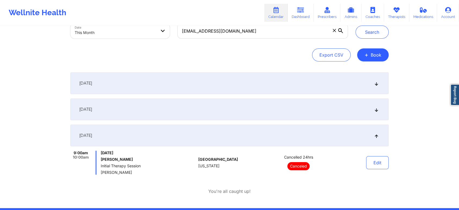
scroll to position [0, 0]
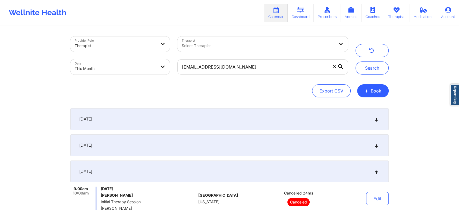
drag, startPoint x: 253, startPoint y: 75, endPoint x: 271, endPoint y: 75, distance: 17.4
click at [271, 75] on div "frenchfvera@gmail.com" at bounding box center [263, 66] width 178 height 23
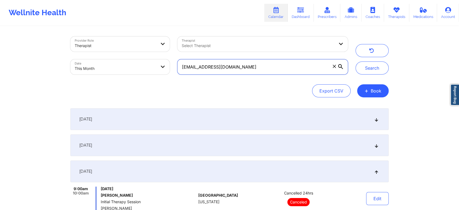
drag, startPoint x: 271, startPoint y: 75, endPoint x: 240, endPoint y: 73, distance: 30.2
click at [240, 73] on div "frenchfvera@gmail.com" at bounding box center [263, 66] width 178 height 23
click at [257, 67] on input "frenchfvera@gmail.com" at bounding box center [262, 66] width 171 height 15
drag, startPoint x: 257, startPoint y: 67, endPoint x: 164, endPoint y: 60, distance: 92.9
click at [164, 60] on div "Provider Role Therapist Therapist Select Therapist Date This Month frenchfvera@…" at bounding box center [209, 56] width 285 height 46
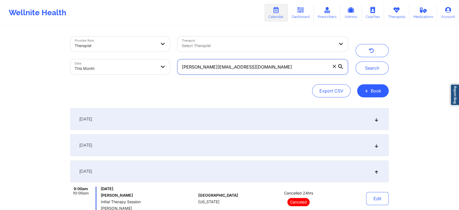
click at [356, 61] on button "Search" at bounding box center [372, 67] width 33 height 13
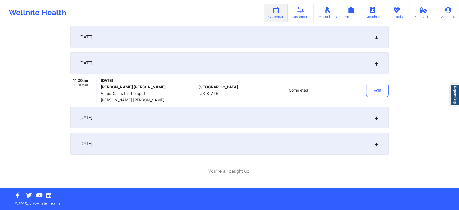
click at [265, 146] on div "[DATE]" at bounding box center [229, 144] width 318 height 22
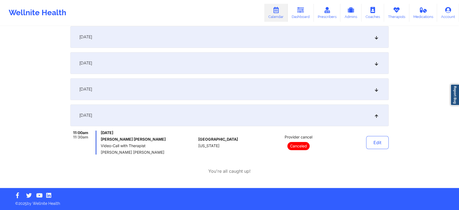
scroll to position [0, 0]
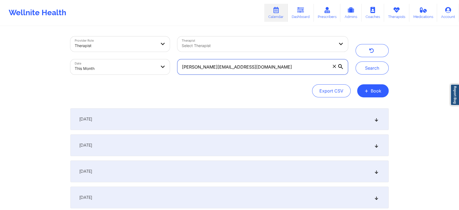
click at [256, 71] on input "johnston.sjg@gmail.com" at bounding box center [262, 66] width 171 height 15
drag, startPoint x: 250, startPoint y: 64, endPoint x: 172, endPoint y: 73, distance: 78.8
click at [172, 73] on div "Provider Role Therapist Therapist Select Therapist Date This Month johnston.sjg…" at bounding box center [209, 56] width 285 height 46
click at [356, 61] on button "Search" at bounding box center [372, 67] width 33 height 13
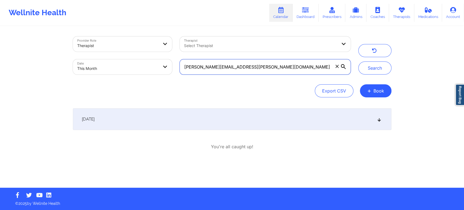
drag, startPoint x: 253, startPoint y: 68, endPoint x: 125, endPoint y: 61, distance: 127.6
click at [125, 61] on div "Provider Role Therapist Therapist Select Therapist Date This Month raveena.kanw…" at bounding box center [211, 56] width 285 height 46
type input "evardaro@outlook.com"
click at [358, 61] on button "Search" at bounding box center [374, 67] width 33 height 13
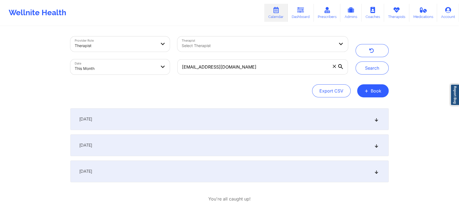
click at [283, 166] on div "[DATE]" at bounding box center [229, 171] width 318 height 22
